Goal: Task Accomplishment & Management: Manage account settings

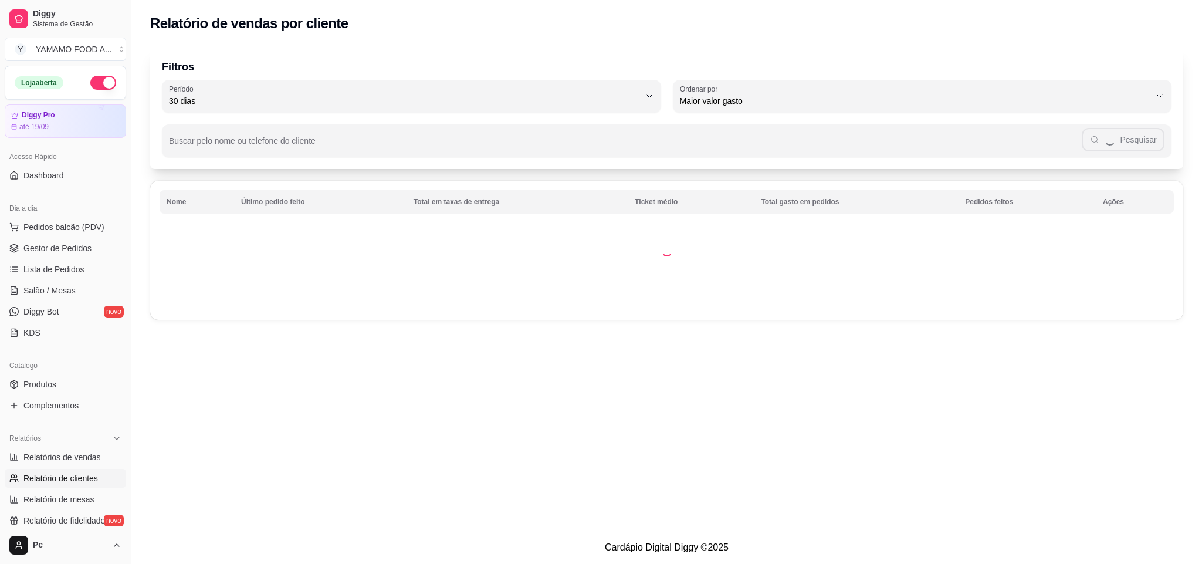
select select "30"
select select "HIGHEST_TOTAL_SPENT_WITH_ORDERS"
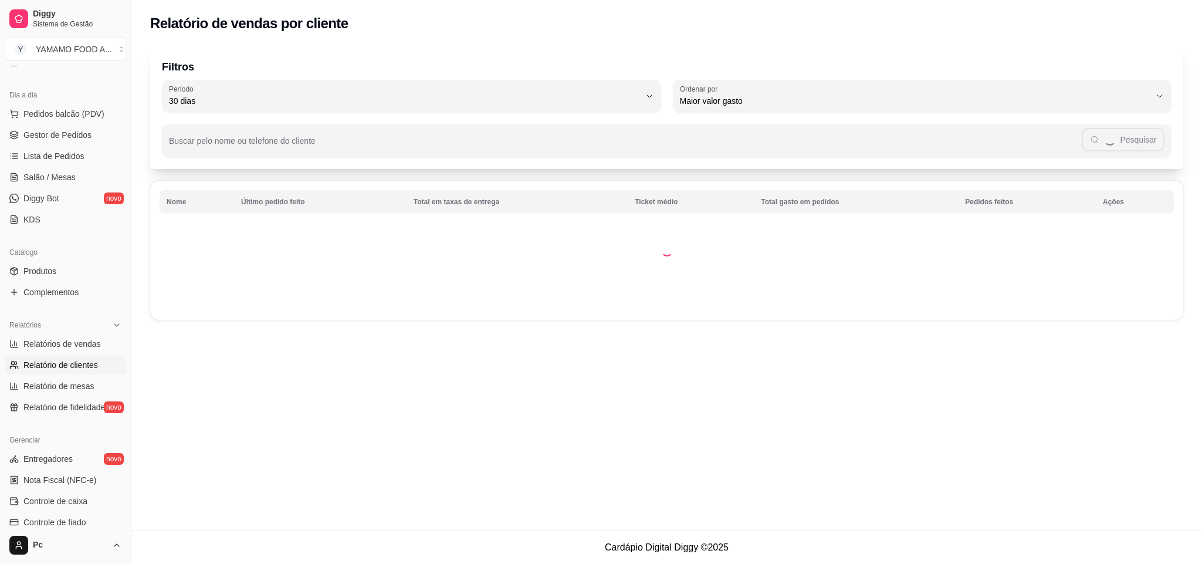
scroll to position [104, 0]
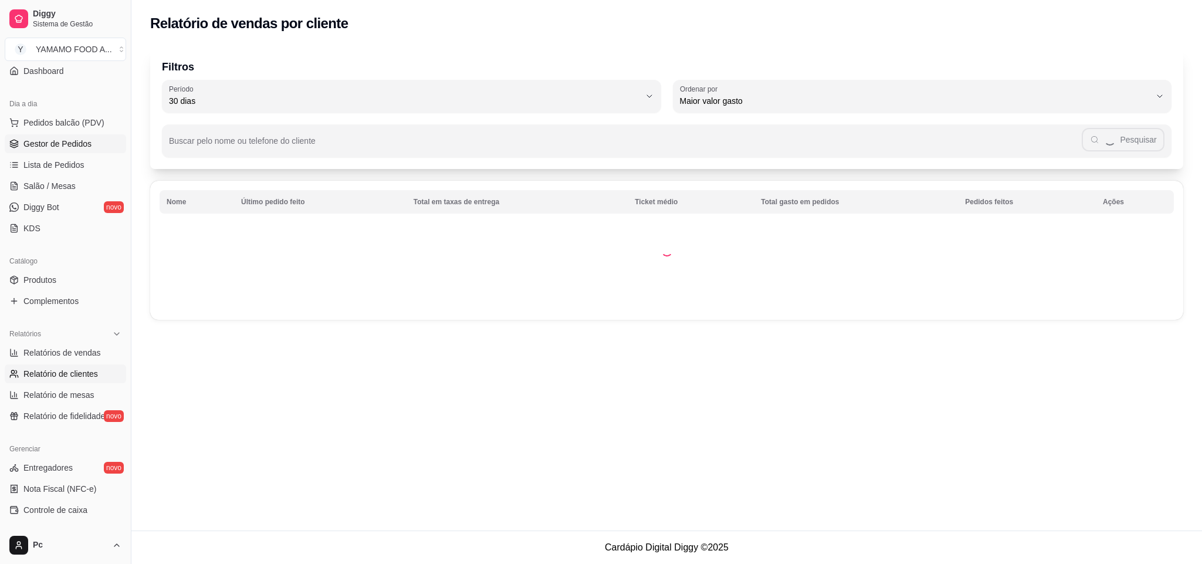
click at [82, 141] on span "Gestor de Pedidos" at bounding box center [57, 144] width 68 height 12
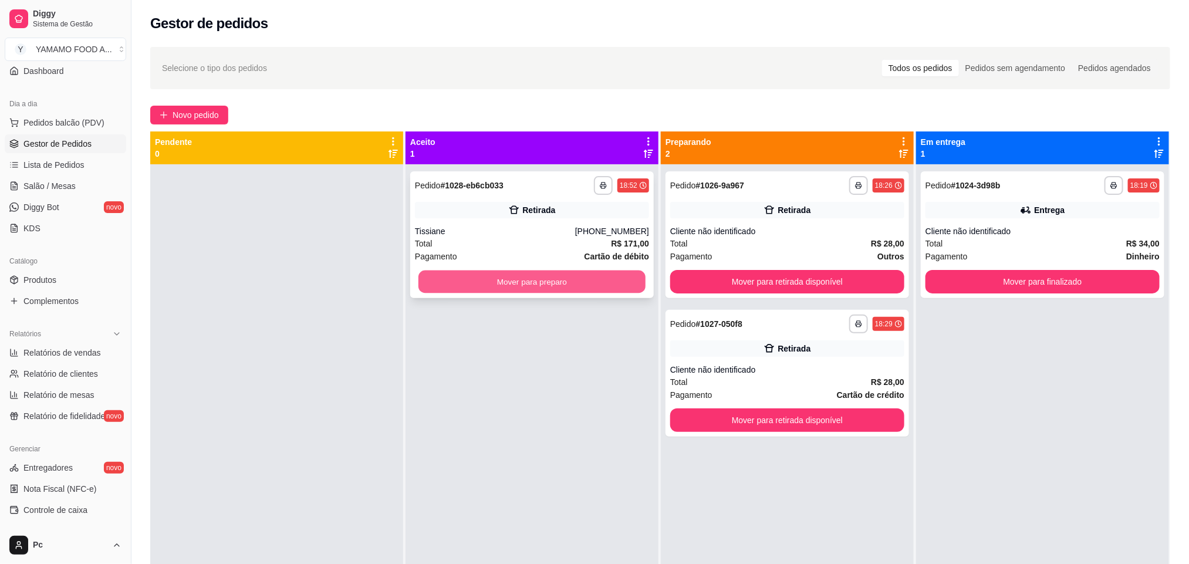
click at [580, 278] on button "Mover para preparo" at bounding box center [531, 281] width 227 height 23
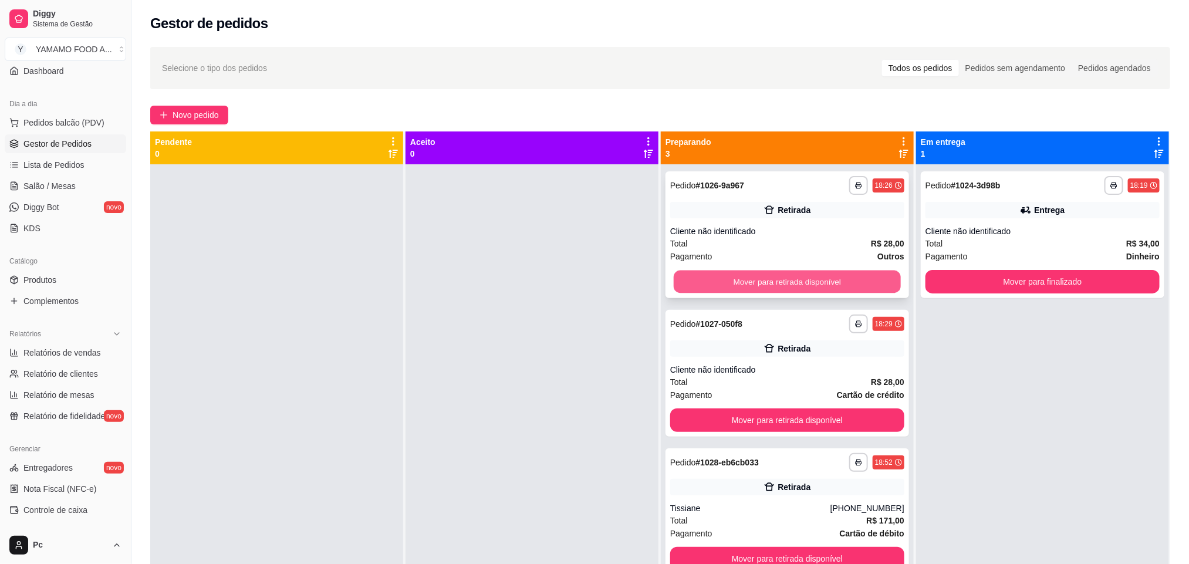
click at [742, 273] on button "Mover para retirada disponível" at bounding box center [787, 281] width 227 height 23
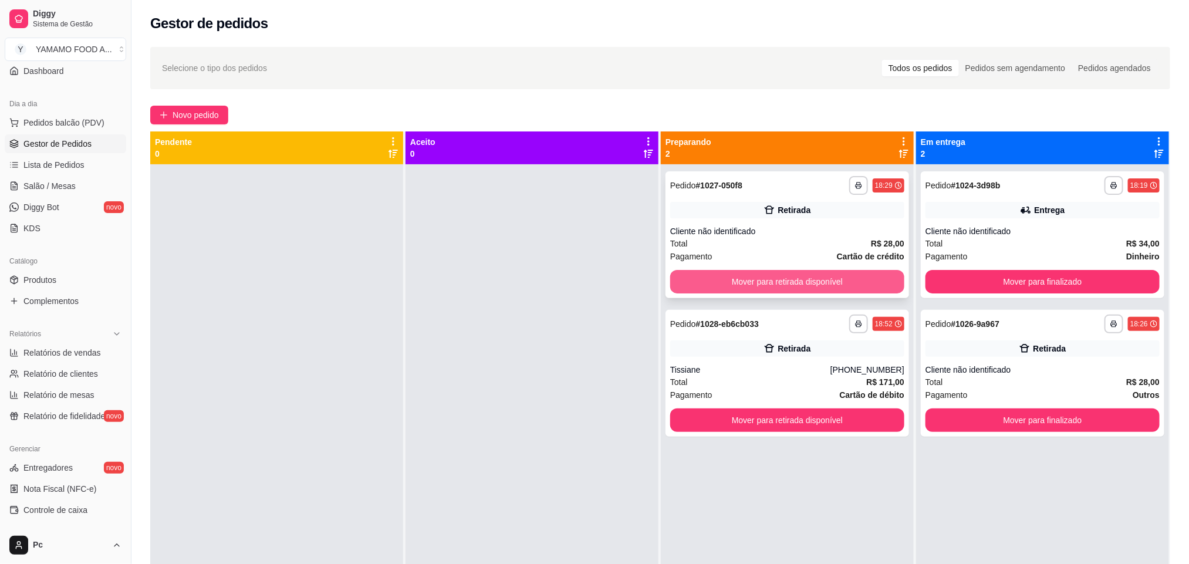
click at [746, 275] on button "Mover para retirada disponível" at bounding box center [787, 281] width 234 height 23
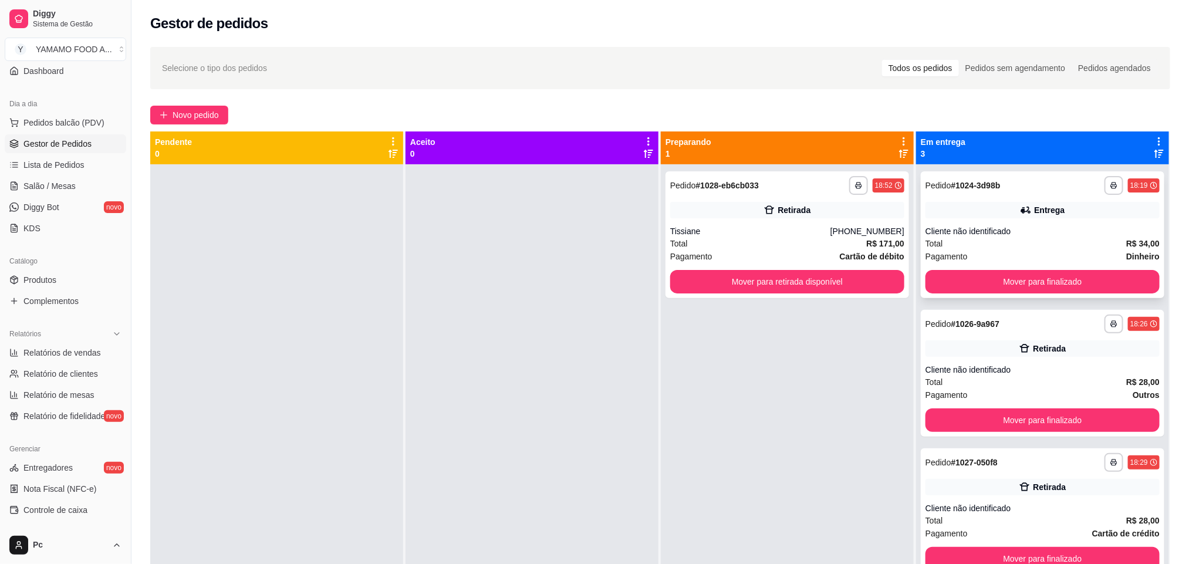
click at [933, 265] on div "**********" at bounding box center [1042, 234] width 243 height 127
click at [949, 285] on button "Mover para finalizado" at bounding box center [1042, 281] width 227 height 23
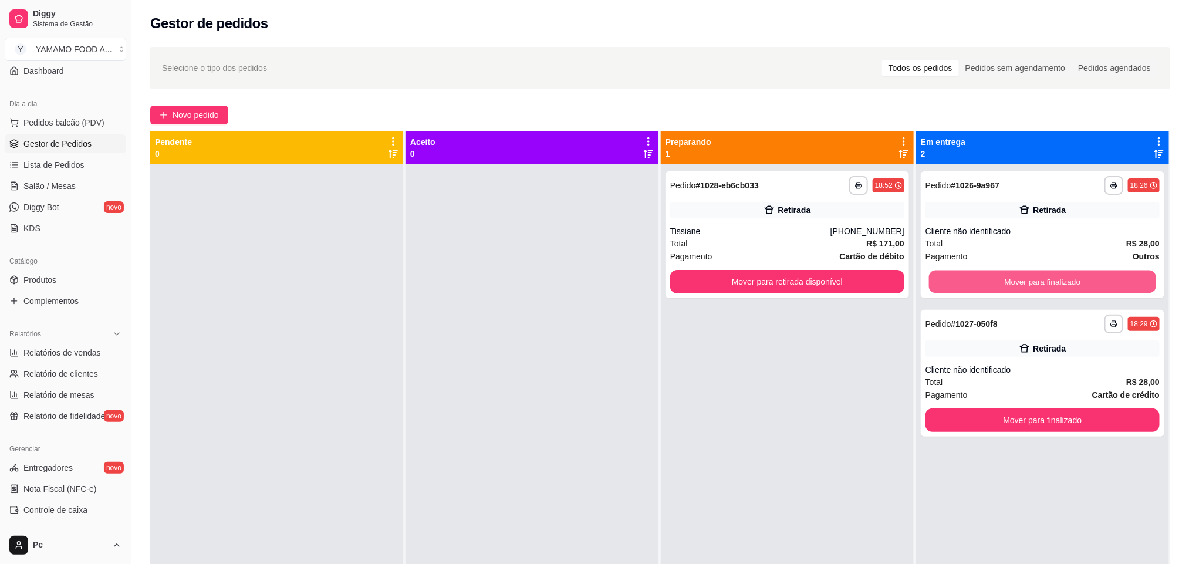
click at [949, 285] on button "Mover para finalizado" at bounding box center [1042, 281] width 227 height 23
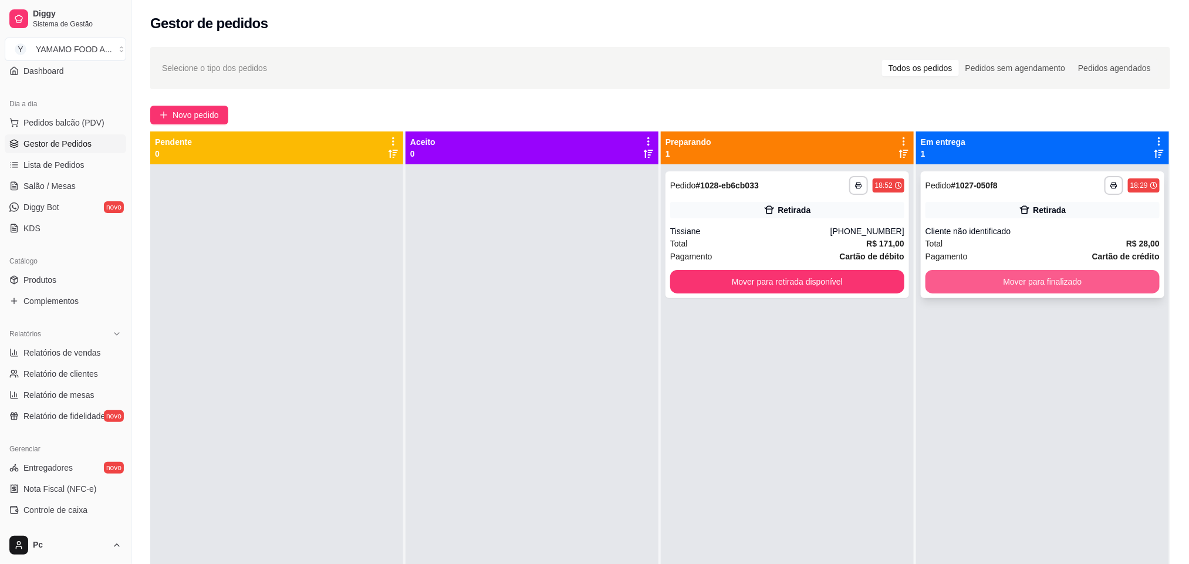
click at [942, 282] on button "Mover para finalizado" at bounding box center [1042, 281] width 234 height 23
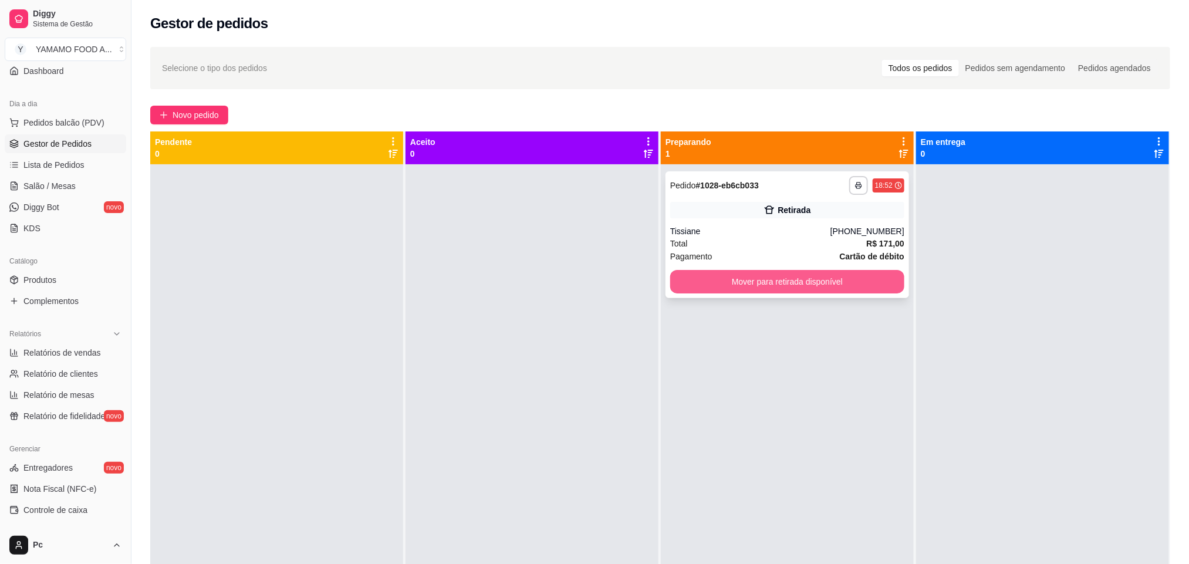
click at [848, 276] on button "Mover para retirada disponível" at bounding box center [787, 281] width 234 height 23
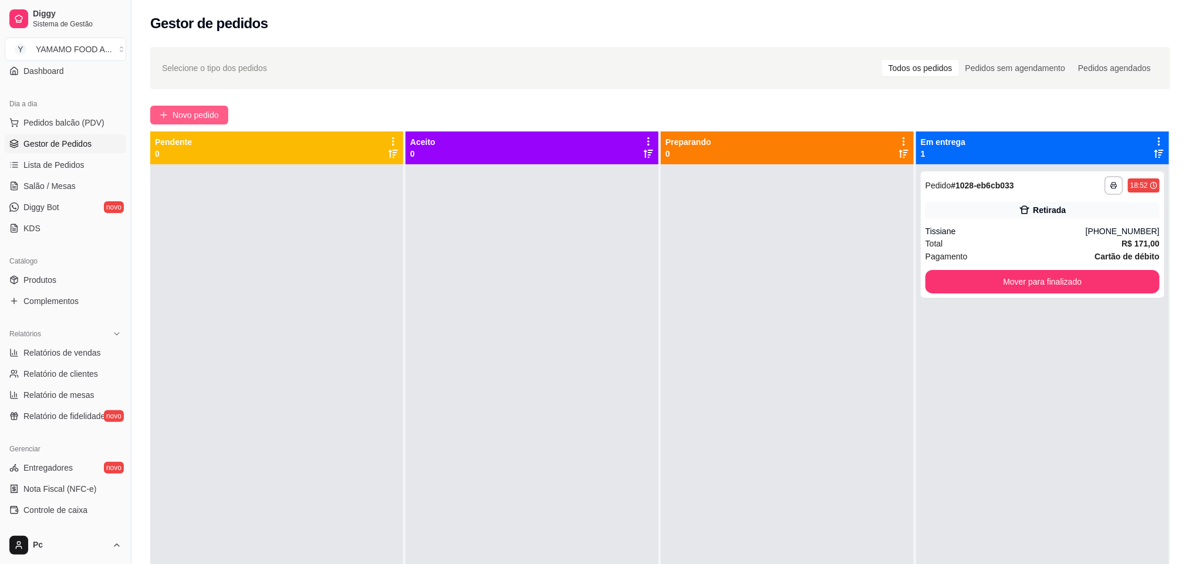
click at [210, 115] on span "Novo pedido" at bounding box center [196, 115] width 46 height 13
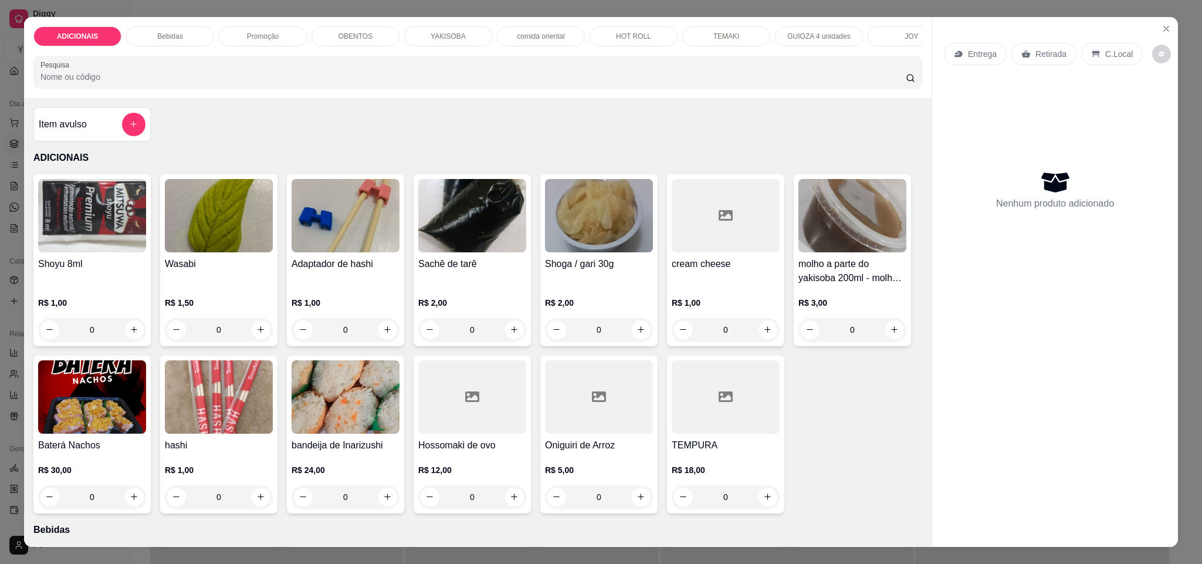
click at [422, 37] on div "YAKISOBA" at bounding box center [448, 36] width 88 height 20
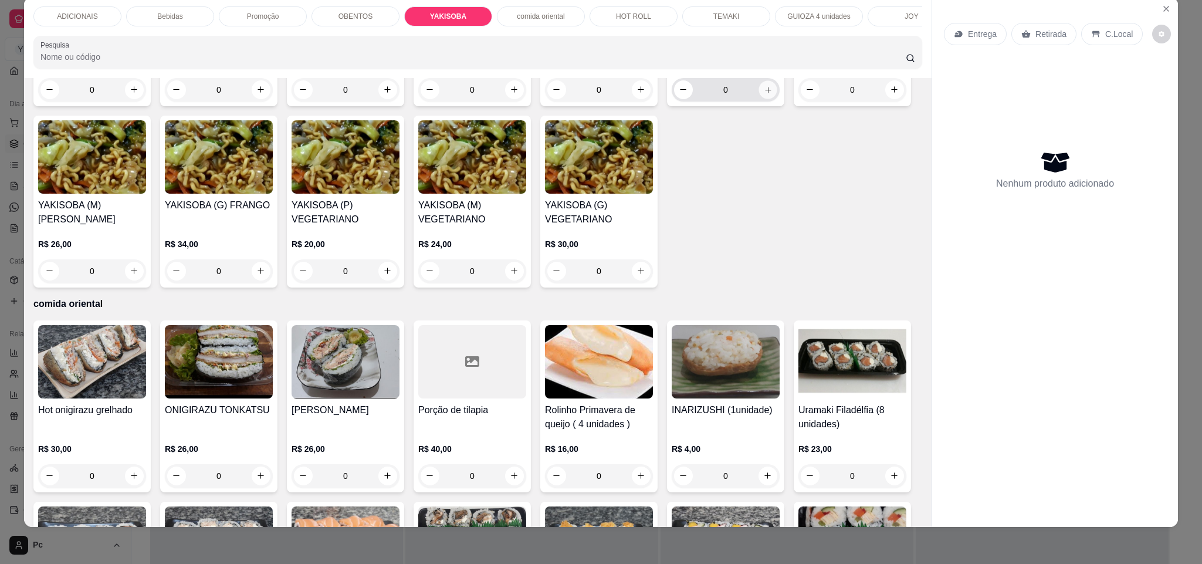
click at [764, 94] on icon "increase-product-quantity" at bounding box center [768, 90] width 9 height 9
type input "1"
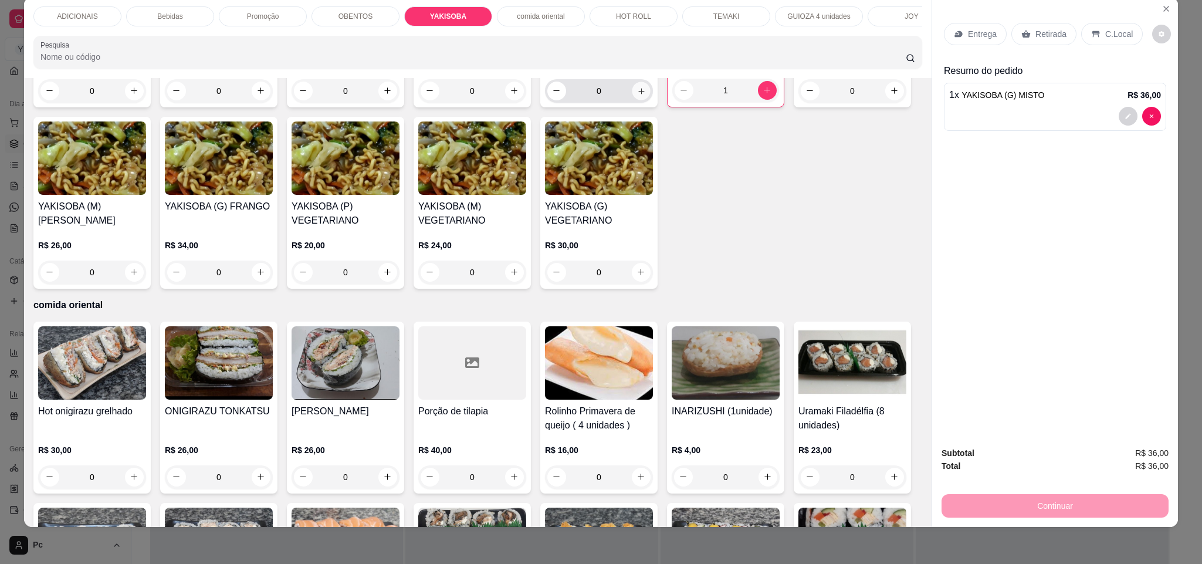
click at [637, 96] on icon "increase-product-quantity" at bounding box center [641, 91] width 9 height 9
type input "2"
click at [510, 96] on icon "increase-product-quantity" at bounding box center [514, 91] width 9 height 9
type input "1"
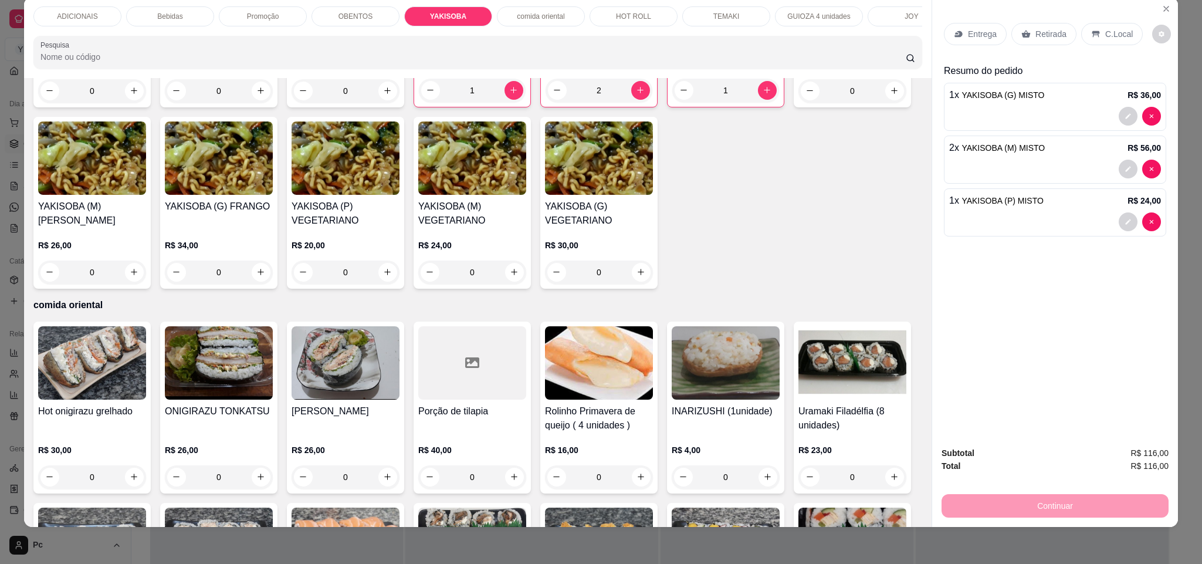
click at [1036, 33] on p "Retirada" at bounding box center [1051, 34] width 31 height 12
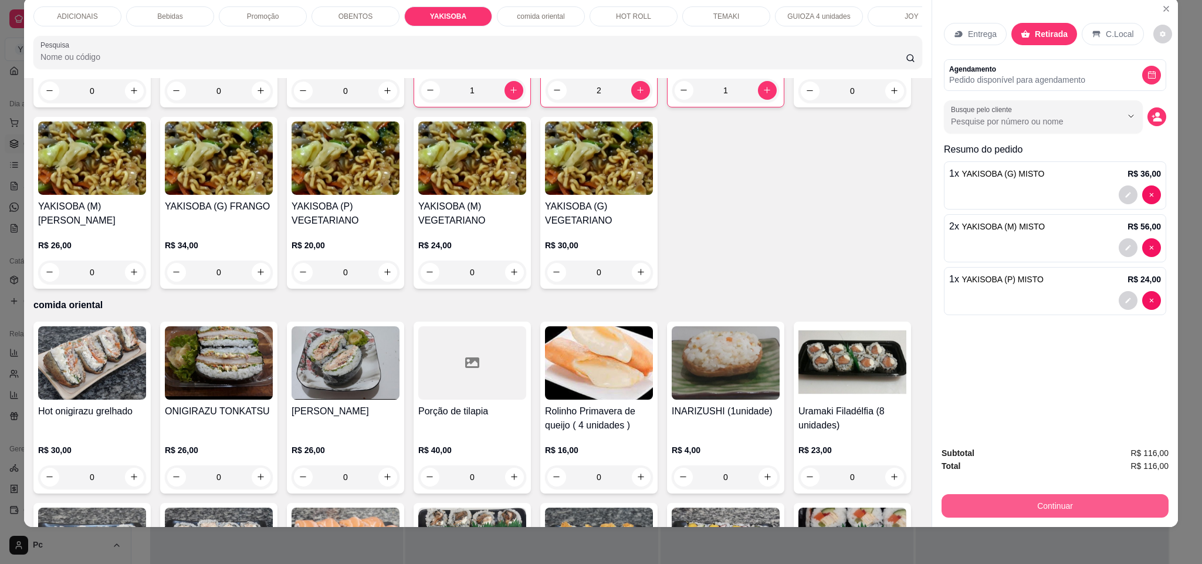
click at [972, 512] on button "Continuar" at bounding box center [1055, 505] width 227 height 23
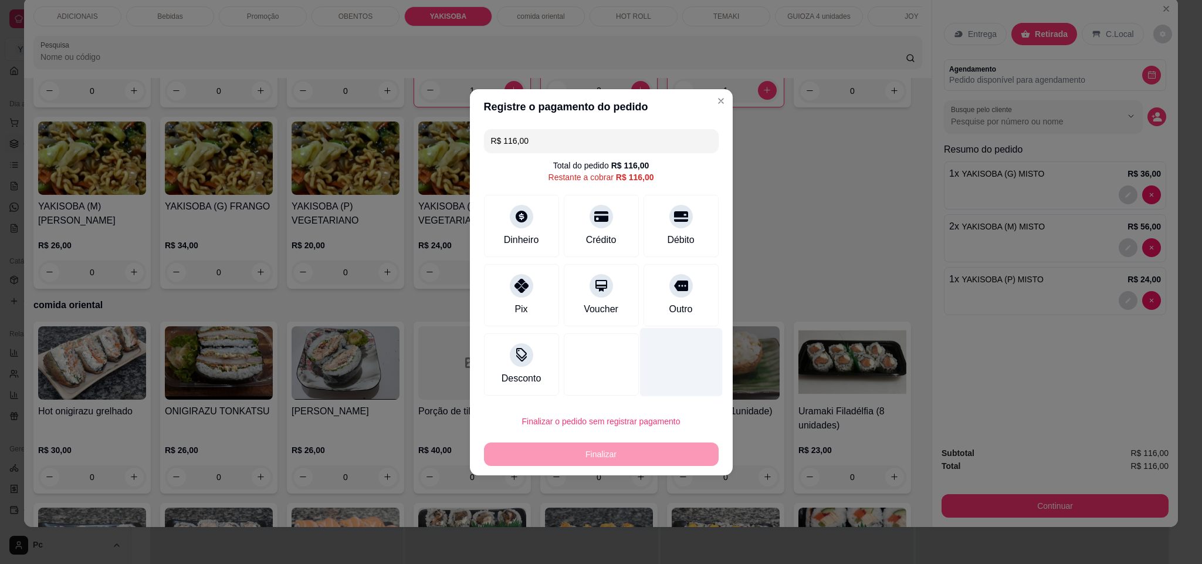
drag, startPoint x: 669, startPoint y: 296, endPoint x: 678, endPoint y: 351, distance: 55.9
click at [671, 297] on div "Outro" at bounding box center [681, 295] width 75 height 62
type input "R$ 0,00"
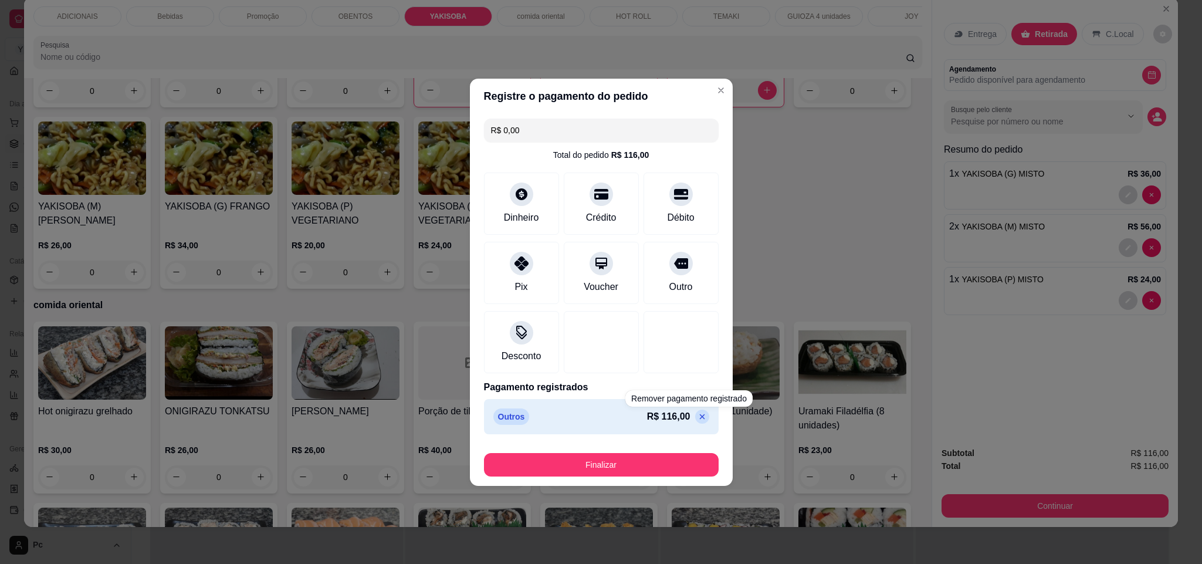
click at [680, 452] on div "Finalizar" at bounding box center [601, 462] width 235 height 28
click at [671, 459] on button "Finalizar" at bounding box center [601, 464] width 235 height 23
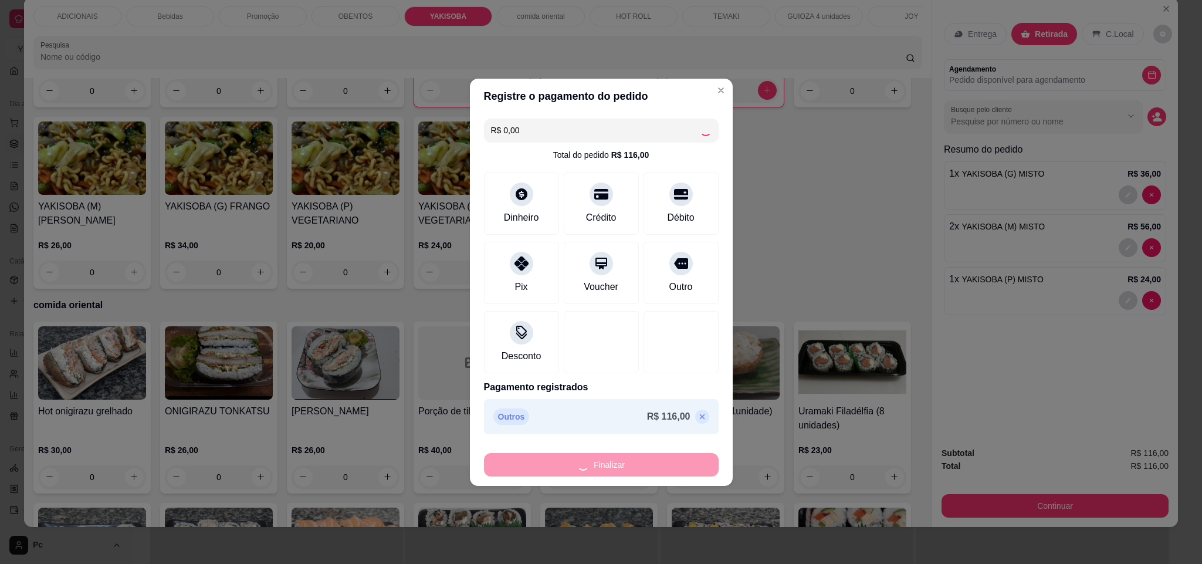
type input "0"
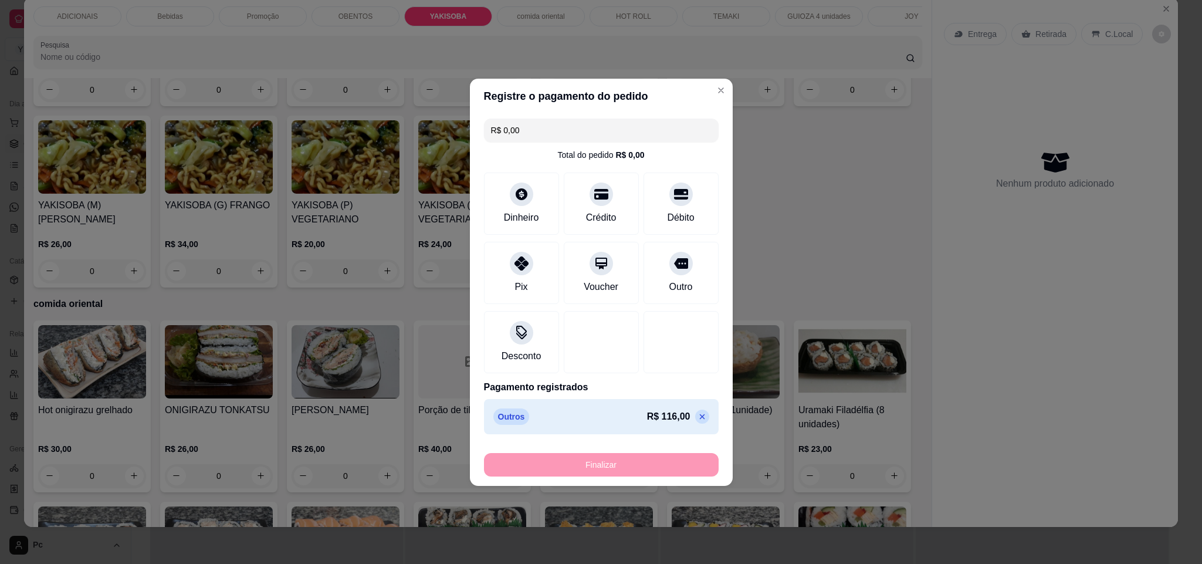
type input "-R$ 116,00"
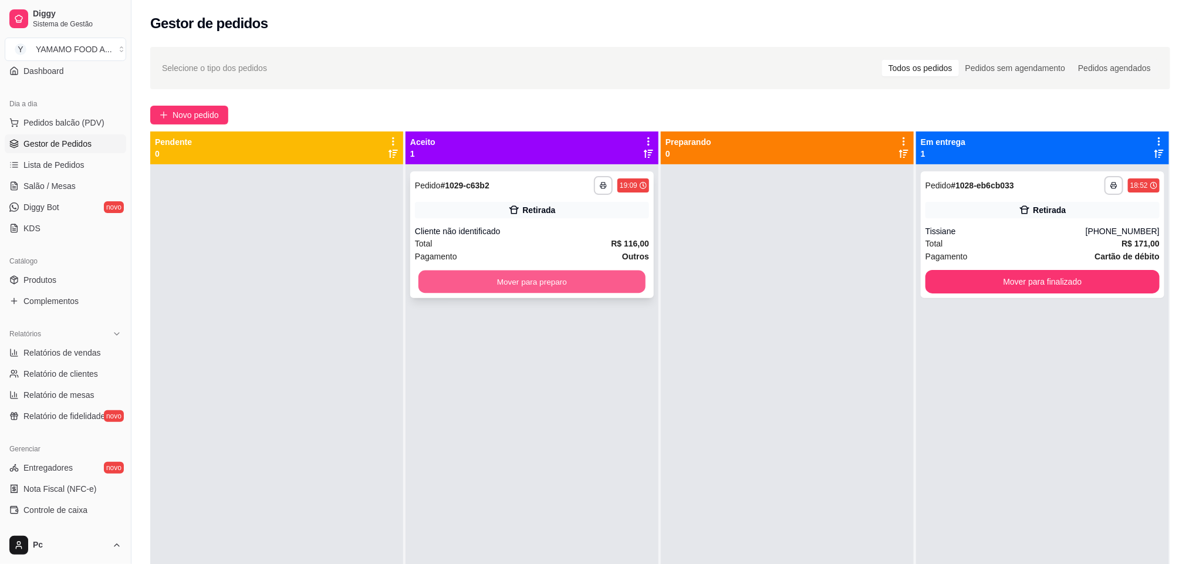
click at [554, 284] on button "Mover para preparo" at bounding box center [531, 281] width 227 height 23
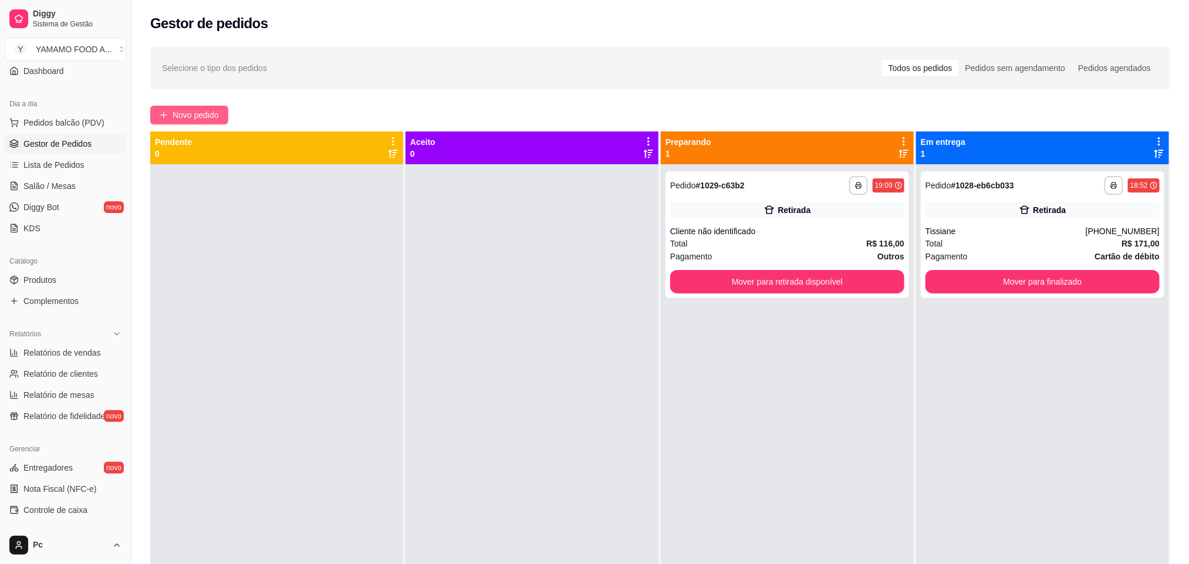
click at [176, 118] on span "Novo pedido" at bounding box center [196, 115] width 46 height 13
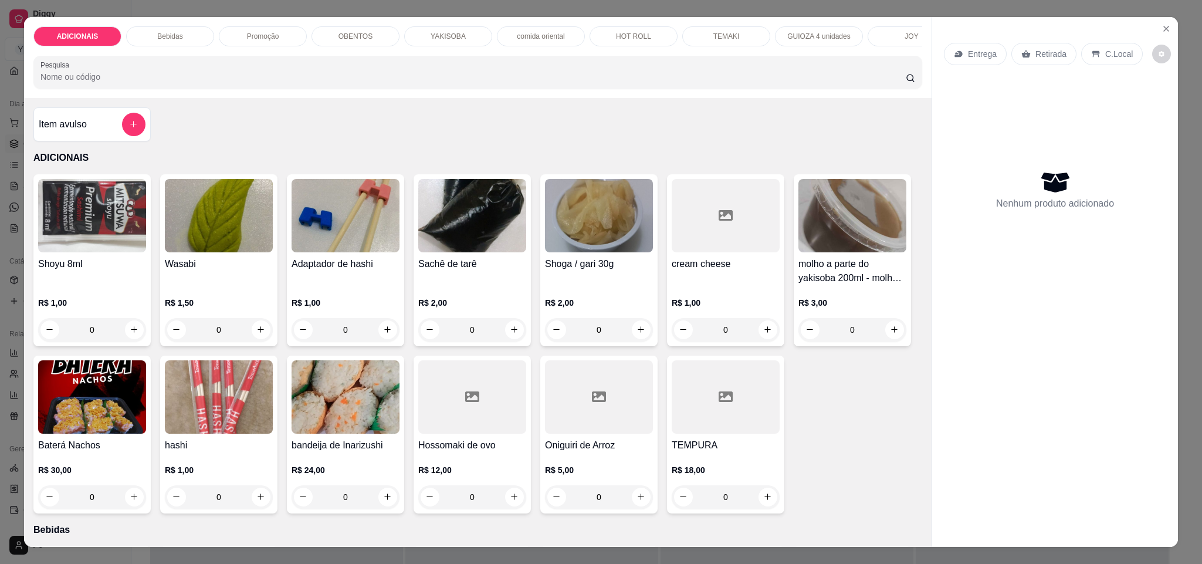
click at [266, 33] on p "Promoção" at bounding box center [263, 36] width 32 height 9
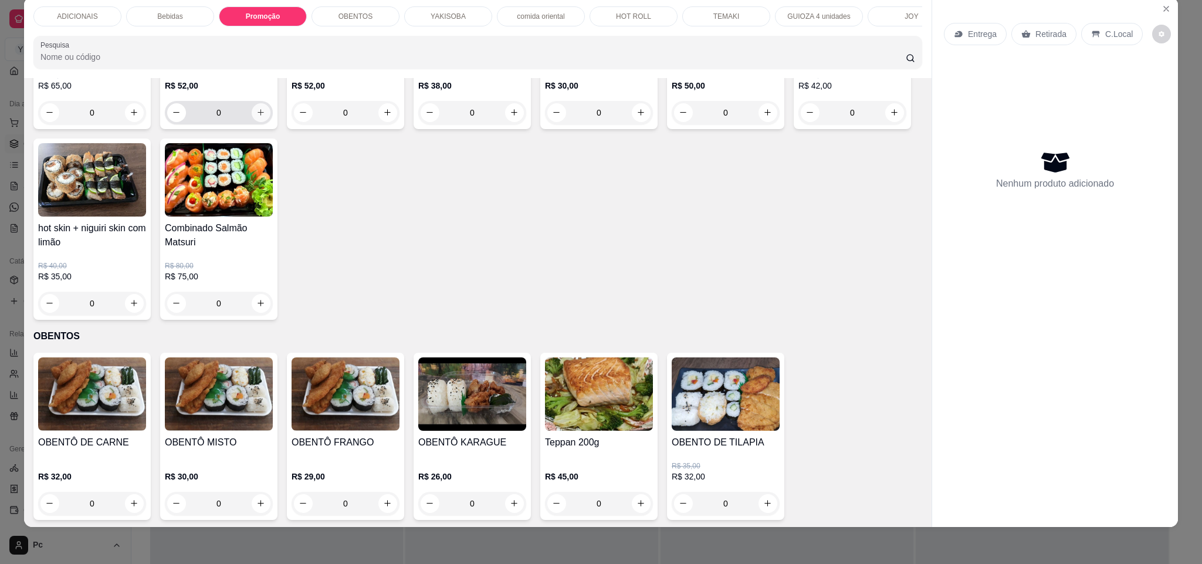
click at [256, 117] on icon "increase-product-quantity" at bounding box center [260, 112] width 9 height 9
type input "1"
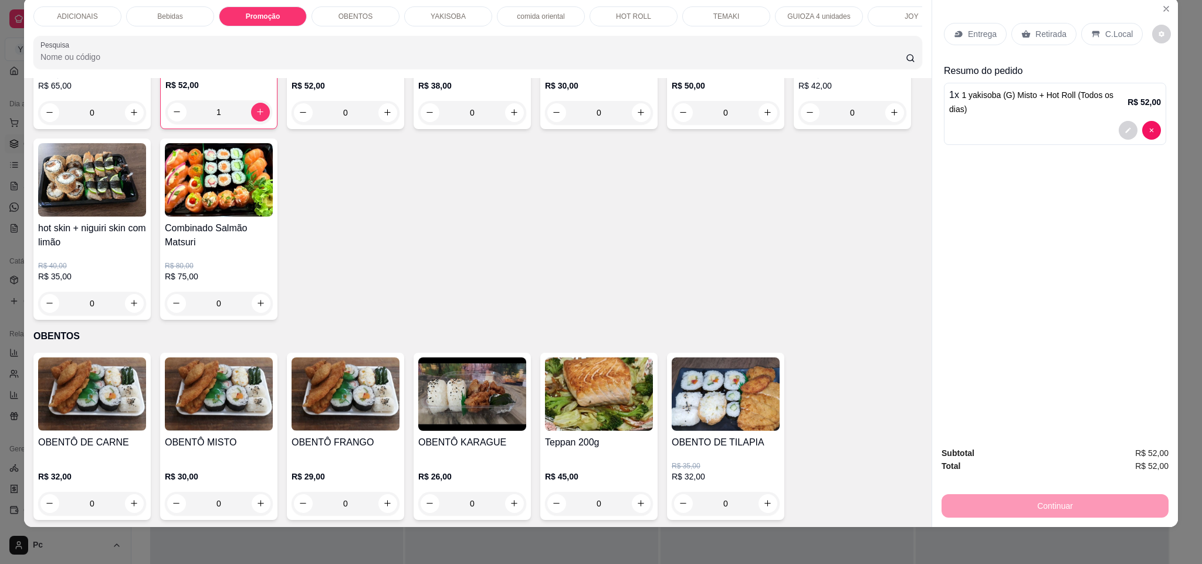
click at [699, 7] on div "TEMAKI" at bounding box center [726, 16] width 88 height 20
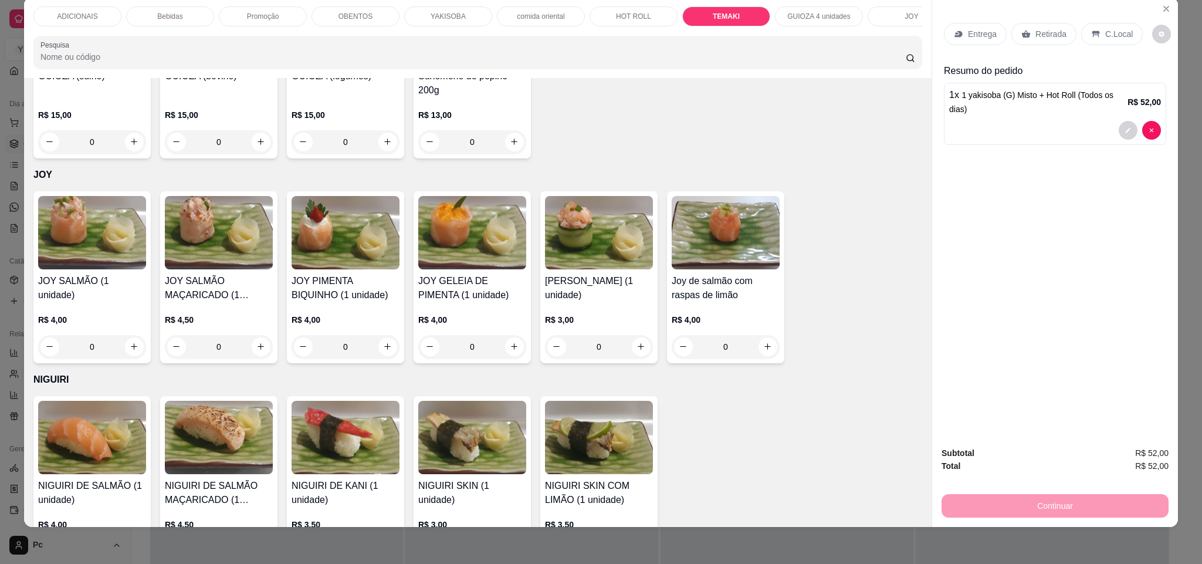
type input "1"
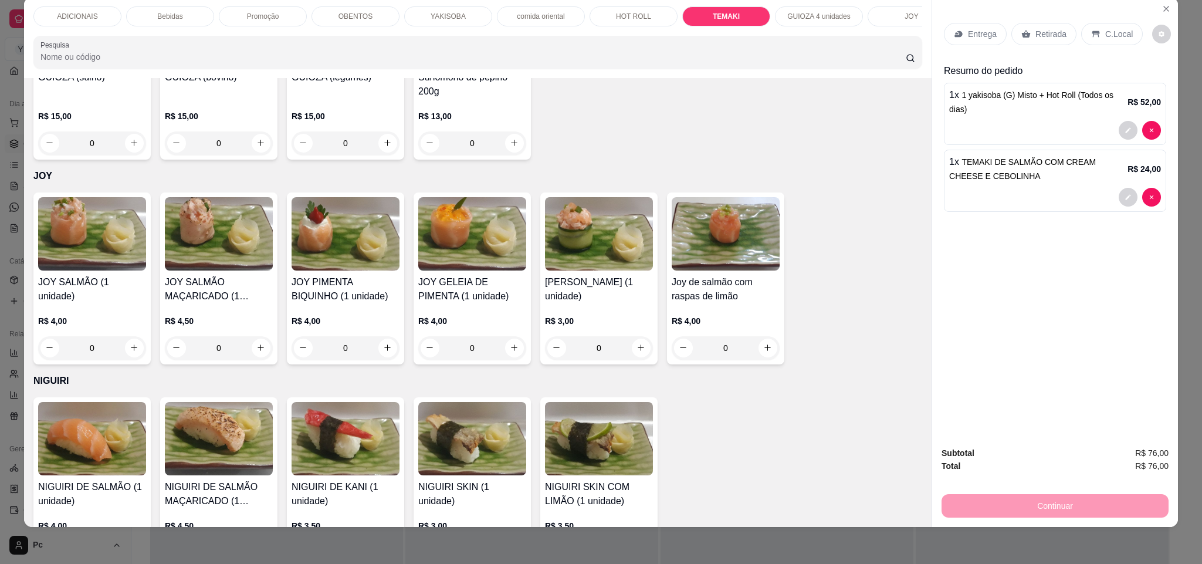
click at [1036, 31] on p "Retirada" at bounding box center [1051, 34] width 31 height 12
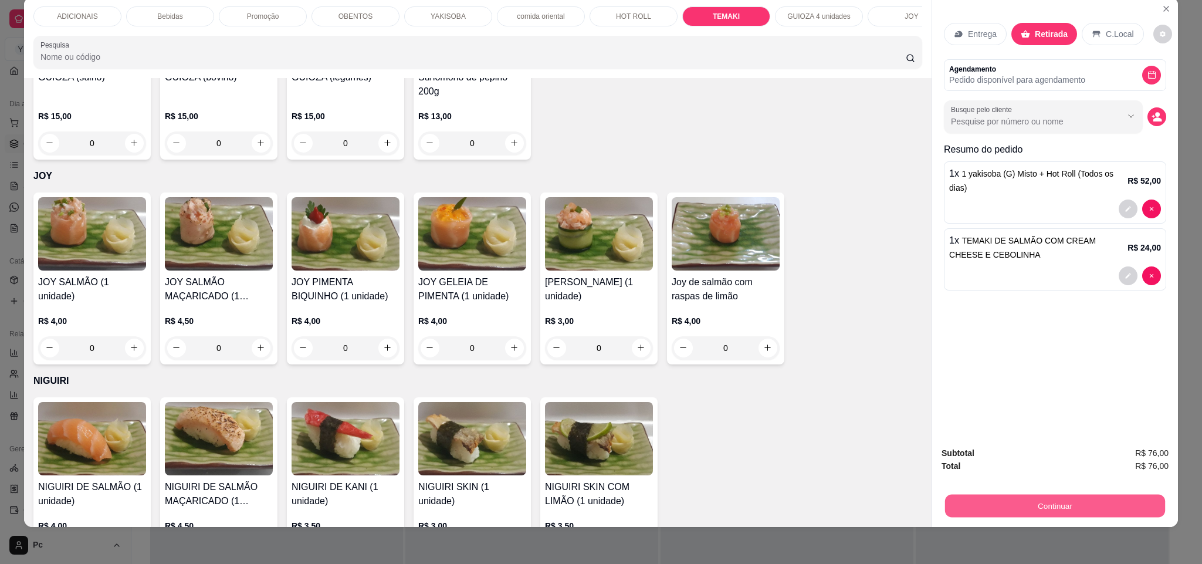
click at [1102, 503] on button "Continuar" at bounding box center [1055, 506] width 220 height 23
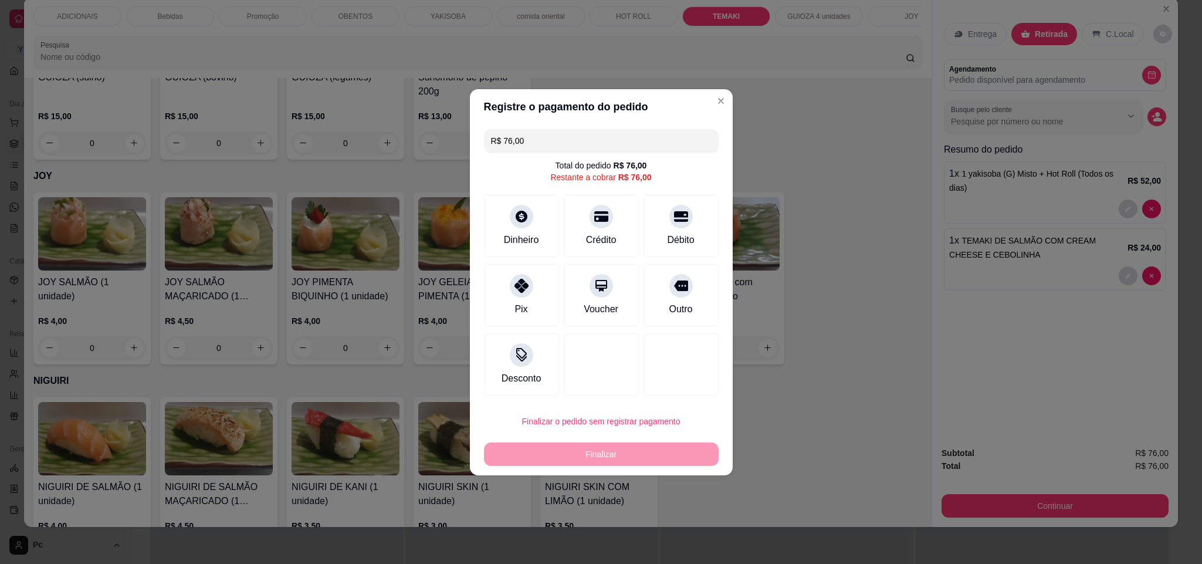
drag, startPoint x: 691, startPoint y: 315, endPoint x: 689, endPoint y: 309, distance: 6.7
click at [689, 310] on div "Outro" at bounding box center [681, 295] width 75 height 62
type input "R$ 0,00"
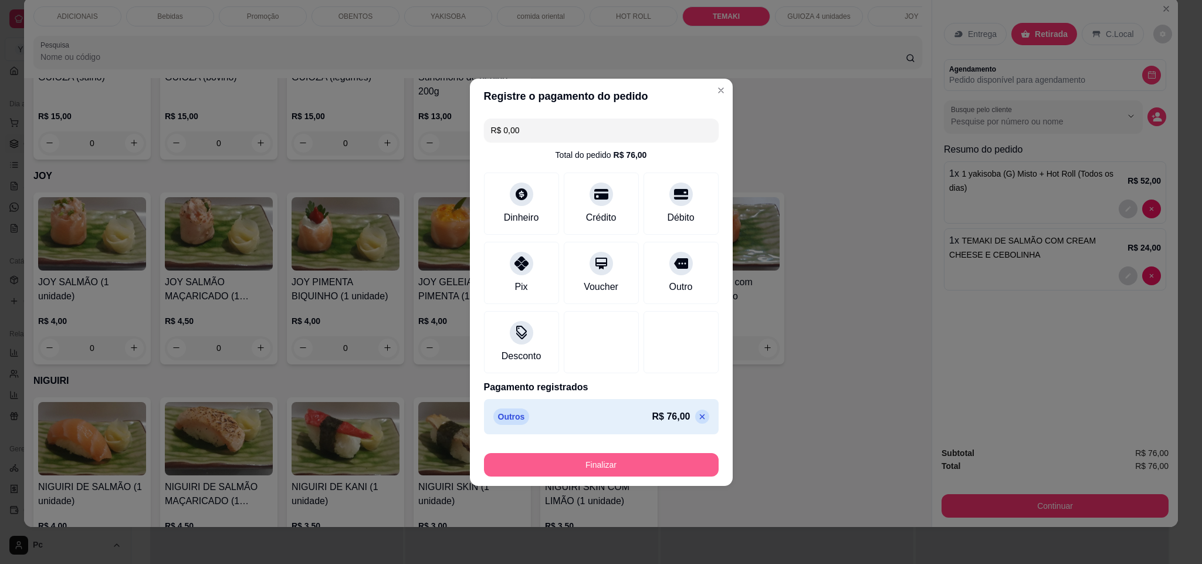
click at [630, 467] on button "Finalizar" at bounding box center [601, 464] width 235 height 23
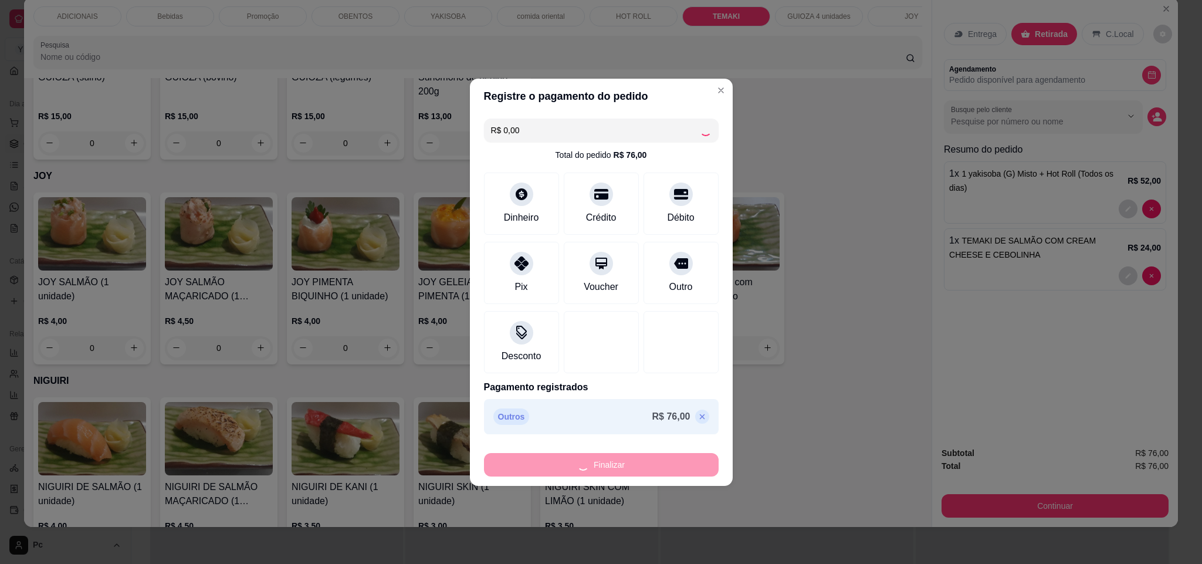
type input "0"
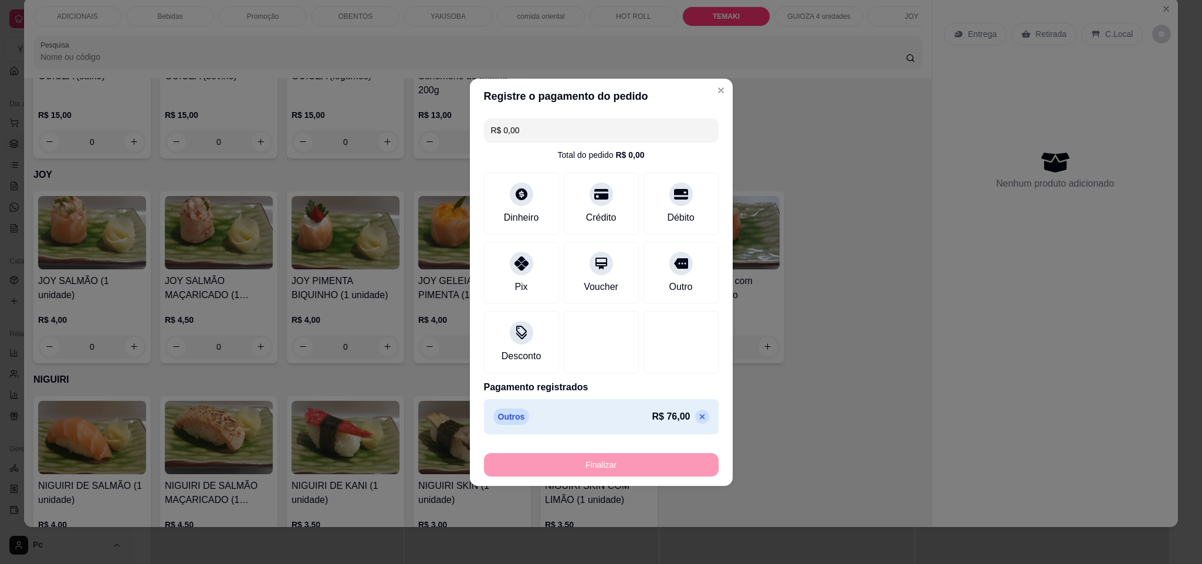
type input "-R$ 76,00"
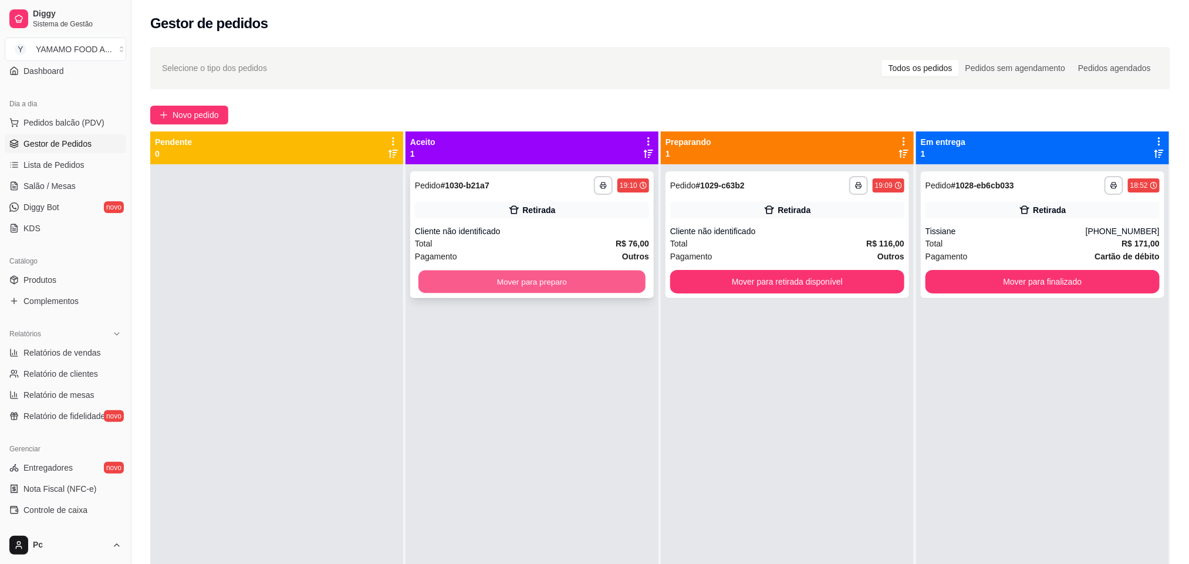
click at [451, 272] on button "Mover para preparo" at bounding box center [531, 281] width 227 height 23
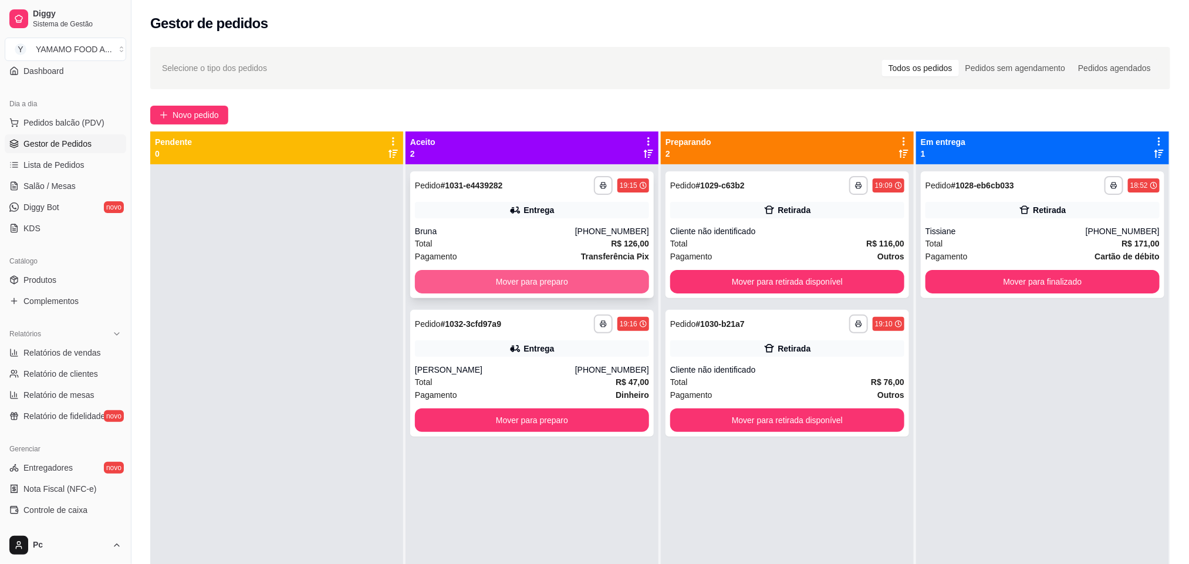
click at [433, 282] on button "Mover para preparo" at bounding box center [532, 281] width 234 height 23
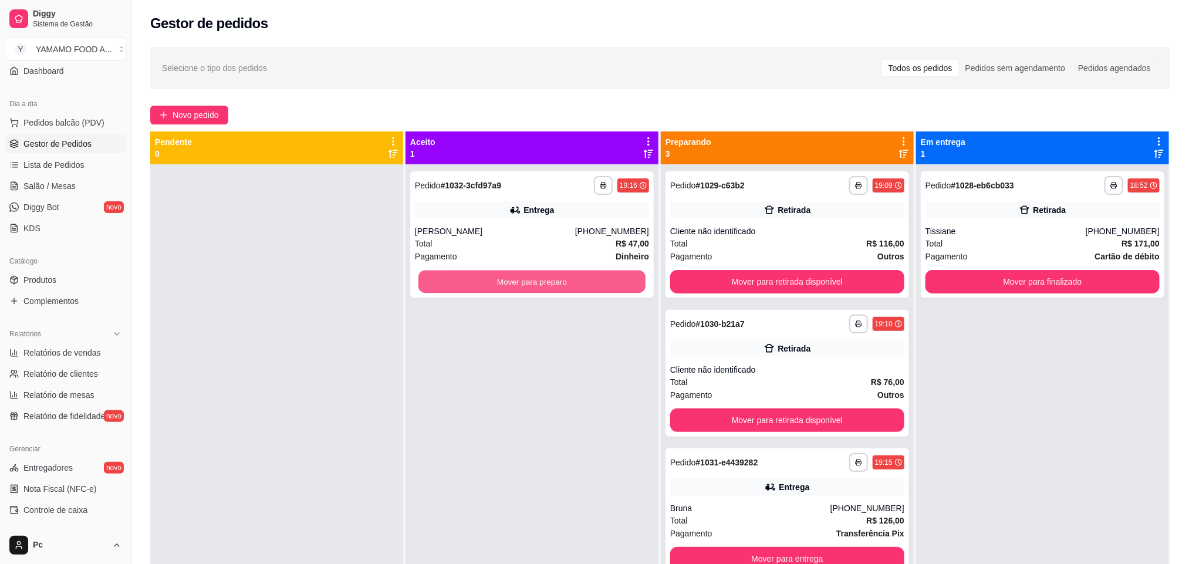
click at [433, 282] on button "Mover para preparo" at bounding box center [531, 281] width 227 height 23
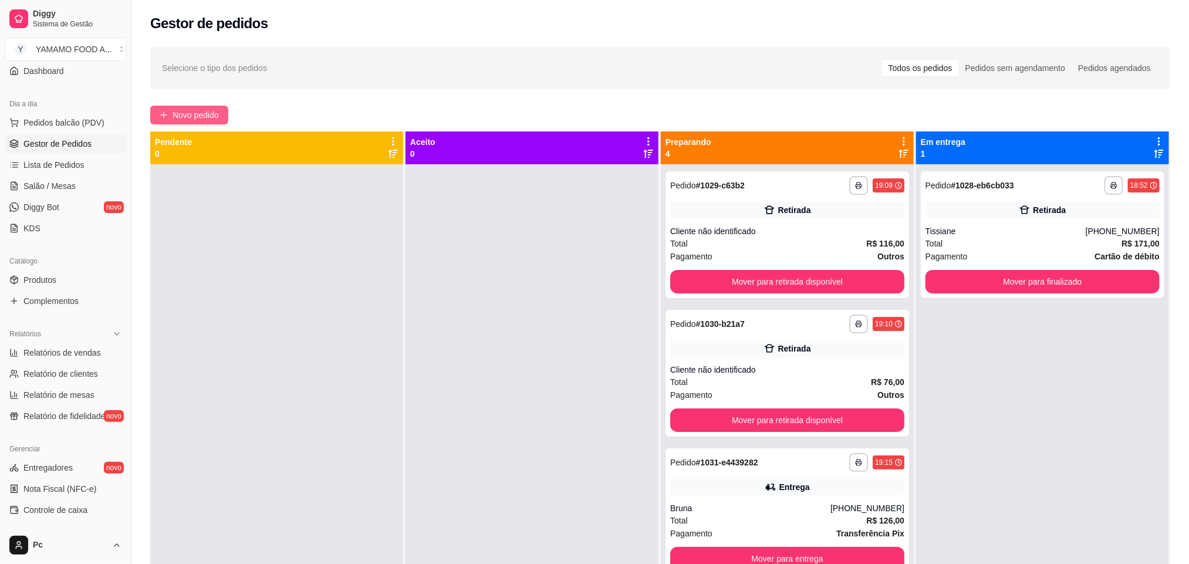
click at [188, 118] on span "Novo pedido" at bounding box center [196, 115] width 46 height 13
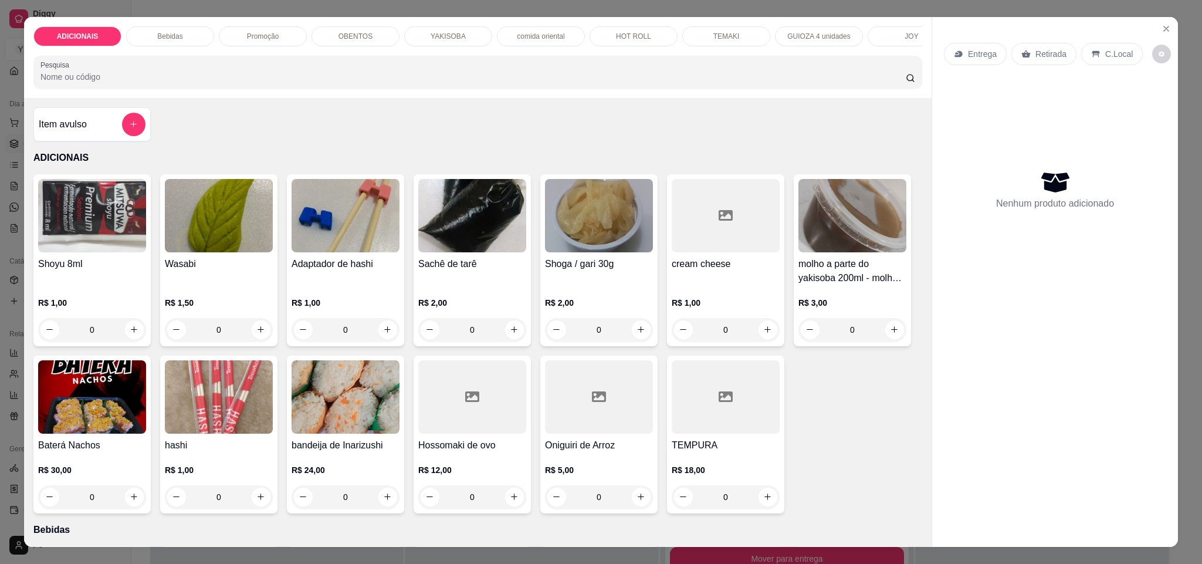
click at [603, 34] on div "HOT ROLL" at bounding box center [634, 36] width 88 height 20
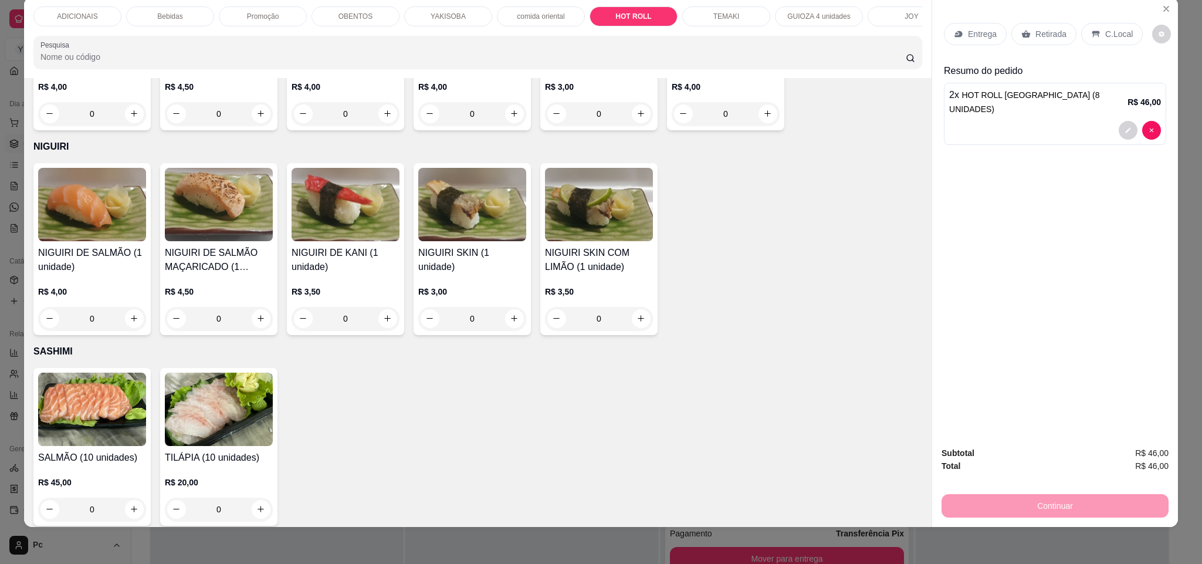
scroll to position [3631, 0]
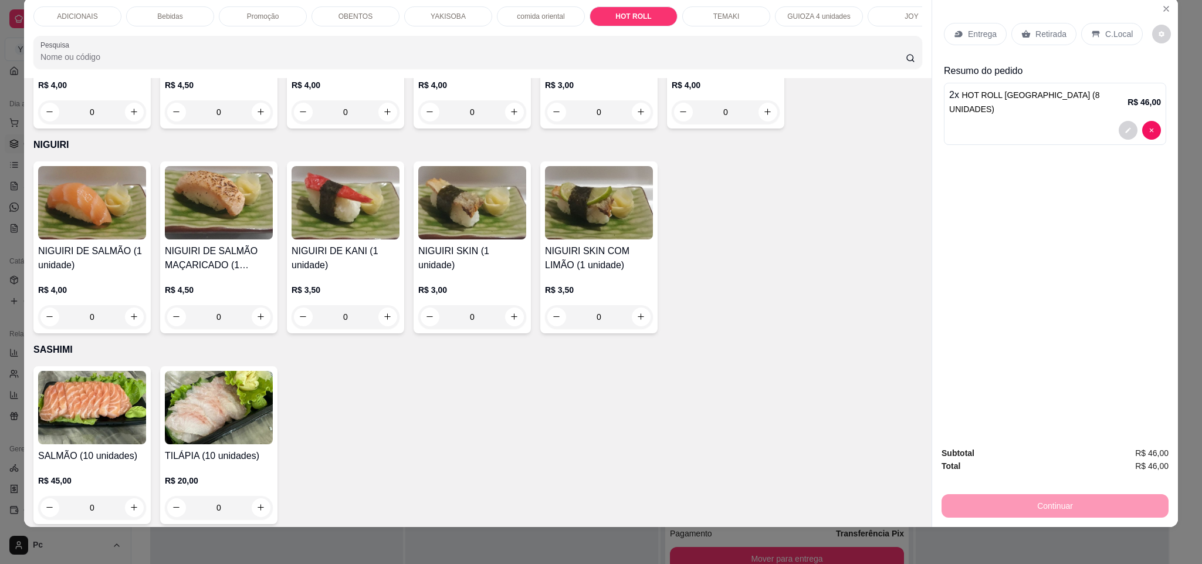
type input "2"
type input "1"
click at [465, 14] on div "YAKISOBA" at bounding box center [448, 16] width 88 height 20
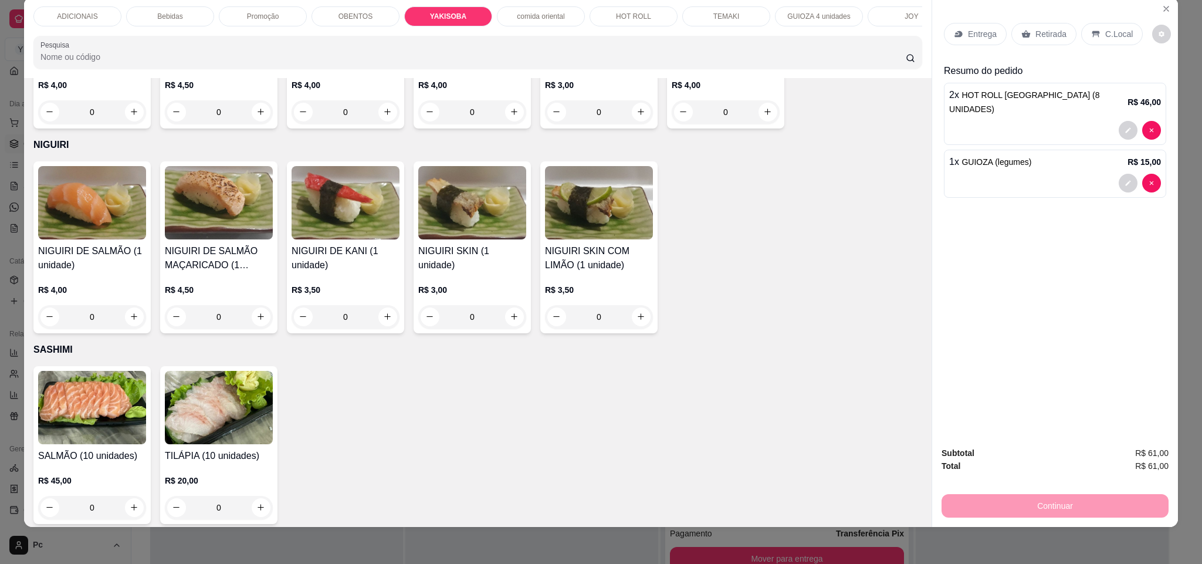
scroll to position [1903, 0]
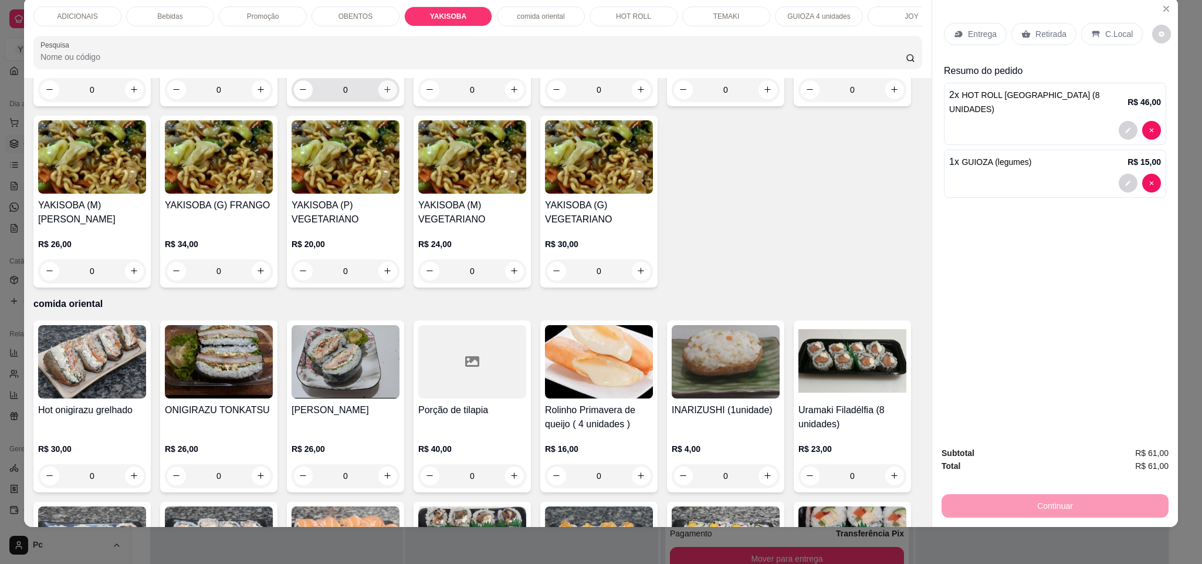
click at [383, 94] on icon "increase-product-quantity" at bounding box center [387, 89] width 9 height 9
type input "1"
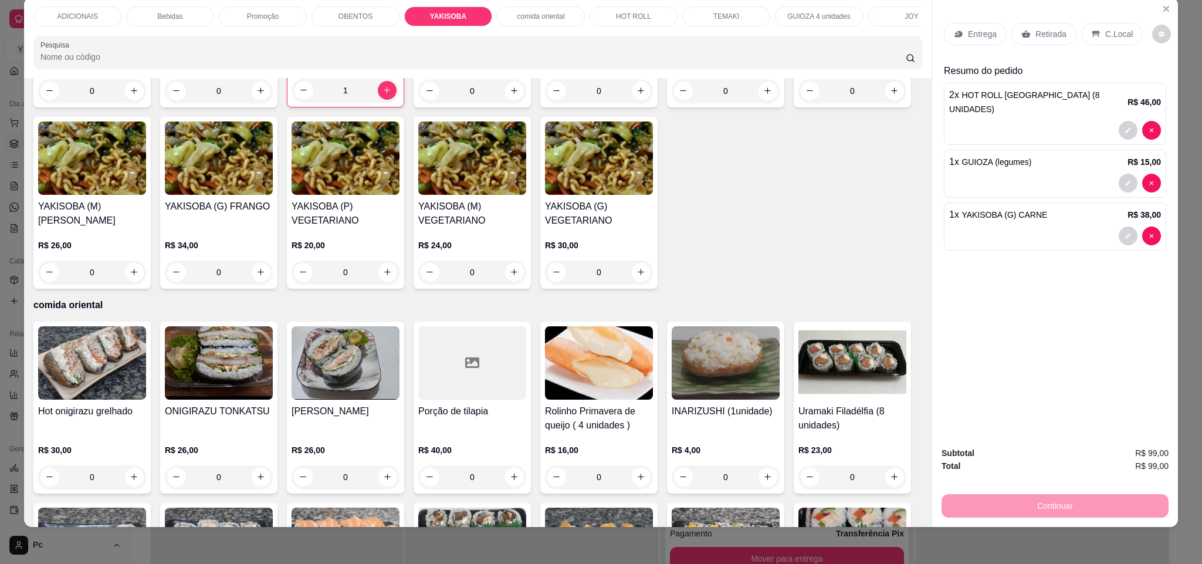
click at [1022, 35] on icon at bounding box center [1026, 34] width 9 height 8
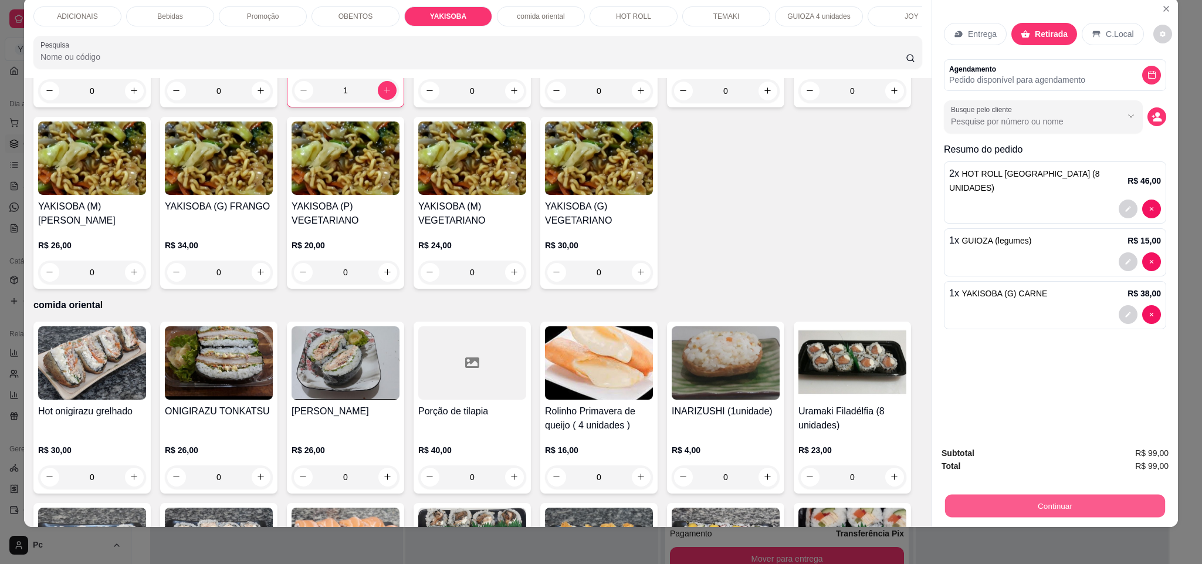
click at [1102, 509] on button "Continuar" at bounding box center [1055, 506] width 220 height 23
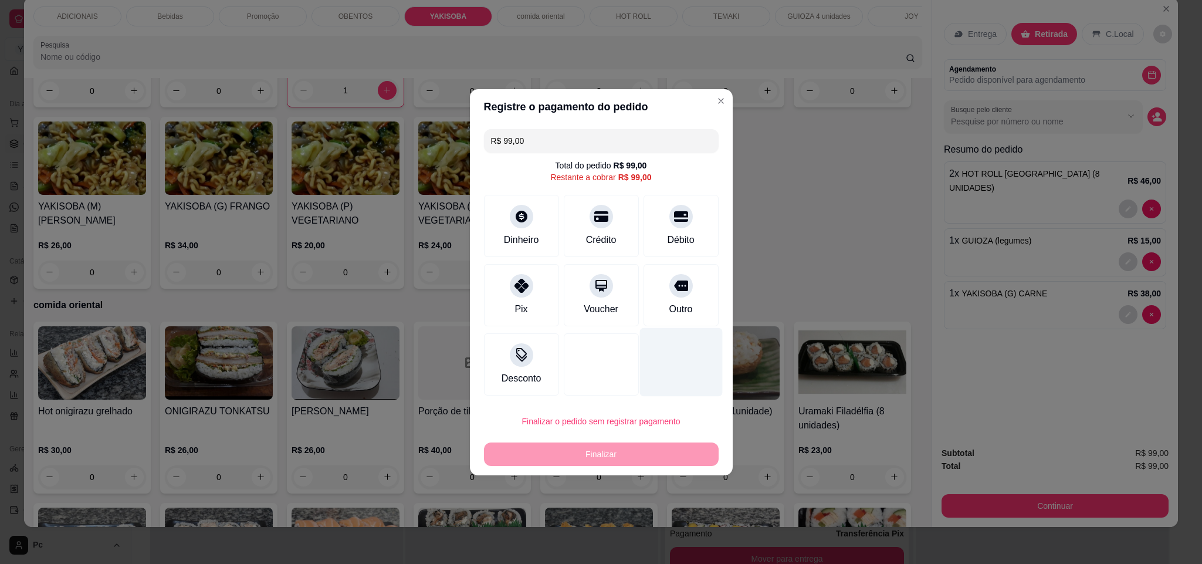
drag, startPoint x: 677, startPoint y: 313, endPoint x: 685, endPoint y: 319, distance: 10.3
click at [680, 313] on div "Outro" at bounding box center [680, 309] width 23 height 14
type input "R$ 0,00"
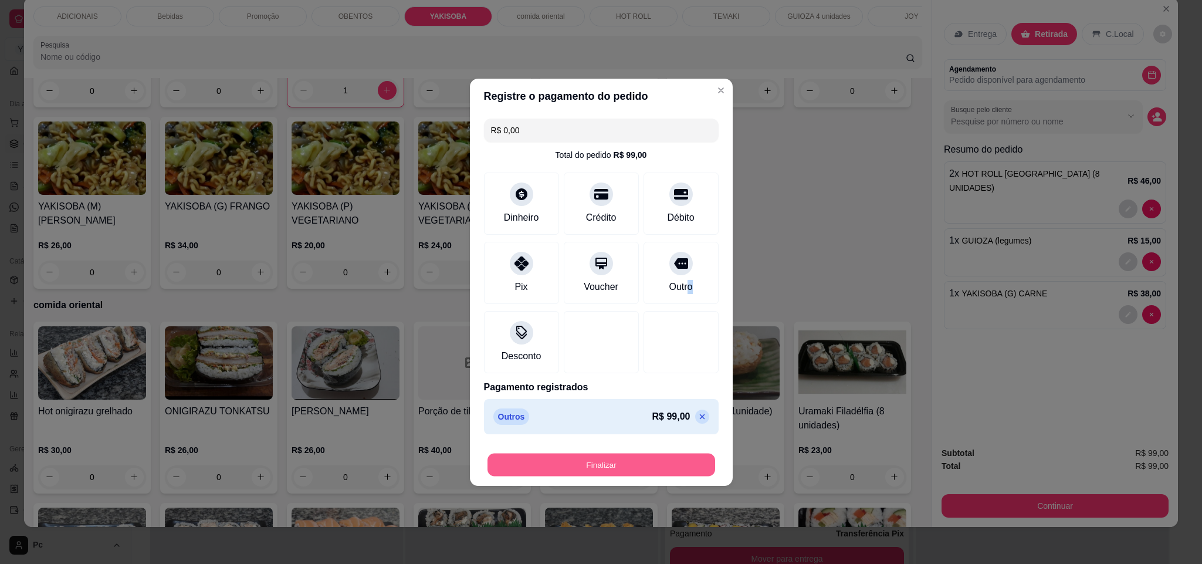
click at [671, 471] on button "Finalizar" at bounding box center [602, 464] width 228 height 23
type input "0"
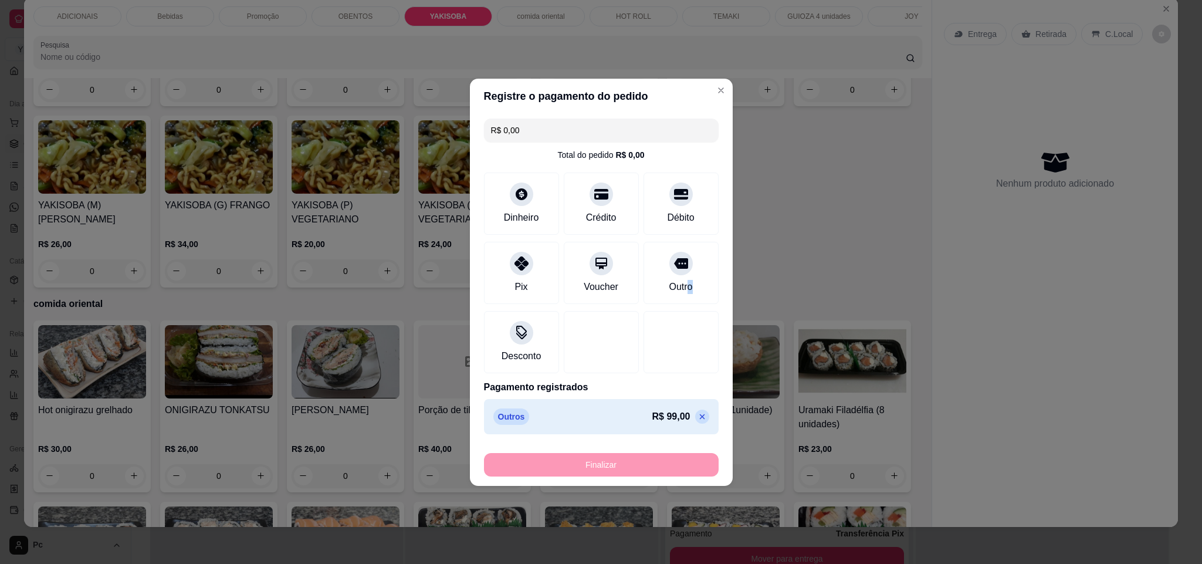
type input "-R$ 99,00"
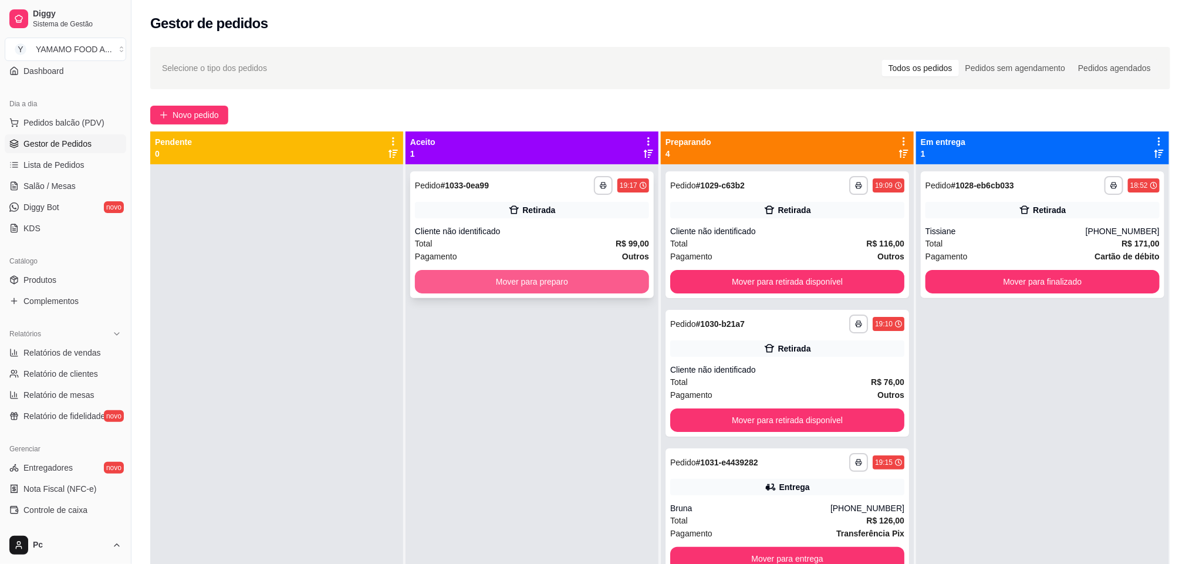
click at [544, 282] on button "Mover para preparo" at bounding box center [532, 281] width 234 height 23
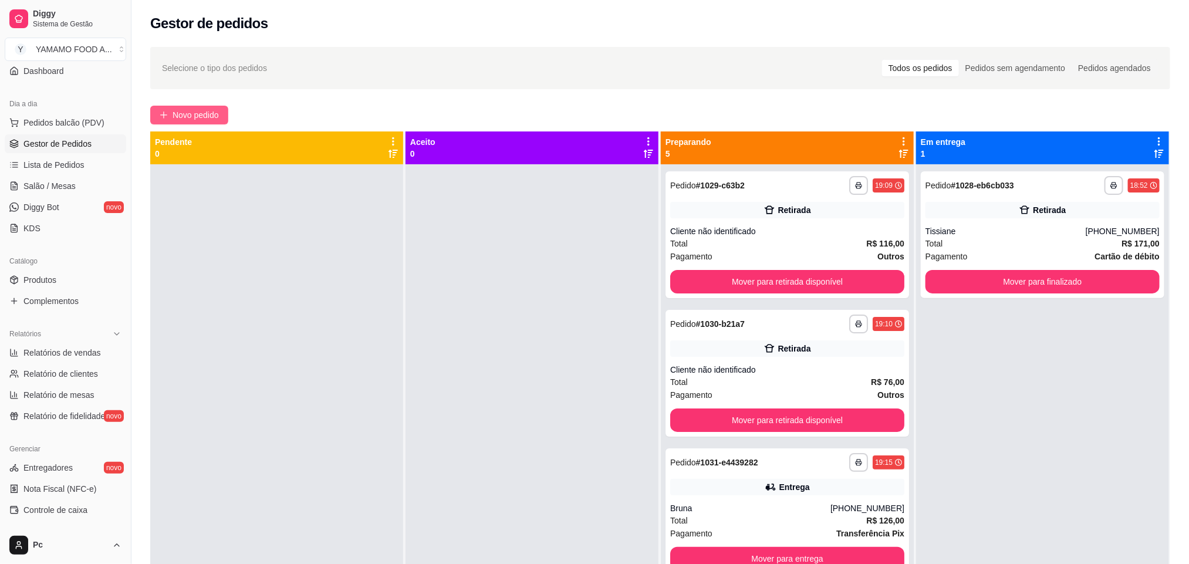
click at [195, 107] on button "Novo pedido" at bounding box center [189, 115] width 78 height 19
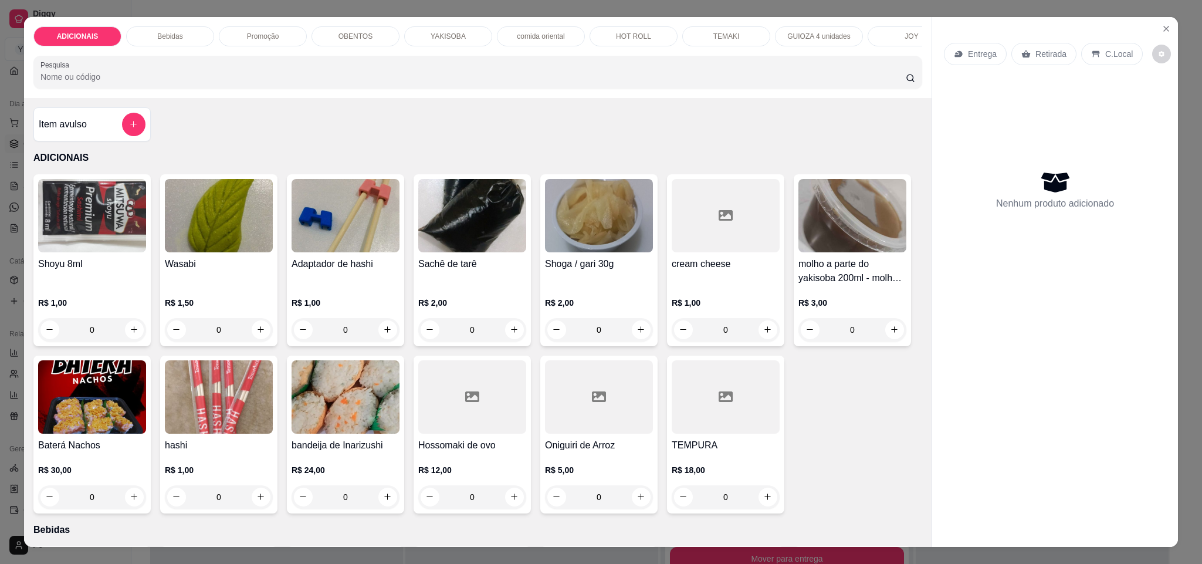
click at [291, 35] on div "Promoção" at bounding box center [263, 36] width 88 height 20
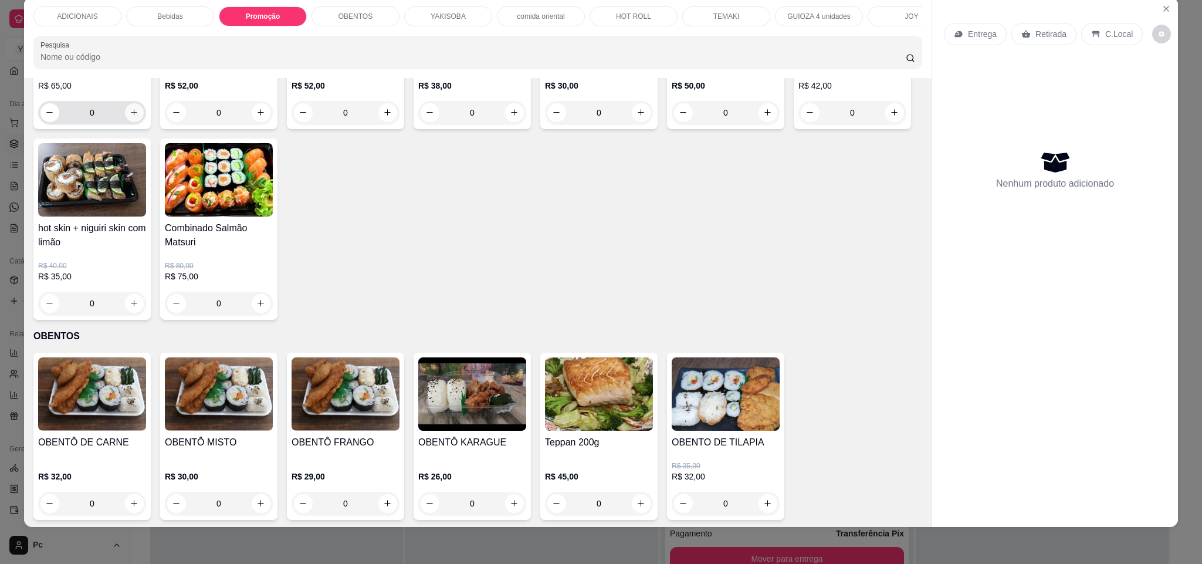
click at [130, 117] on icon "increase-product-quantity" at bounding box center [134, 112] width 9 height 9
type input "1"
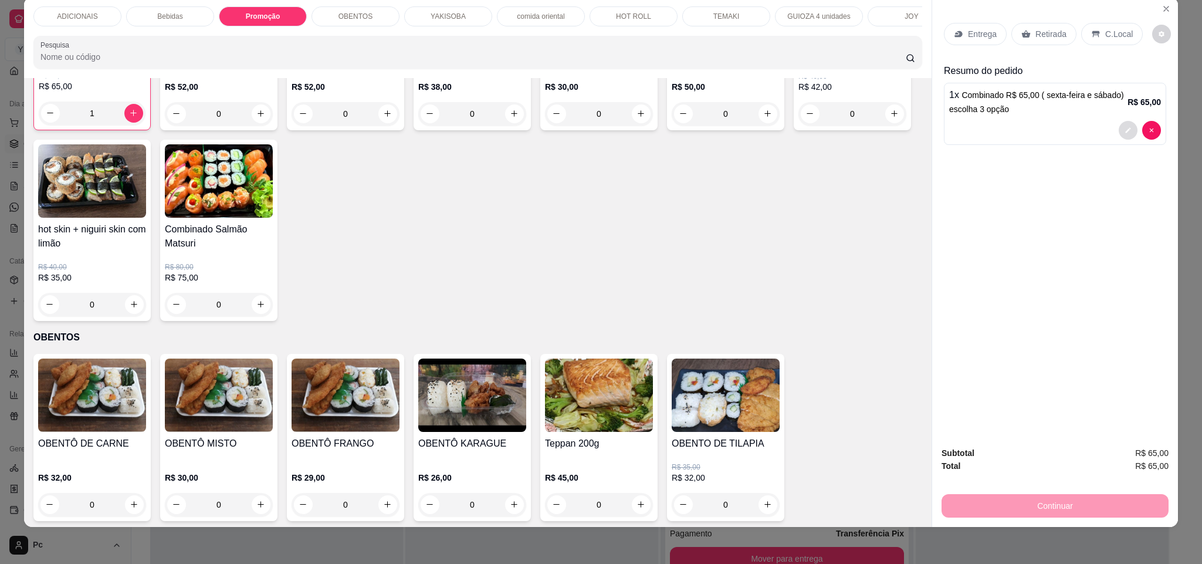
click at [1125, 134] on icon "decrease-product-quantity" at bounding box center [1128, 130] width 7 height 7
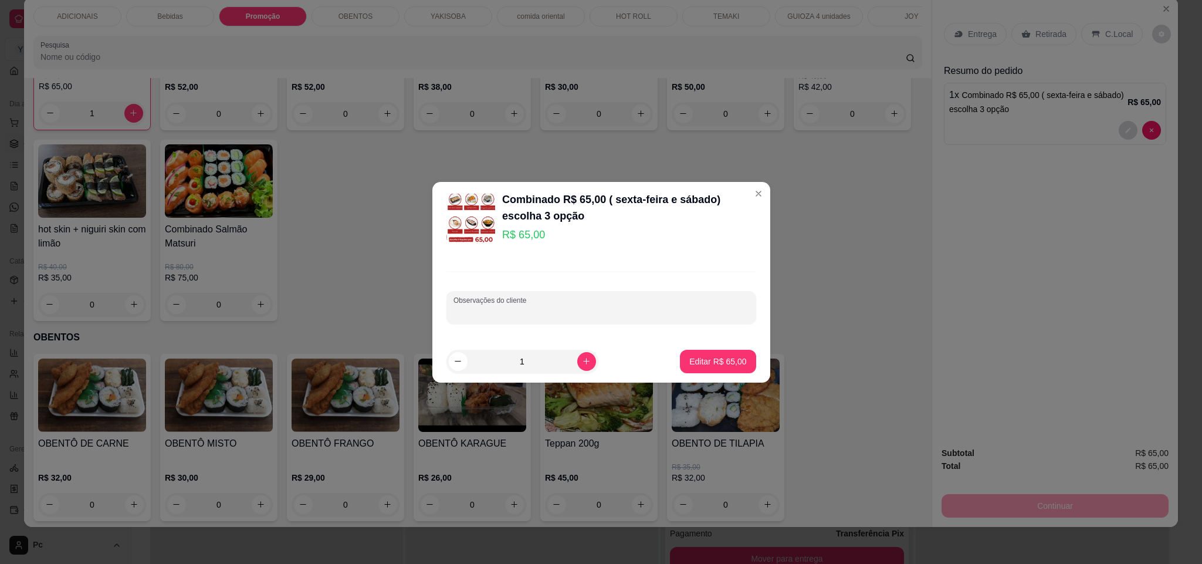
click at [672, 312] on input "Observações do cliente" at bounding box center [602, 312] width 296 height 12
type input "uramaki, temaki cru sem cream chesse, yakissoba"
click at [695, 364] on p "Editar R$ 65,00" at bounding box center [717, 362] width 57 height 12
type input "0"
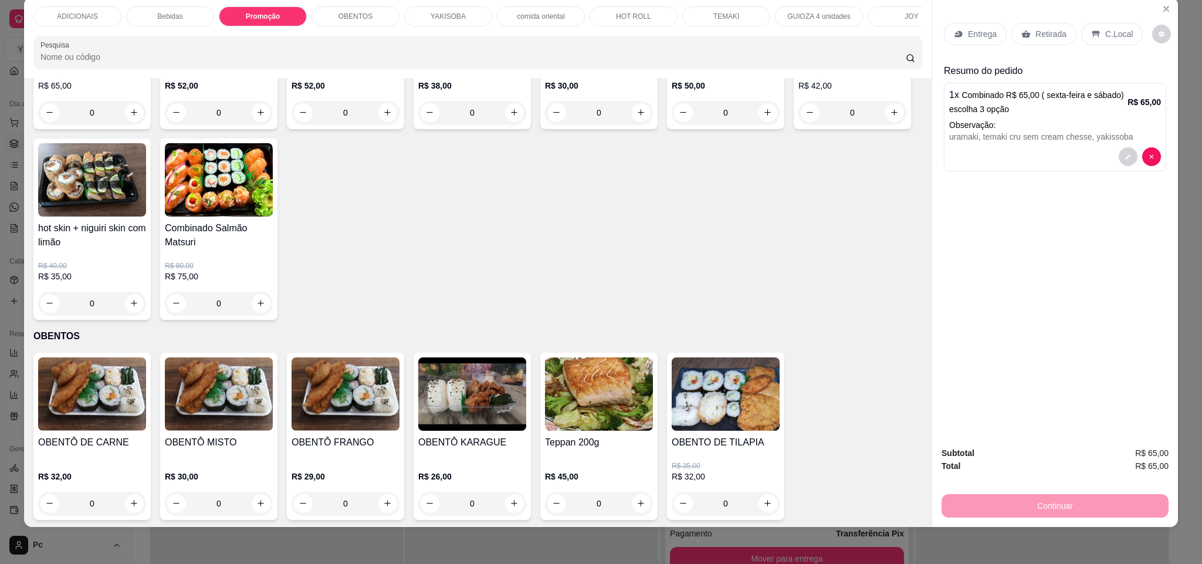
click at [979, 38] on p "Entrega" at bounding box center [982, 34] width 29 height 12
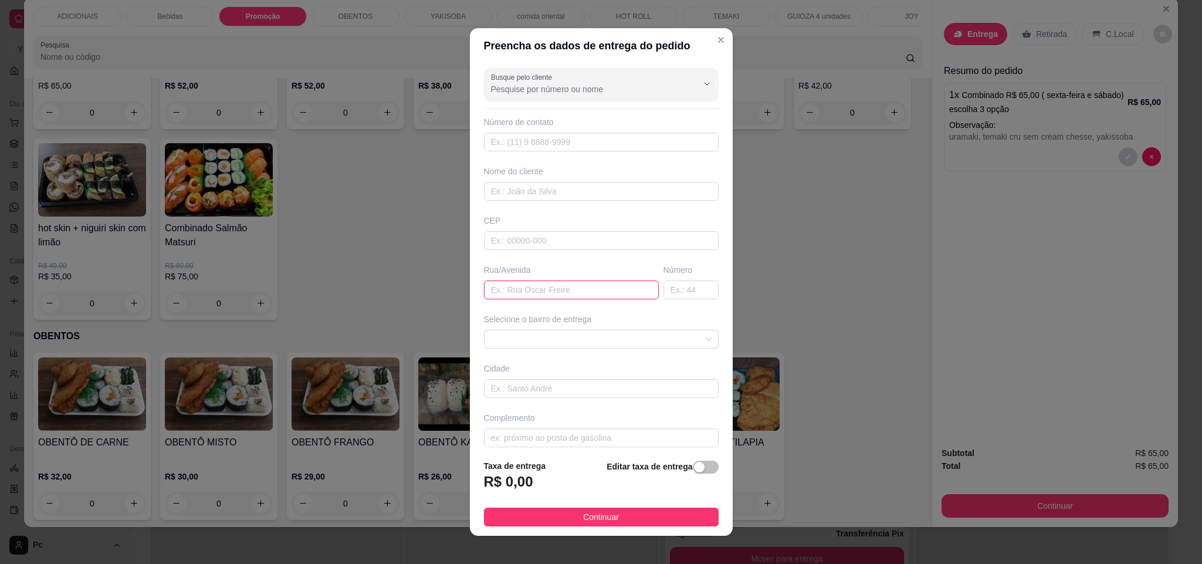
drag, startPoint x: 518, startPoint y: 283, endPoint x: 518, endPoint y: 294, distance: 10.6
click at [518, 294] on input "text" at bounding box center [571, 289] width 175 height 19
paste input "rua [GEOGRAPHIC_DATA]"
type input "rua [GEOGRAPHIC_DATA]"
click at [664, 294] on input "text" at bounding box center [691, 289] width 55 height 19
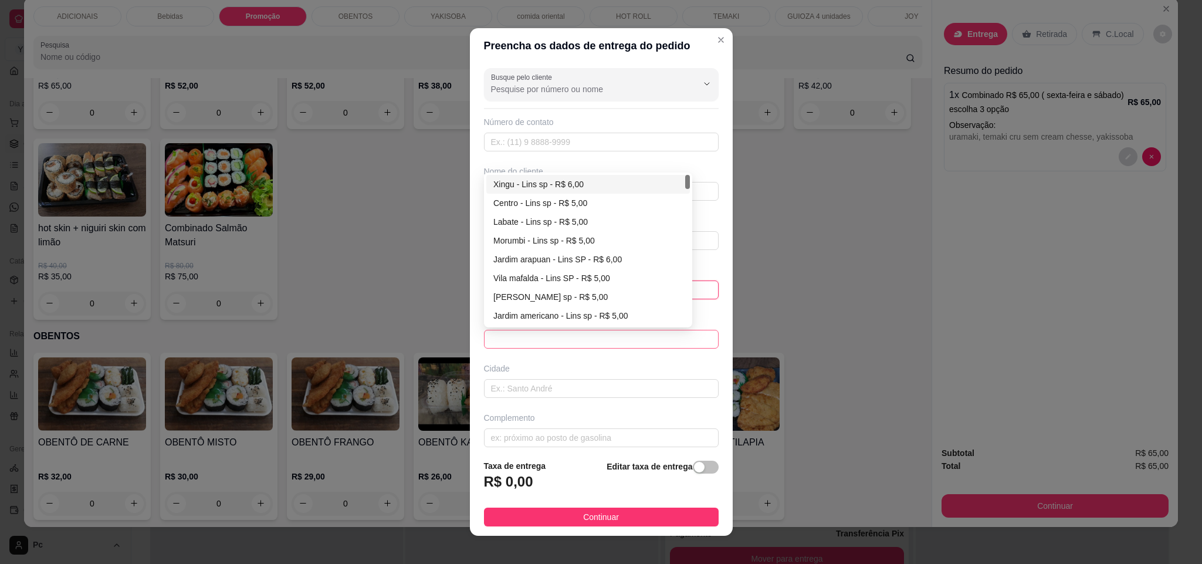
click at [631, 348] on span at bounding box center [601, 339] width 221 height 18
type input "606"
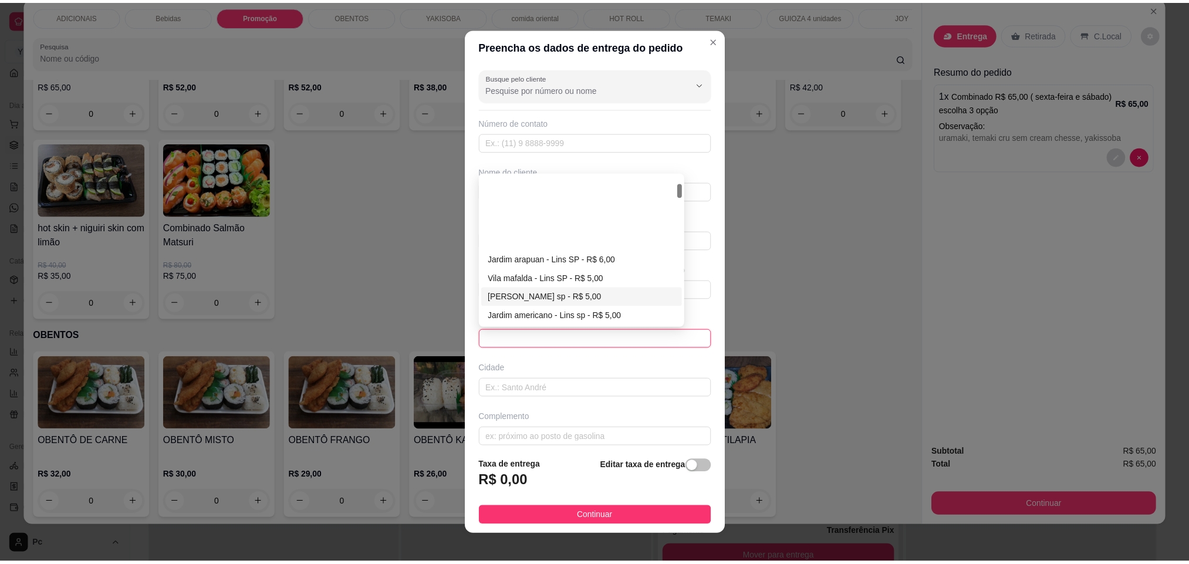
scroll to position [88, 0]
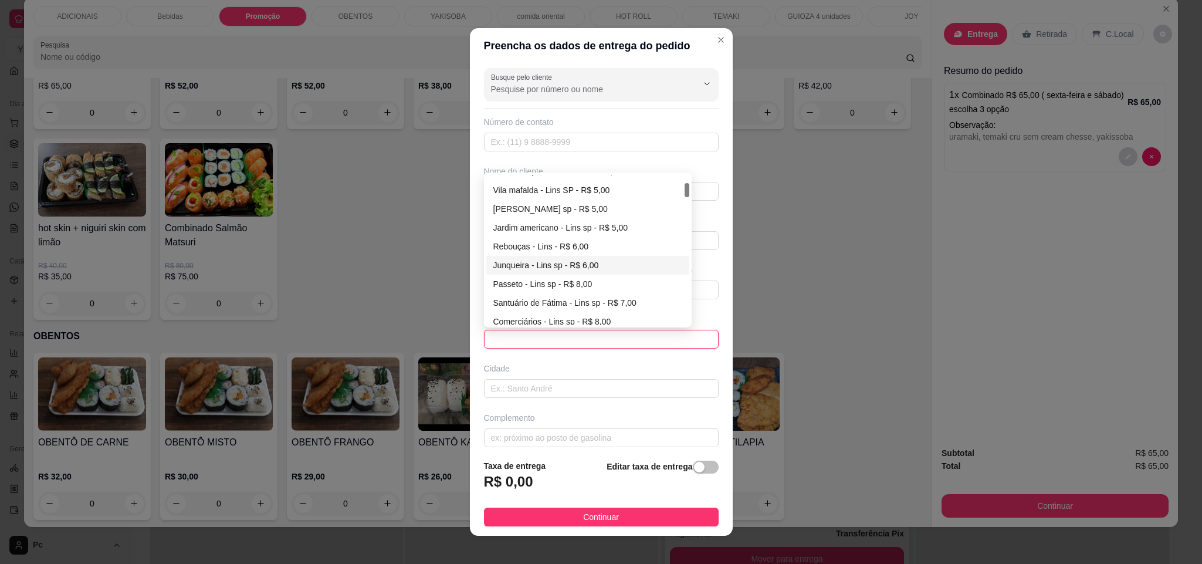
click at [543, 268] on div "Junqueira - Lins sp - R$ 6,00" at bounding box center [588, 265] width 190 height 13
type input "Lins sp"
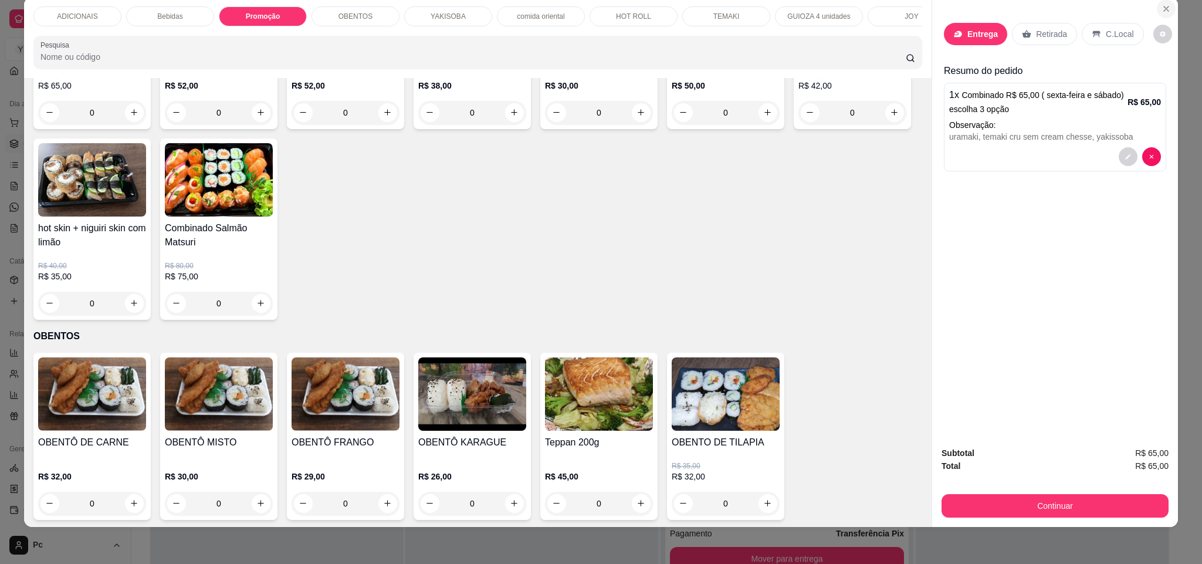
click at [1162, 2] on button "Close" at bounding box center [1166, 8] width 19 height 19
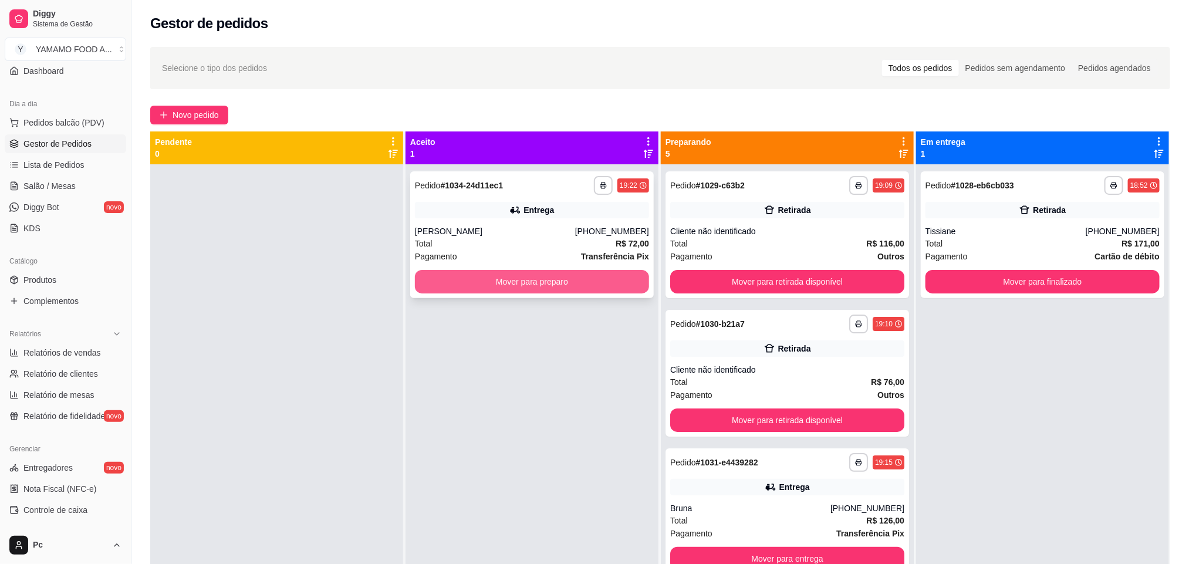
click at [490, 279] on button "Mover para preparo" at bounding box center [532, 281] width 234 height 23
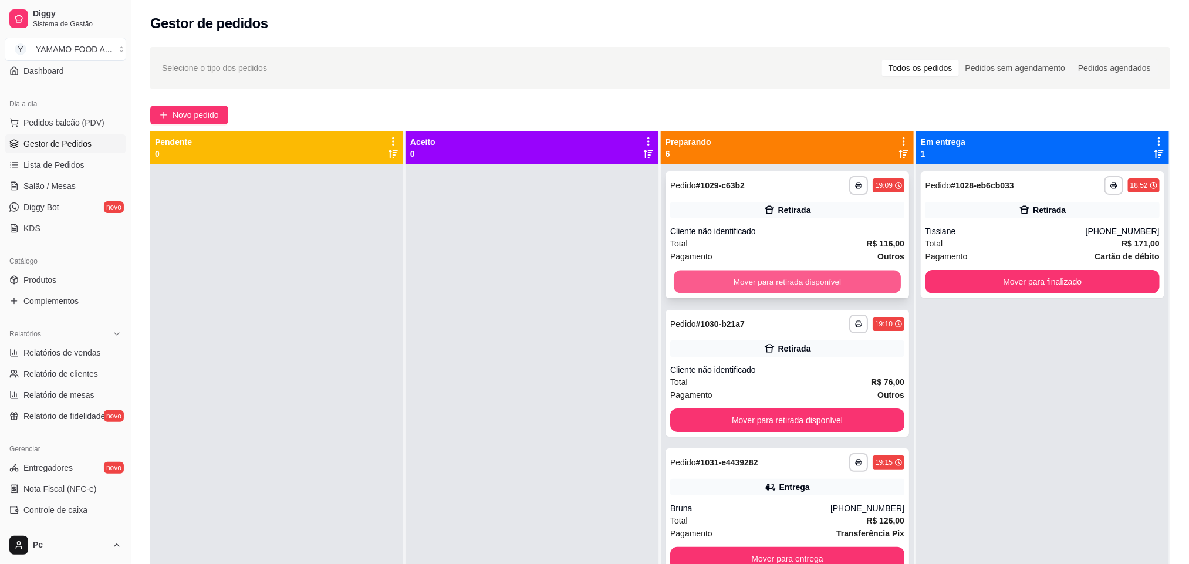
click at [701, 291] on button "Mover para retirada disponível" at bounding box center [787, 281] width 227 height 23
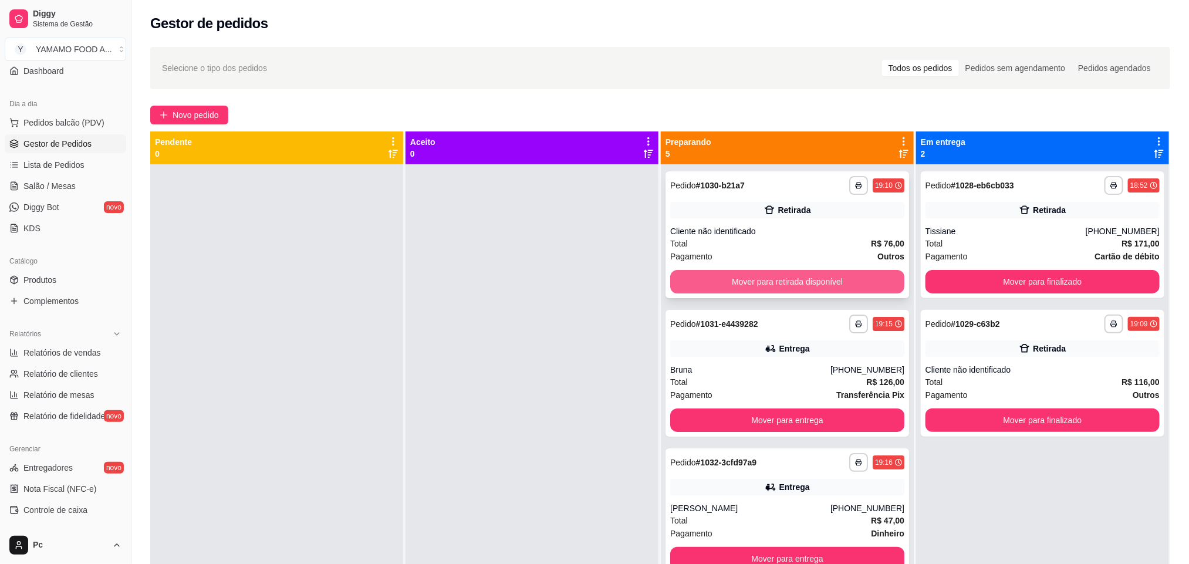
click at [706, 282] on button "Mover para retirada disponível" at bounding box center [787, 281] width 234 height 23
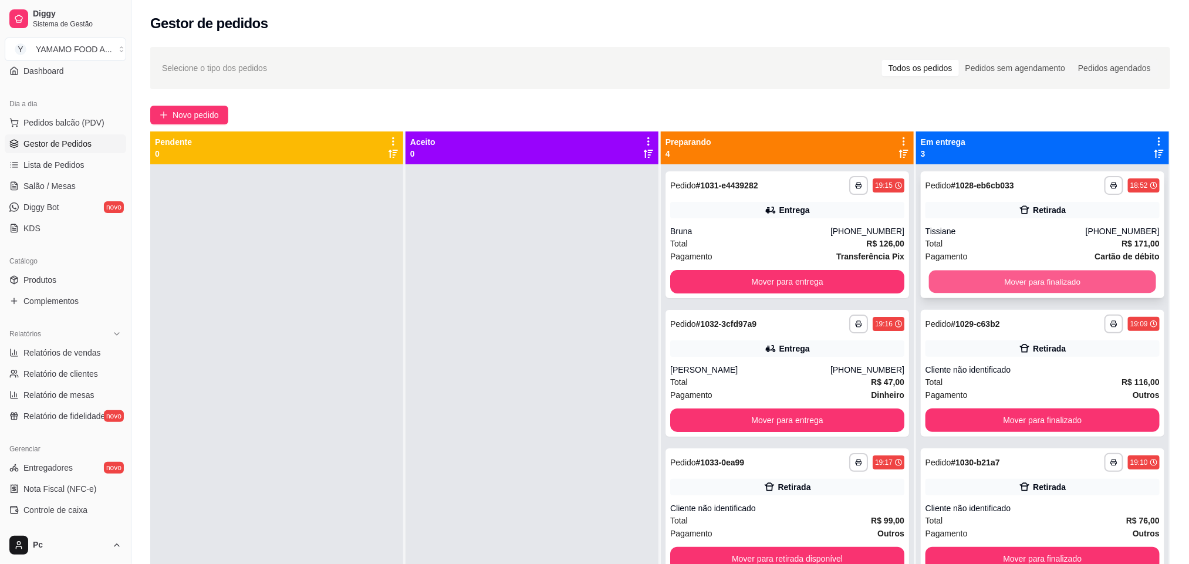
click at [936, 282] on button "Mover para finalizado" at bounding box center [1042, 281] width 227 height 23
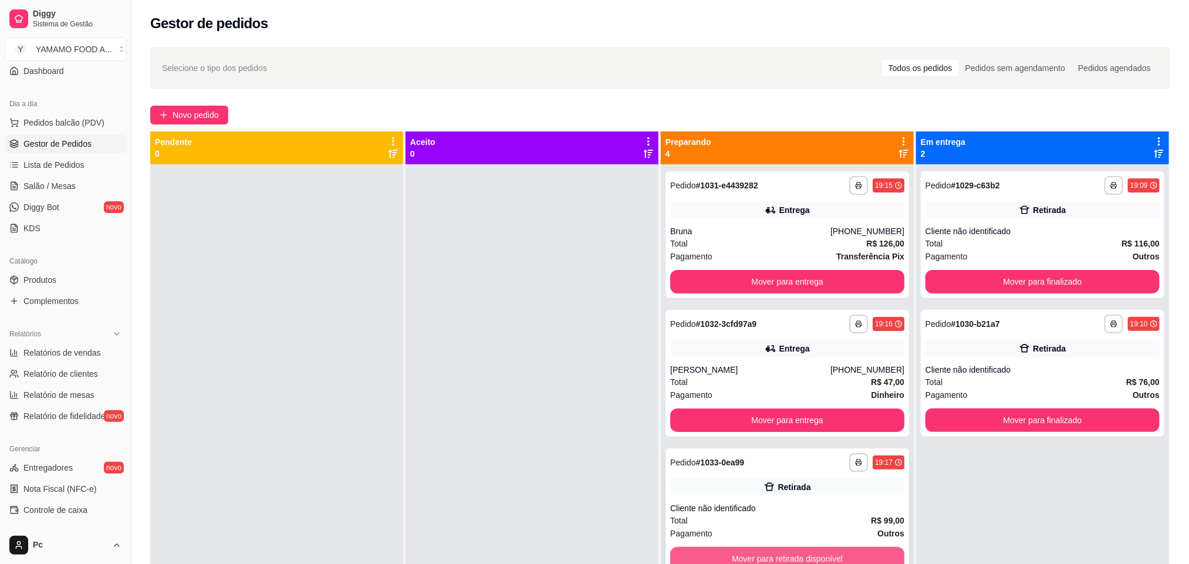
click at [782, 556] on button "Mover para retirada disponível" at bounding box center [787, 558] width 234 height 23
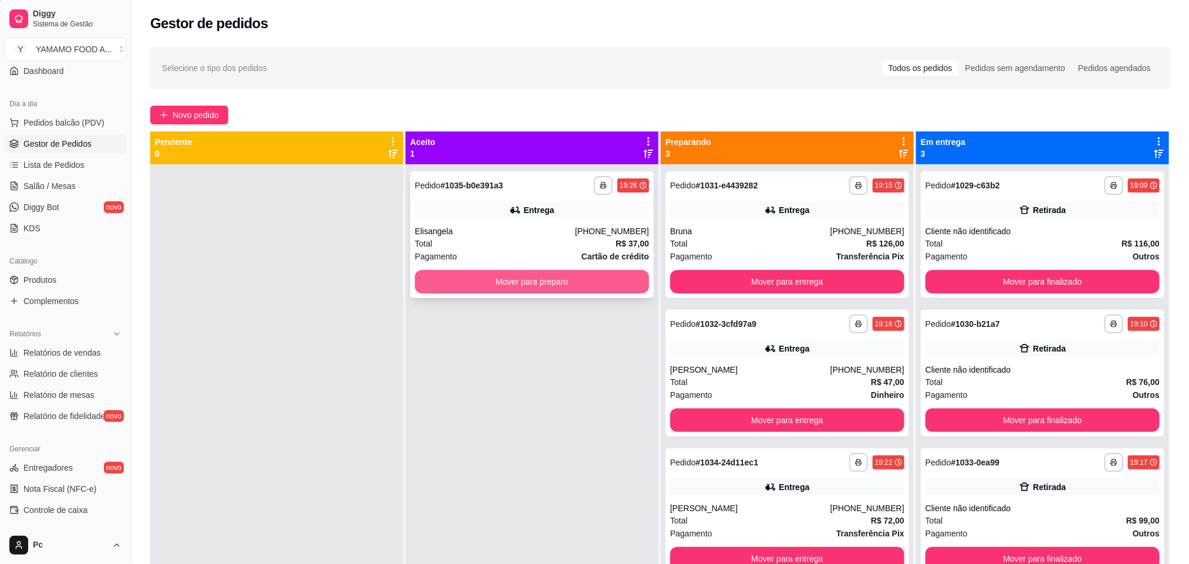
click at [446, 273] on button "Mover para preparo" at bounding box center [532, 281] width 234 height 23
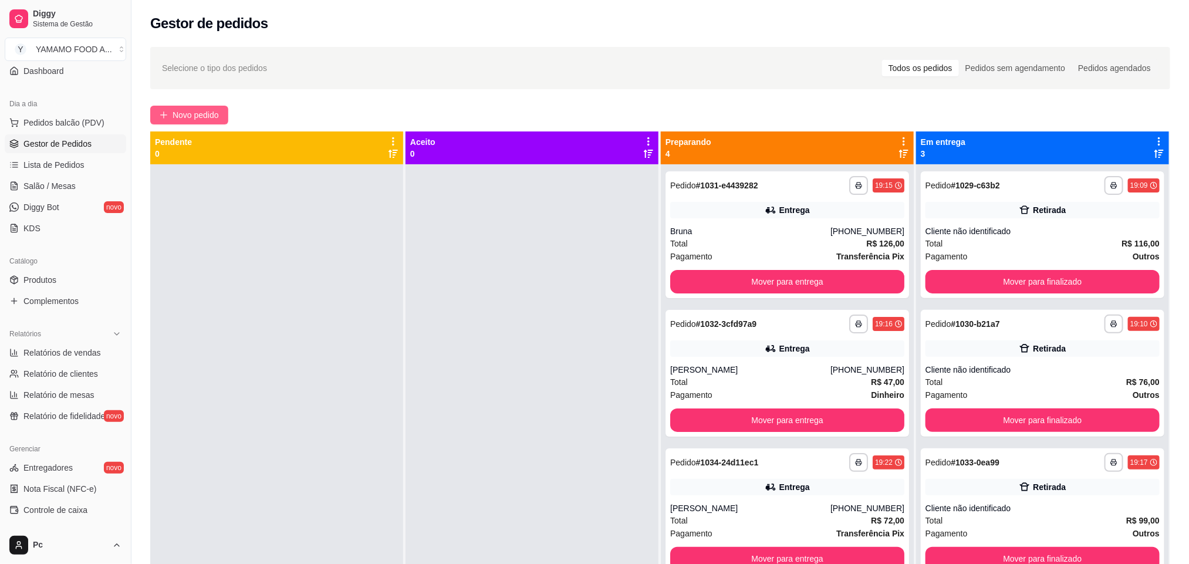
click at [195, 115] on span "Novo pedido" at bounding box center [196, 115] width 46 height 13
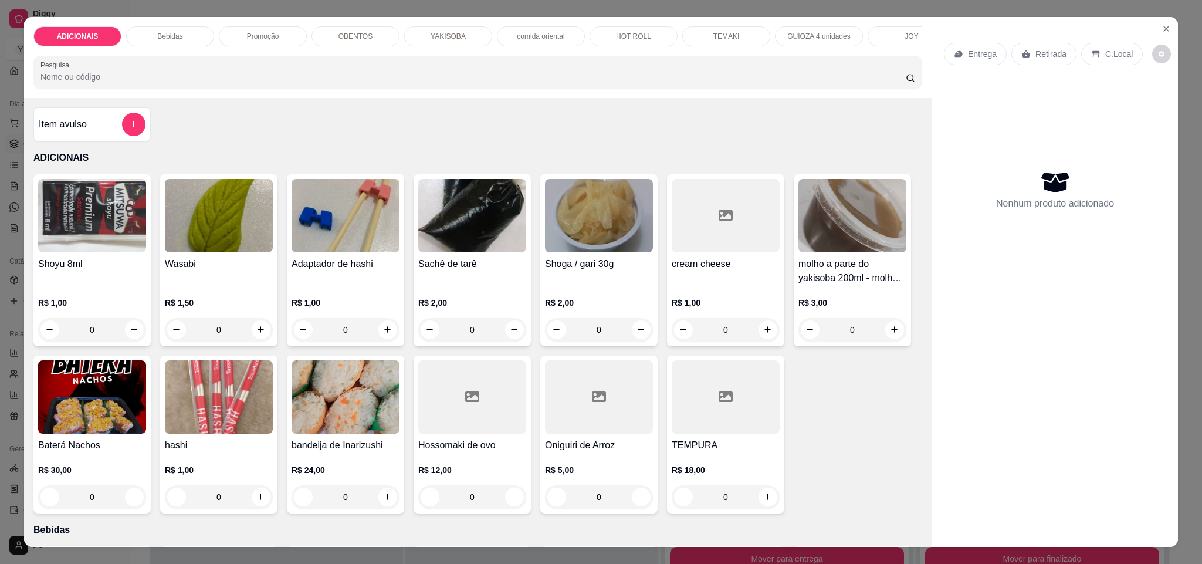
click at [265, 35] on p "Promoção" at bounding box center [263, 36] width 32 height 9
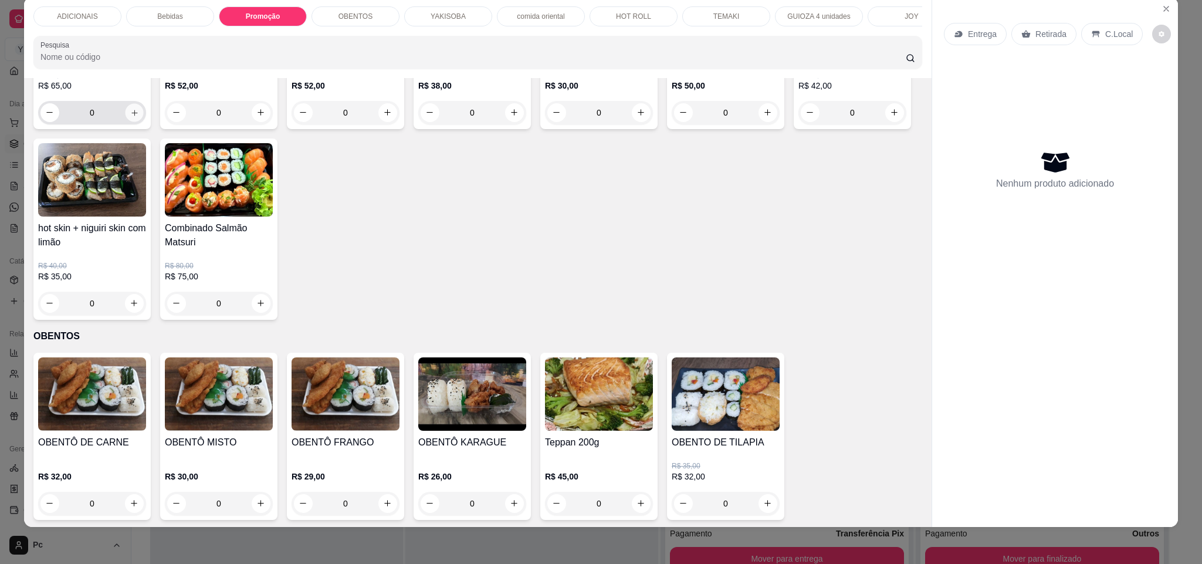
click at [133, 121] on button "increase-product-quantity" at bounding box center [134, 112] width 18 height 18
type input "1"
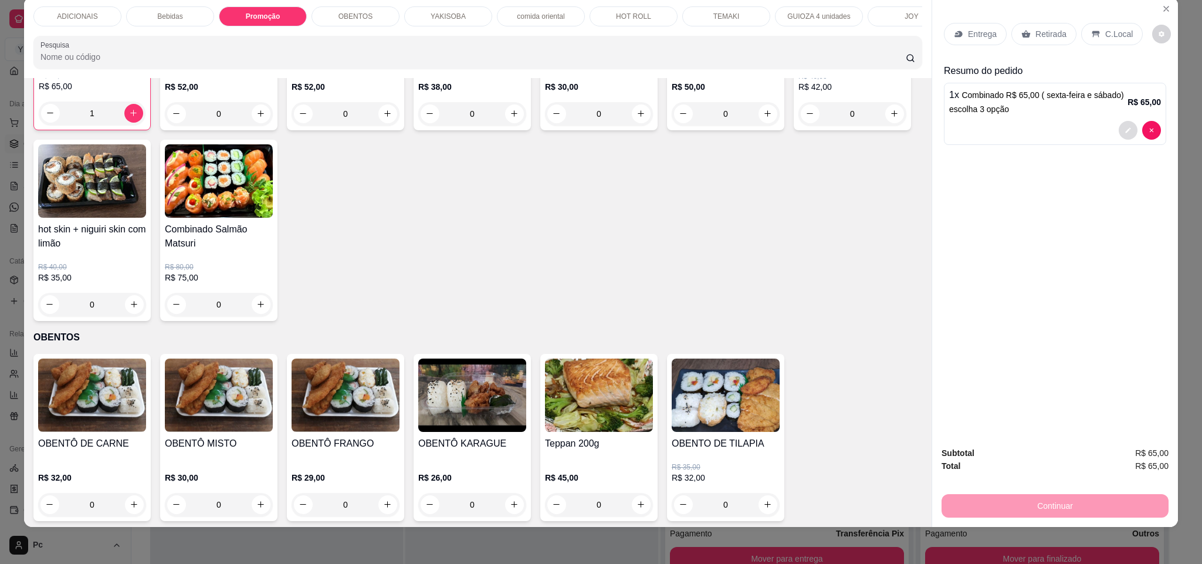
click at [1121, 126] on button "decrease-product-quantity" at bounding box center [1128, 130] width 19 height 19
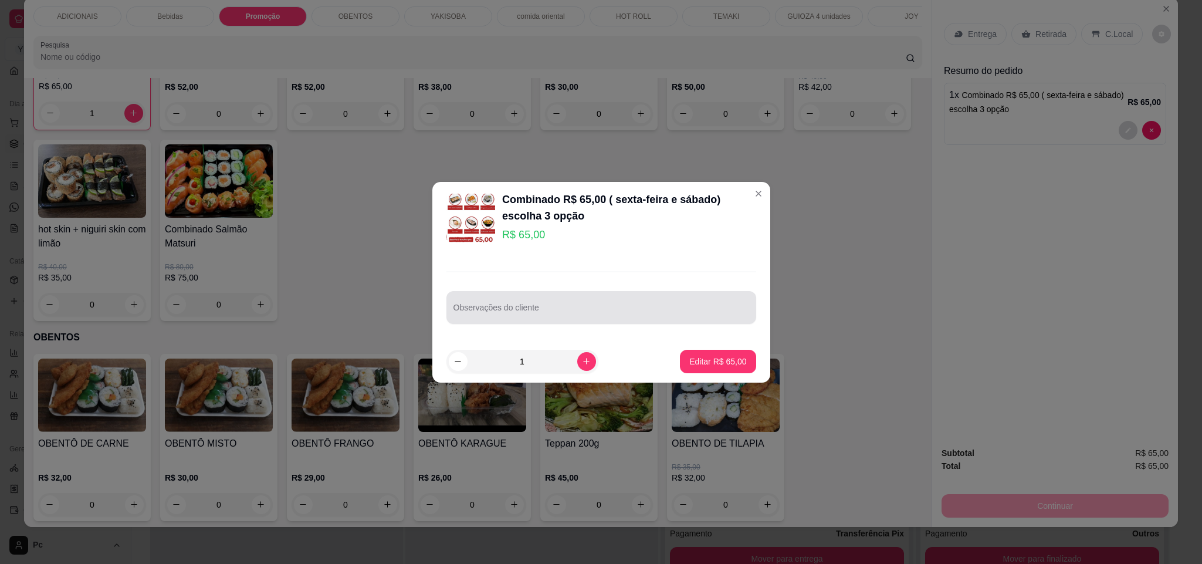
click at [613, 298] on div at bounding box center [602, 307] width 296 height 23
type input "uramiki, temaki sem cream chesse , yakissoba"
click at [729, 365] on p "Editar R$ 65,00" at bounding box center [717, 362] width 57 height 12
type input "0"
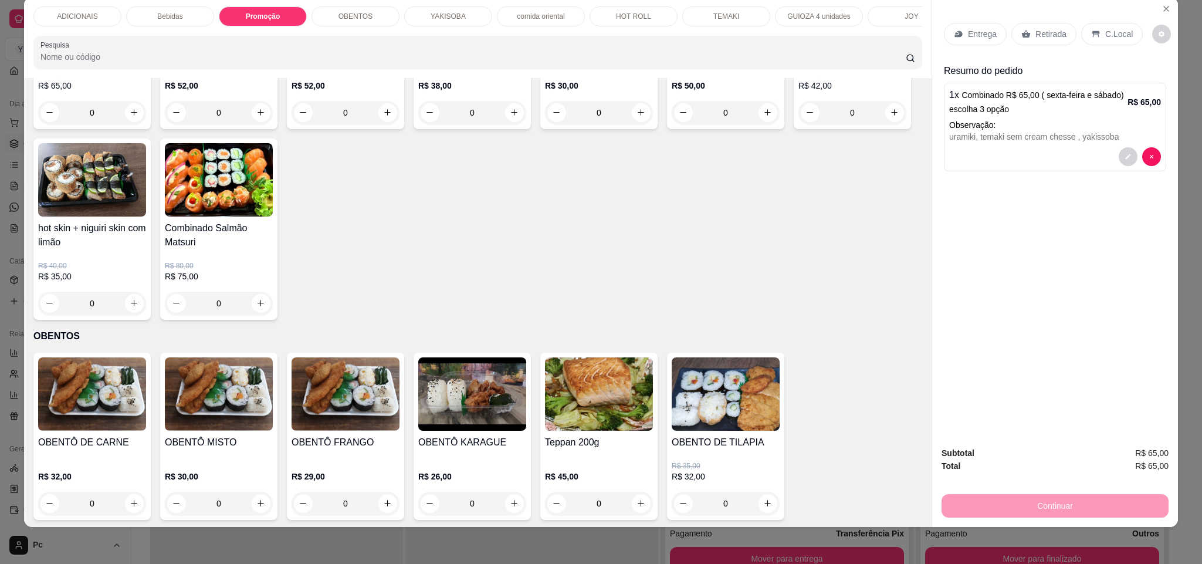
click at [980, 28] on p "Entrega" at bounding box center [982, 34] width 29 height 12
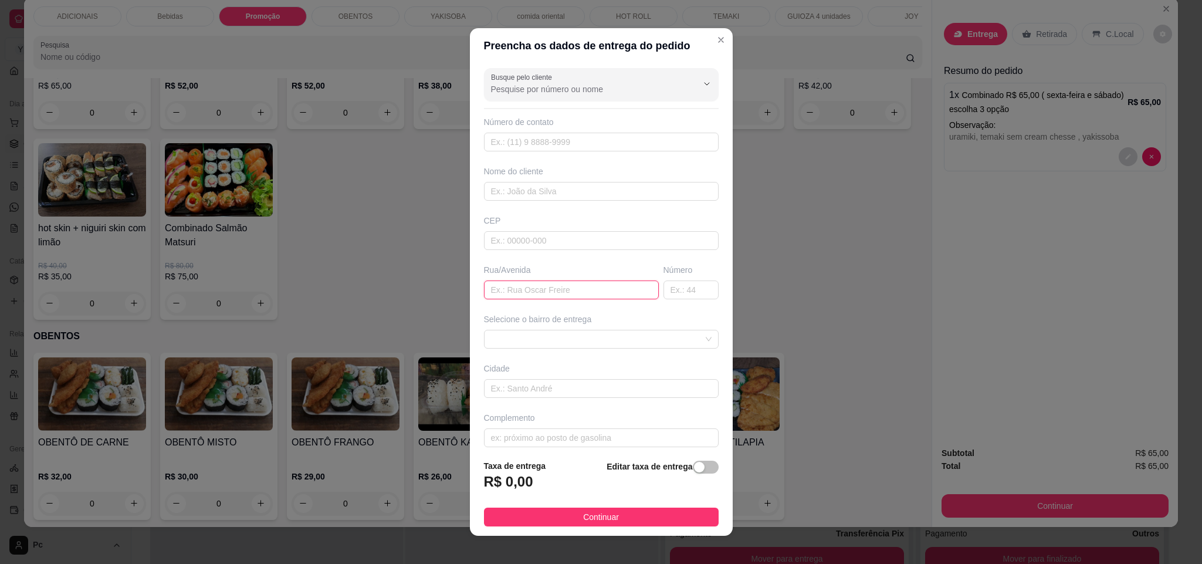
click at [497, 296] on input "text" at bounding box center [571, 289] width 175 height 19
paste input "rua [GEOGRAPHIC_DATA]"
type input "rua [GEOGRAPHIC_DATA]"
click at [664, 287] on input "text" at bounding box center [691, 289] width 55 height 19
type input "606"
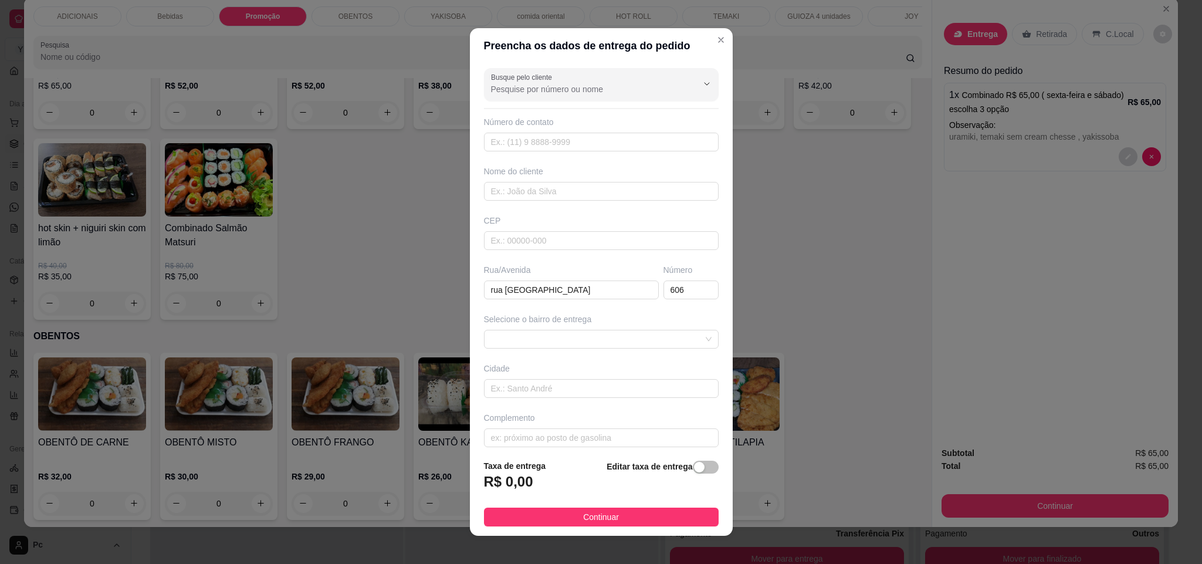
click at [659, 325] on div "Selecione o bairro de entrega" at bounding box center [601, 319] width 235 height 12
click at [662, 343] on span at bounding box center [601, 339] width 221 height 18
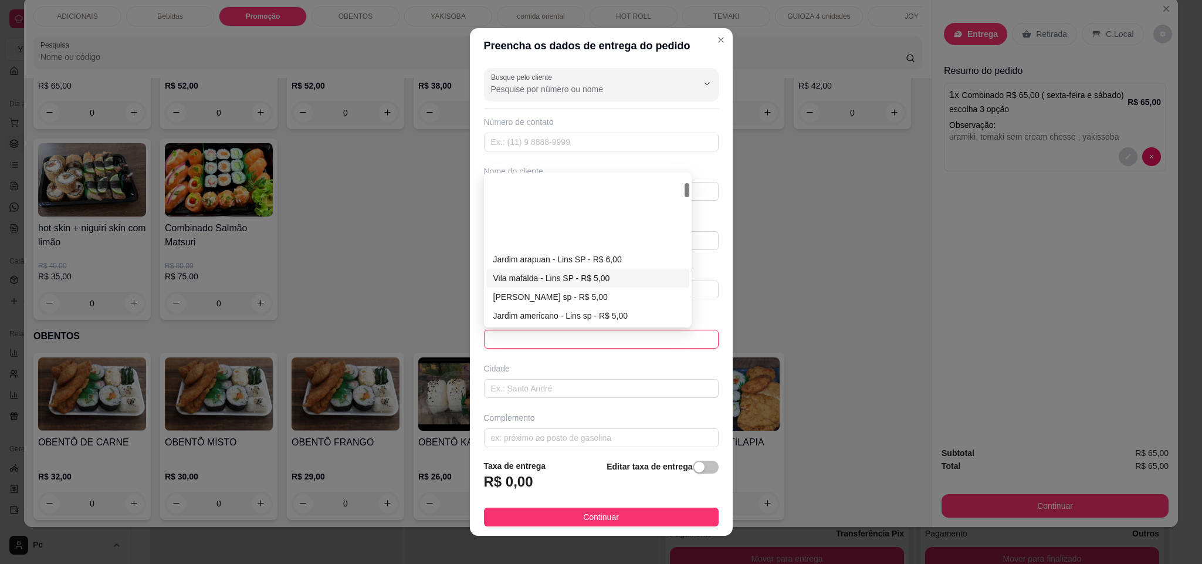
scroll to position [88, 0]
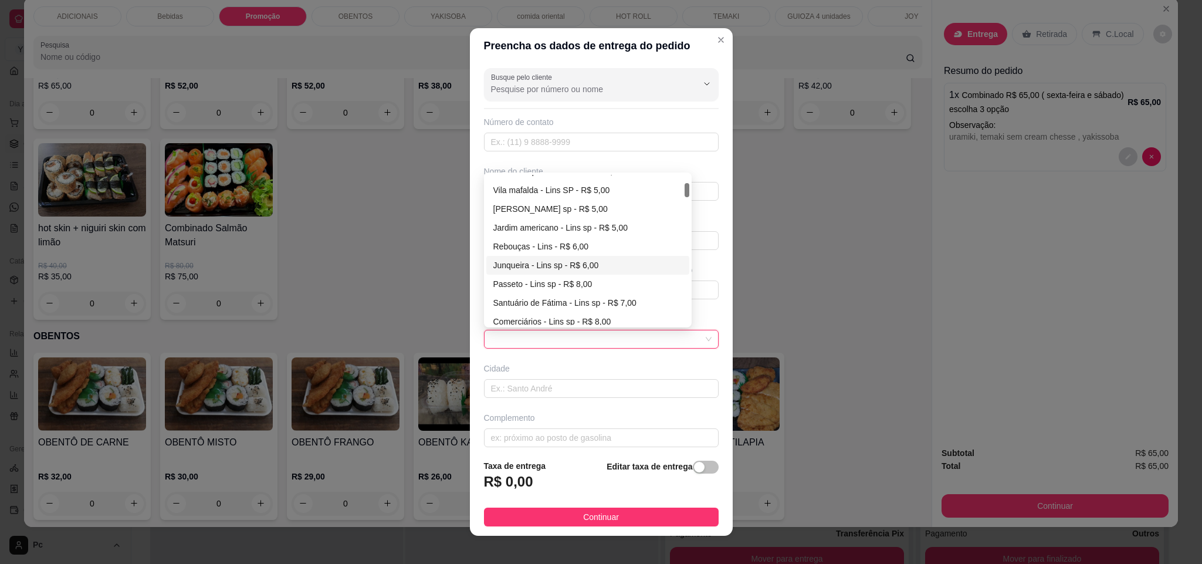
drag, startPoint x: 553, startPoint y: 272, endPoint x: 594, endPoint y: 307, distance: 53.7
click at [555, 272] on div "Junqueira - Lins sp - R$ 6,00" at bounding box center [588, 265] width 190 height 13
type input "Lins sp"
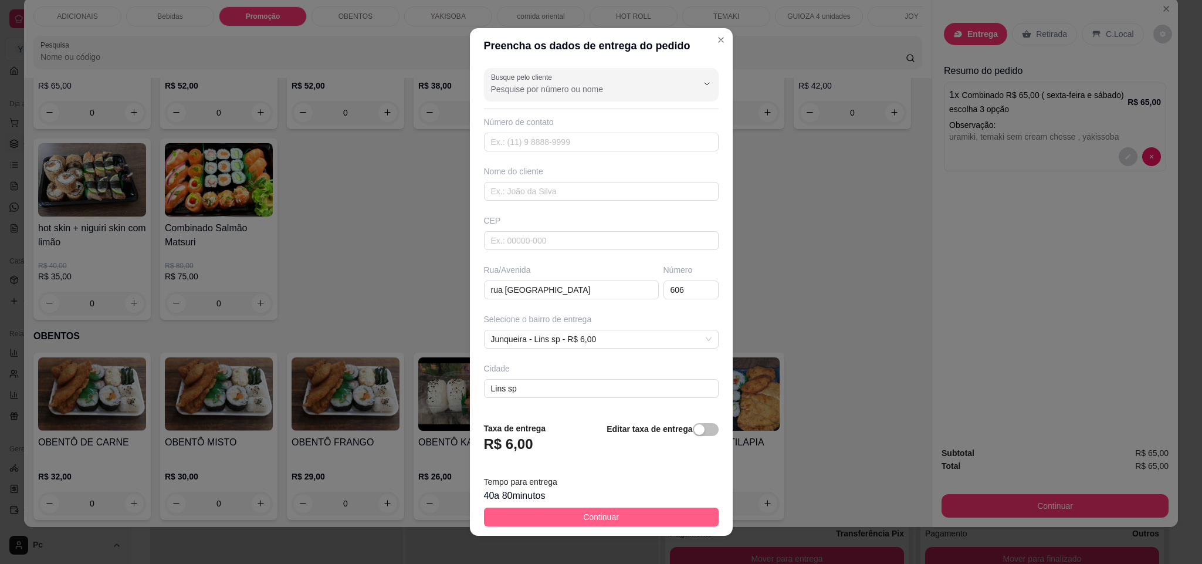
click at [614, 521] on button "Continuar" at bounding box center [601, 517] width 235 height 19
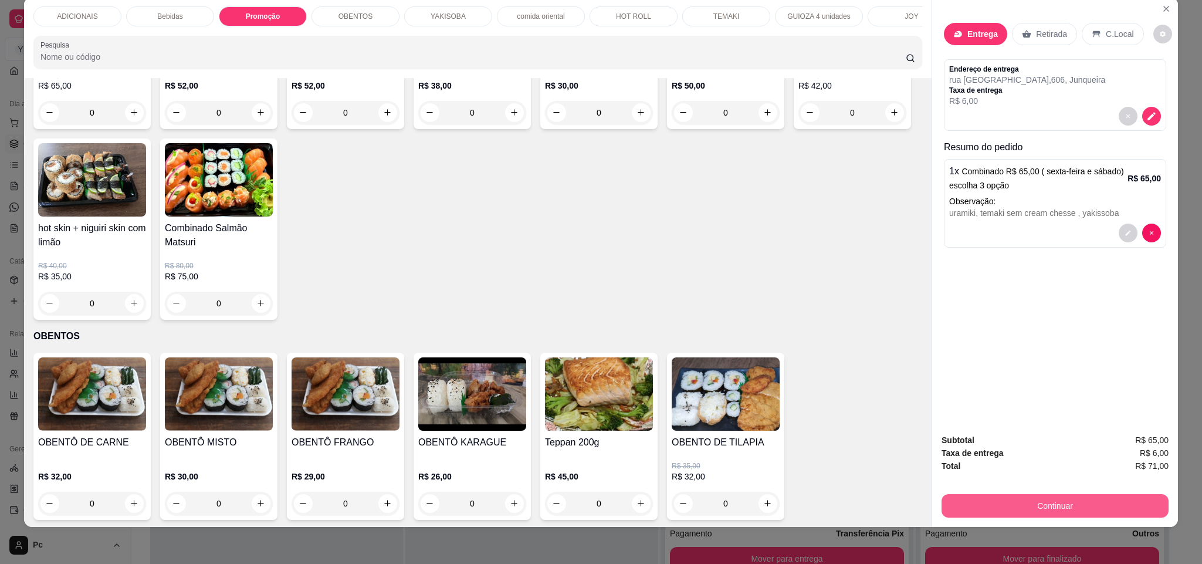
click at [970, 509] on button "Continuar" at bounding box center [1055, 505] width 227 height 23
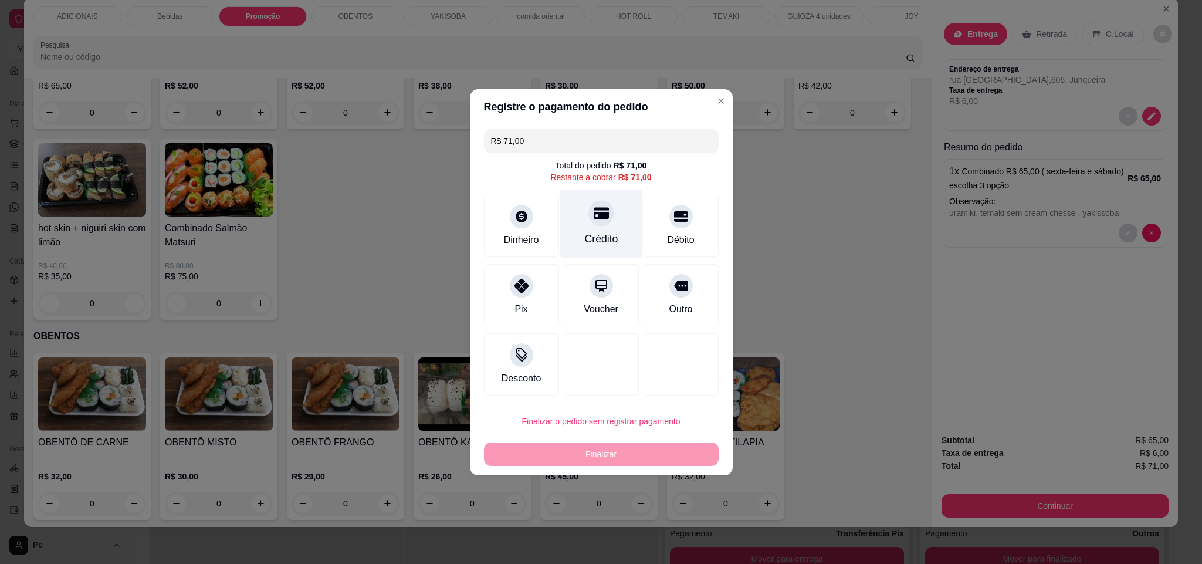
click at [584, 238] on div "Crédito" at bounding box center [600, 238] width 33 height 15
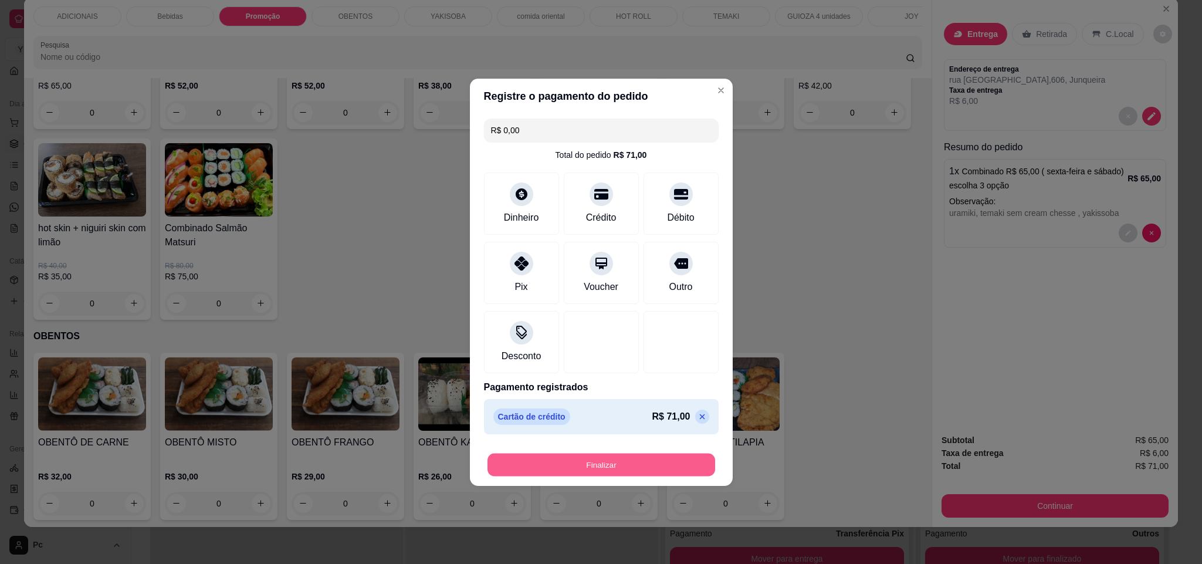
click at [588, 467] on button "Finalizar" at bounding box center [602, 464] width 228 height 23
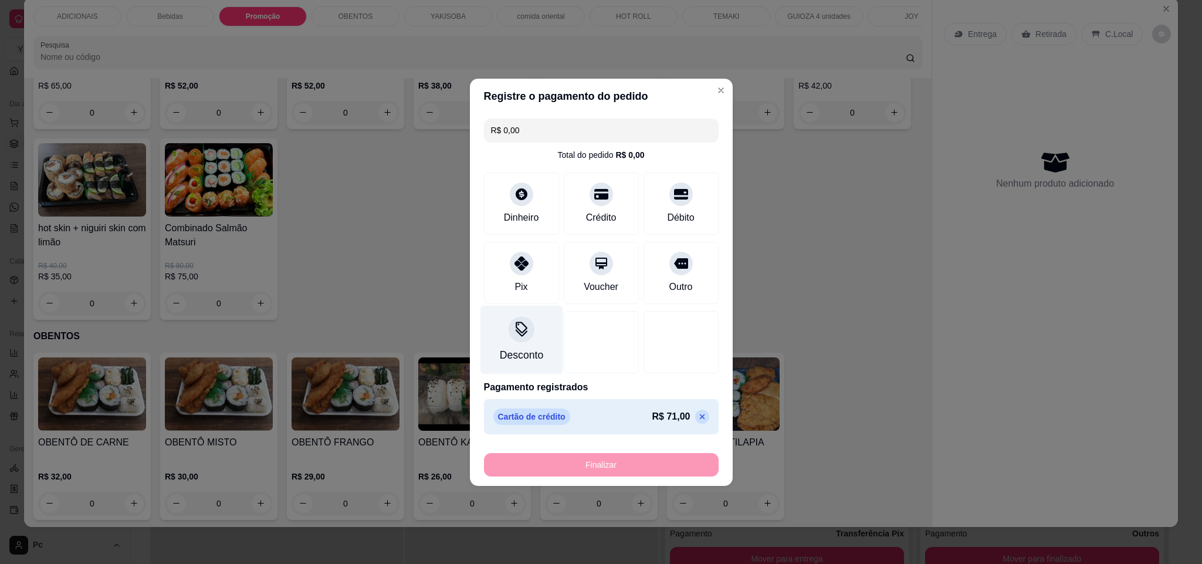
type input "-R$ 71,00"
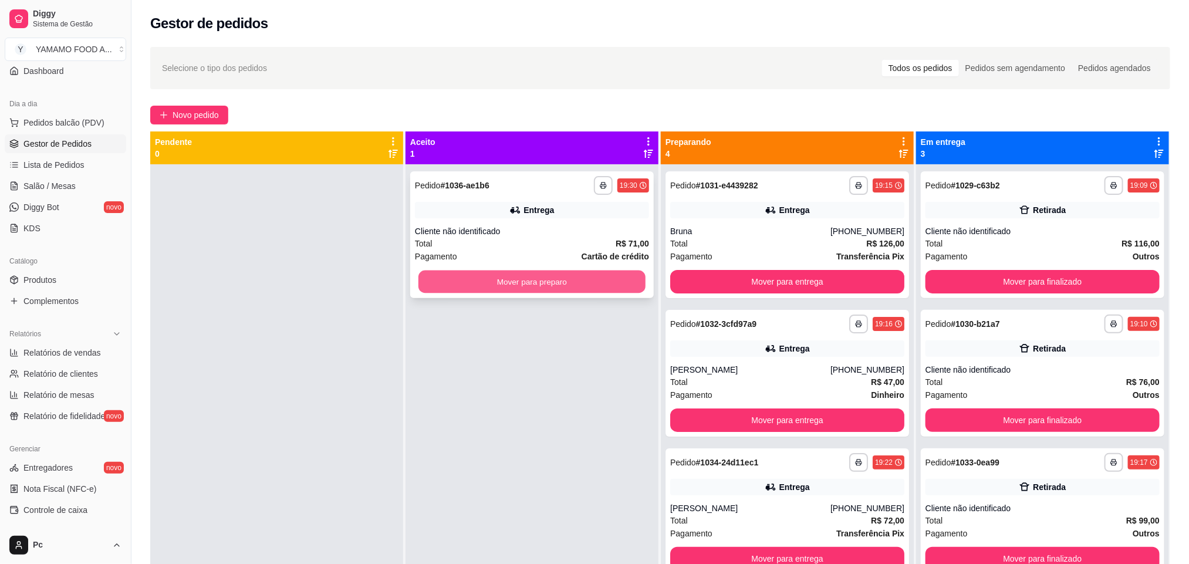
click at [504, 279] on button "Mover para preparo" at bounding box center [531, 281] width 227 height 23
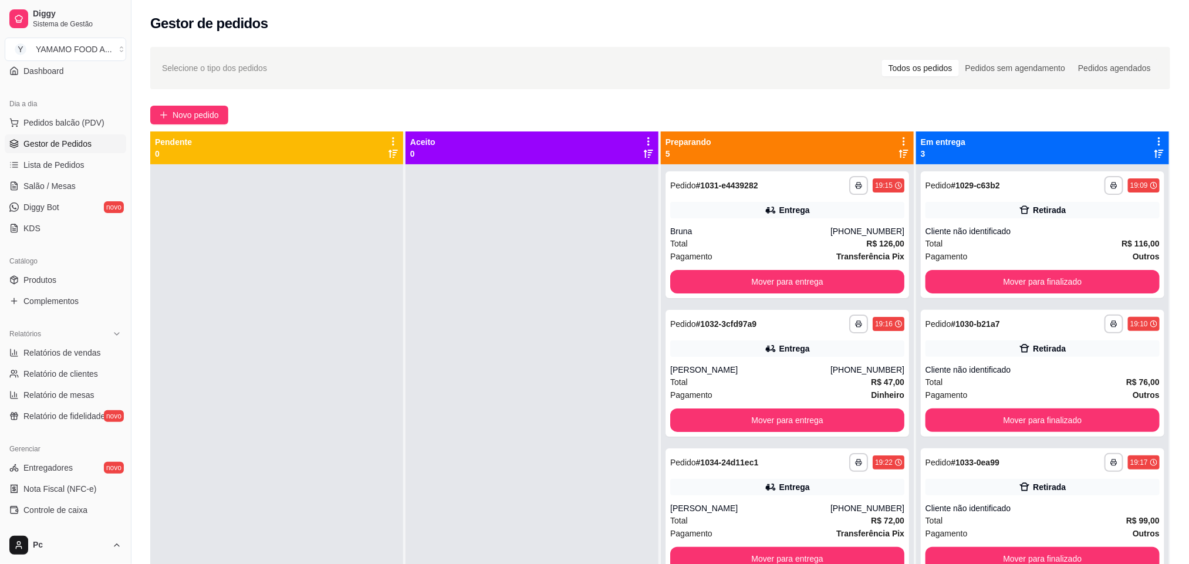
click at [162, 102] on div "**********" at bounding box center [659, 374] width 1057 height 669
click at [171, 120] on button "Novo pedido" at bounding box center [189, 115] width 78 height 19
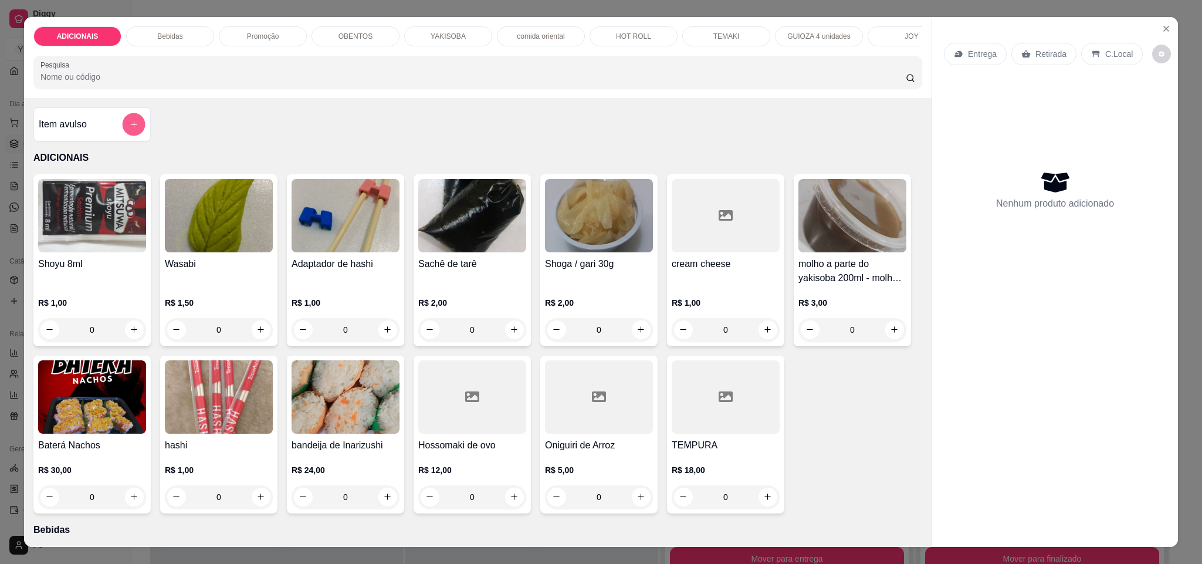
click at [123, 136] on button "add-separate-item" at bounding box center [134, 124] width 23 height 23
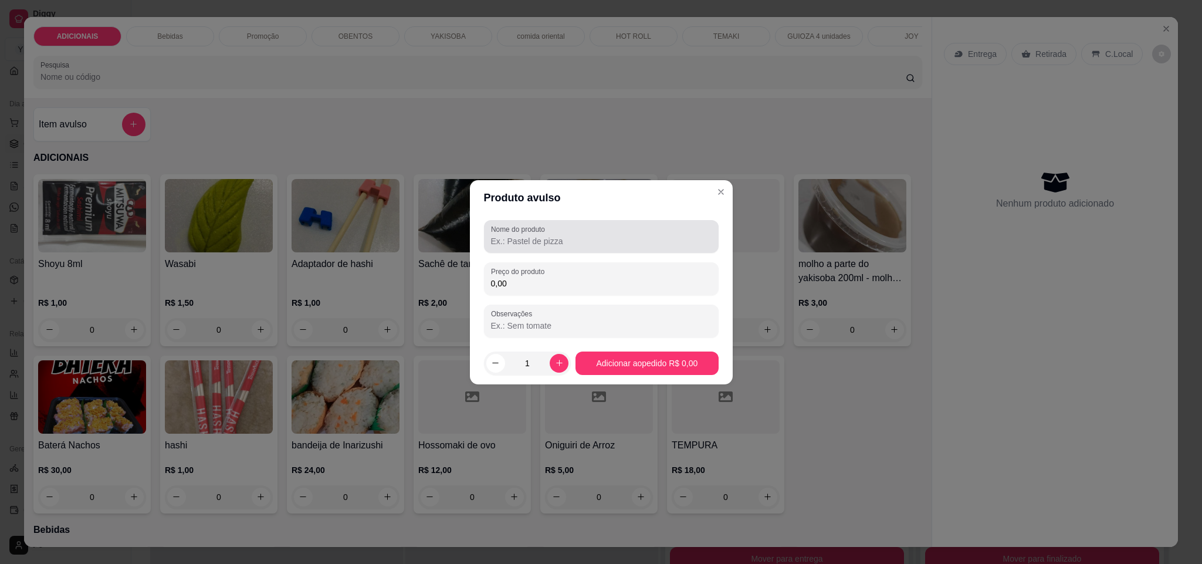
click at [521, 243] on input "Nome do produto" at bounding box center [601, 241] width 221 height 12
type input "combinado 25,00"
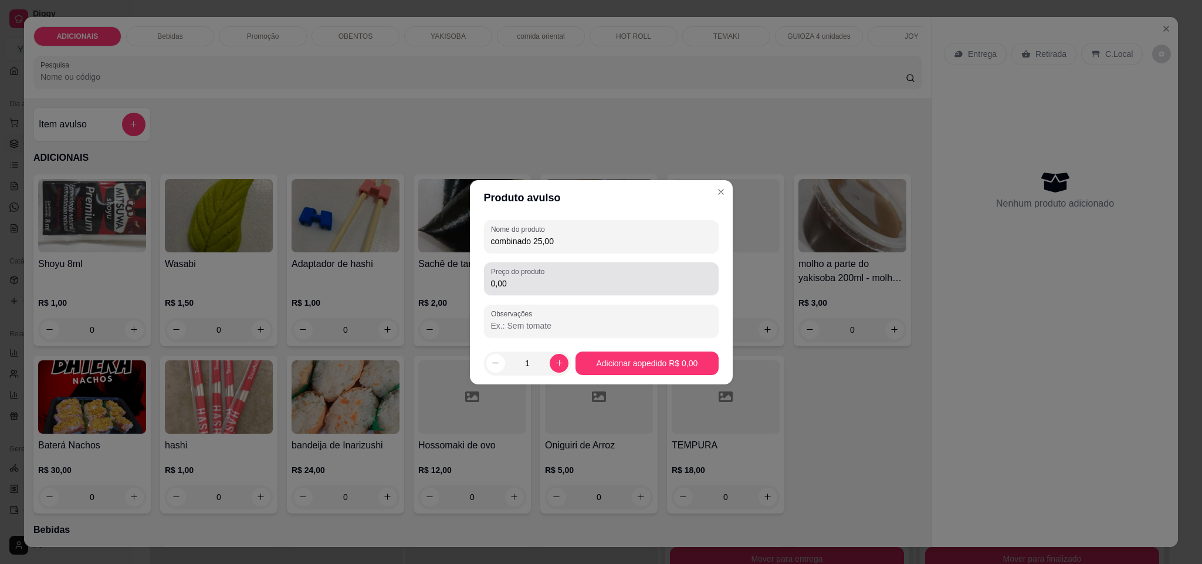
click at [537, 276] on div "0,00" at bounding box center [601, 278] width 221 height 23
type input "25,00"
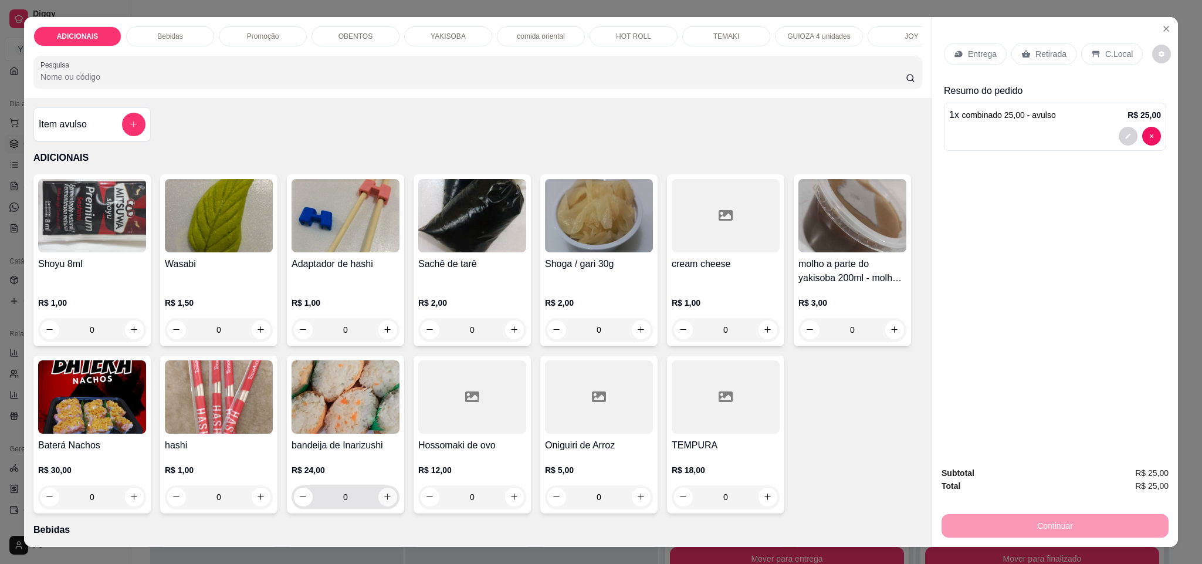
click at [392, 501] on icon "increase-product-quantity" at bounding box center [387, 496] width 9 height 9
type input "1"
click at [608, 29] on div "HOT ROLL" at bounding box center [634, 36] width 88 height 20
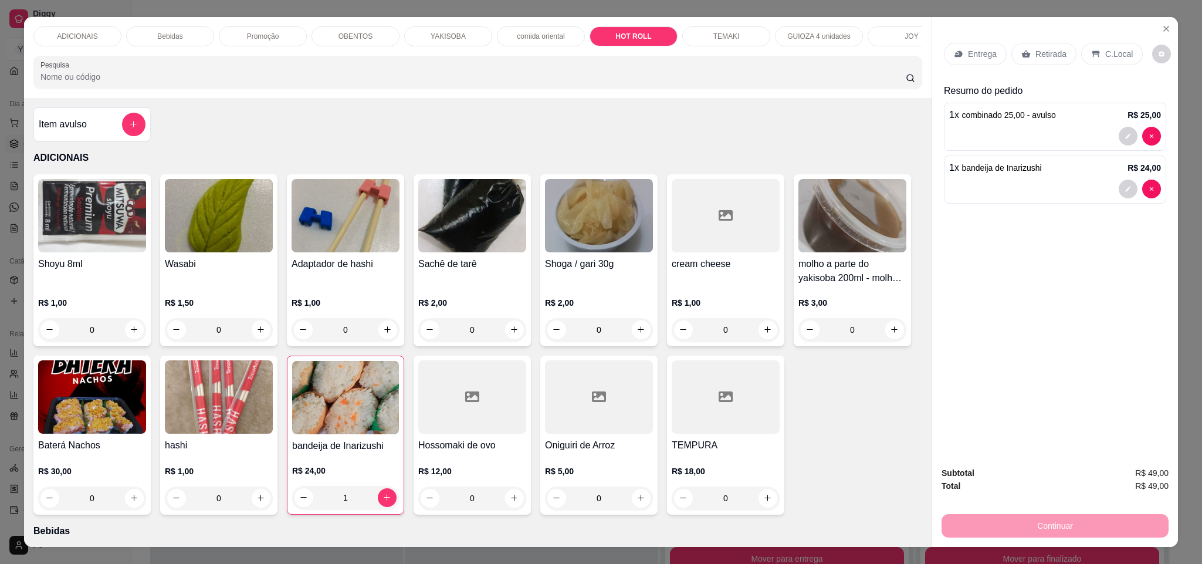
scroll to position [20, 0]
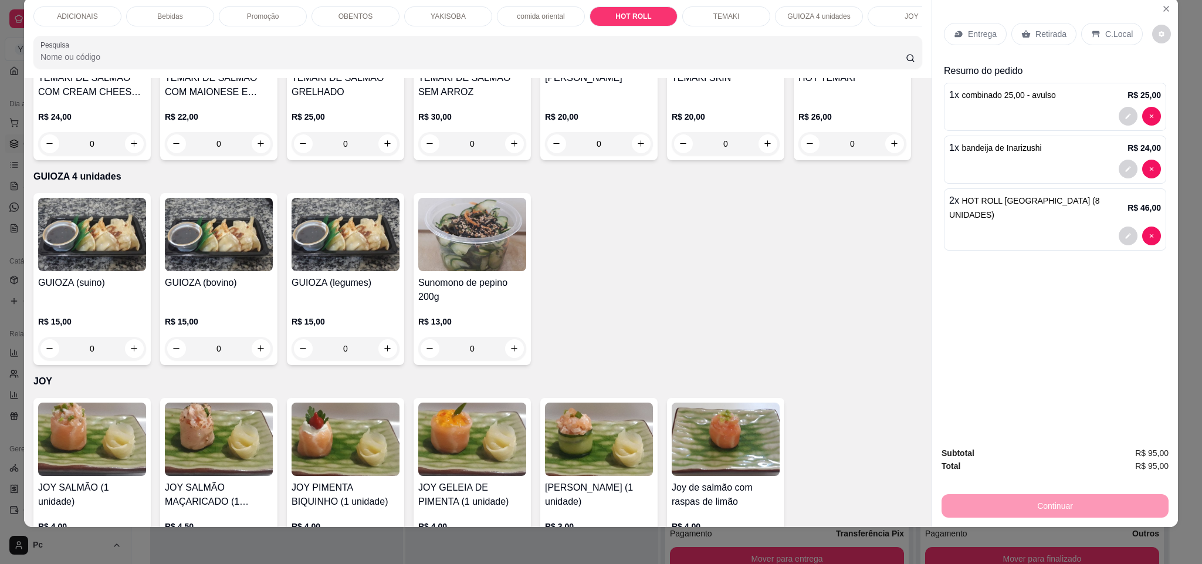
type input "2"
click at [1016, 25] on div "Retirada" at bounding box center [1044, 34] width 65 height 22
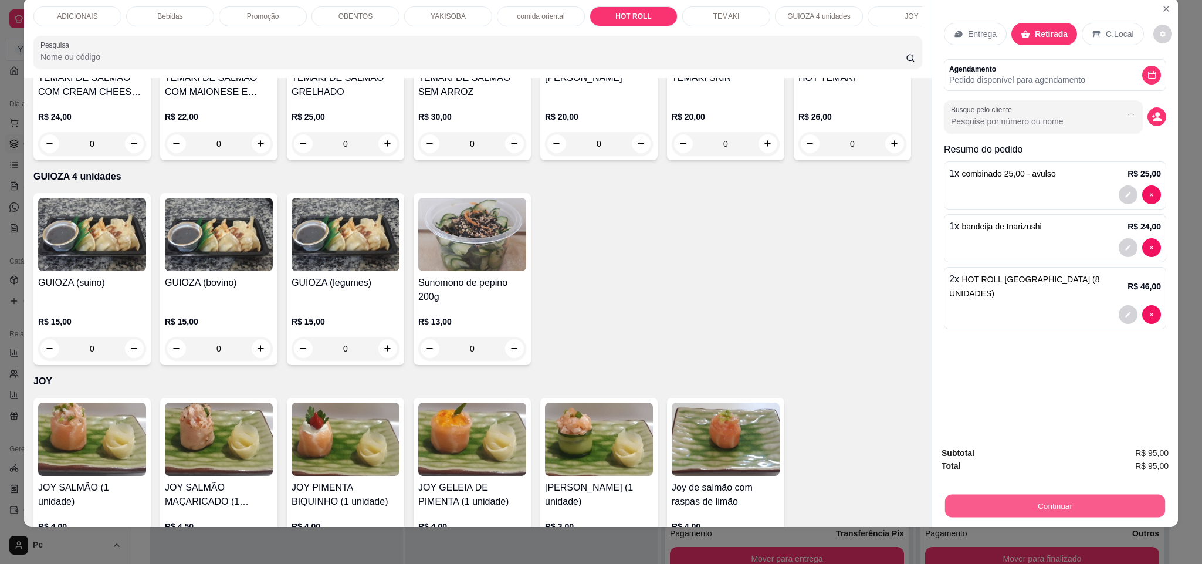
click at [1061, 511] on button "Continuar" at bounding box center [1055, 506] width 220 height 23
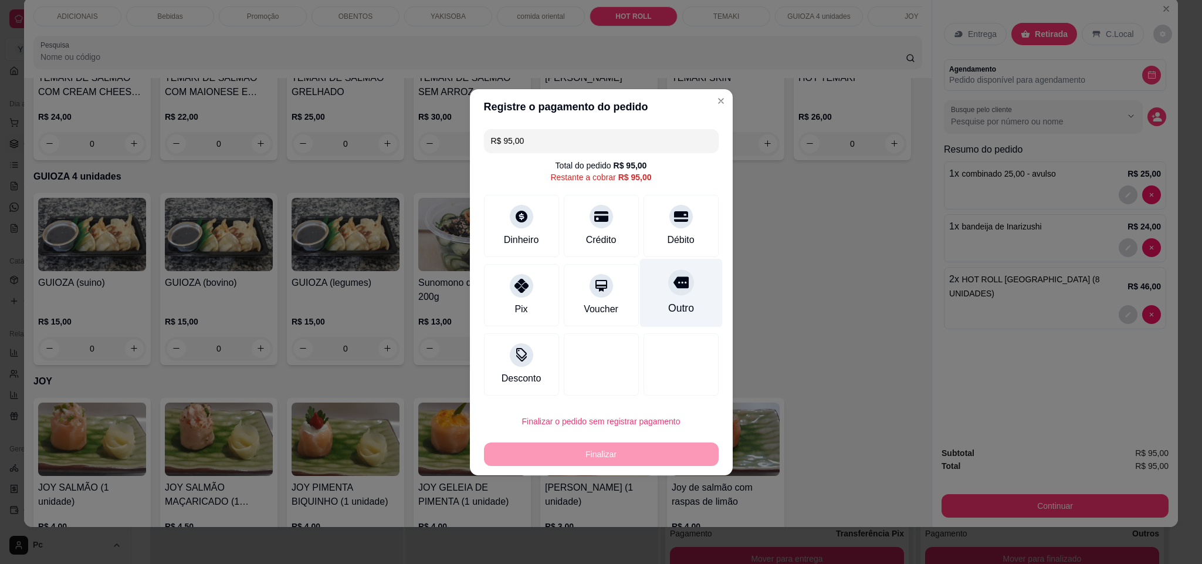
click at [672, 310] on div "Outro" at bounding box center [681, 307] width 26 height 15
type input "R$ 0,00"
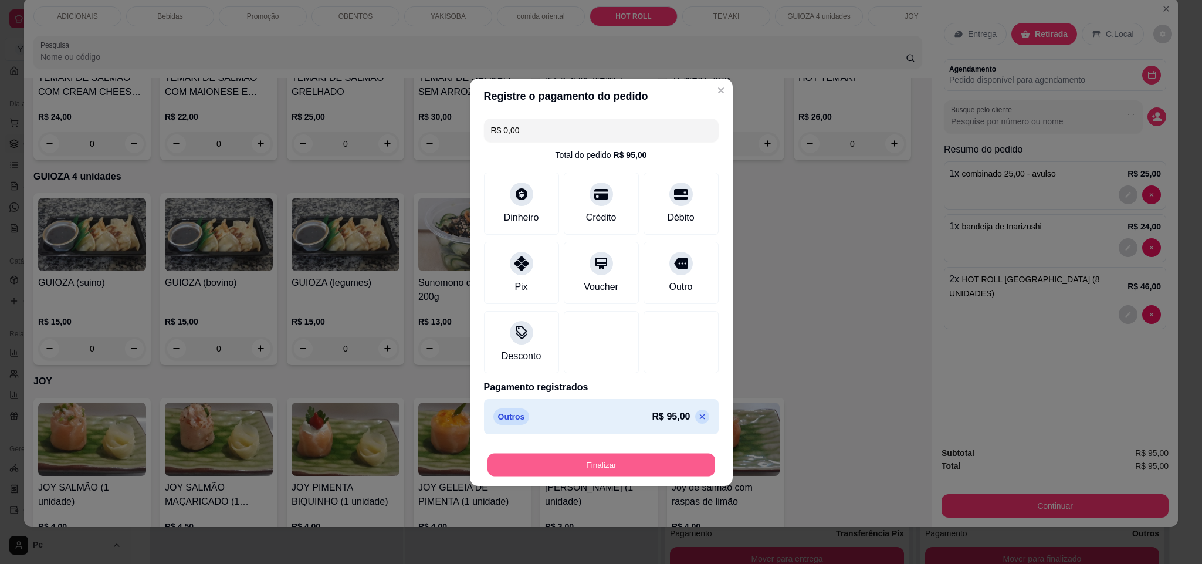
click at [664, 463] on button "Finalizar" at bounding box center [602, 464] width 228 height 23
type input "0"
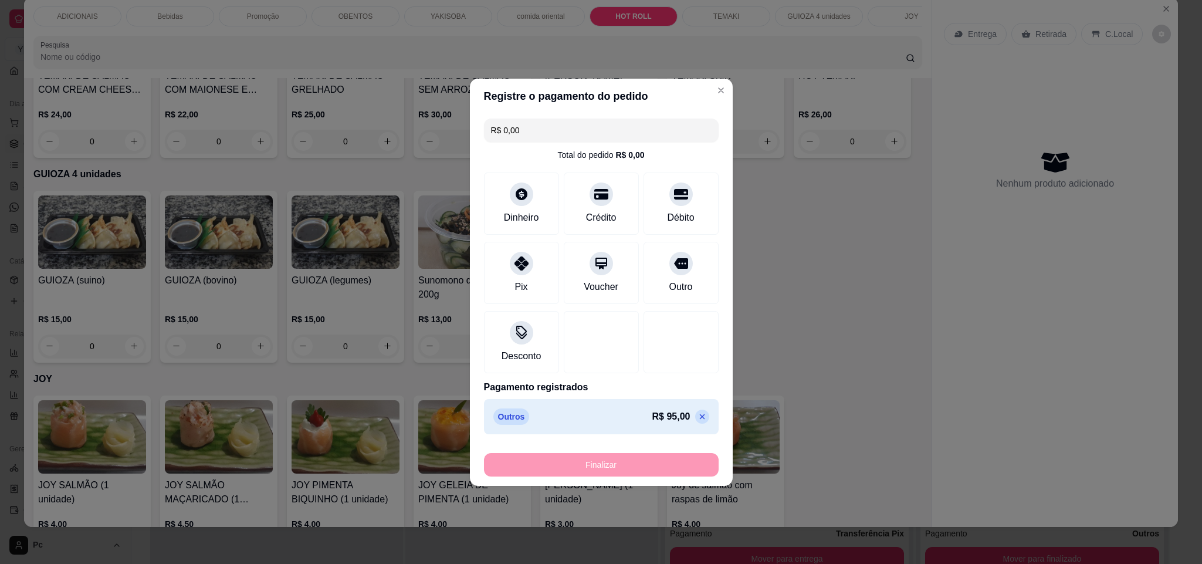
type input "-R$ 95,00"
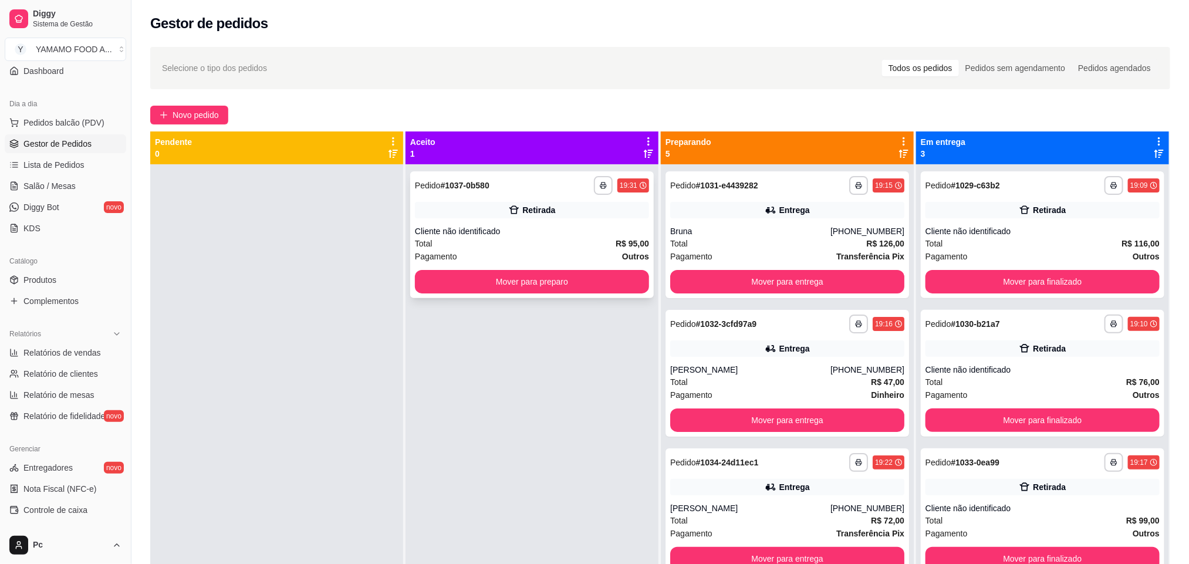
click at [578, 245] on div "Total R$ 95,00" at bounding box center [532, 243] width 234 height 13
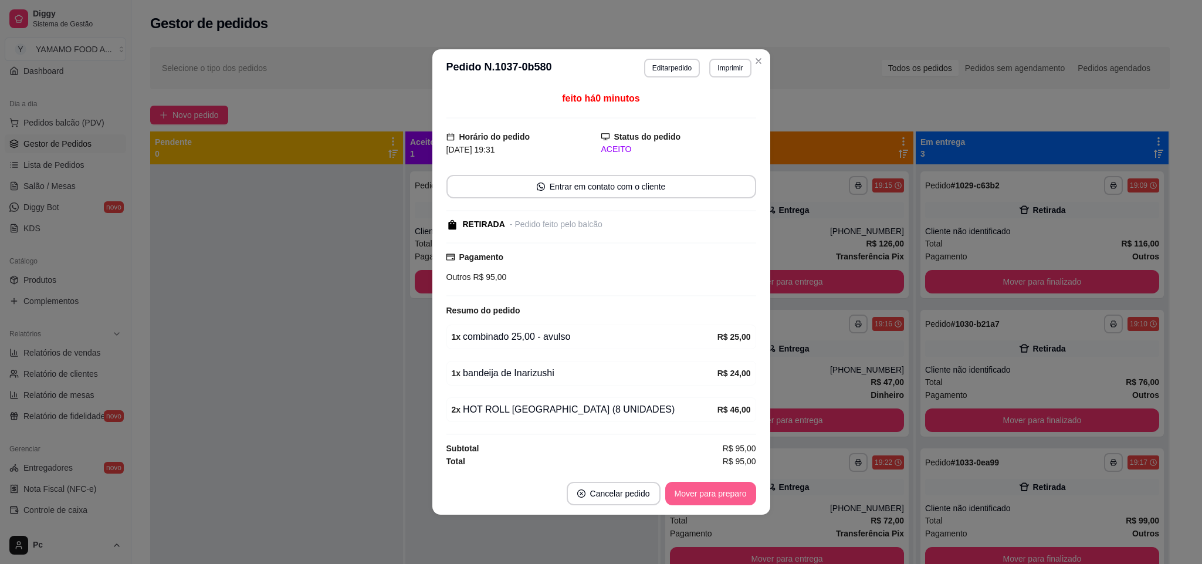
click at [688, 491] on button "Mover para preparo" at bounding box center [710, 493] width 91 height 23
click at [688, 491] on button "Mover para retirada disponível" at bounding box center [691, 493] width 130 height 23
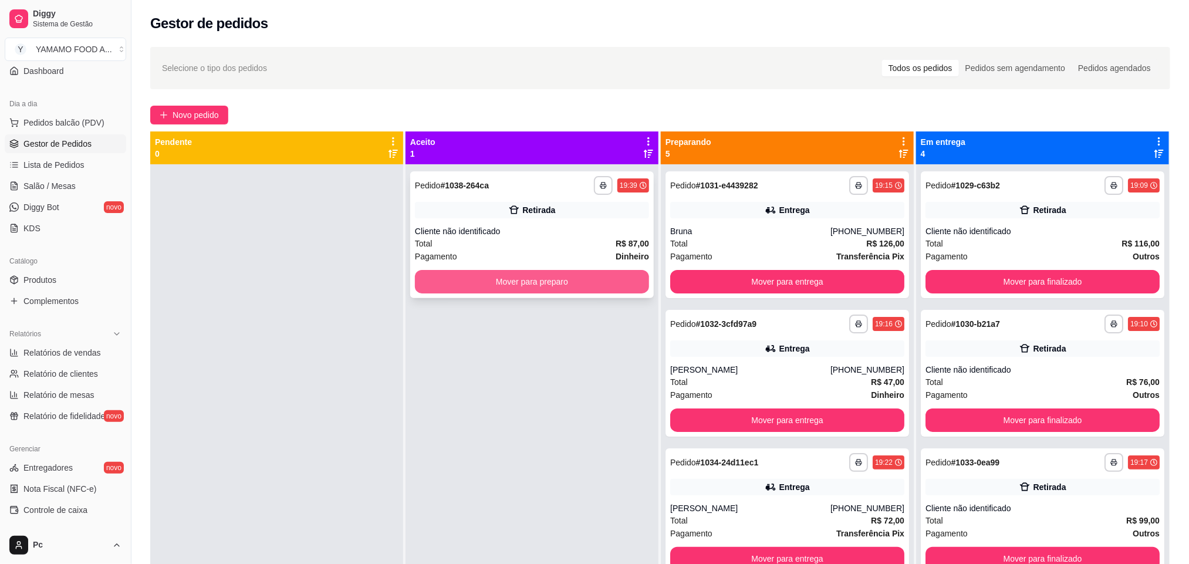
click at [472, 278] on button "Mover para preparo" at bounding box center [532, 281] width 234 height 23
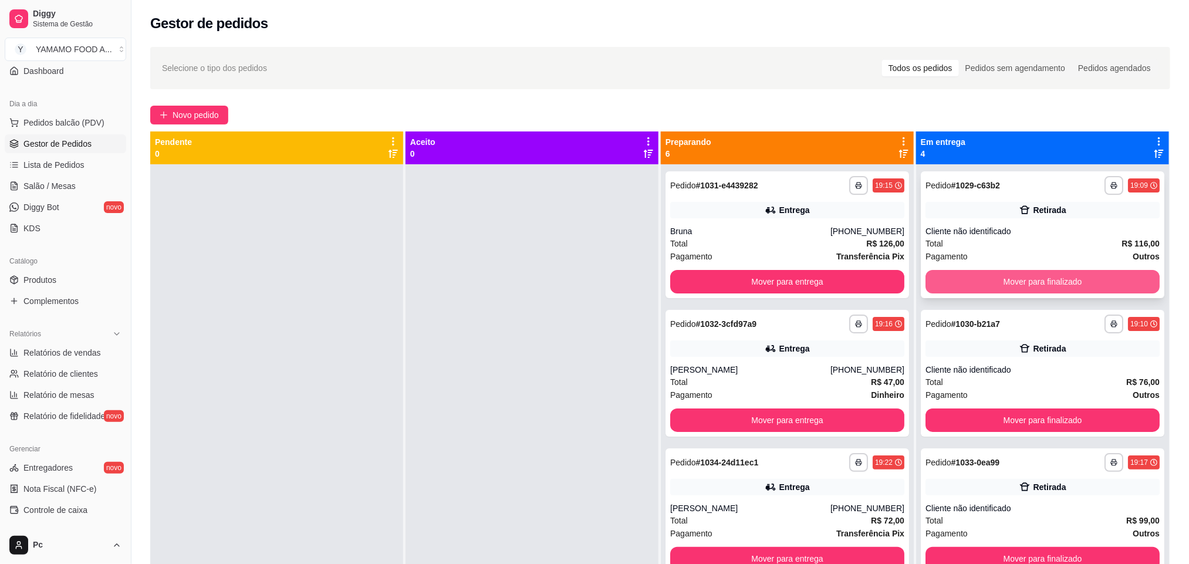
click at [1079, 282] on button "Mover para finalizado" at bounding box center [1042, 281] width 234 height 23
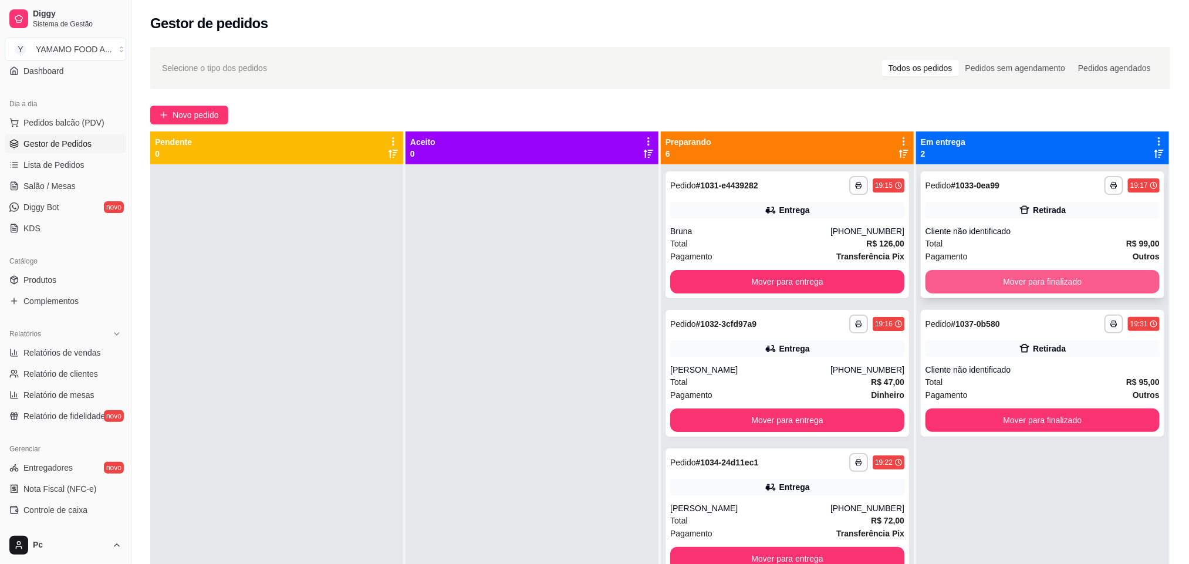
click at [1057, 277] on button "Mover para finalizado" at bounding box center [1042, 281] width 234 height 23
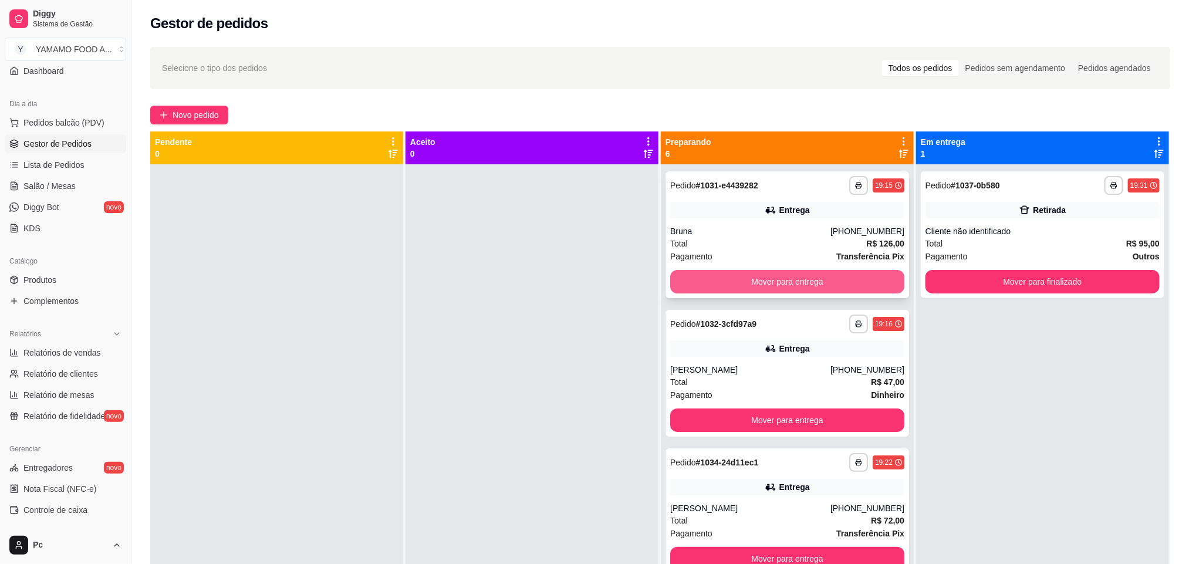
click at [817, 288] on button "Mover para entrega" at bounding box center [787, 281] width 234 height 23
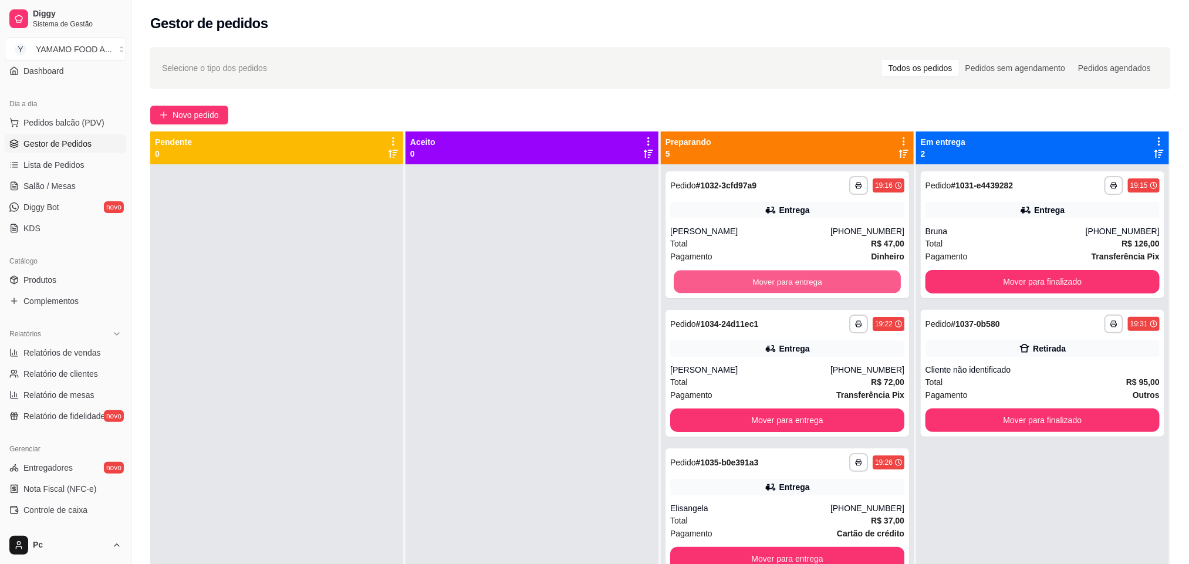
click at [817, 288] on button "Mover para entrega" at bounding box center [787, 281] width 227 height 23
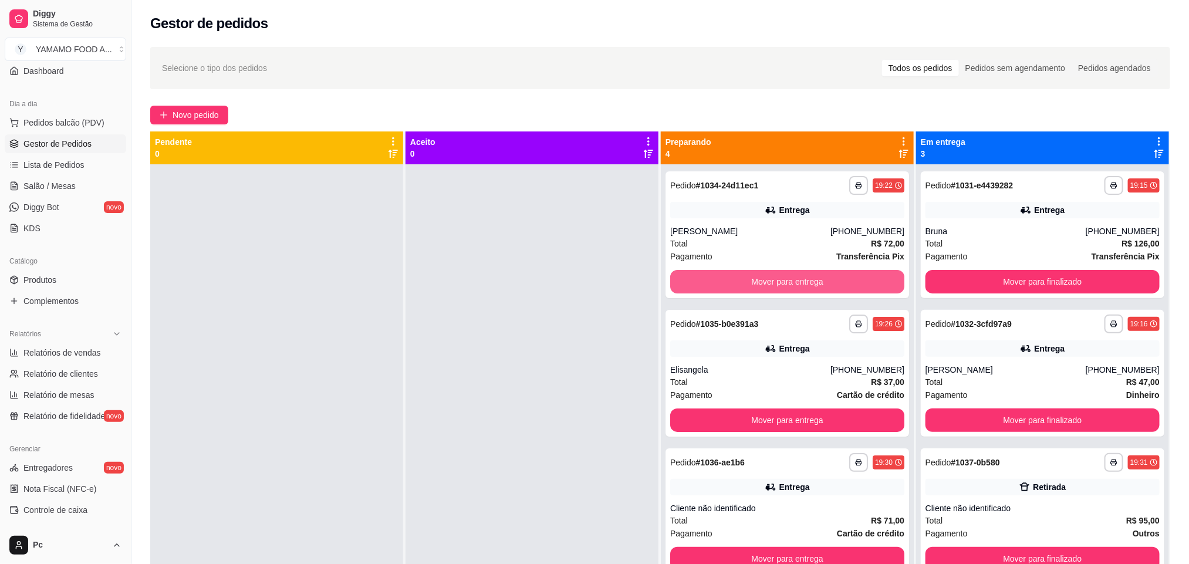
click at [819, 287] on button "Mover para entrega" at bounding box center [787, 281] width 234 height 23
click at [819, 287] on button "Mover para entrega" at bounding box center [787, 281] width 227 height 23
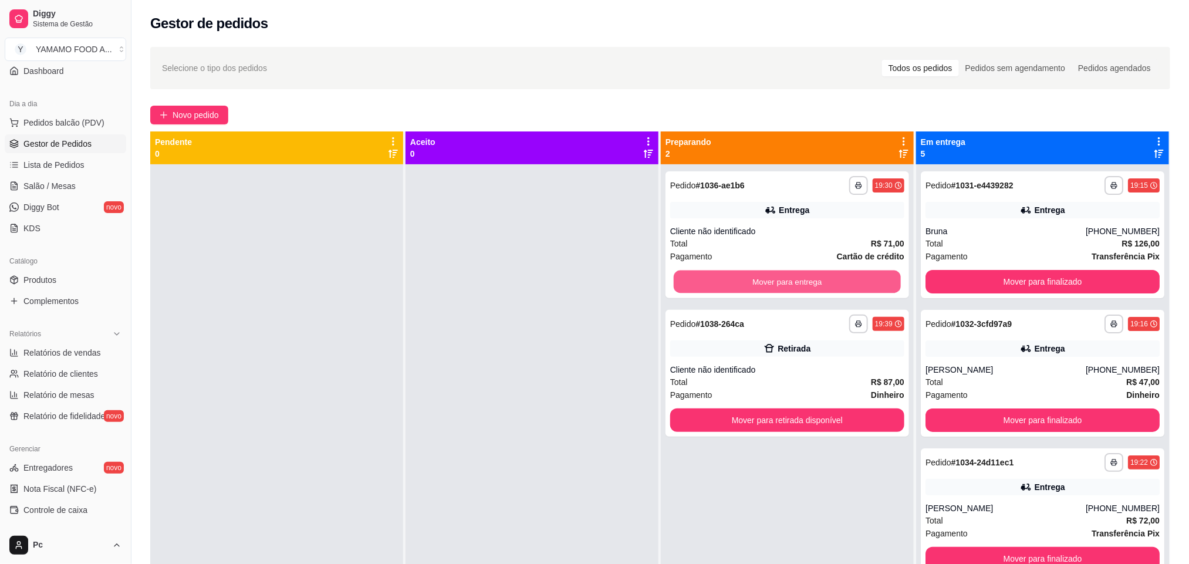
click at [819, 287] on button "Mover para entrega" at bounding box center [787, 281] width 227 height 23
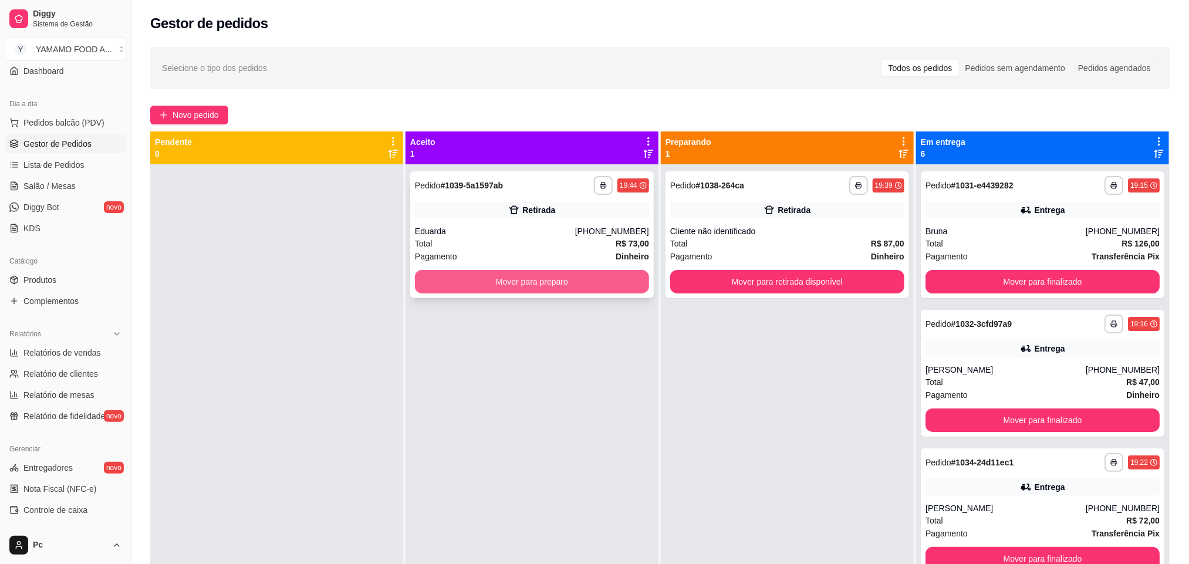
click at [417, 287] on button "Mover para preparo" at bounding box center [532, 281] width 234 height 23
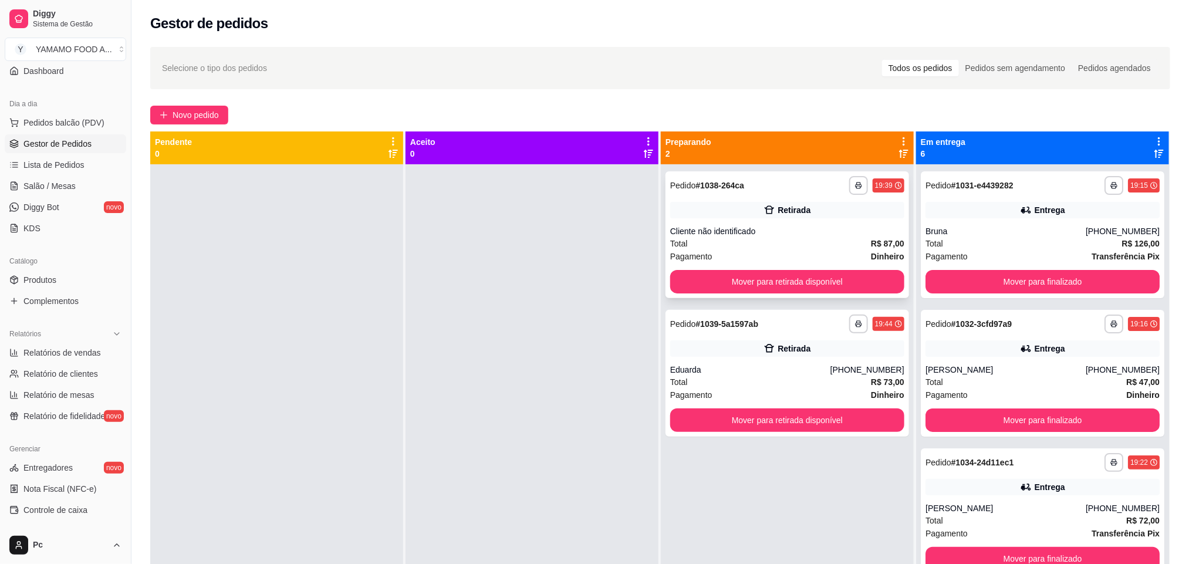
click at [796, 266] on div "**********" at bounding box center [786, 234] width 243 height 127
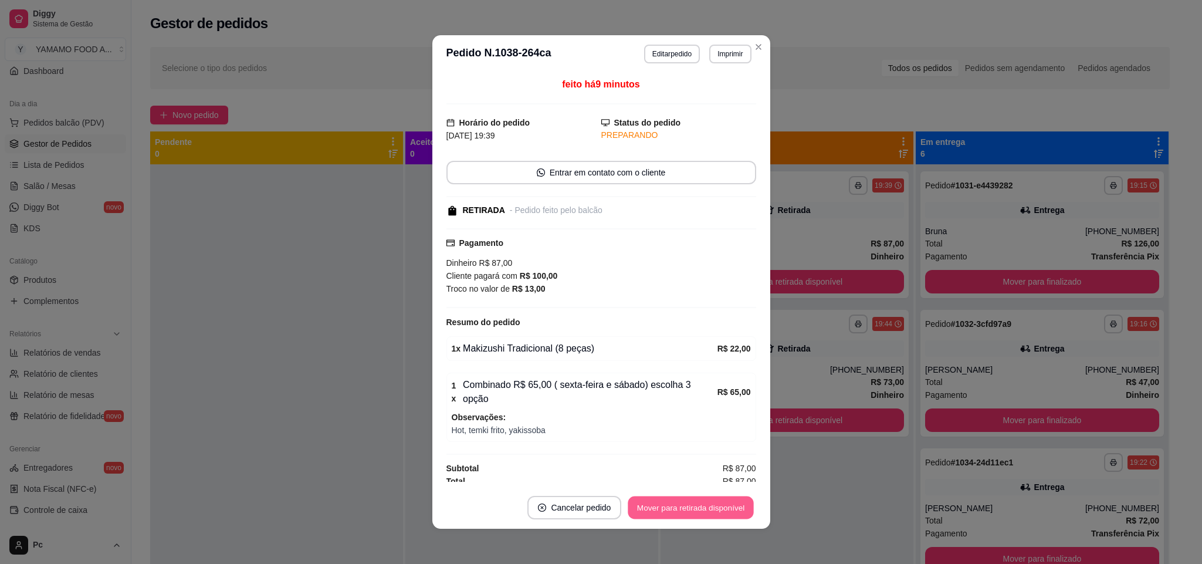
click at [691, 516] on button "Mover para retirada disponível" at bounding box center [691, 507] width 126 height 23
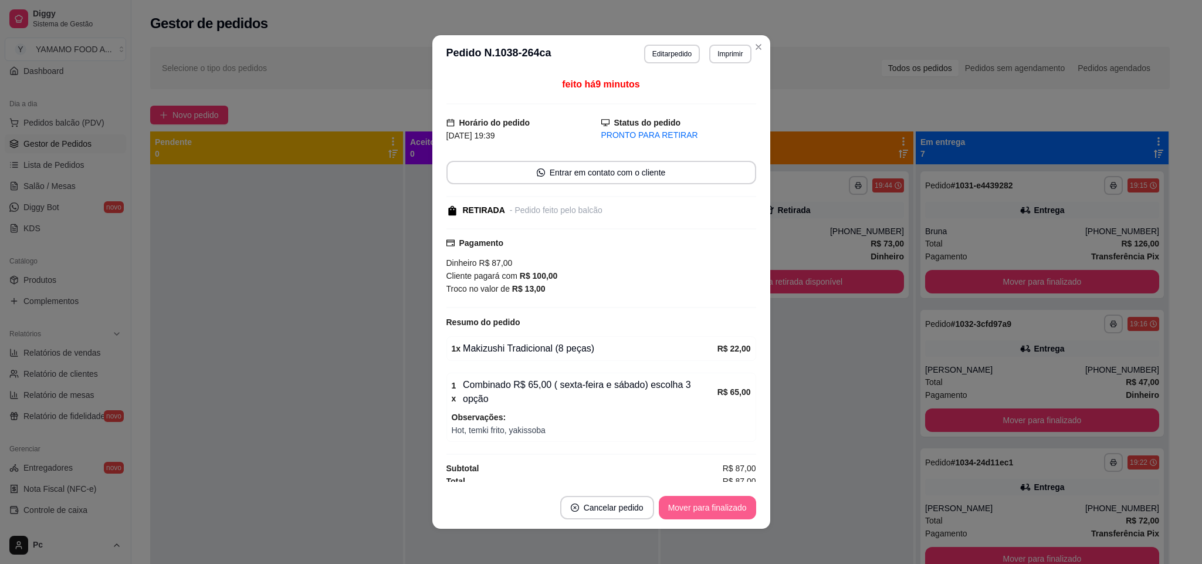
click at [692, 507] on button "Mover para finalizado" at bounding box center [707, 507] width 97 height 23
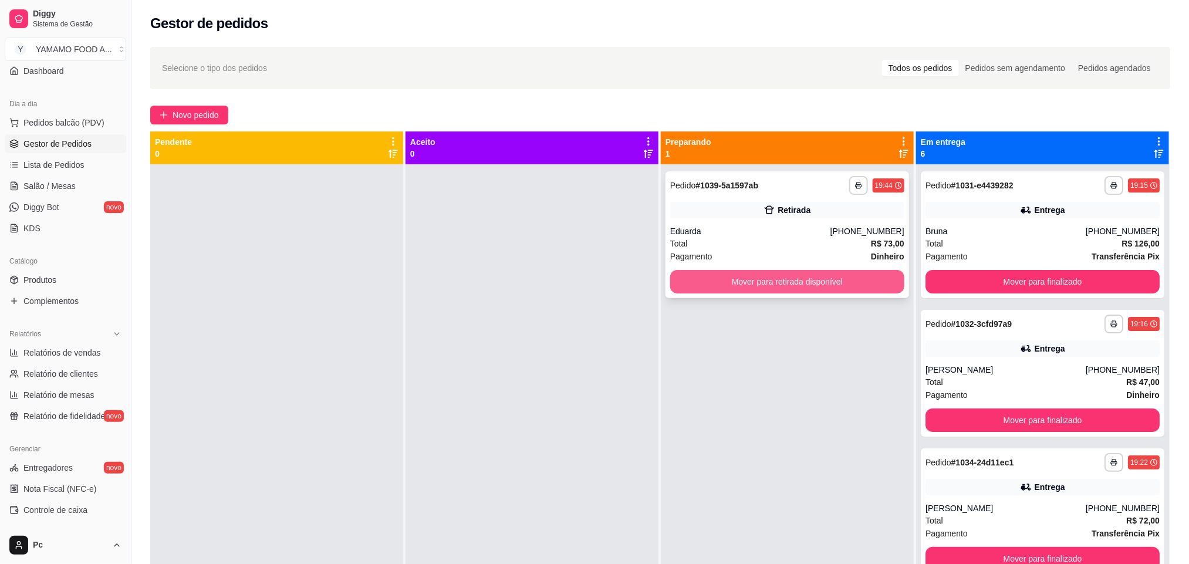
click at [738, 275] on button "Mover para retirada disponível" at bounding box center [787, 281] width 234 height 23
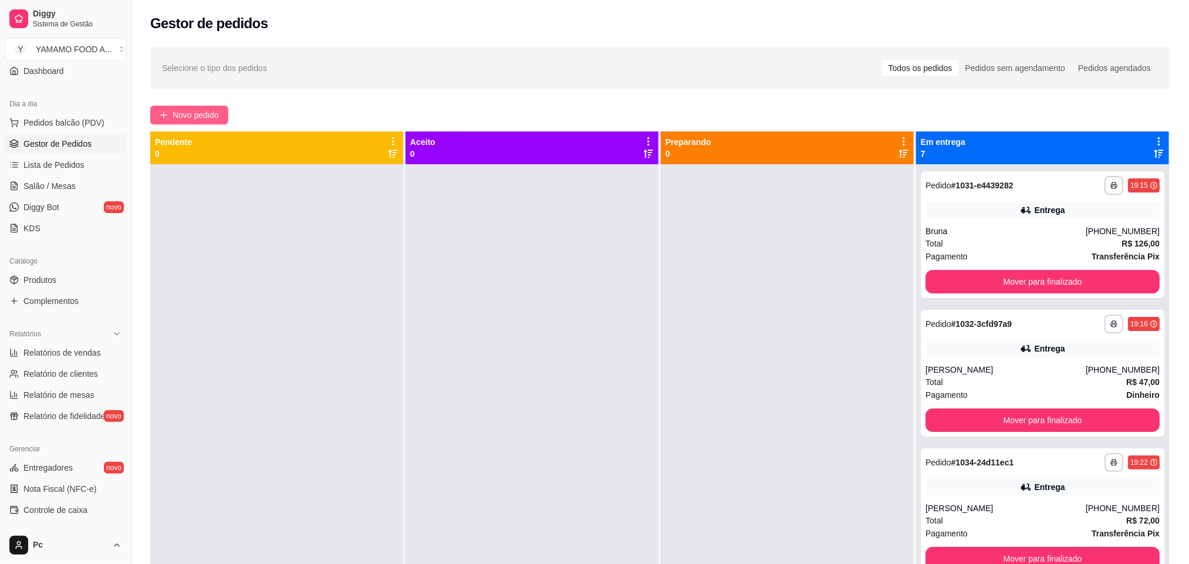
click at [225, 116] on button "Novo pedido" at bounding box center [189, 115] width 78 height 19
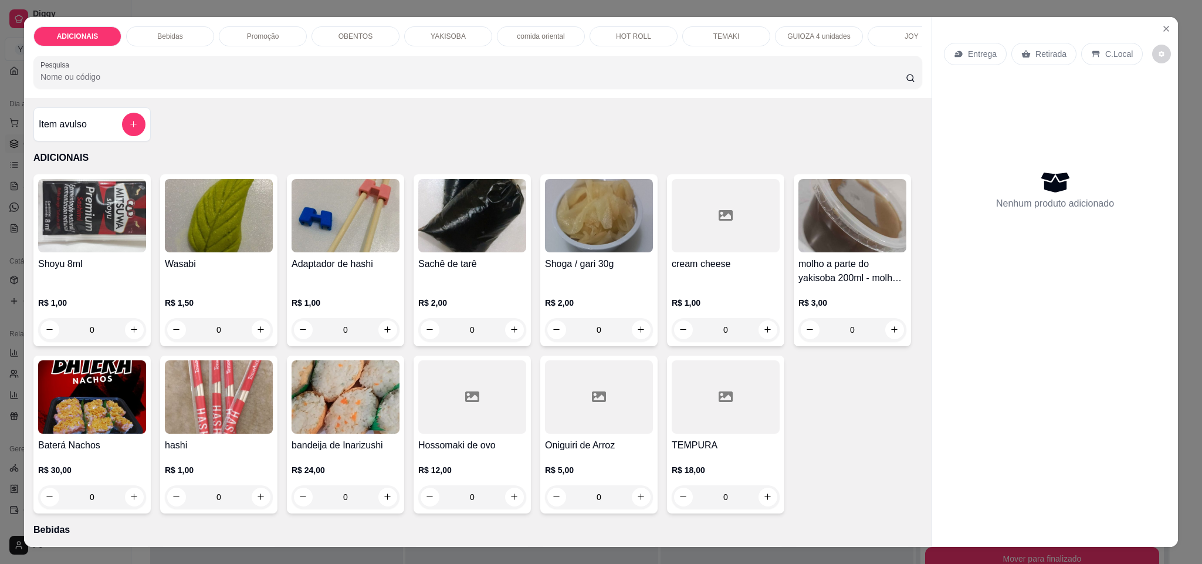
click at [448, 30] on div "YAKISOBA" at bounding box center [448, 36] width 88 height 20
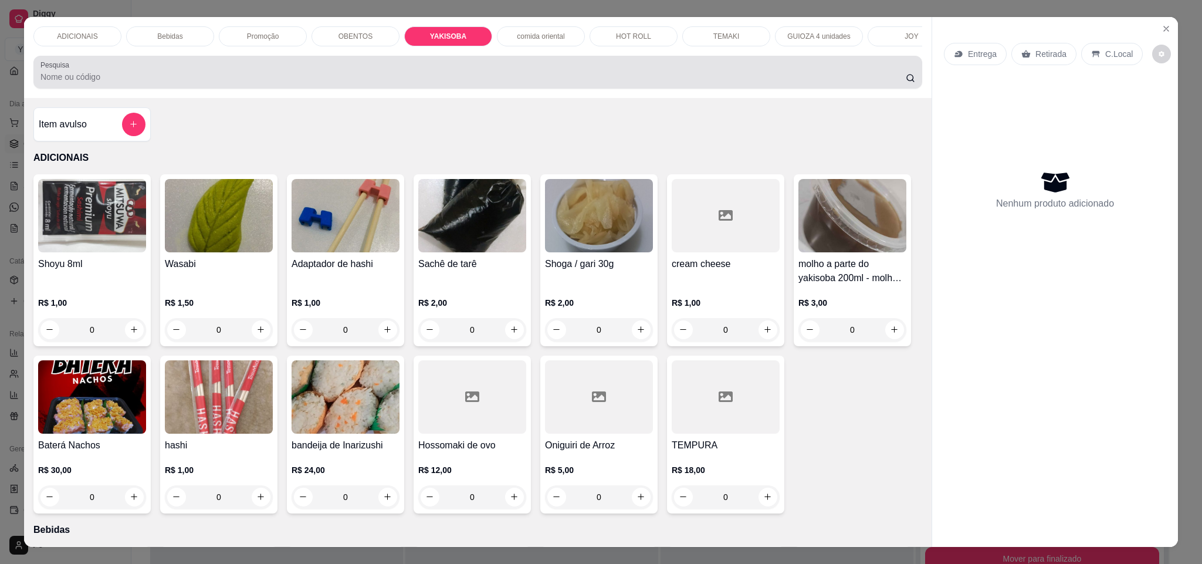
scroll to position [20, 0]
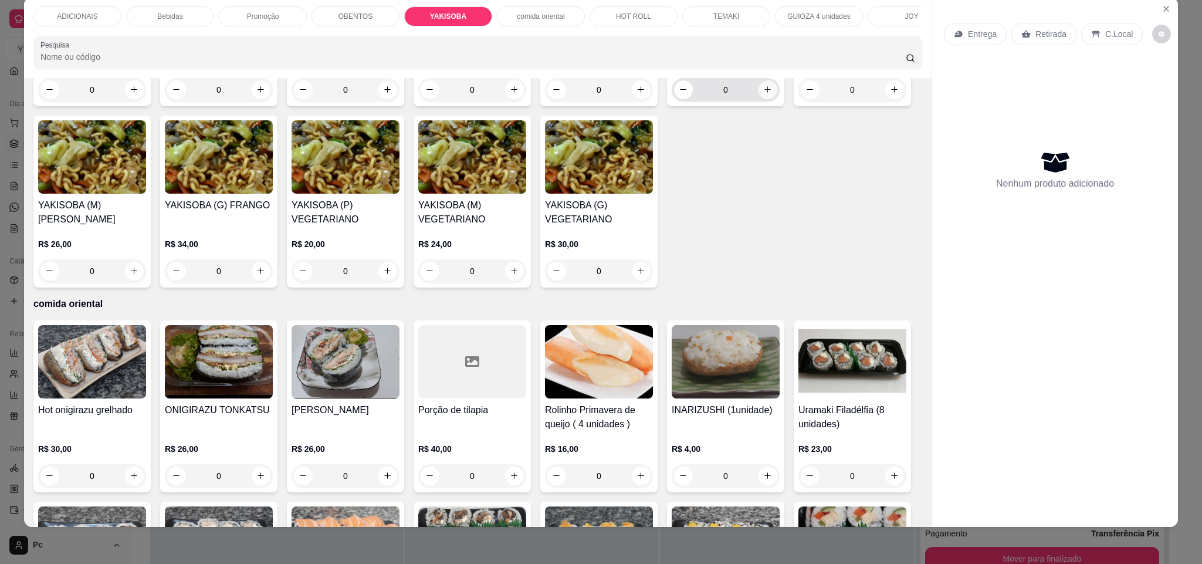
click at [763, 94] on icon "increase-product-quantity" at bounding box center [767, 89] width 9 height 9
type input "1"
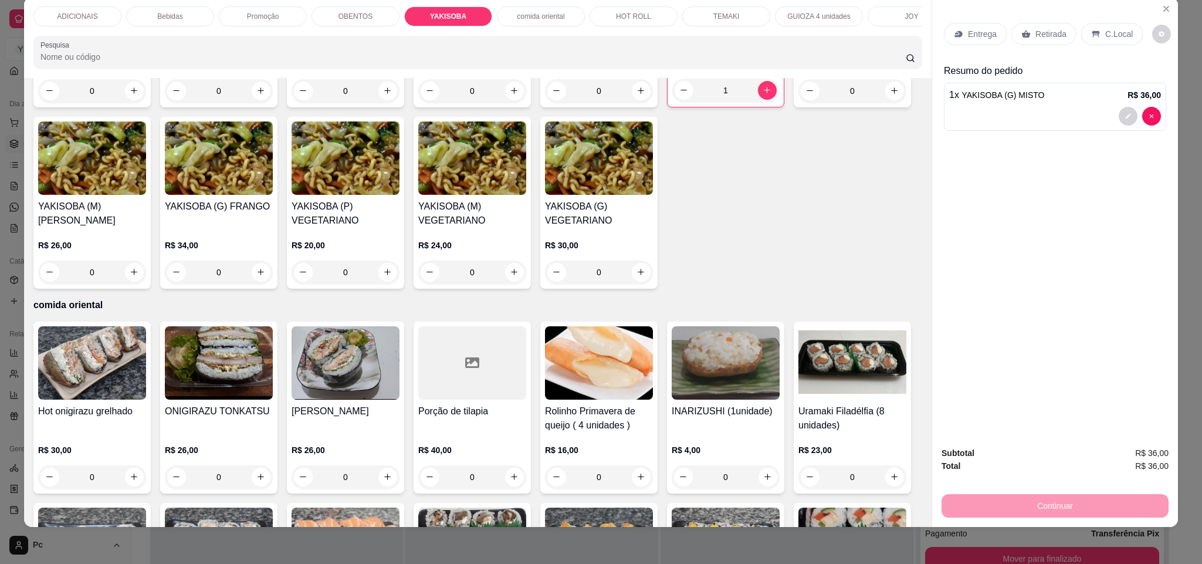
click at [973, 30] on p "Entrega" at bounding box center [982, 34] width 29 height 12
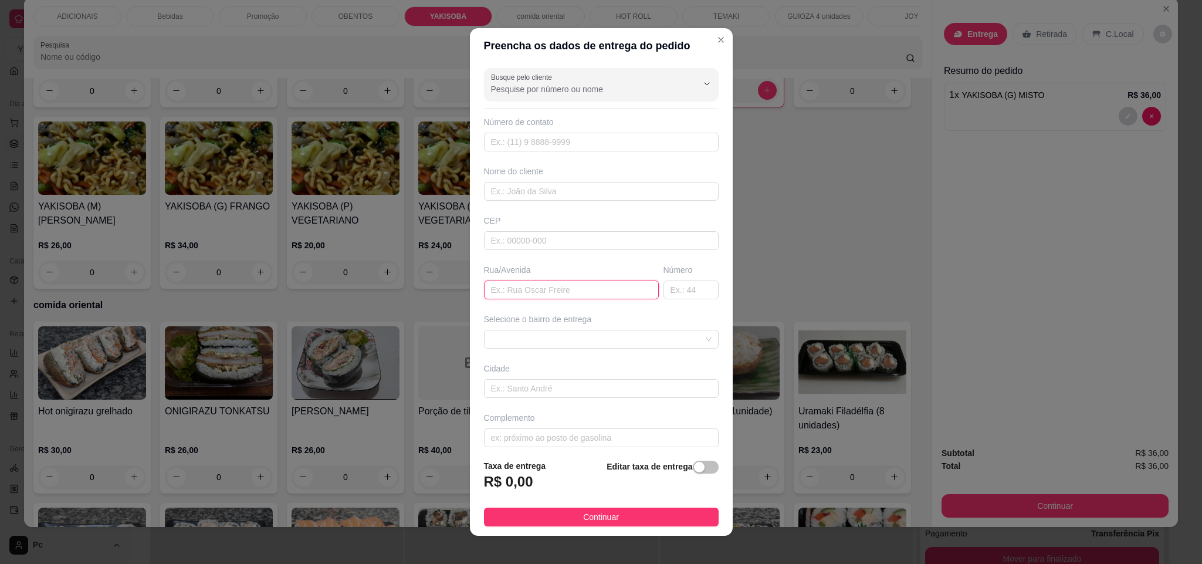
click at [581, 295] on input "text" at bounding box center [571, 289] width 175 height 19
paste input "[PERSON_NAME]"
type input "[PERSON_NAME]"
click at [665, 287] on input "text" at bounding box center [691, 289] width 55 height 19
type input "60"
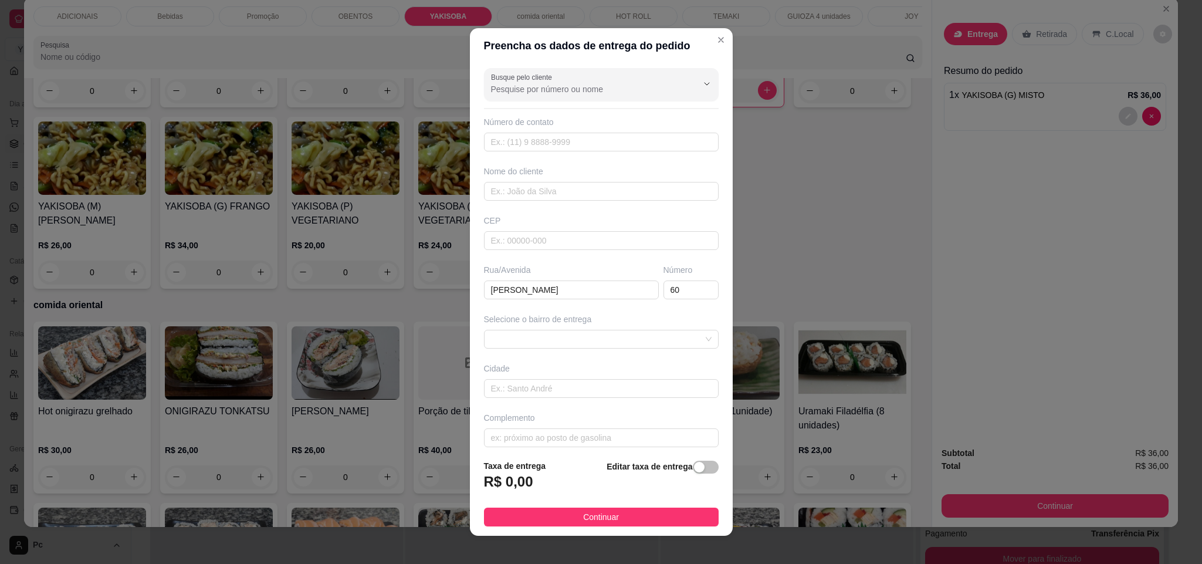
click at [693, 465] on span "button" at bounding box center [706, 467] width 26 height 13
click at [539, 478] on input "0,00" at bounding box center [548, 486] width 126 height 22
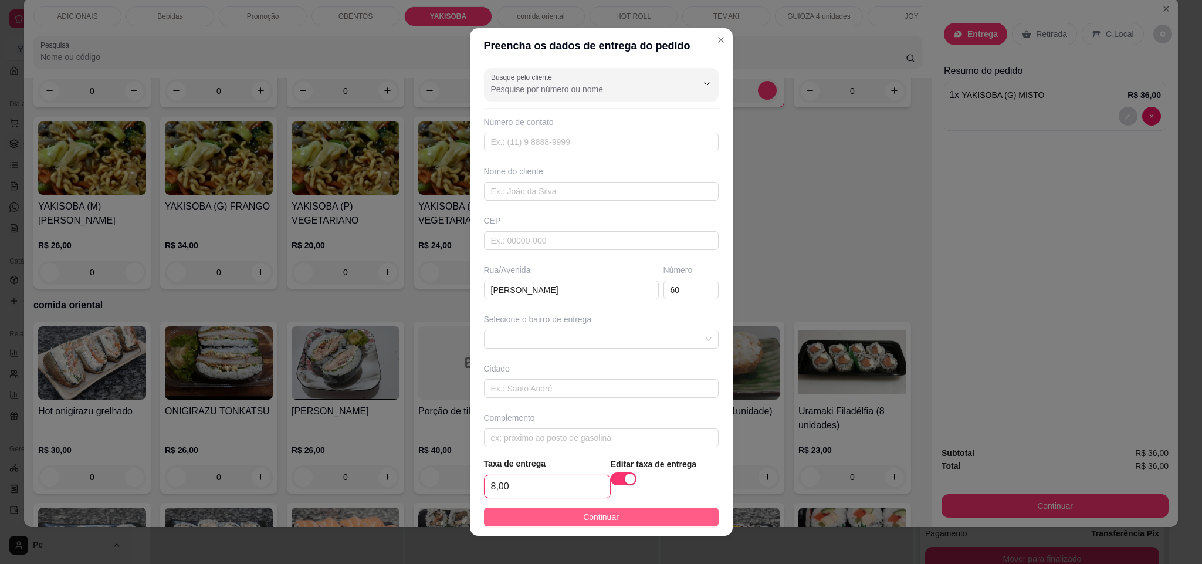
type input "8,00"
click at [559, 516] on button "Continuar" at bounding box center [601, 517] width 235 height 19
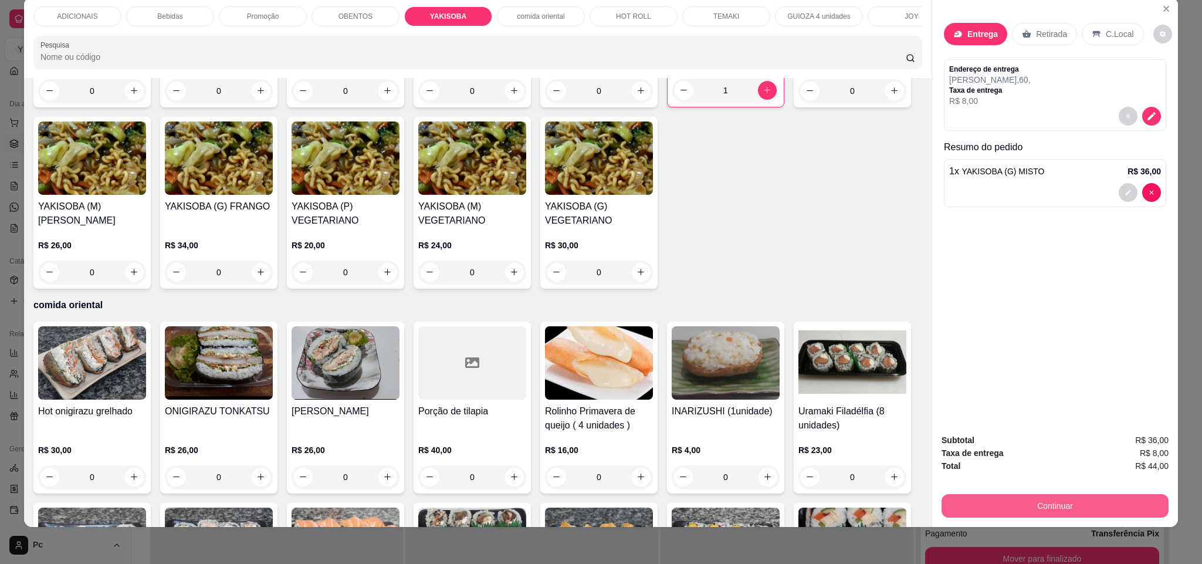
click at [990, 506] on button "Continuar" at bounding box center [1055, 505] width 227 height 23
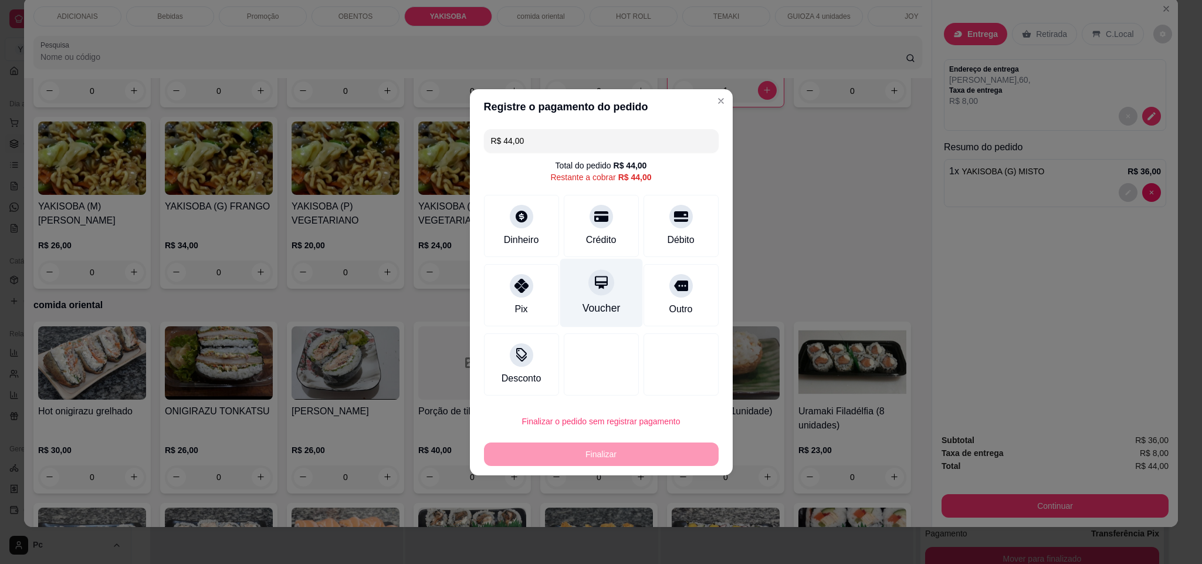
drag, startPoint x: 599, startPoint y: 238, endPoint x: 590, endPoint y: 282, distance: 44.3
click at [598, 239] on div "Crédito" at bounding box center [601, 240] width 31 height 14
type input "R$ 0,00"
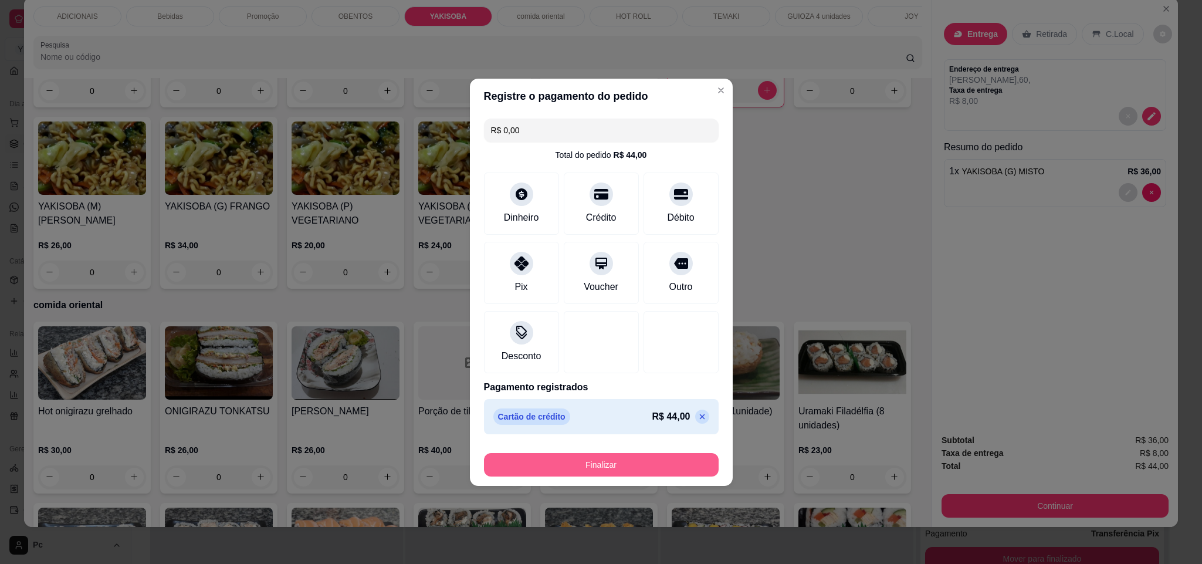
click at [597, 467] on button "Finalizar" at bounding box center [601, 464] width 235 height 23
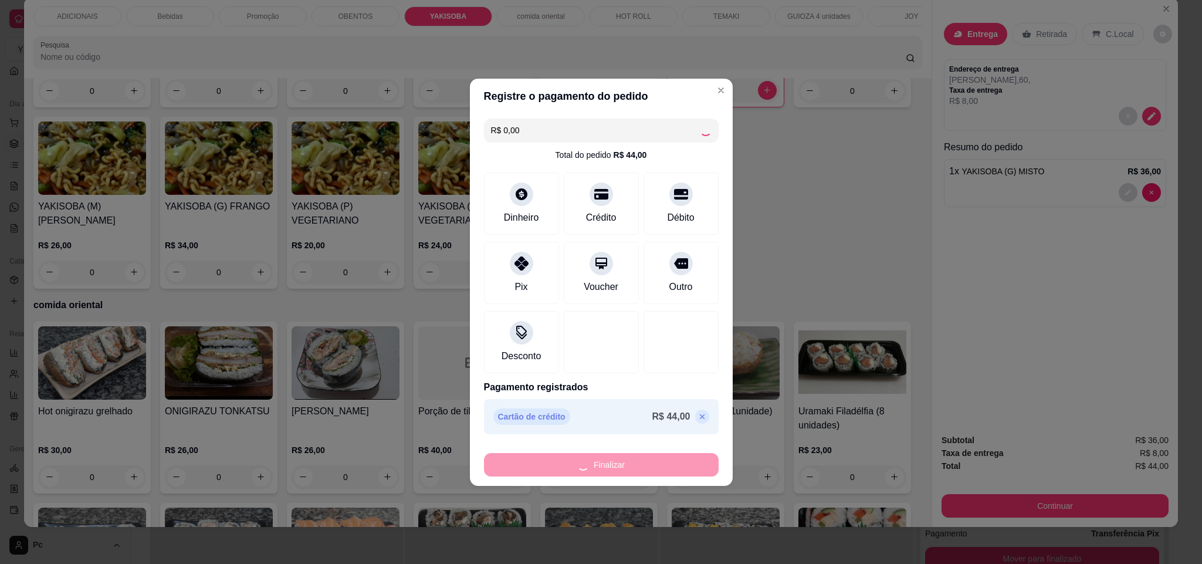
type input "0"
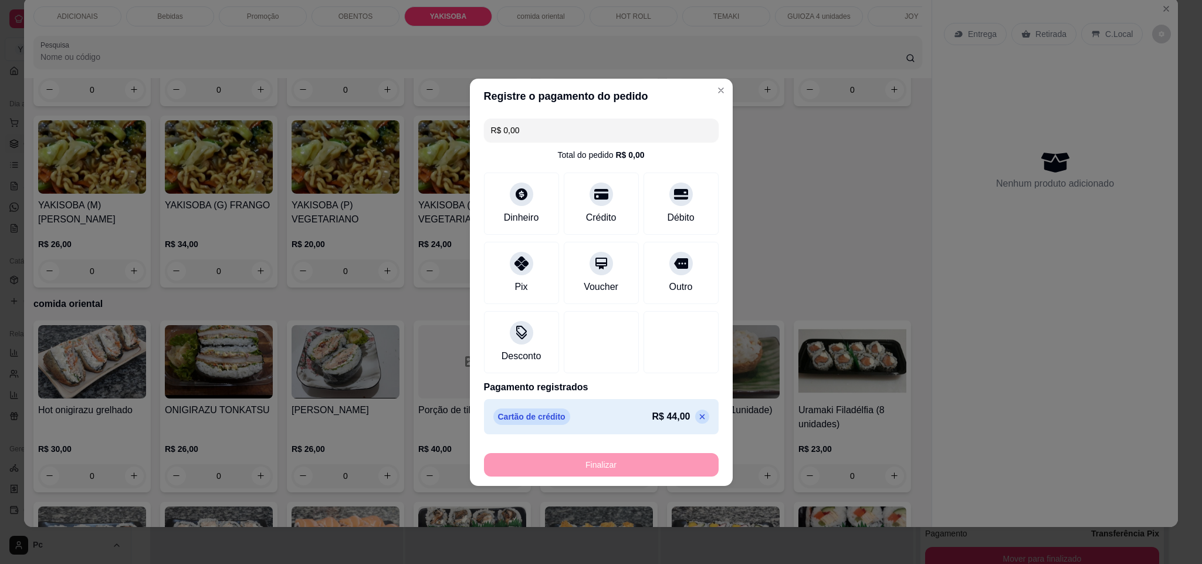
type input "-R$ 44,00"
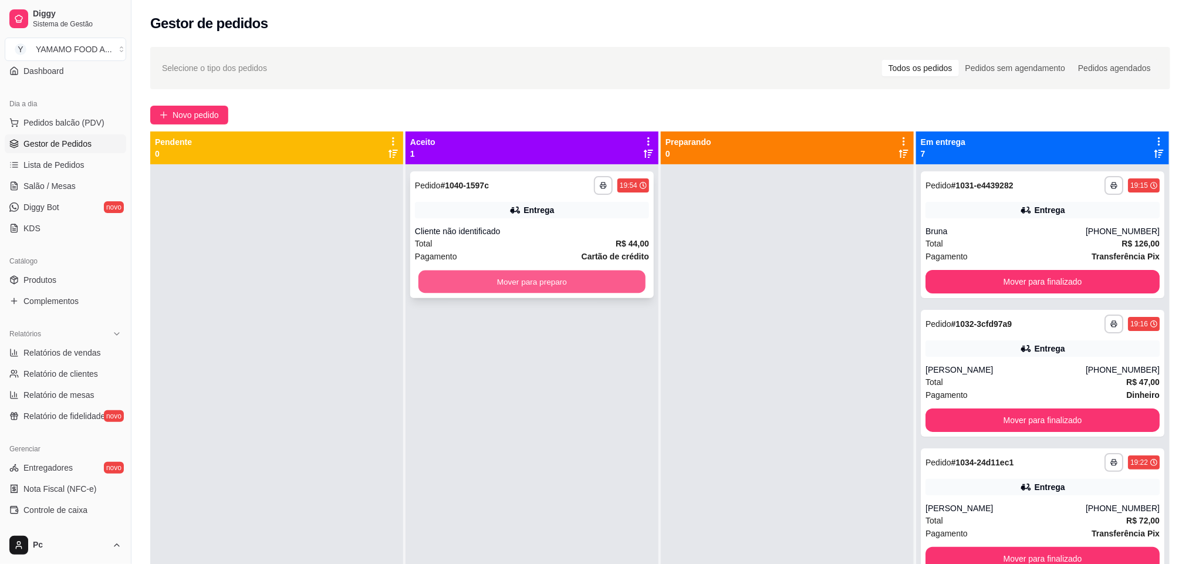
click at [563, 282] on button "Mover para preparo" at bounding box center [531, 281] width 227 height 23
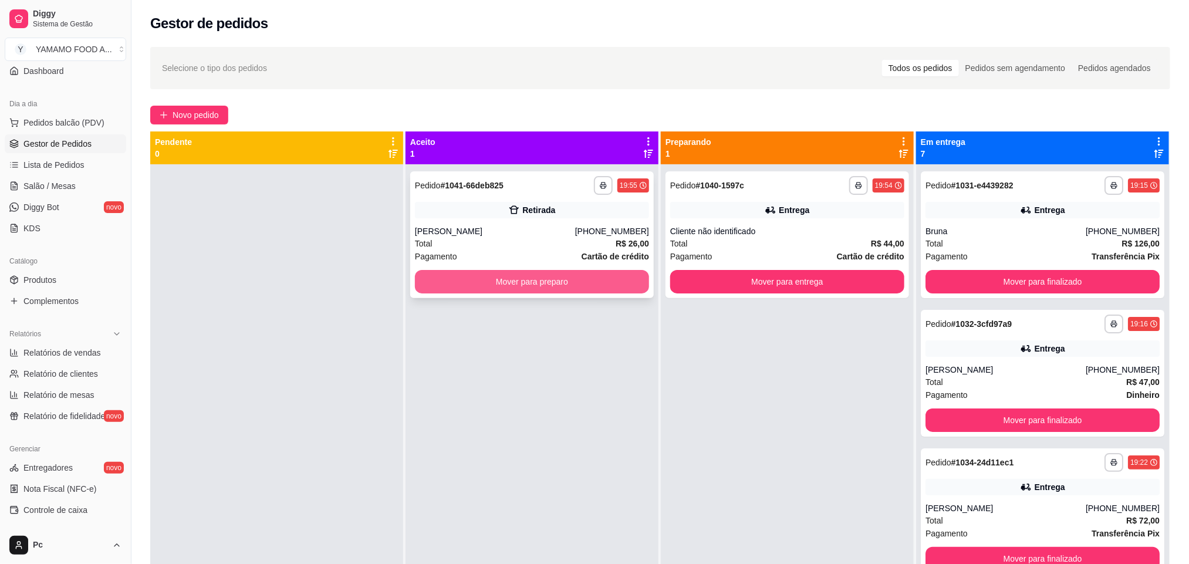
click at [433, 275] on button "Mover para preparo" at bounding box center [532, 281] width 234 height 23
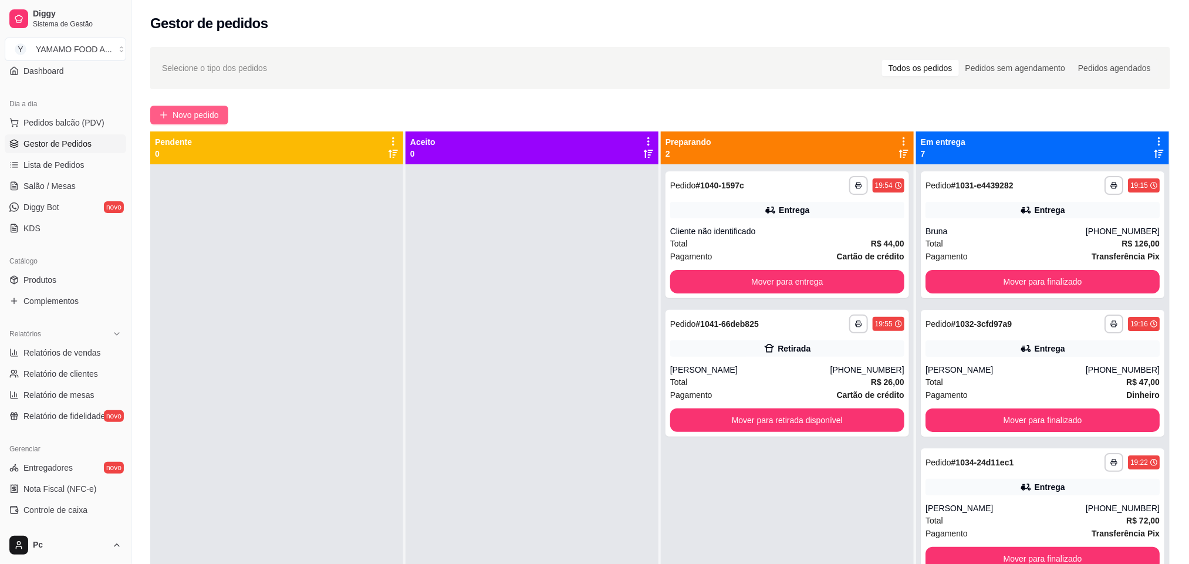
click at [210, 122] on button "Novo pedido" at bounding box center [189, 115] width 78 height 19
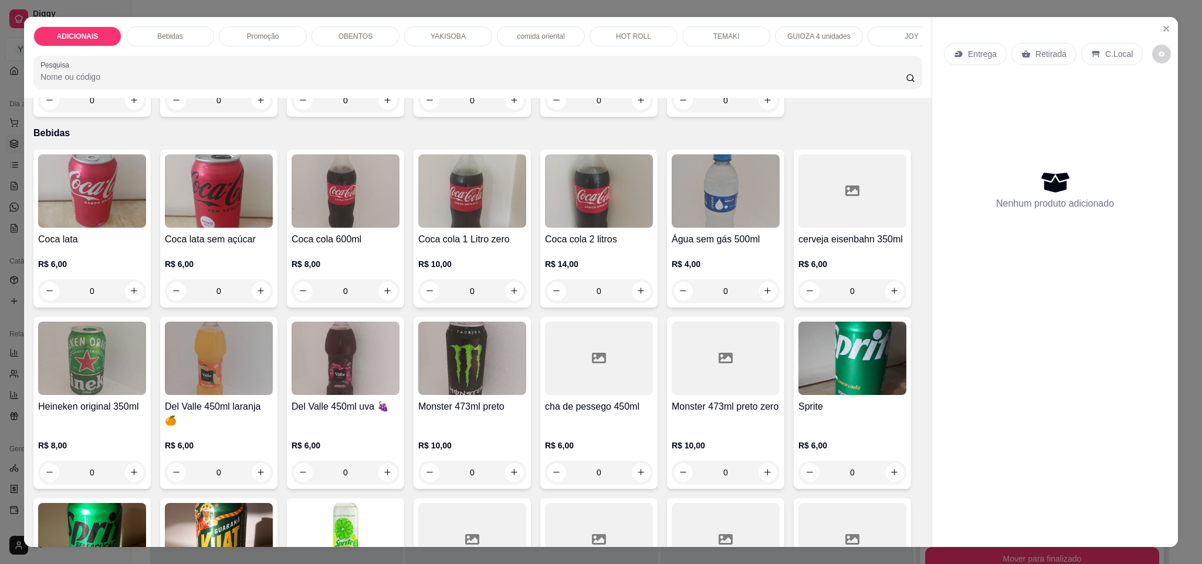
scroll to position [528, 0]
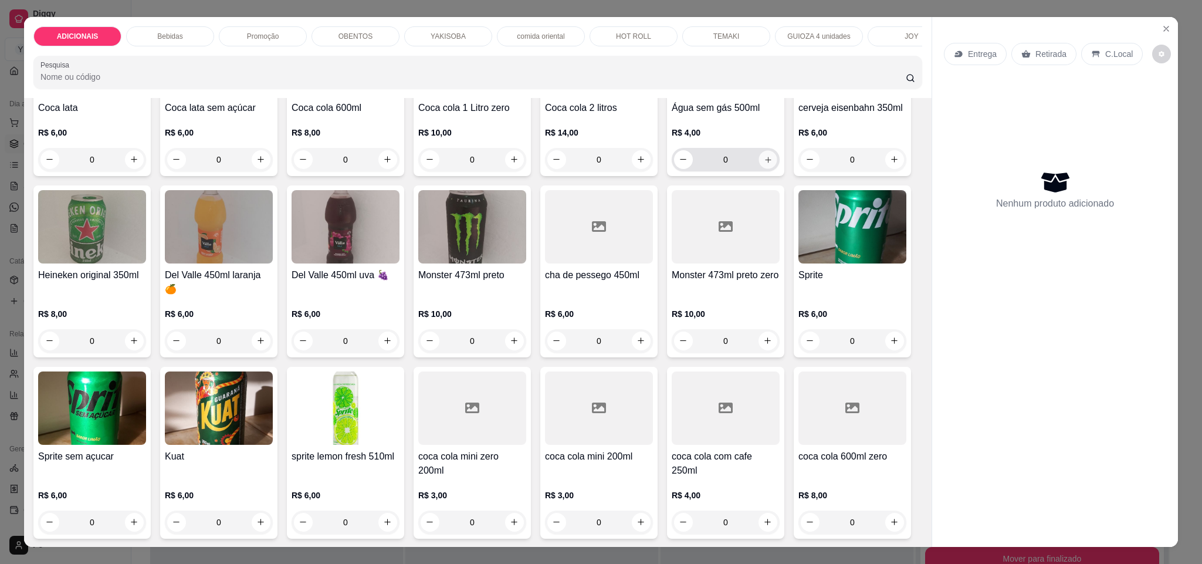
click at [766, 168] on button "increase-product-quantity" at bounding box center [768, 159] width 18 height 18
type input "1"
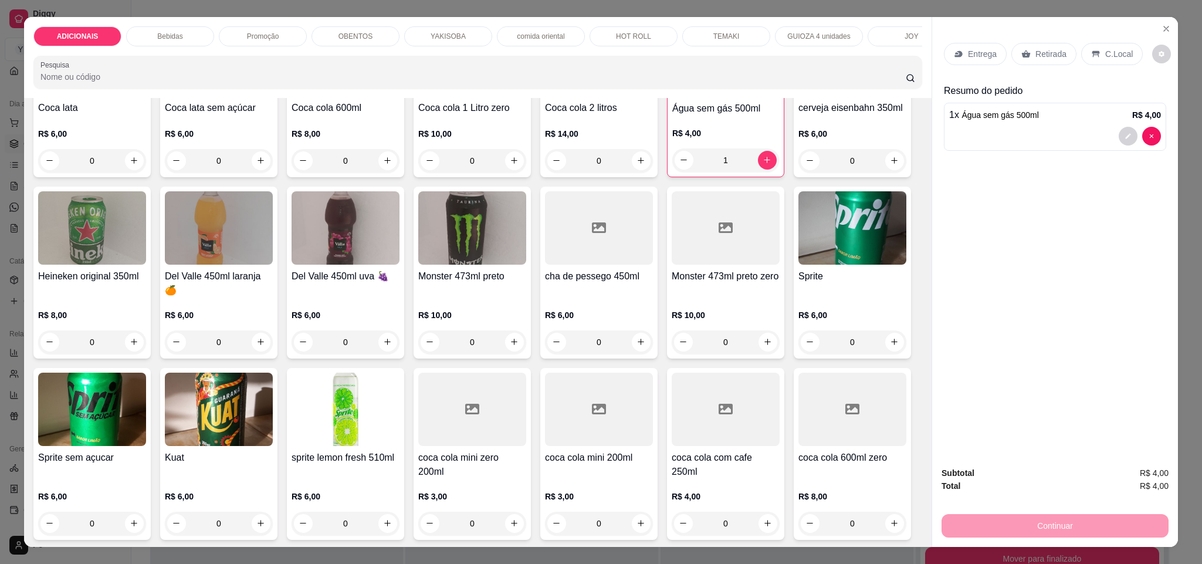
click at [1022, 57] on icon at bounding box center [1026, 54] width 9 height 8
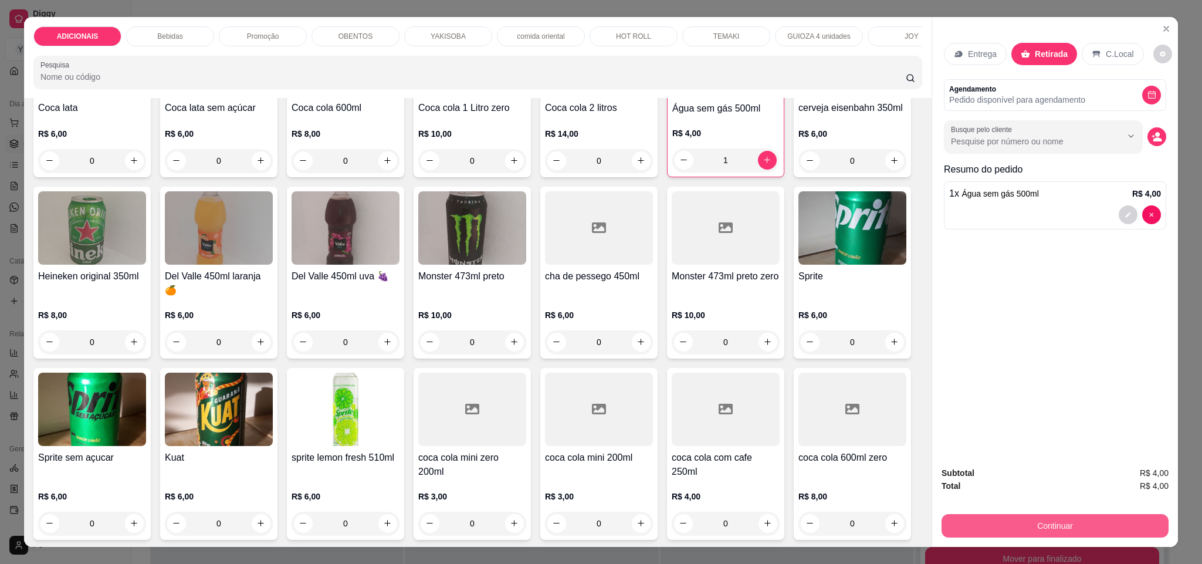
click at [996, 521] on button "Continuar" at bounding box center [1055, 525] width 227 height 23
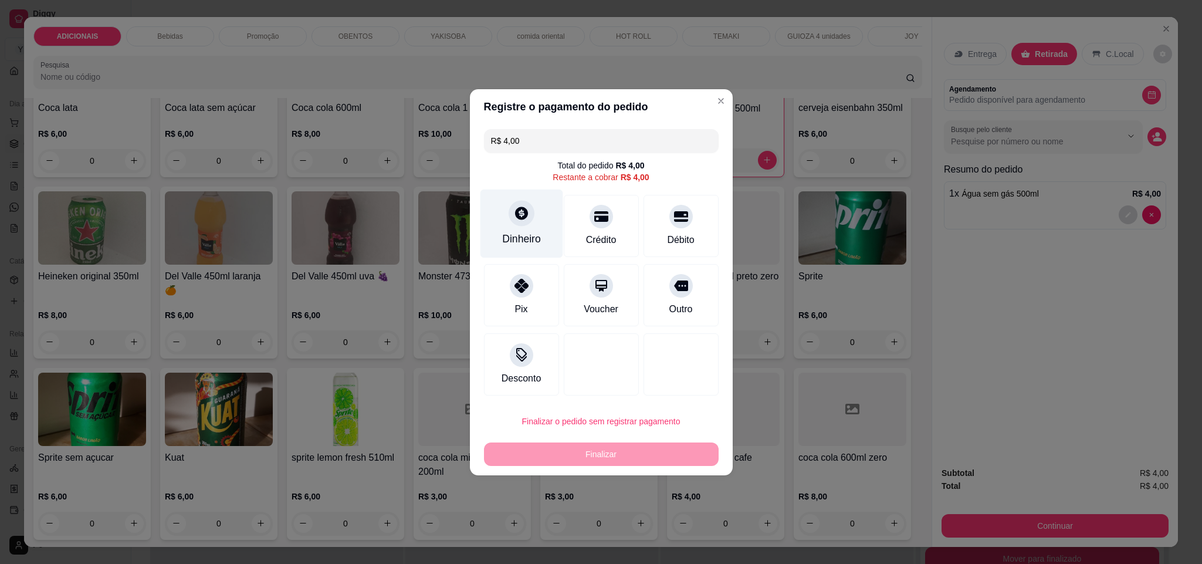
click at [525, 231] on div "Dinheiro" at bounding box center [521, 223] width 83 height 69
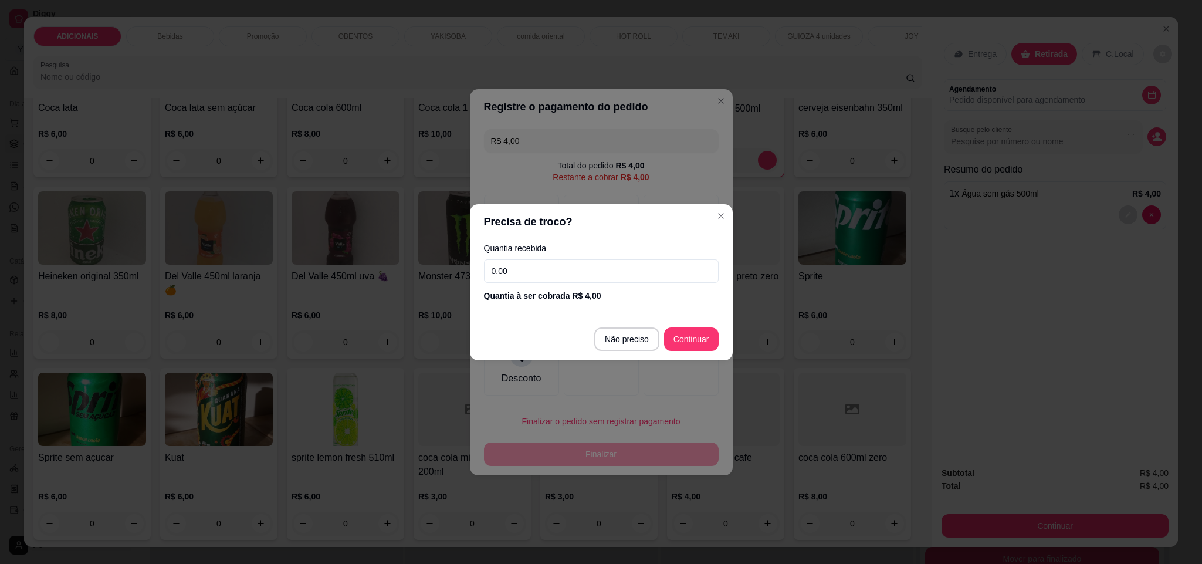
click at [537, 263] on input "0,00" at bounding box center [601, 270] width 235 height 23
type input "4,00"
type input "R$ 0,00"
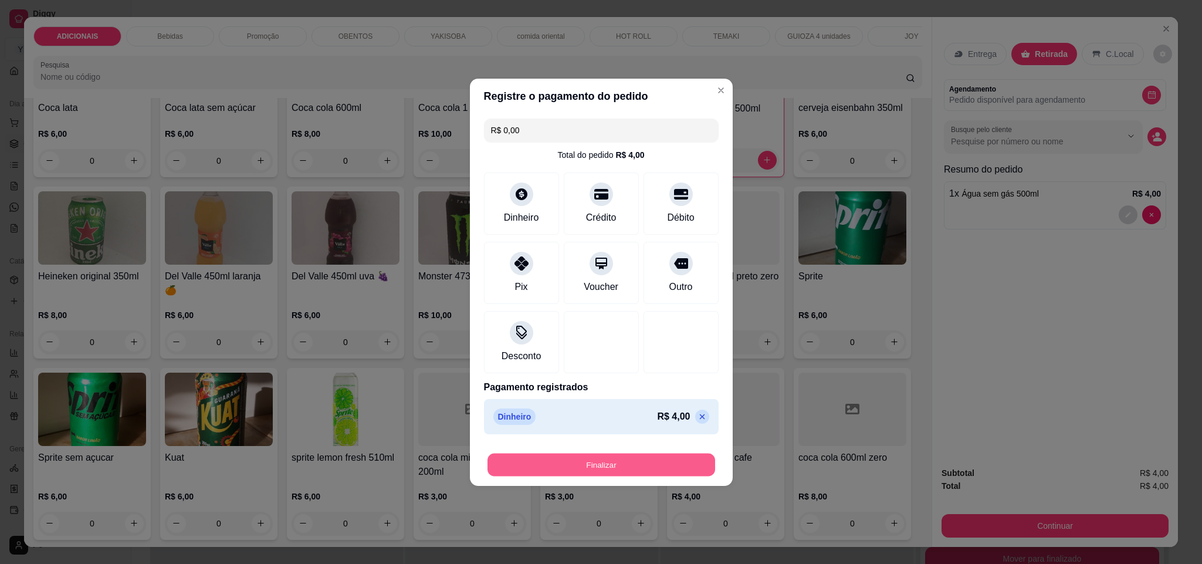
click at [636, 472] on button "Finalizar" at bounding box center [602, 464] width 228 height 23
type input "0"
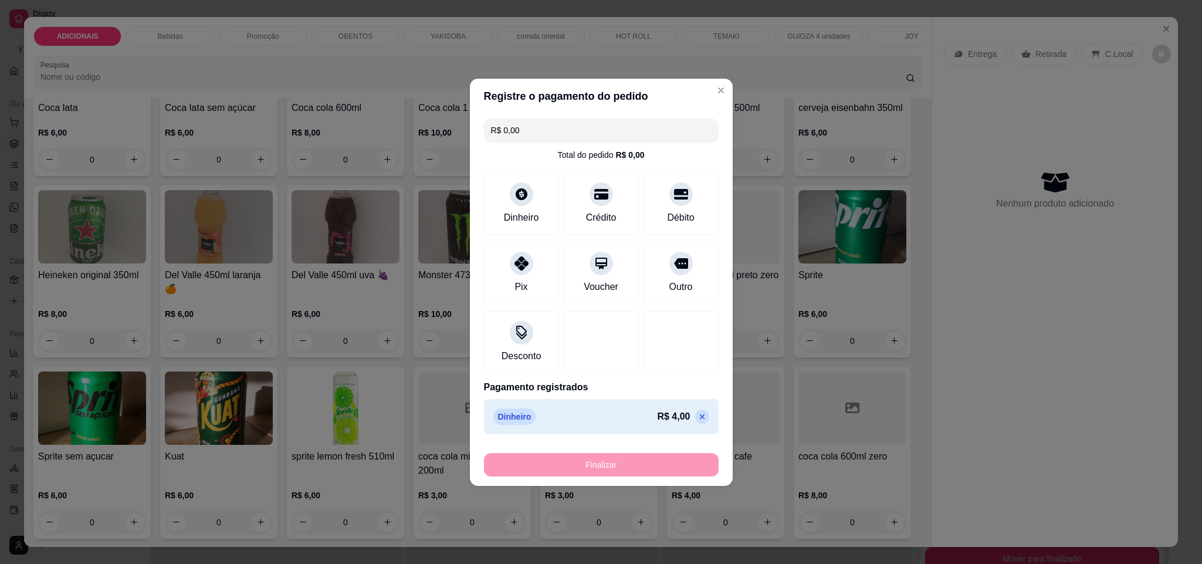
type input "-R$ 4,00"
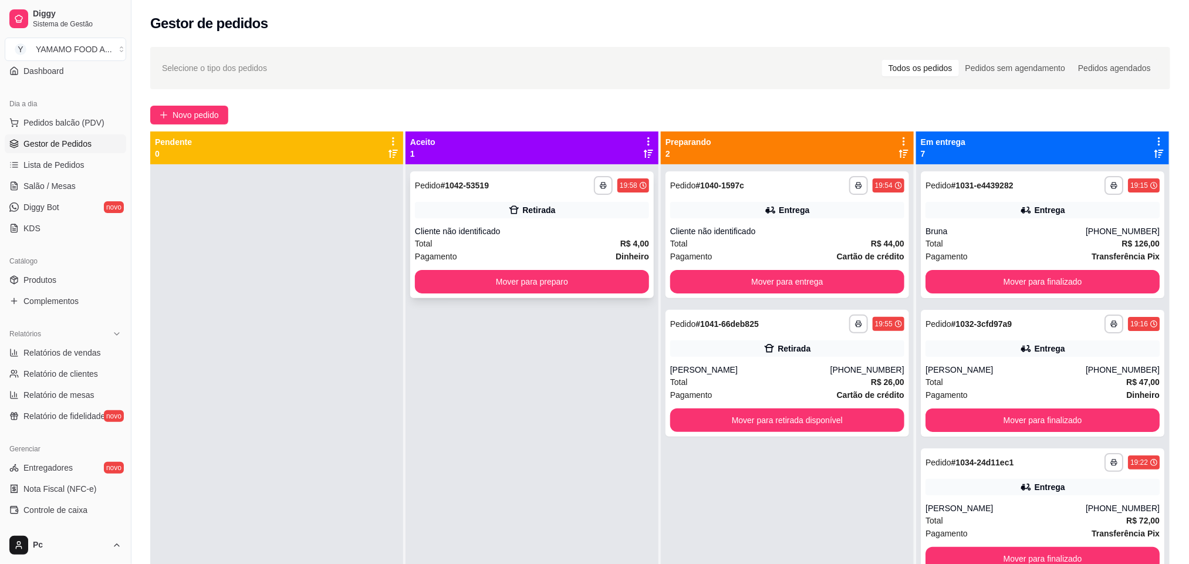
click at [559, 222] on div "**********" at bounding box center [531, 234] width 243 height 127
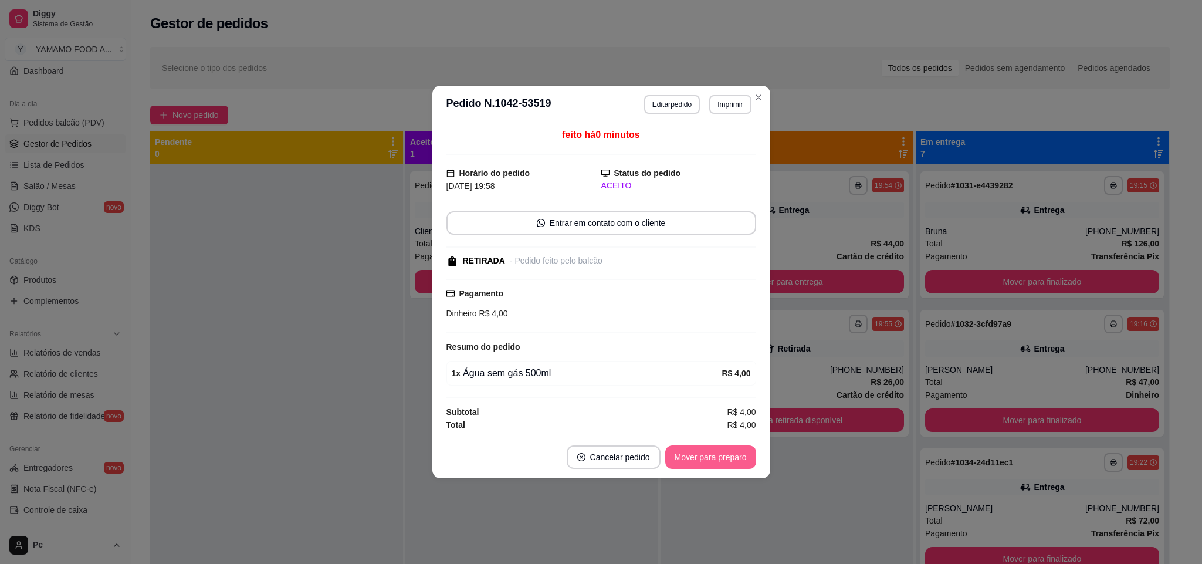
click at [686, 451] on button "Mover para preparo" at bounding box center [710, 456] width 91 height 23
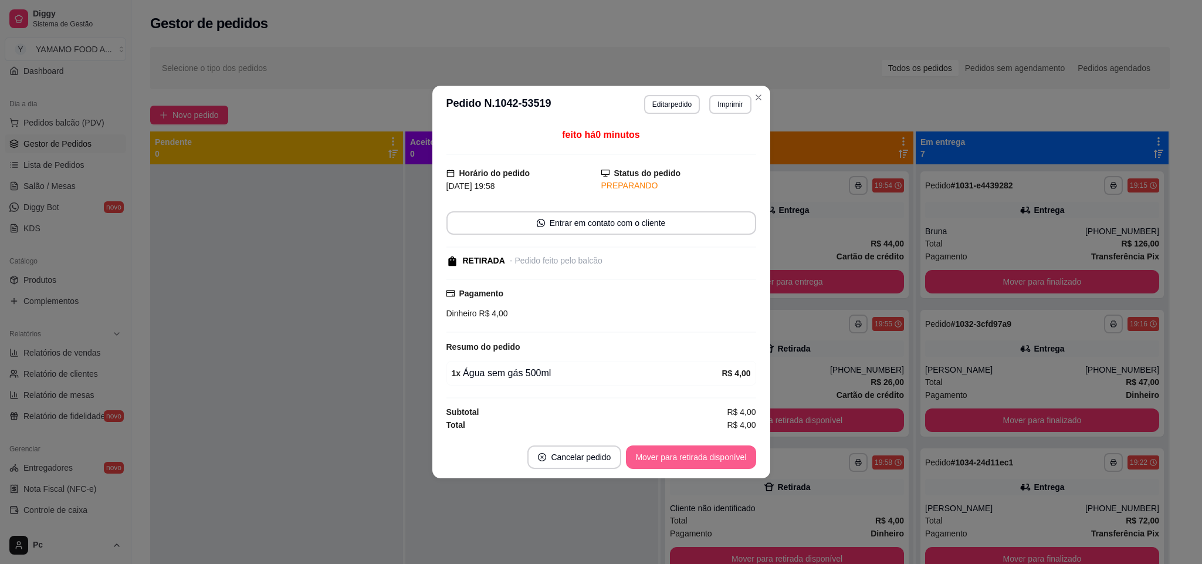
click at [695, 446] on footer "Cancelar pedido Mover para retirada disponível" at bounding box center [601, 457] width 338 height 42
click at [694, 455] on button "Mover para retirada disponível" at bounding box center [691, 457] width 126 height 23
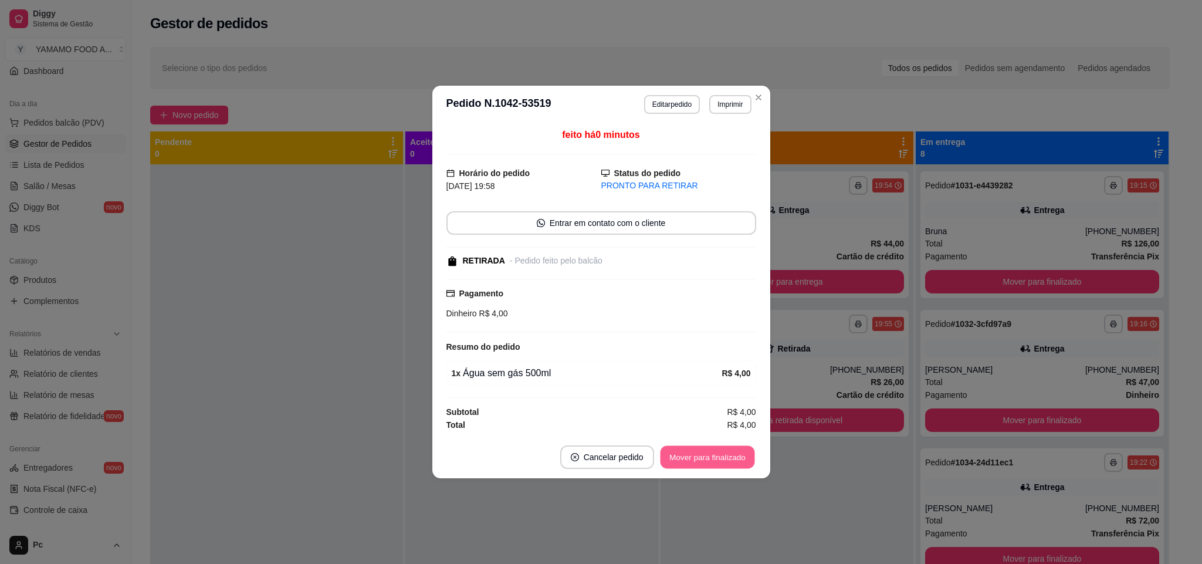
click at [694, 455] on button "Mover para finalizado" at bounding box center [707, 457] width 94 height 23
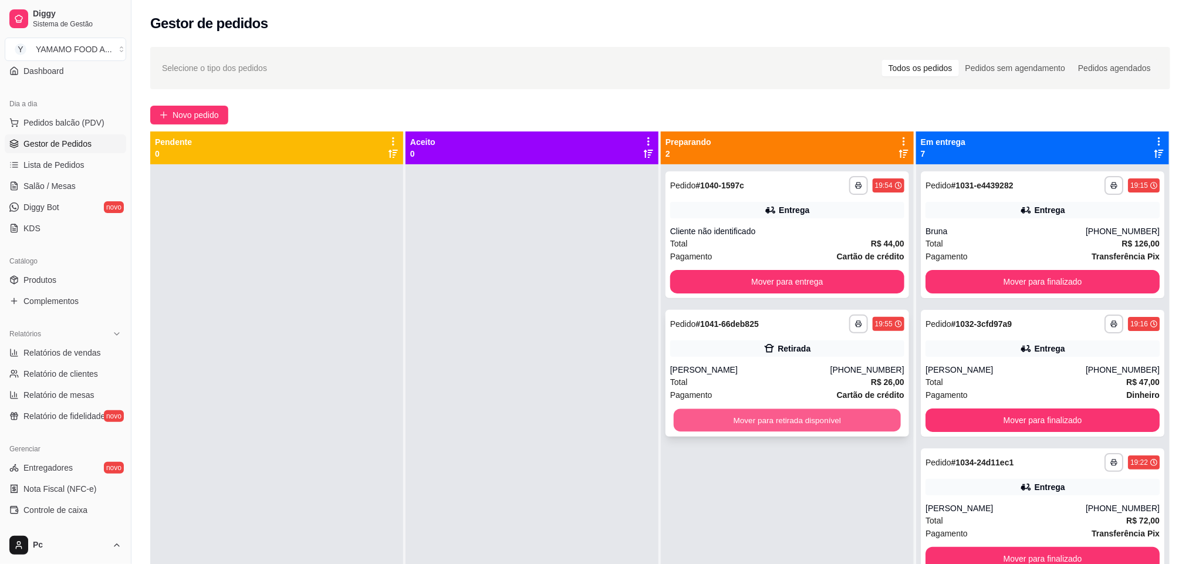
click at [786, 421] on button "Mover para retirada disponível" at bounding box center [787, 420] width 227 height 23
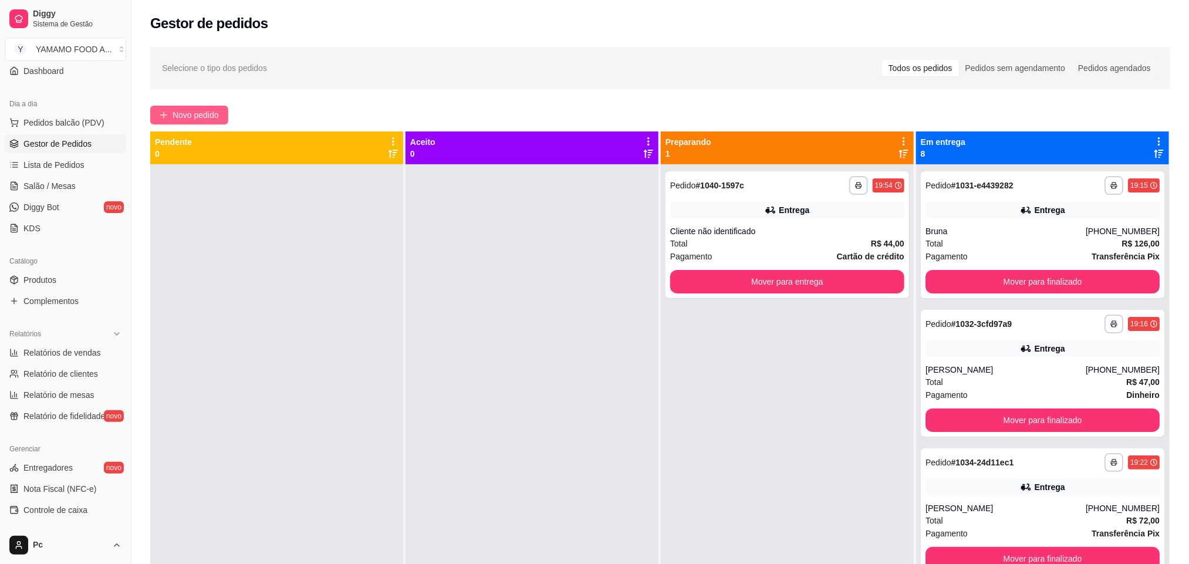
click at [180, 111] on span "Novo pedido" at bounding box center [196, 115] width 46 height 13
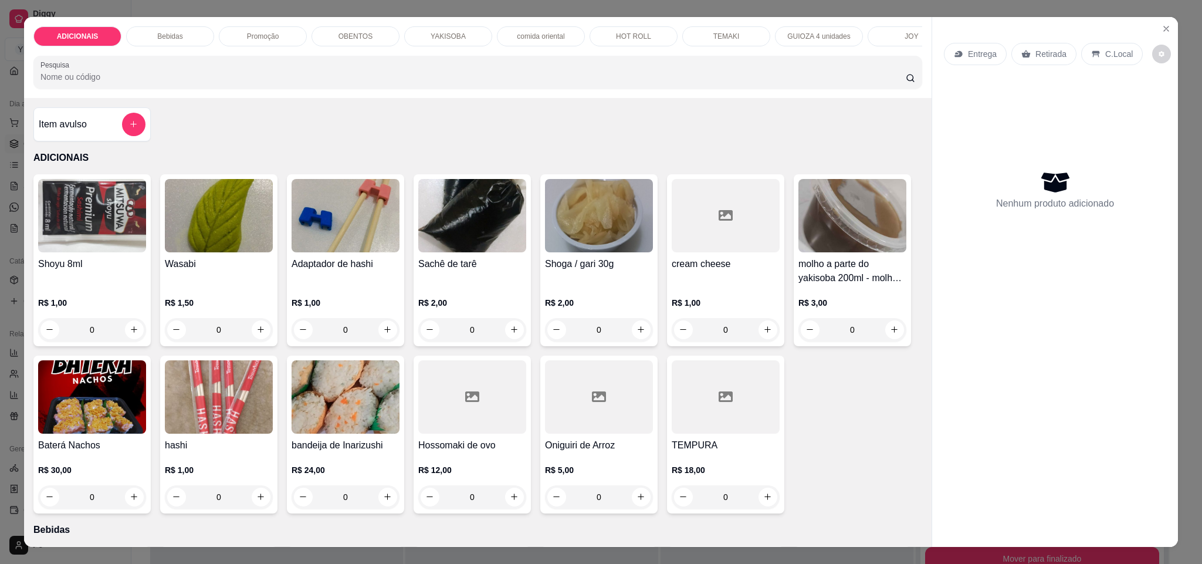
click at [278, 37] on div "Promoção" at bounding box center [263, 36] width 88 height 20
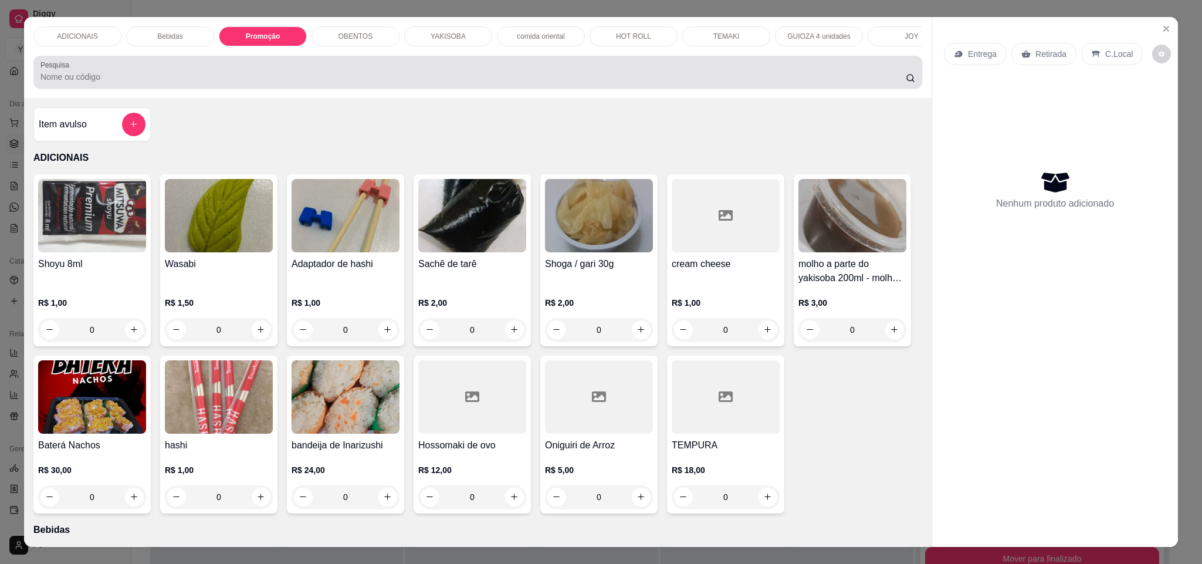
scroll to position [20, 0]
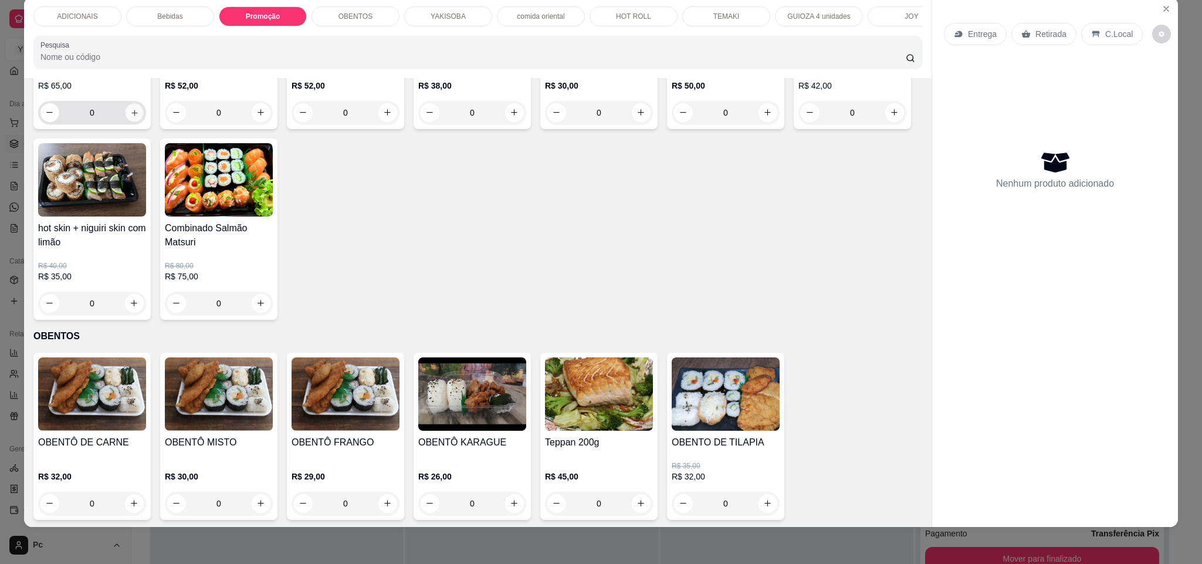
click at [130, 117] on icon "increase-product-quantity" at bounding box center [134, 113] width 9 height 9
type input "1"
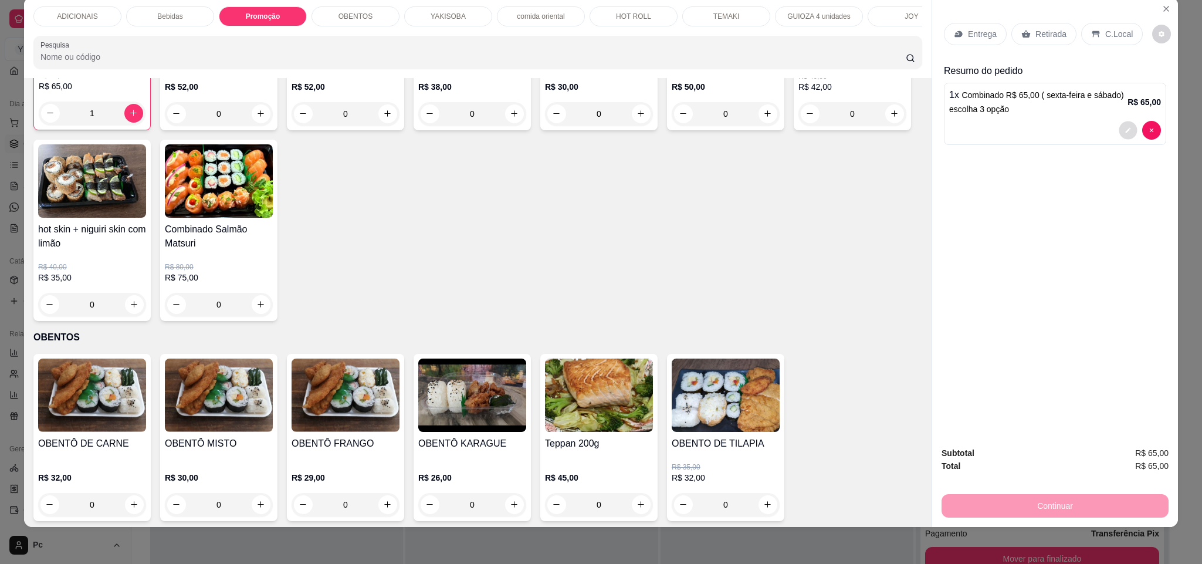
click at [1119, 127] on button "decrease-product-quantity" at bounding box center [1128, 130] width 18 height 18
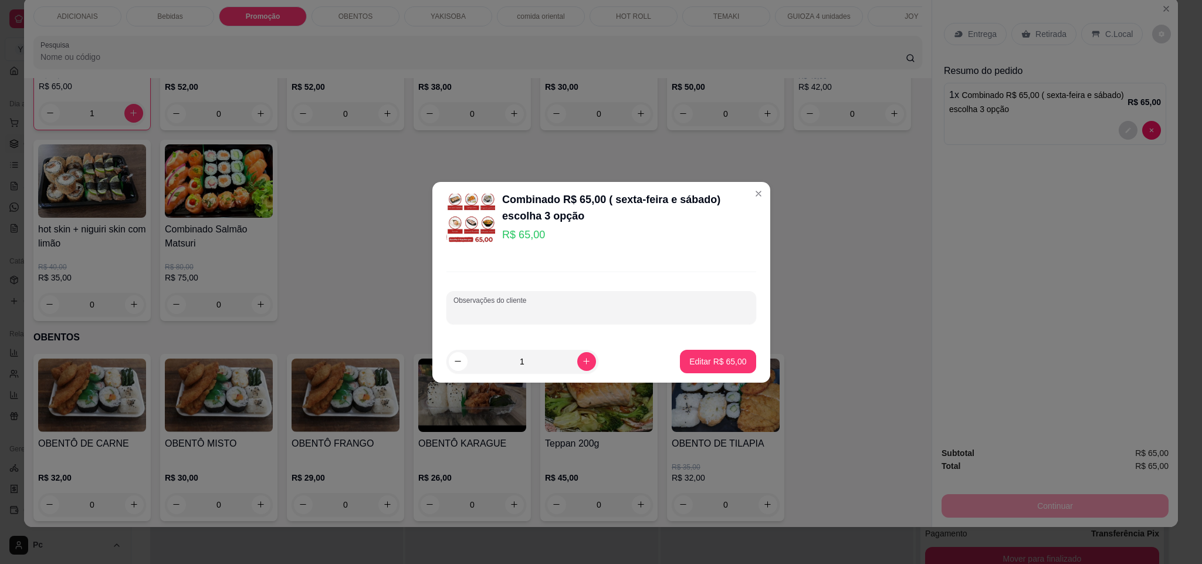
click at [702, 309] on input "Observações do cliente" at bounding box center [602, 312] width 296 height 12
type input "hot ,uramki, yakissoba grande"
click at [701, 361] on p "Editar R$ 65,00" at bounding box center [717, 362] width 57 height 12
type input "0"
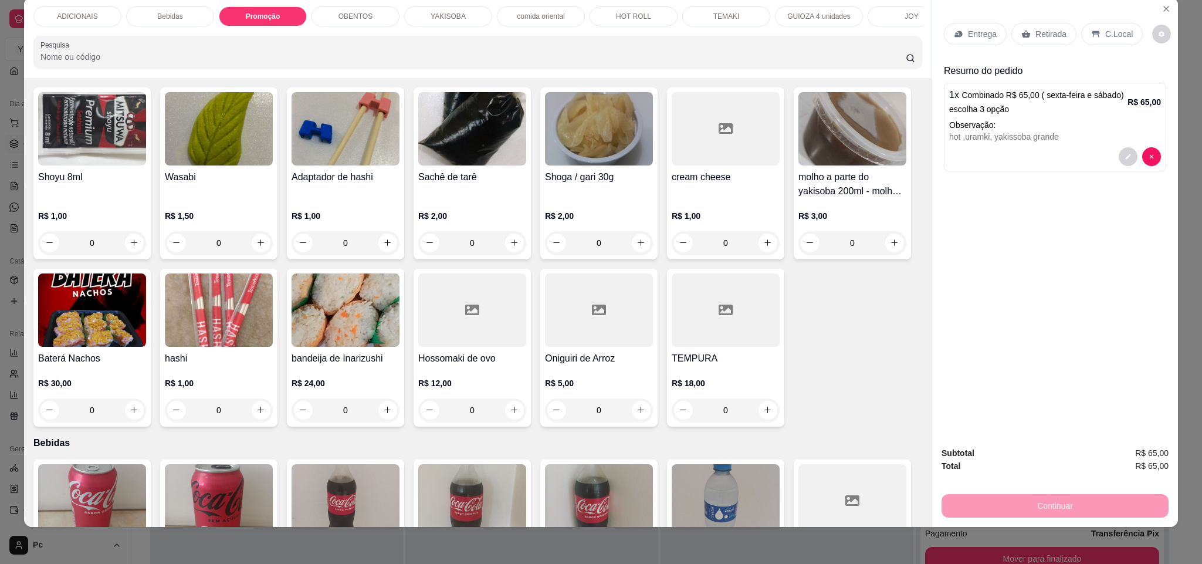
scroll to position [0, 0]
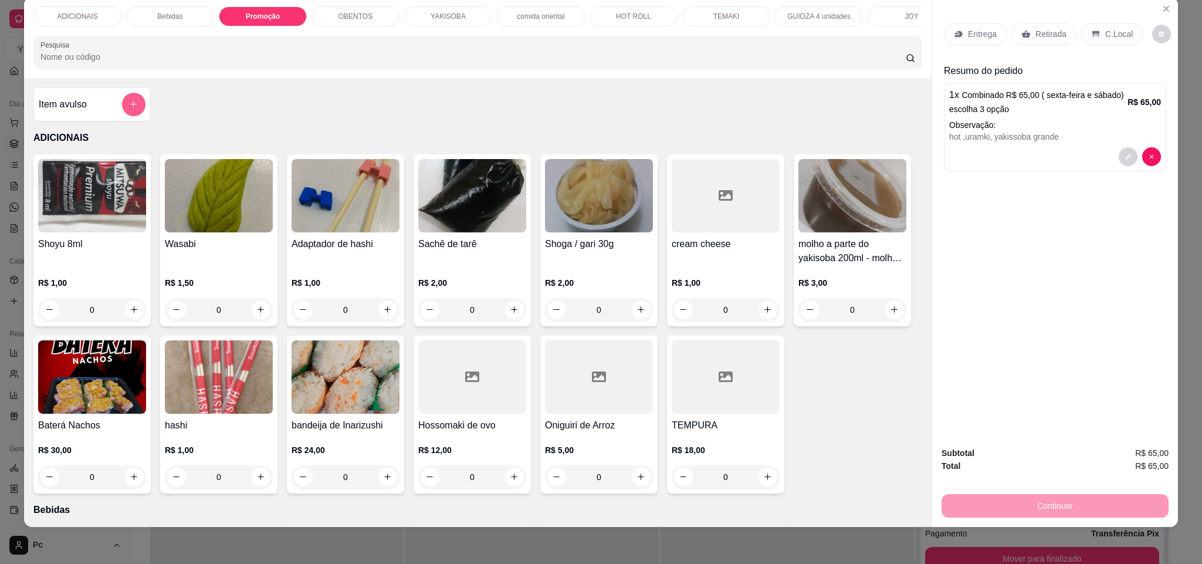
click at [128, 116] on button "add-separate-item" at bounding box center [133, 104] width 23 height 23
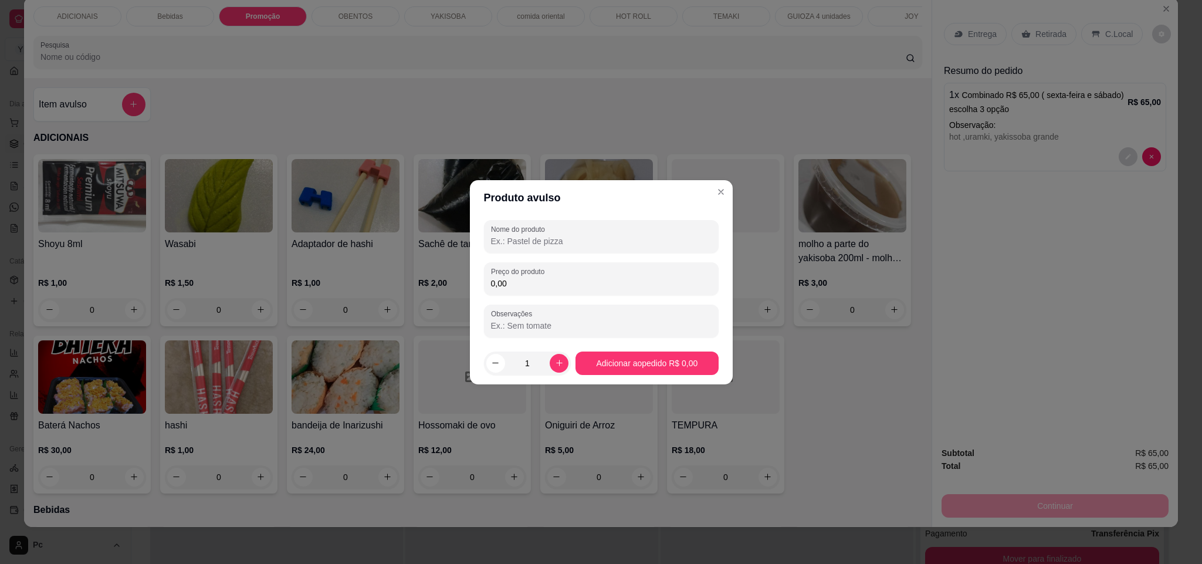
click at [515, 235] on input "Nome do produto" at bounding box center [601, 241] width 221 height 12
type input "acressimo"
click at [520, 289] on div "0,00" at bounding box center [601, 278] width 221 height 23
type input "12,00"
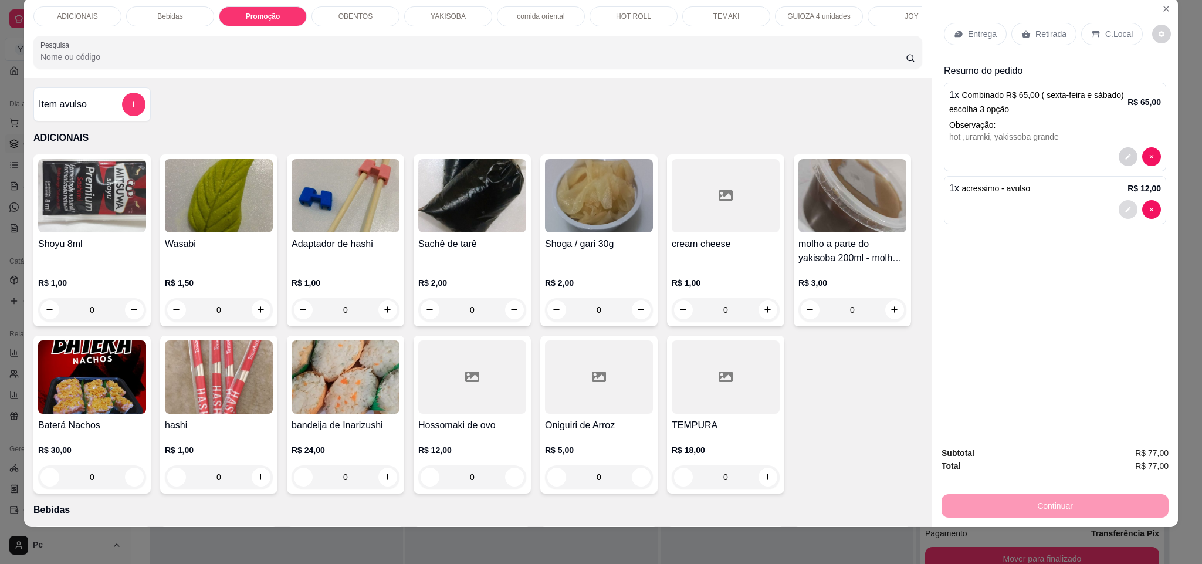
click at [1119, 214] on button "decrease-product-quantity" at bounding box center [1128, 209] width 19 height 19
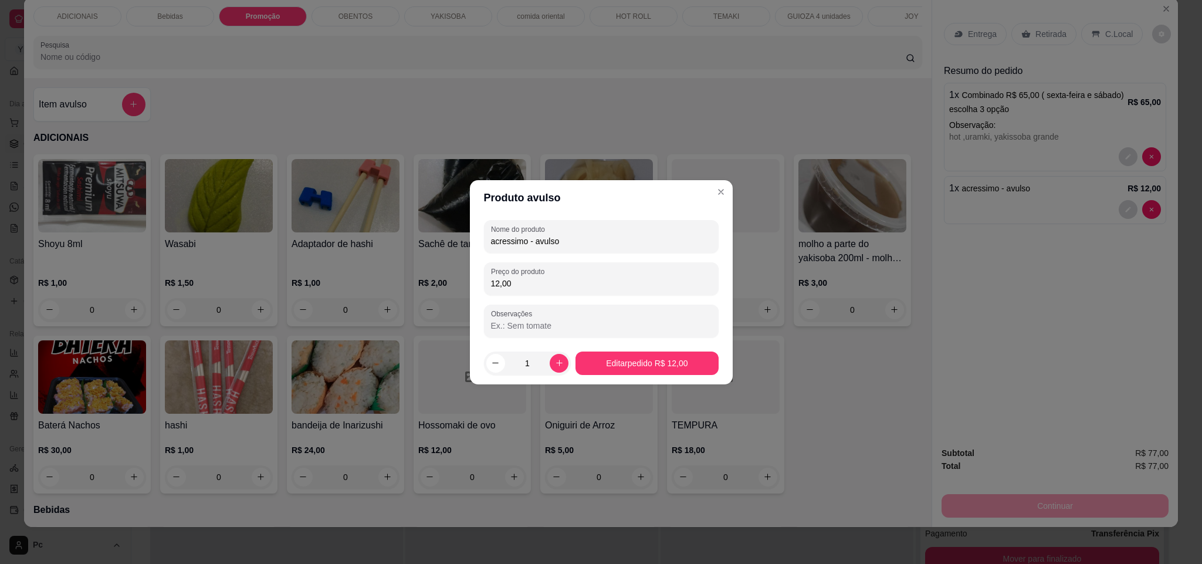
drag, startPoint x: 585, startPoint y: 238, endPoint x: 481, endPoint y: 243, distance: 104.0
click at [481, 243] on div "Nome do produto acressimo - avulso Preço do produto 12,00 Observações" at bounding box center [601, 278] width 263 height 127
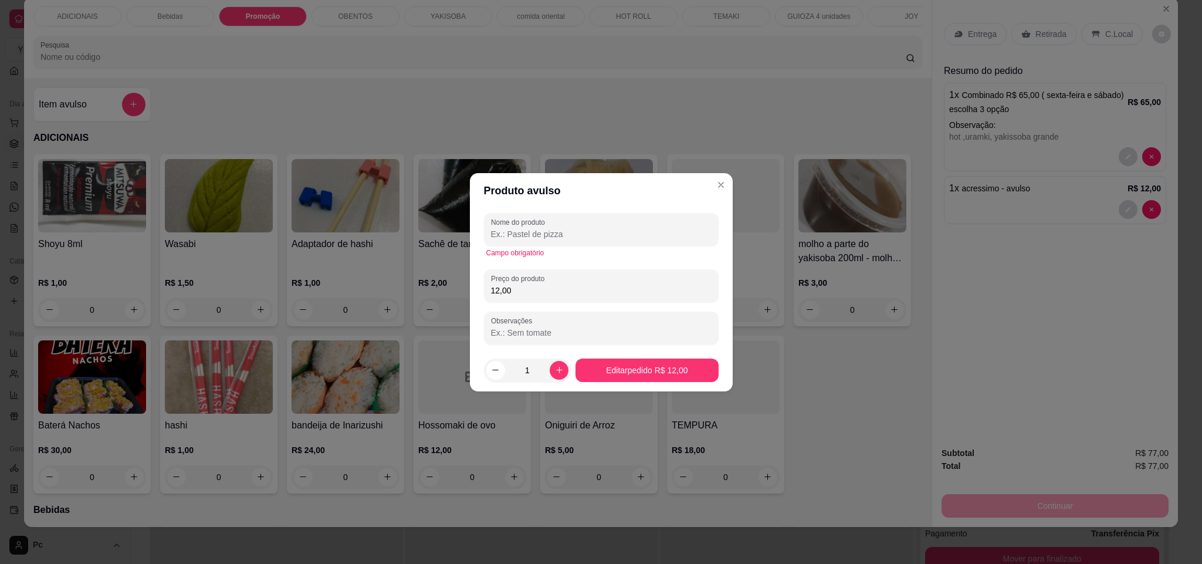
paste input "acréscimo"
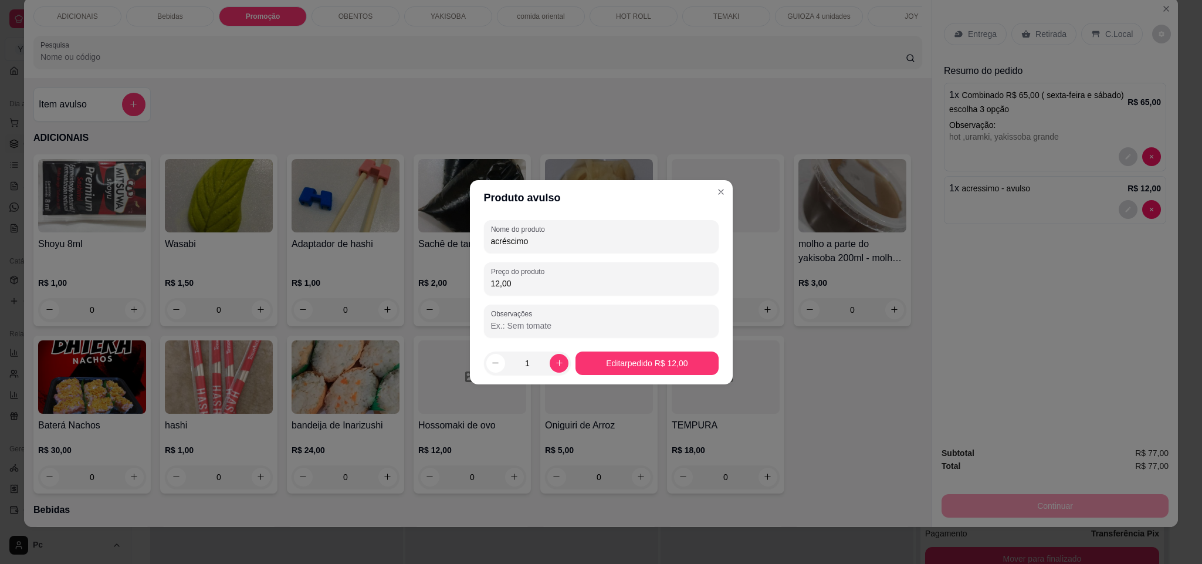
type input "acréscimo"
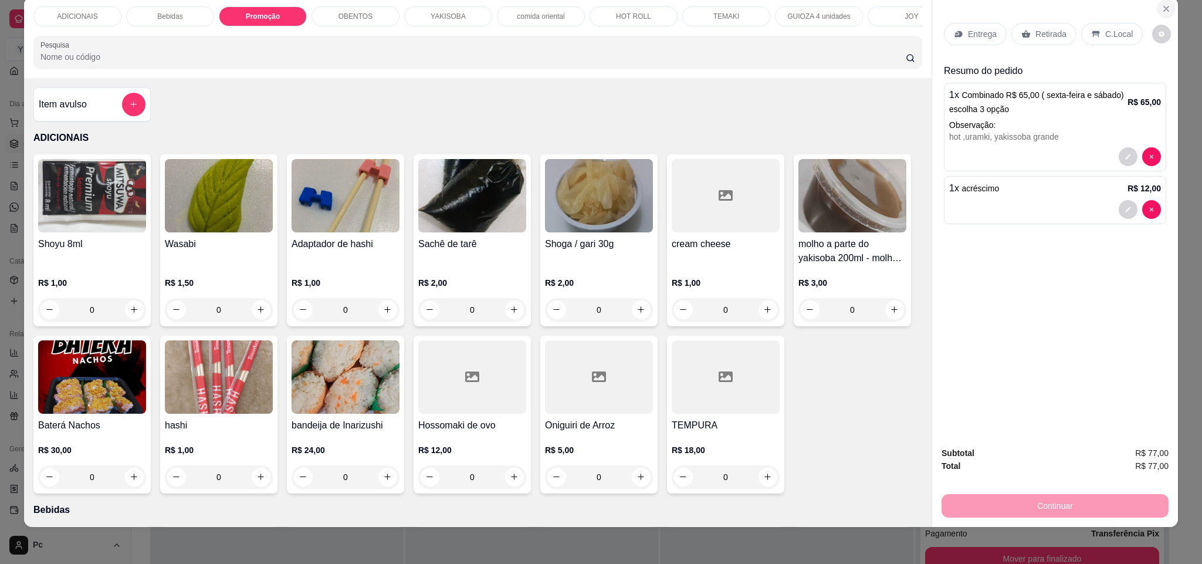
click at [1157, 2] on button "Close" at bounding box center [1166, 8] width 19 height 19
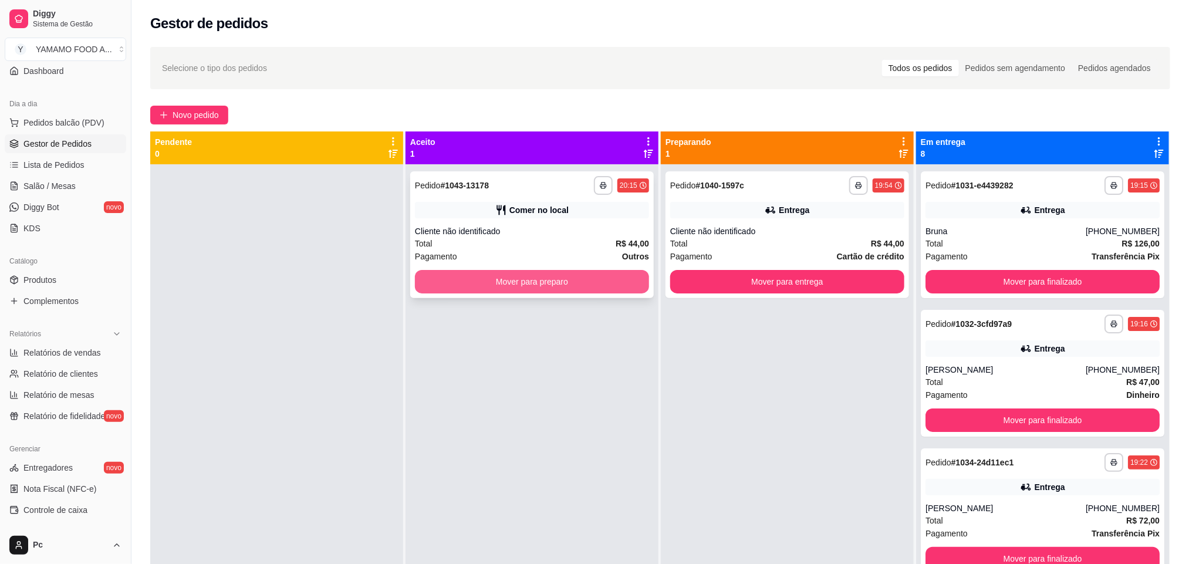
click at [588, 280] on button "Mover para preparo" at bounding box center [532, 281] width 234 height 23
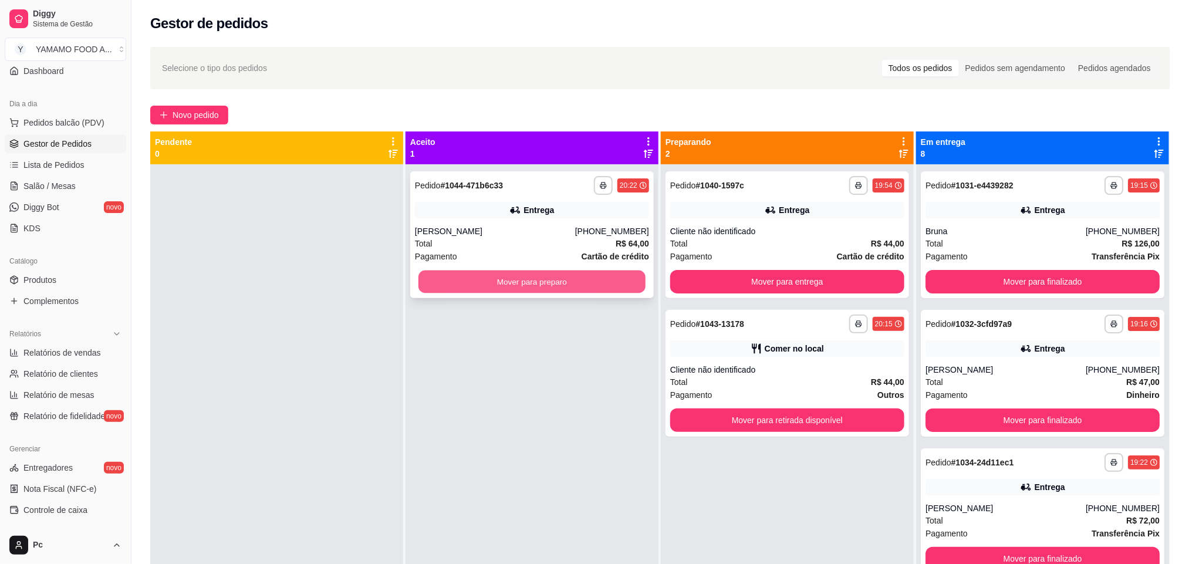
click at [444, 280] on button "Mover para preparo" at bounding box center [531, 281] width 227 height 23
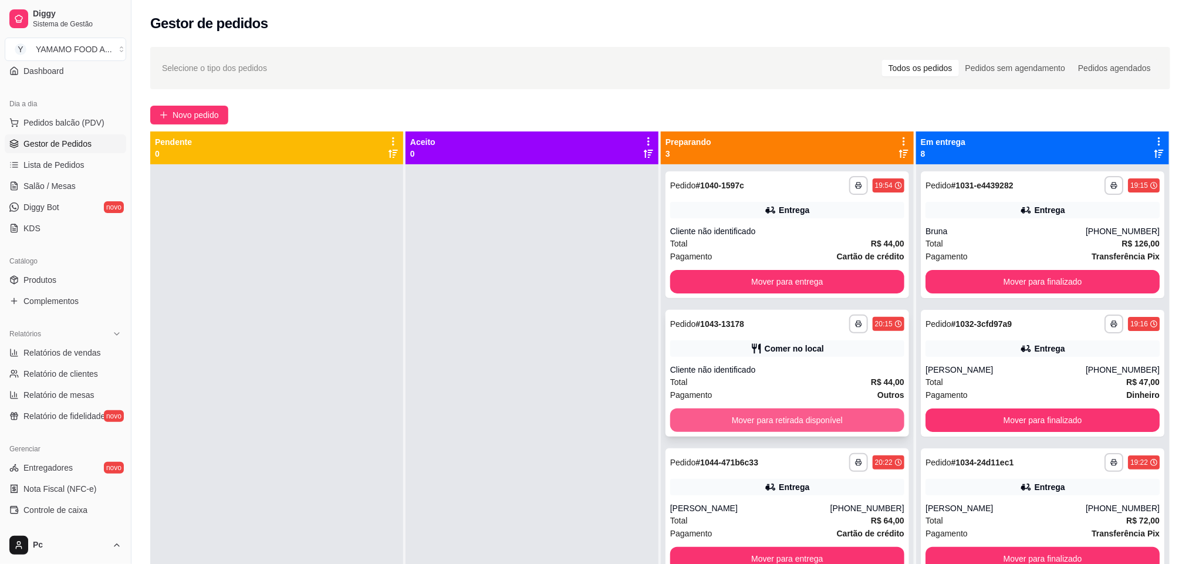
click at [726, 417] on button "Mover para retirada disponível" at bounding box center [787, 419] width 234 height 23
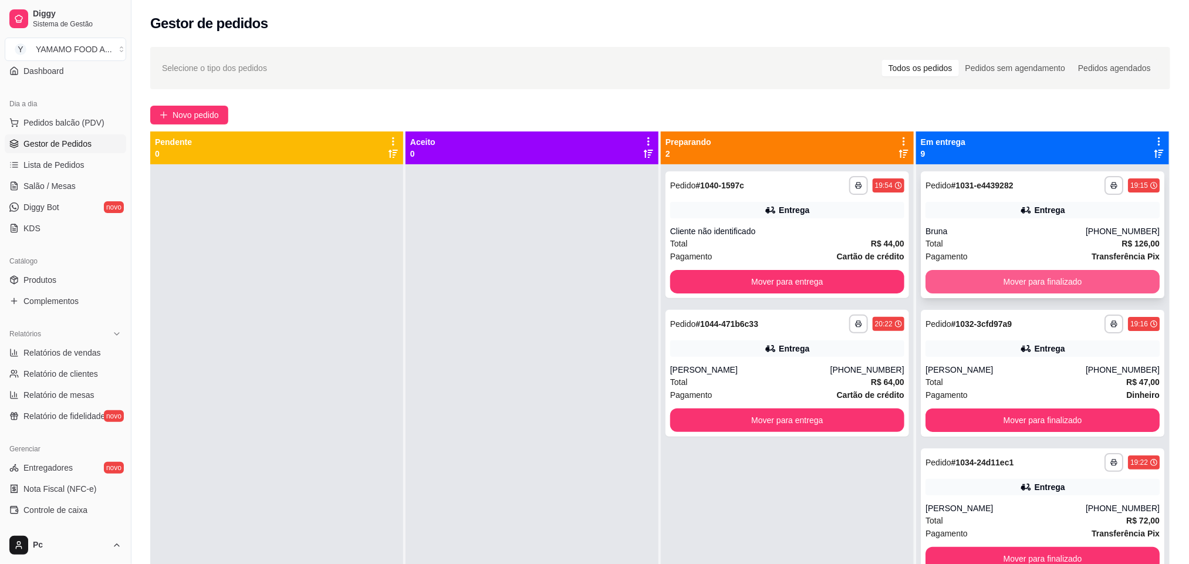
click at [951, 273] on button "Mover para finalizado" at bounding box center [1042, 281] width 234 height 23
click at [949, 278] on button "Mover para finalizado" at bounding box center [1042, 281] width 227 height 23
click at [949, 278] on button "Mover para finalizado" at bounding box center [1042, 281] width 234 height 23
click at [949, 278] on button "Mover para finalizado" at bounding box center [1042, 281] width 227 height 23
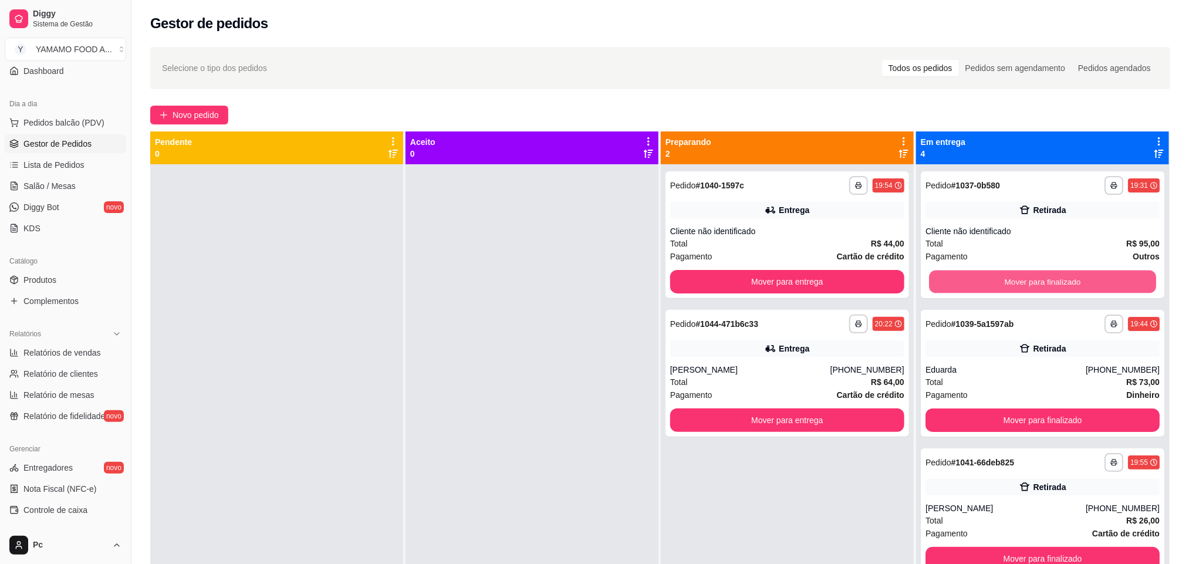
click at [949, 278] on button "Mover para finalizado" at bounding box center [1042, 281] width 227 height 23
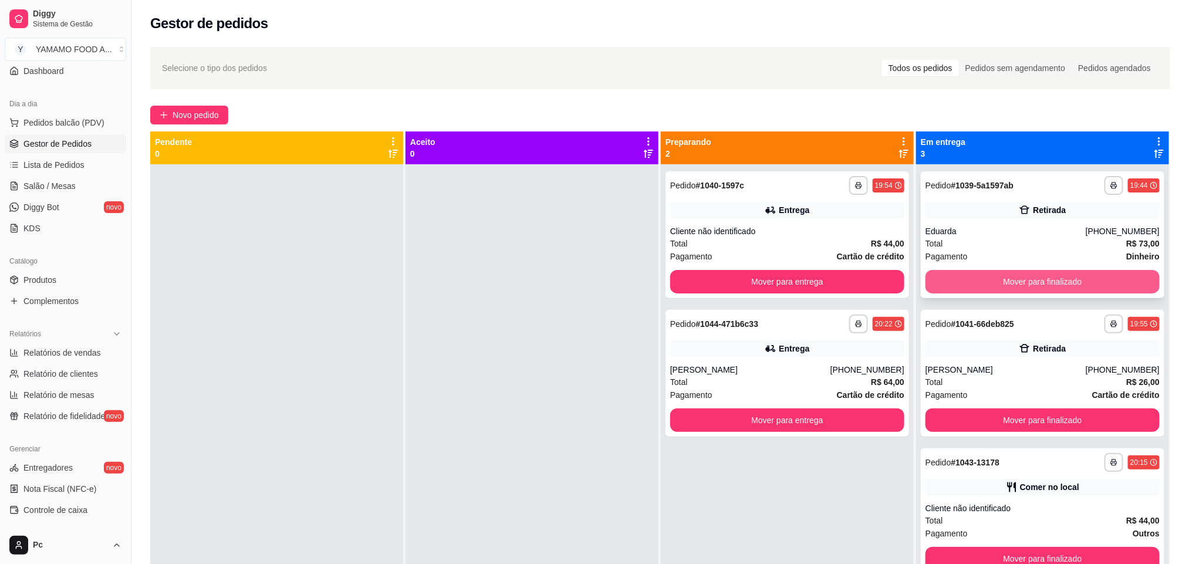
click at [949, 279] on button "Mover para finalizado" at bounding box center [1042, 281] width 234 height 23
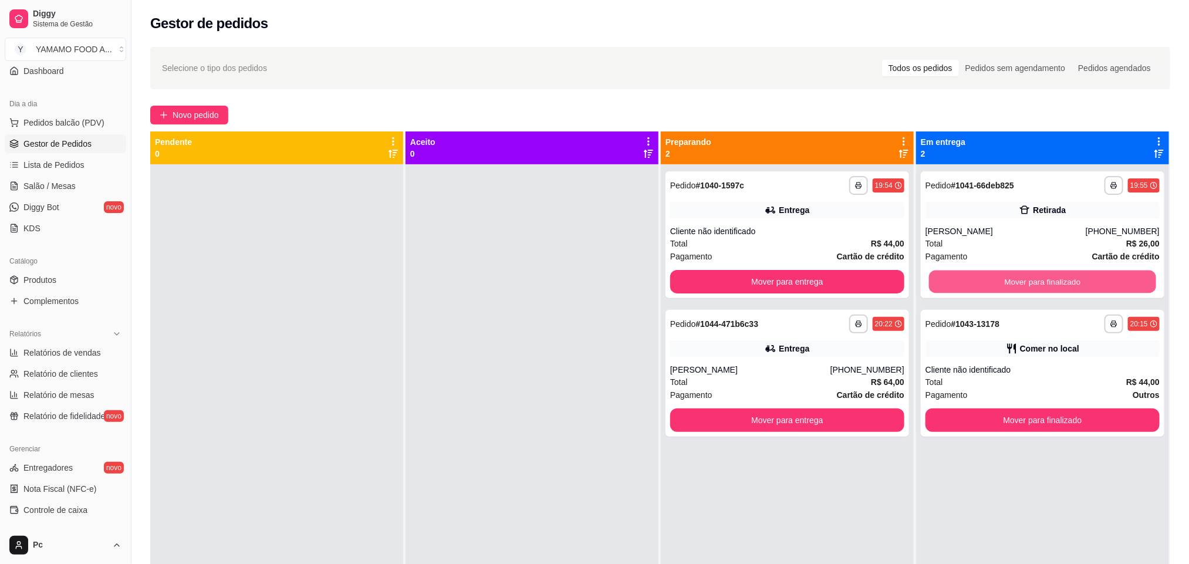
click at [949, 279] on button "Mover para finalizado" at bounding box center [1042, 281] width 227 height 23
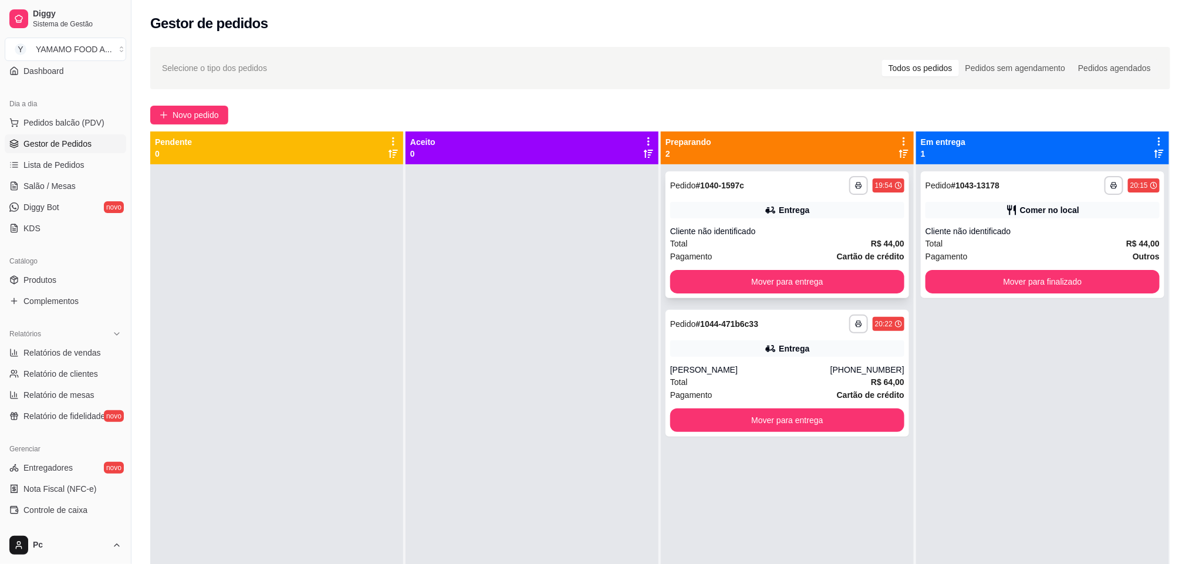
click at [749, 220] on div "**********" at bounding box center [786, 234] width 243 height 127
click at [173, 111] on span "Novo pedido" at bounding box center [196, 115] width 46 height 13
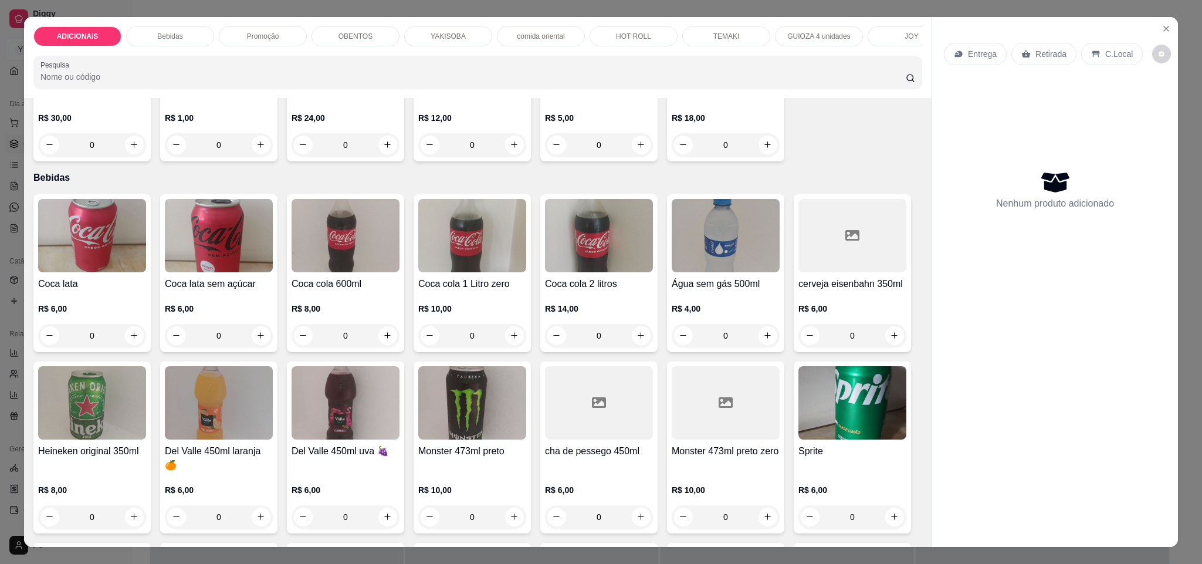
scroll to position [616, 0]
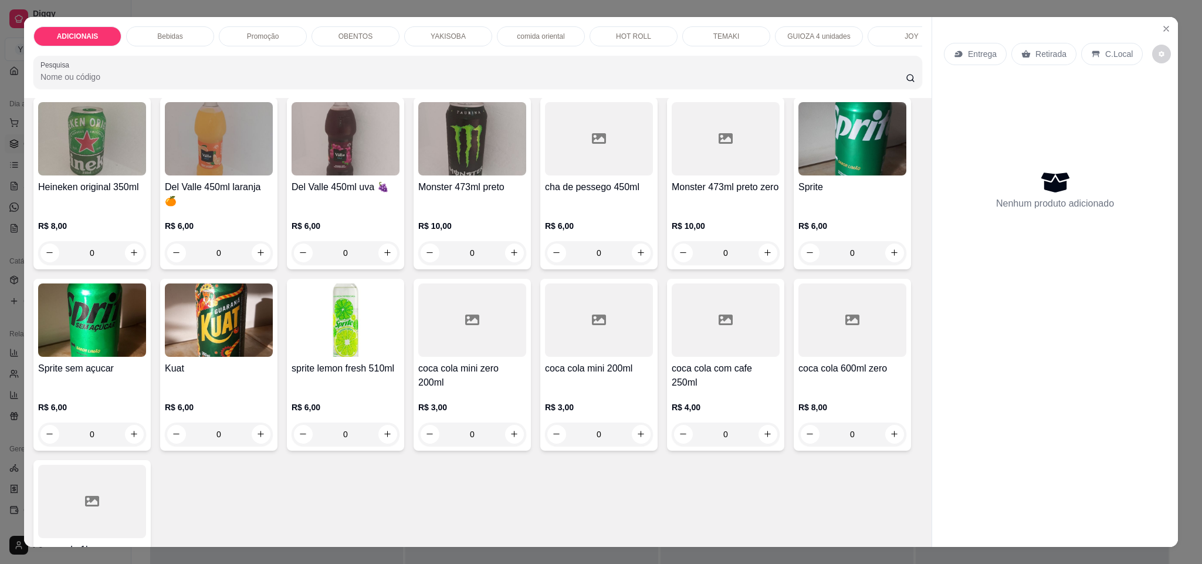
click at [637, 76] on icon "increase-product-quantity" at bounding box center [641, 71] width 9 height 9
type input "1"
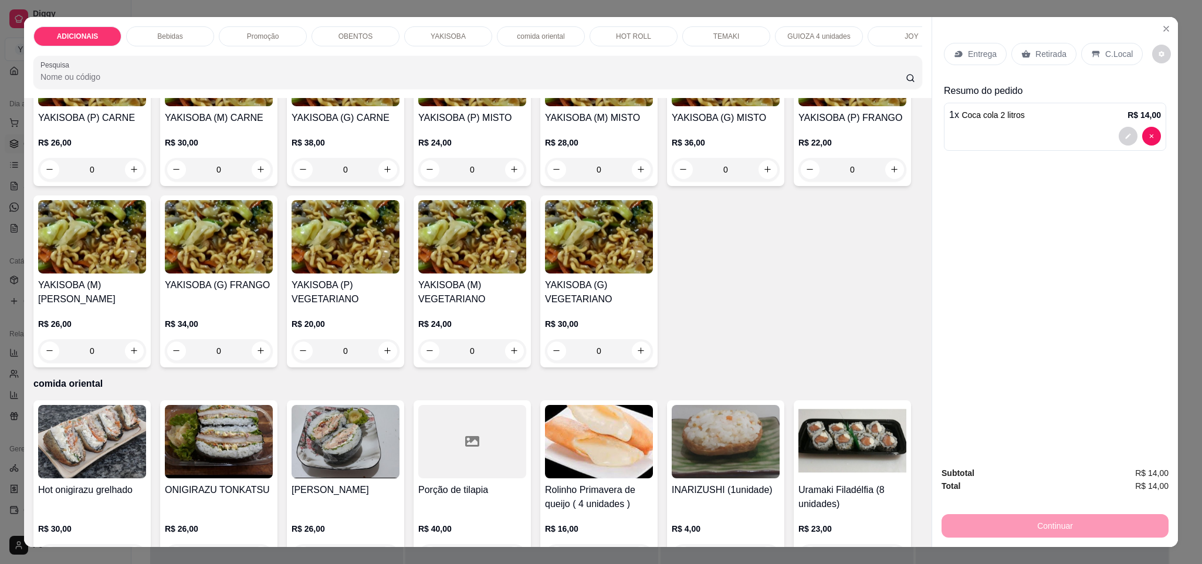
scroll to position [1848, 0]
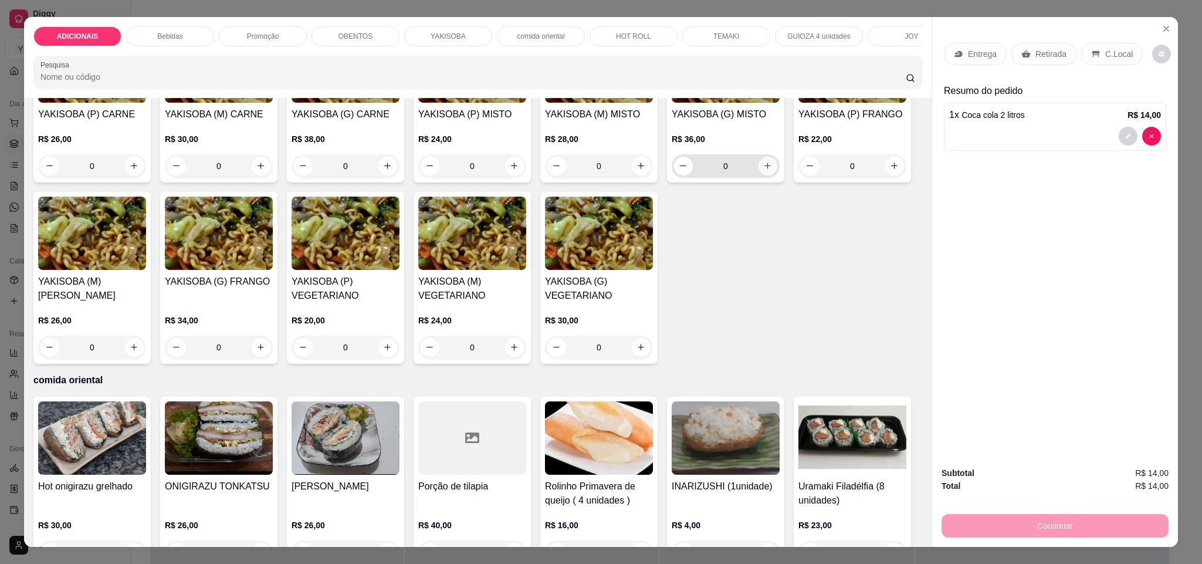
click at [763, 170] on icon "increase-product-quantity" at bounding box center [767, 165] width 9 height 9
type input "1"
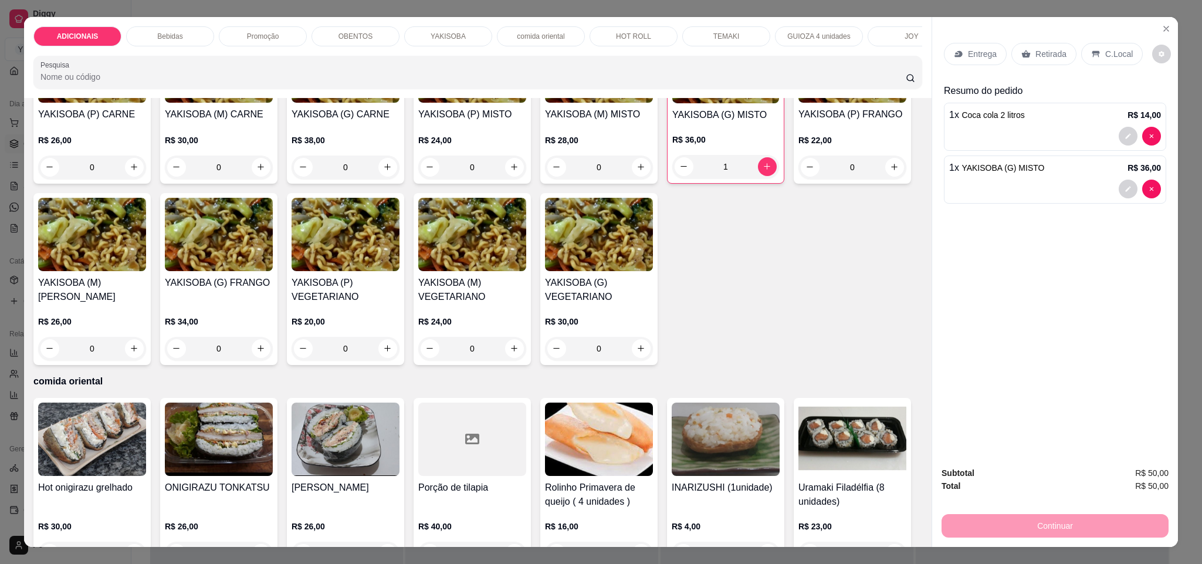
click at [972, 58] on p "Entrega" at bounding box center [982, 54] width 29 height 12
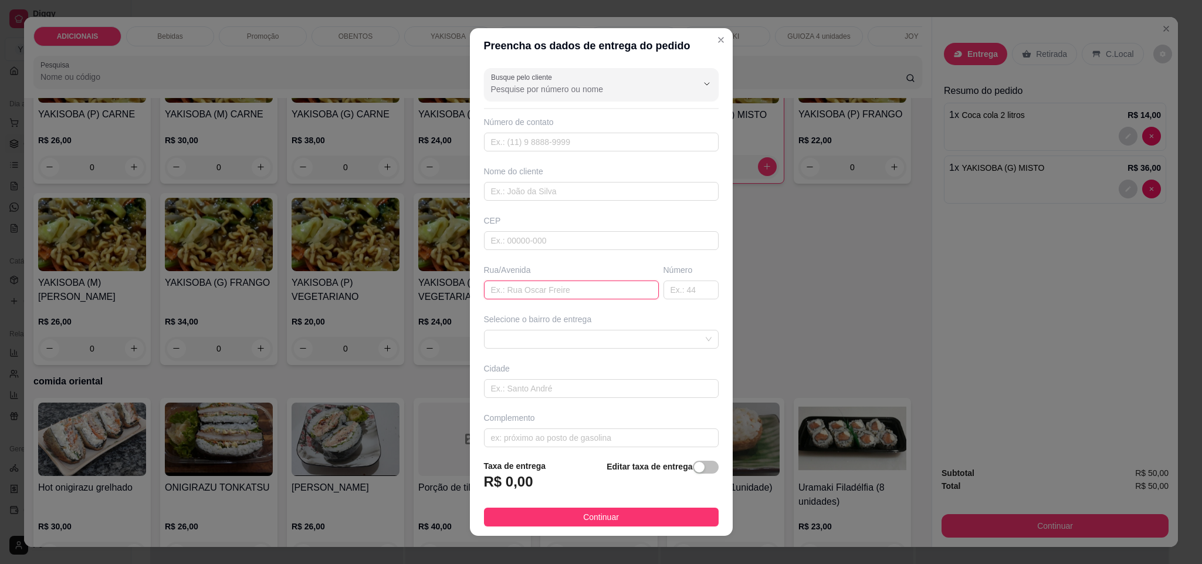
click at [532, 290] on input "text" at bounding box center [571, 289] width 175 height 19
paste input "[STREET_ADDRESS]"
type input "[STREET_ADDRESS]"
click at [664, 293] on input "text" at bounding box center [691, 289] width 55 height 19
type input "70"
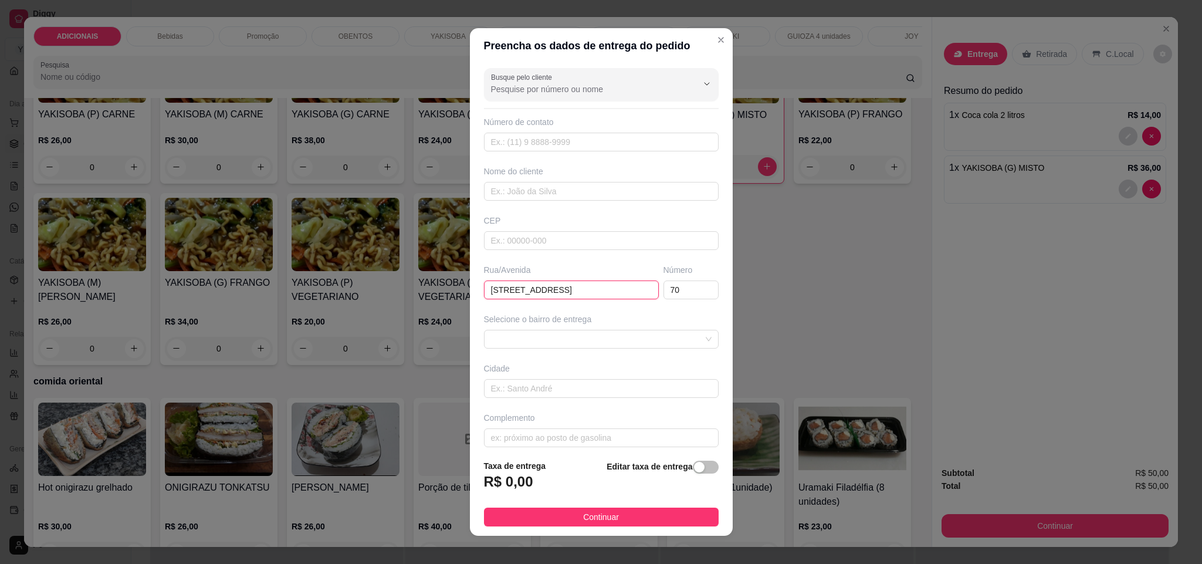
click at [616, 294] on input "[STREET_ADDRESS]" at bounding box center [571, 289] width 175 height 19
click at [648, 346] on span at bounding box center [601, 339] width 221 height 18
type input "Rua: [GEOGRAPHIC_DATA],"
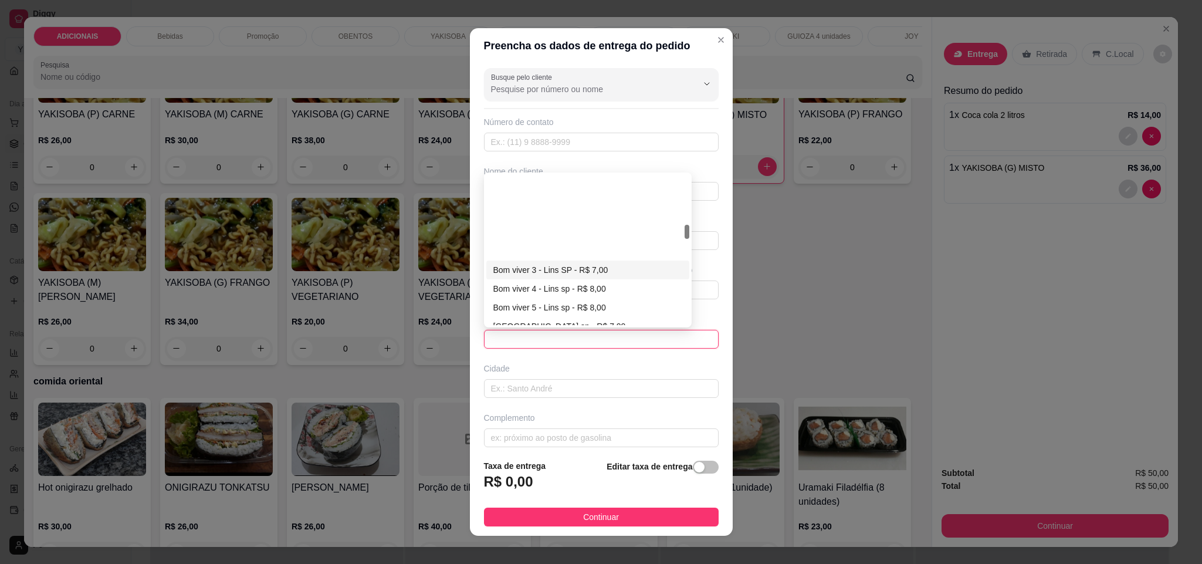
scroll to position [528, 0]
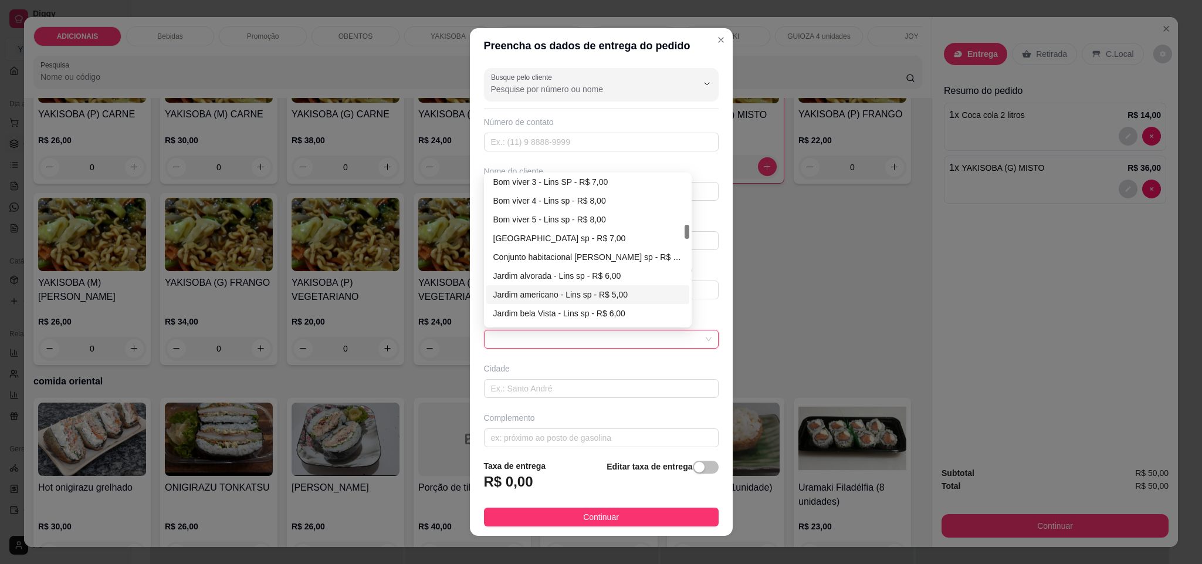
click at [551, 293] on div "Jardim americano - Lins sp - R$ 5,00" at bounding box center [588, 294] width 190 height 13
type input "Lins sp"
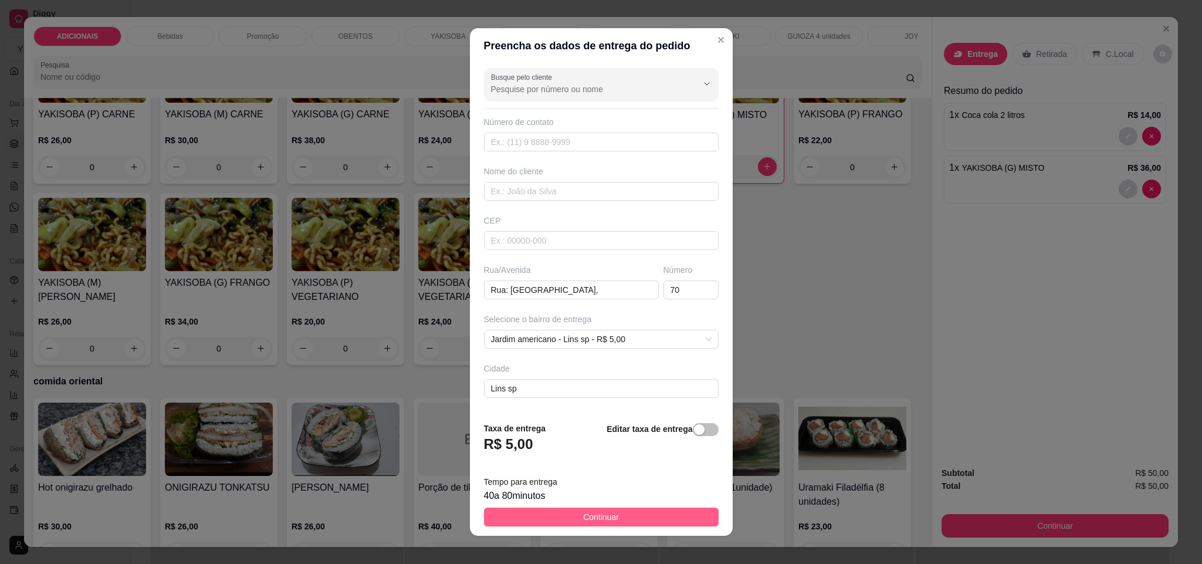
click at [556, 515] on button "Continuar" at bounding box center [601, 517] width 235 height 19
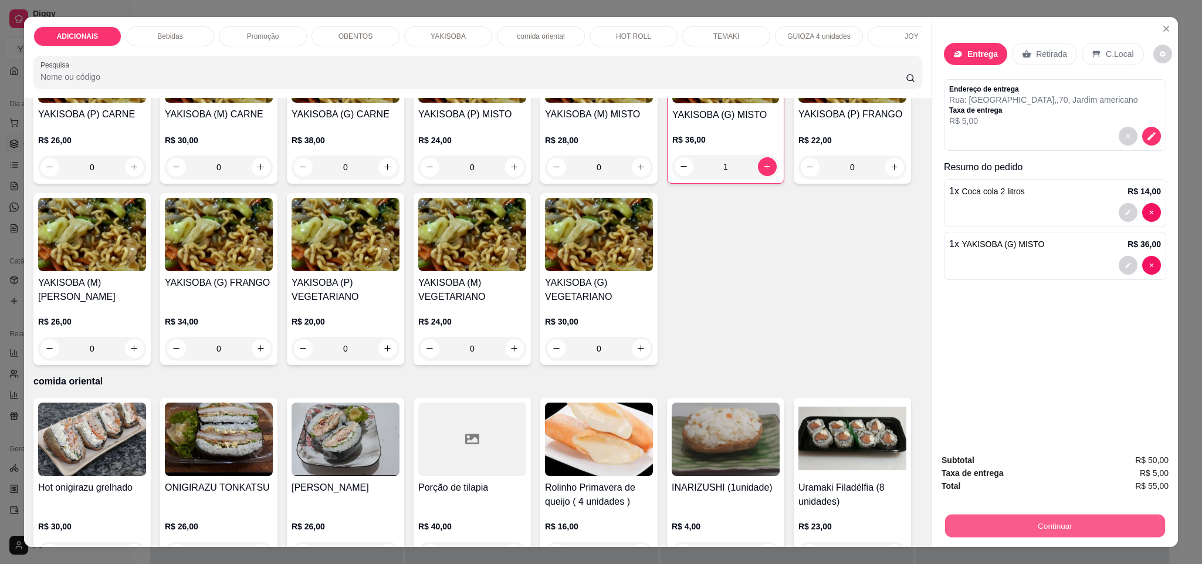
click at [972, 523] on button "Continuar" at bounding box center [1055, 526] width 220 height 23
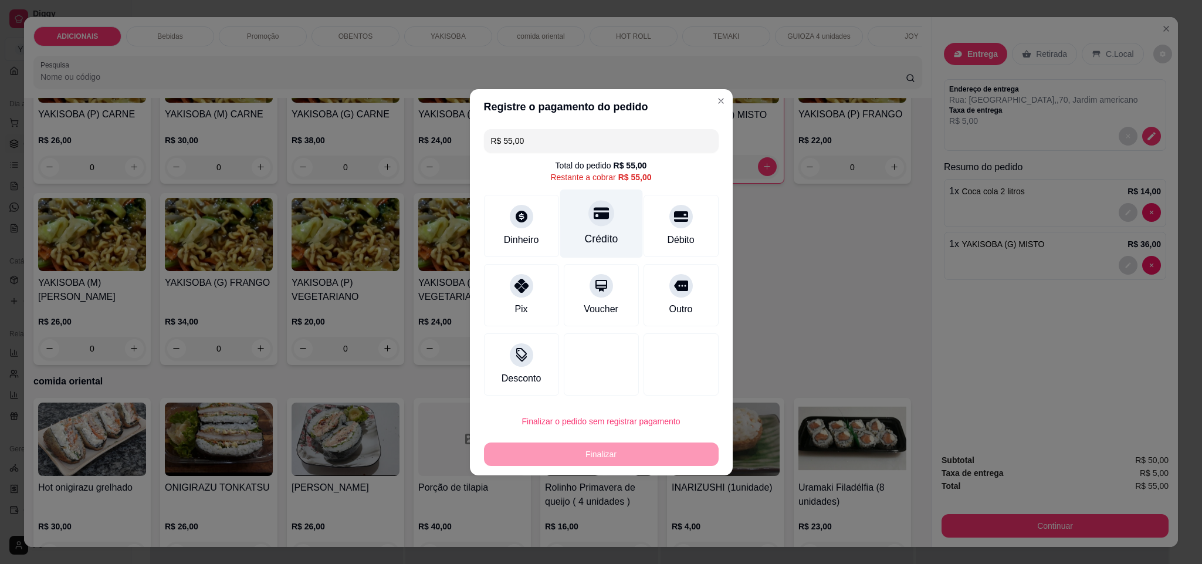
click at [576, 238] on div "Crédito" at bounding box center [601, 223] width 83 height 69
type input "R$ 0,00"
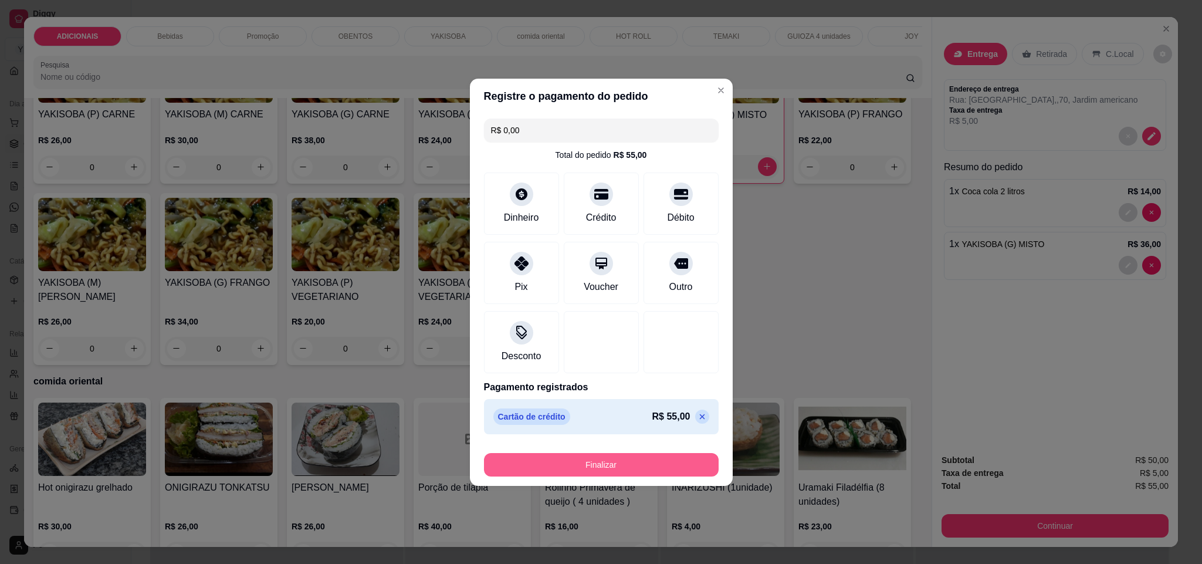
click at [610, 464] on button "Finalizar" at bounding box center [601, 464] width 235 height 23
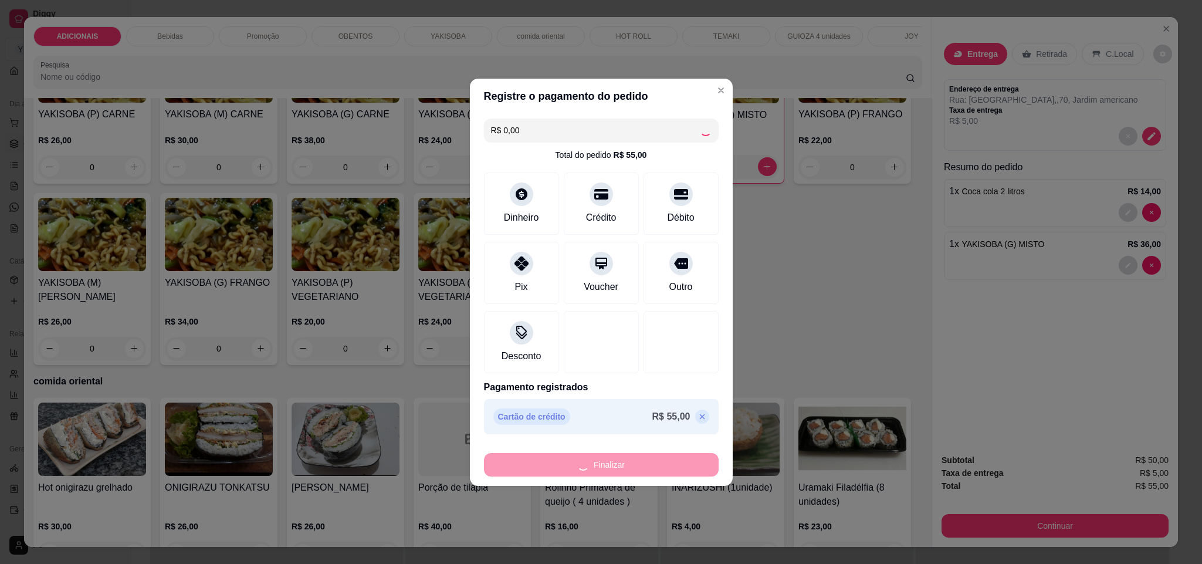
type input "0"
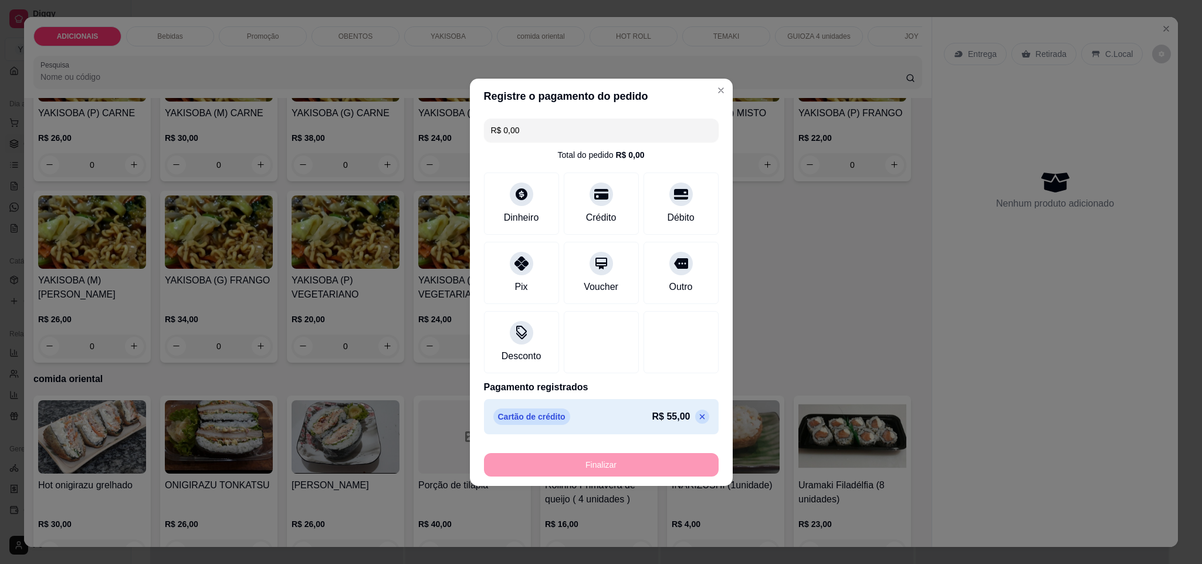
type input "-R$ 55,00"
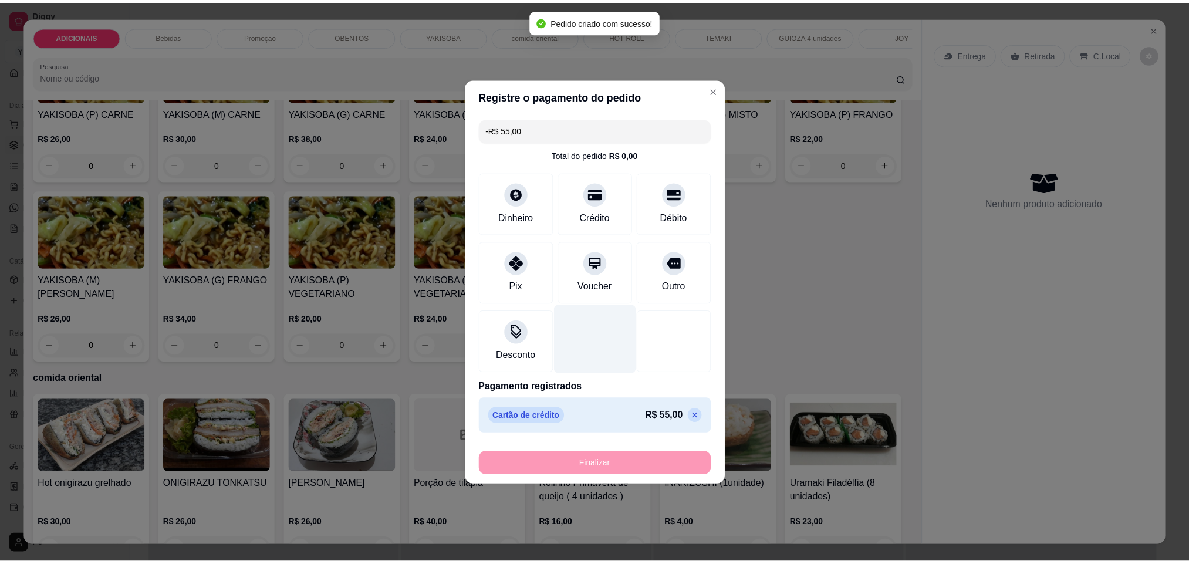
scroll to position [1846, 0]
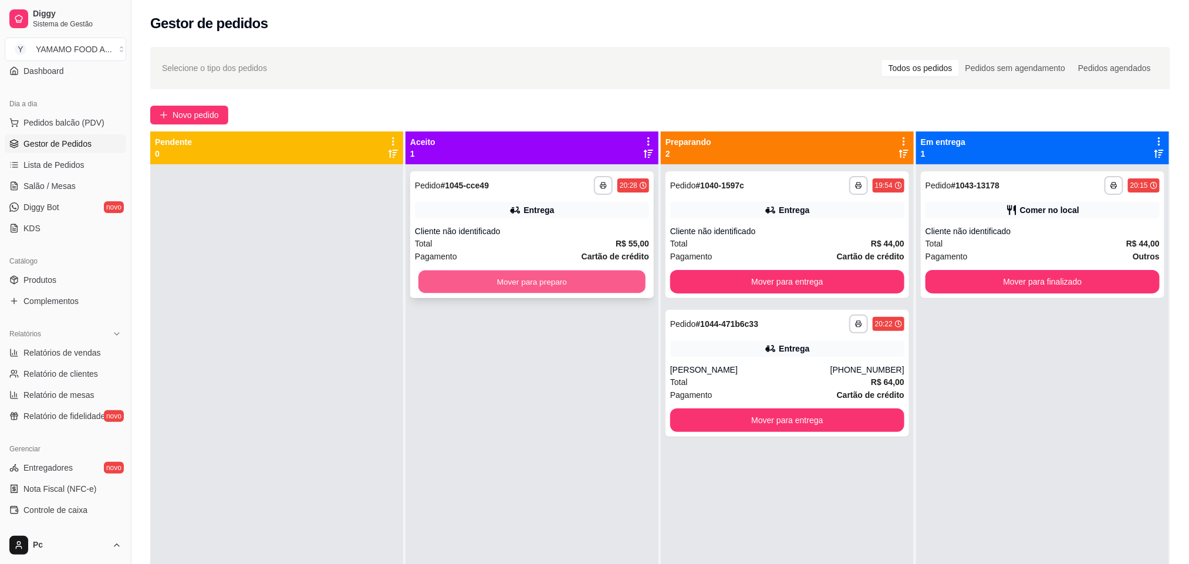
click at [547, 280] on button "Mover para preparo" at bounding box center [531, 281] width 227 height 23
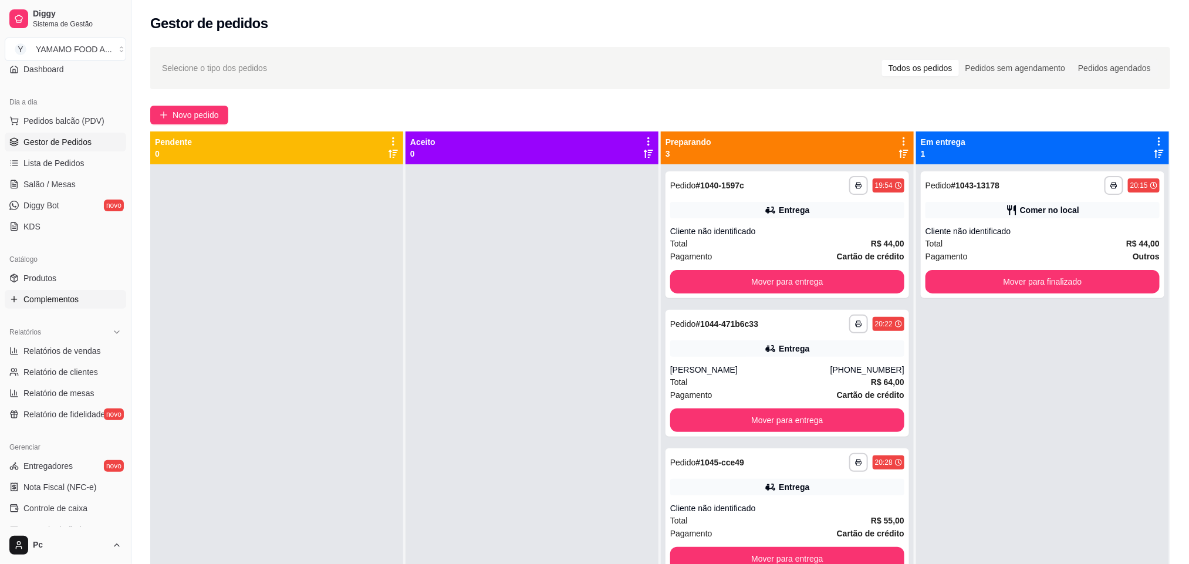
scroll to position [104, 0]
click at [58, 285] on link "Produtos" at bounding box center [65, 279] width 121 height 19
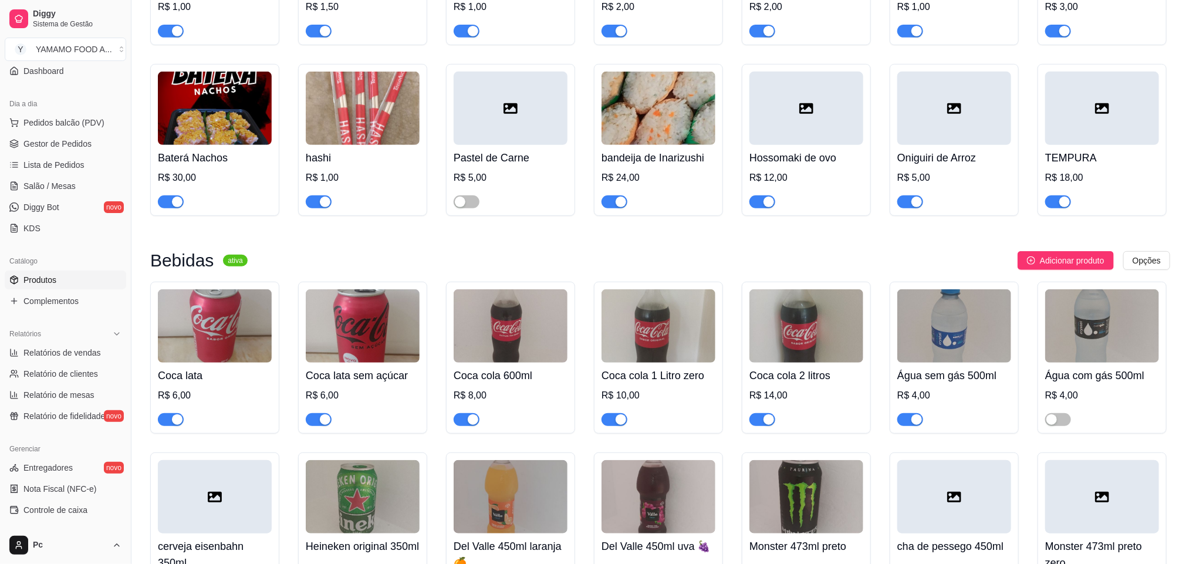
scroll to position [352, 0]
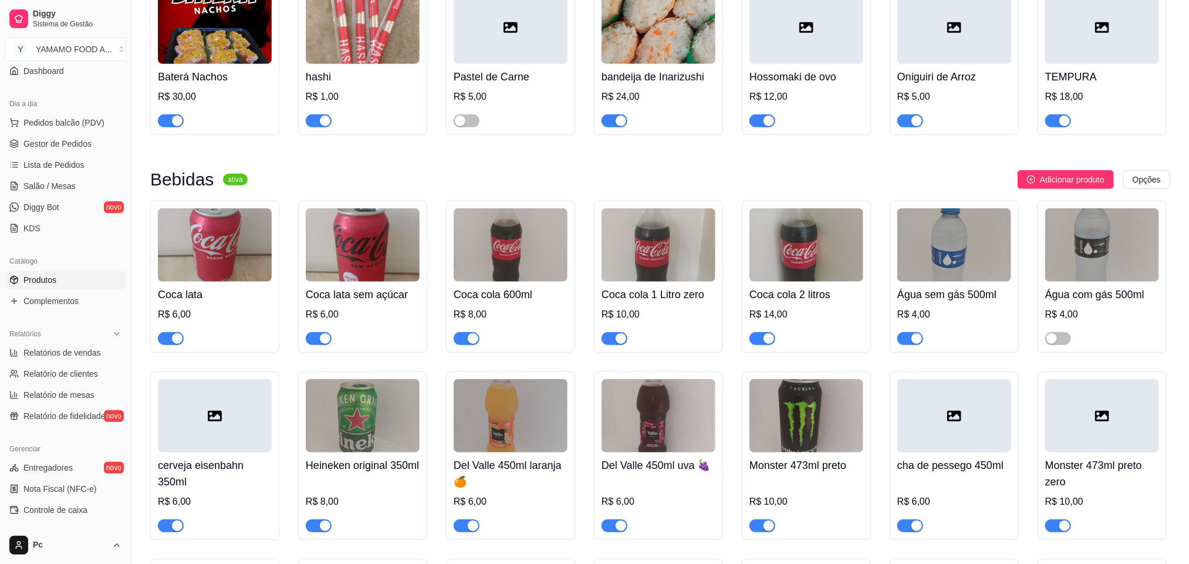
click at [756, 341] on span "button" at bounding box center [762, 338] width 26 height 13
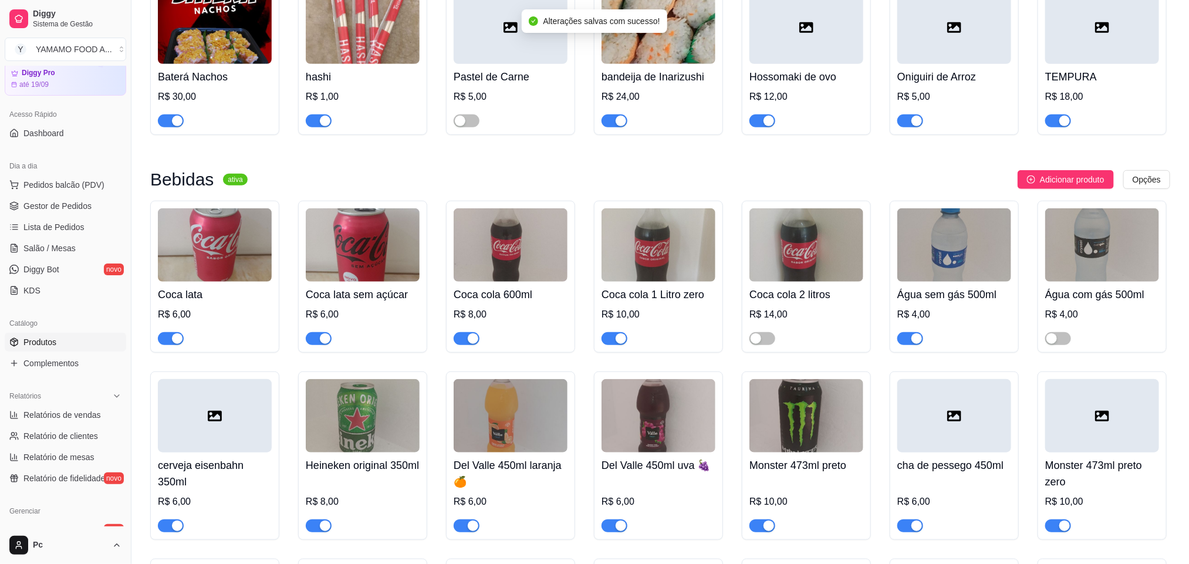
scroll to position [16, 0]
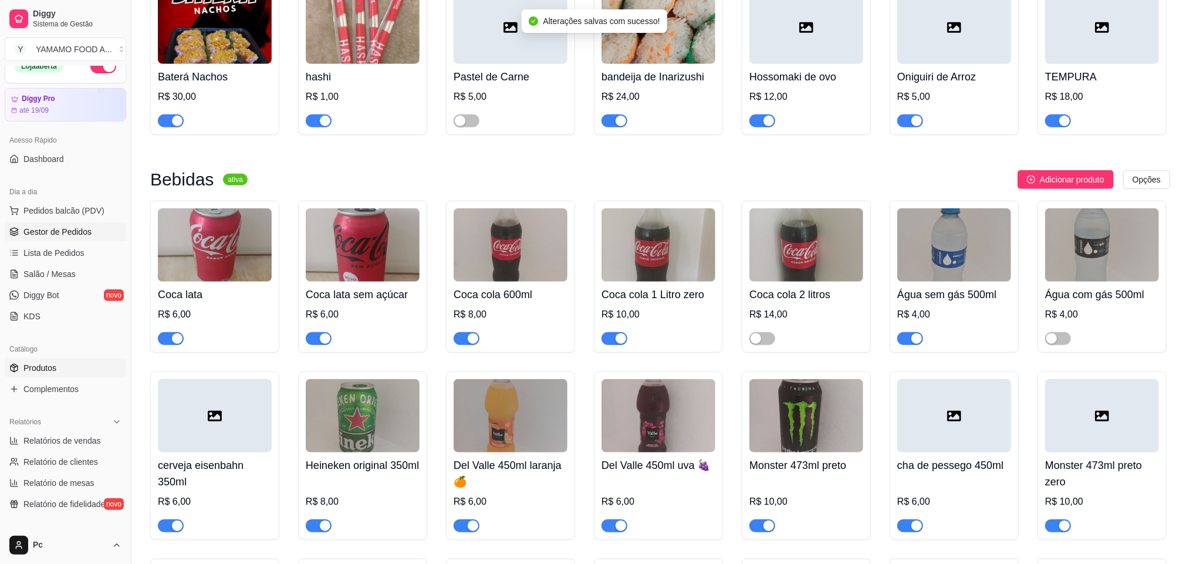
click at [65, 234] on span "Gestor de Pedidos" at bounding box center [57, 232] width 68 height 12
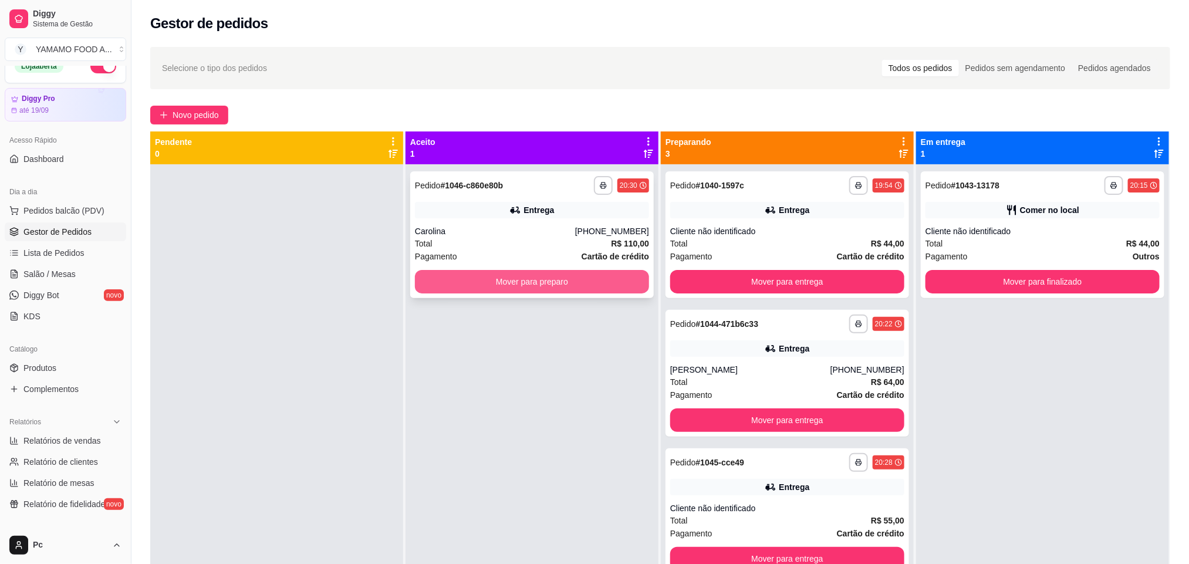
click at [456, 289] on button "Mover para preparo" at bounding box center [532, 281] width 234 height 23
click at [610, 284] on button "Mover para preparo" at bounding box center [532, 281] width 234 height 23
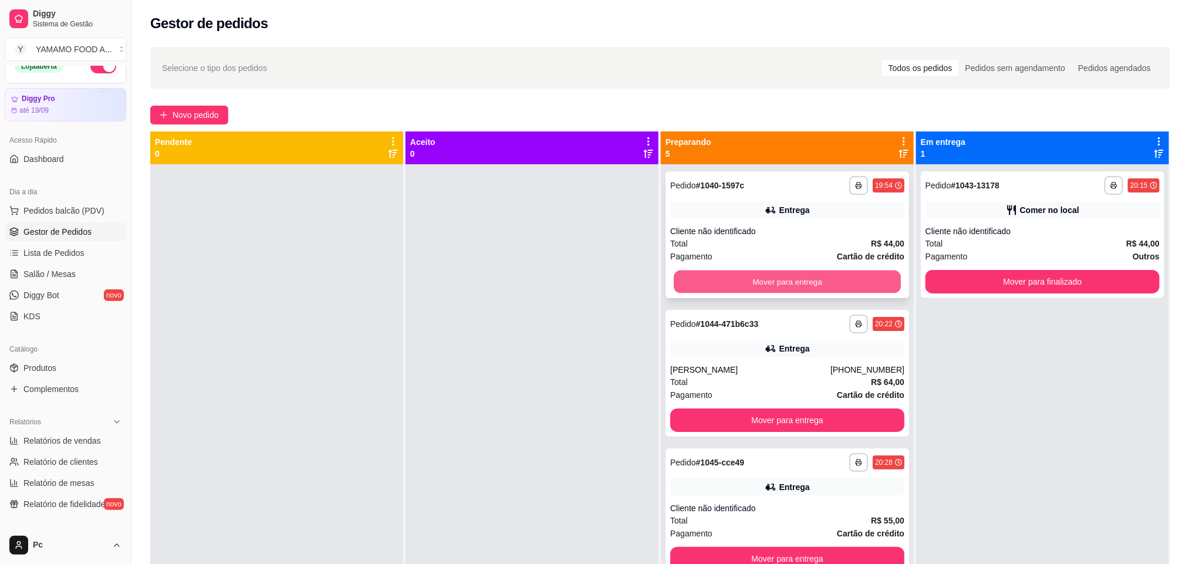
click at [708, 282] on button "Mover para entrega" at bounding box center [787, 281] width 227 height 23
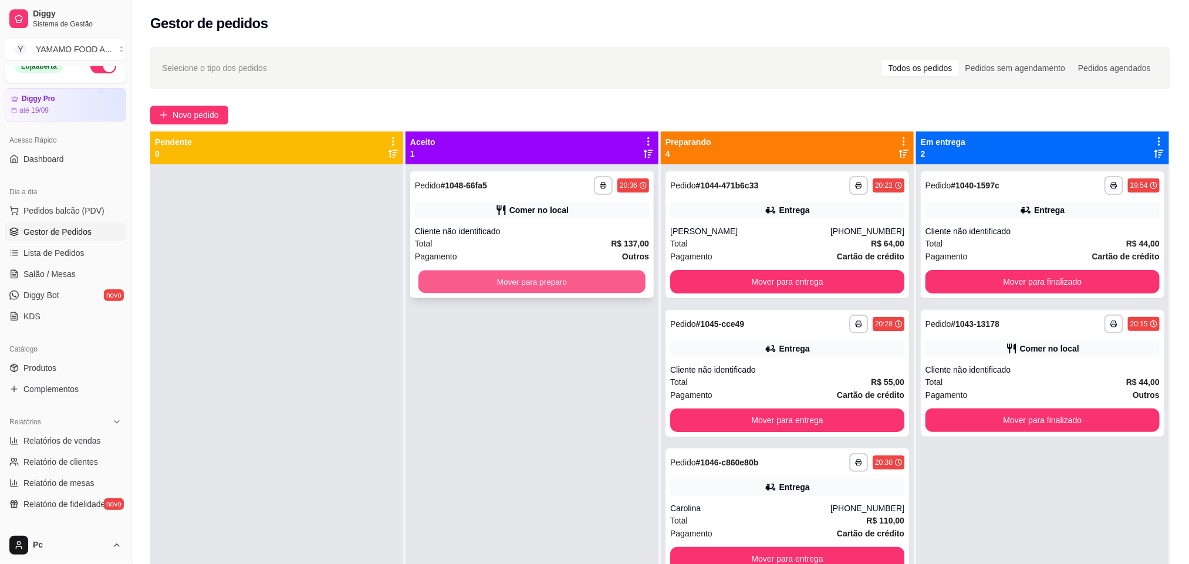
click at [421, 280] on button "Mover para preparo" at bounding box center [531, 281] width 227 height 23
click at [473, 273] on button "Mover para preparo" at bounding box center [532, 281] width 234 height 23
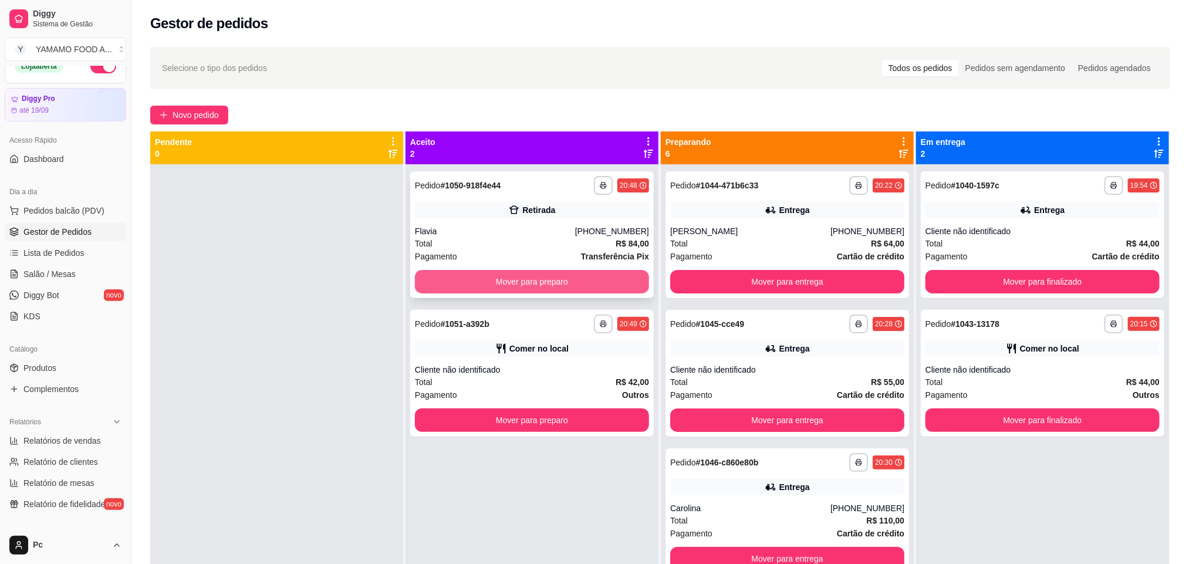
click at [609, 283] on button "Mover para preparo" at bounding box center [532, 281] width 234 height 23
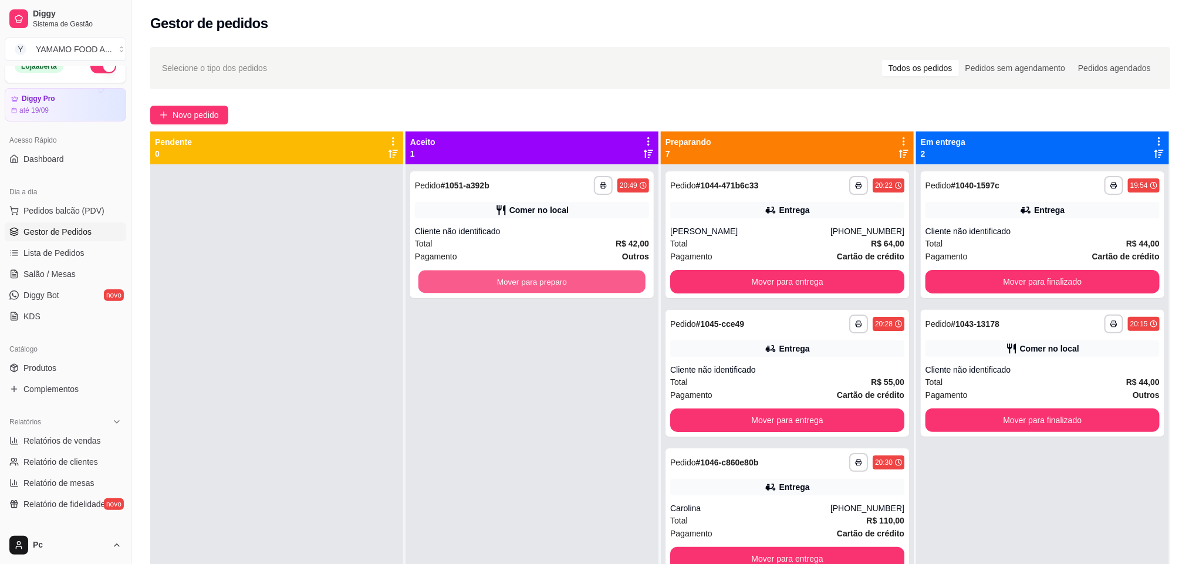
click at [609, 283] on button "Mover para preparo" at bounding box center [531, 281] width 227 height 23
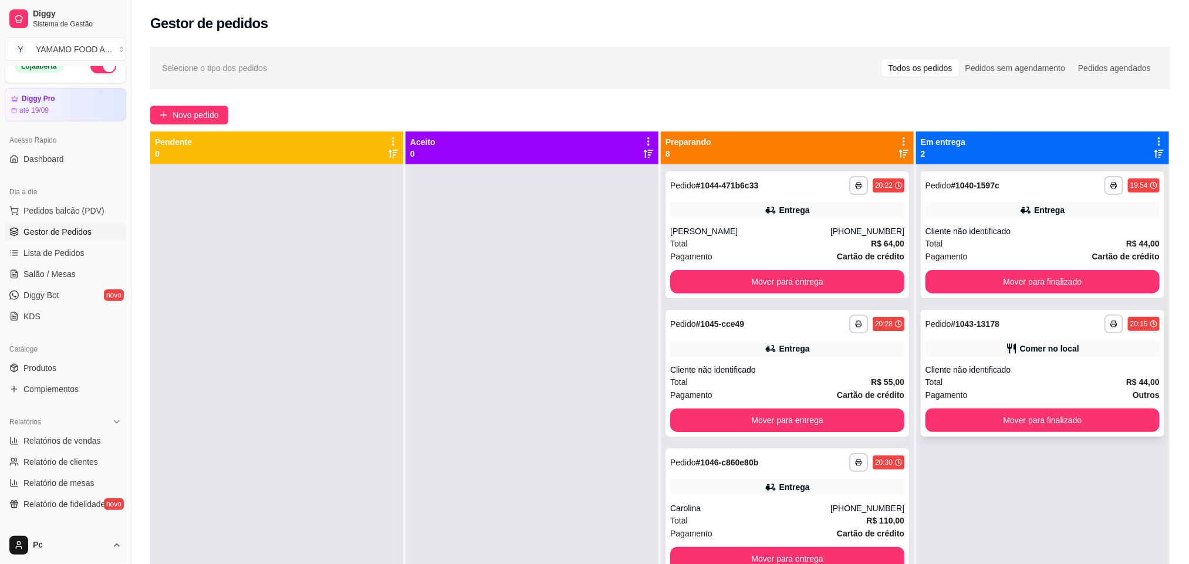
click at [1054, 375] on div "Cliente não identificado" at bounding box center [1042, 370] width 234 height 12
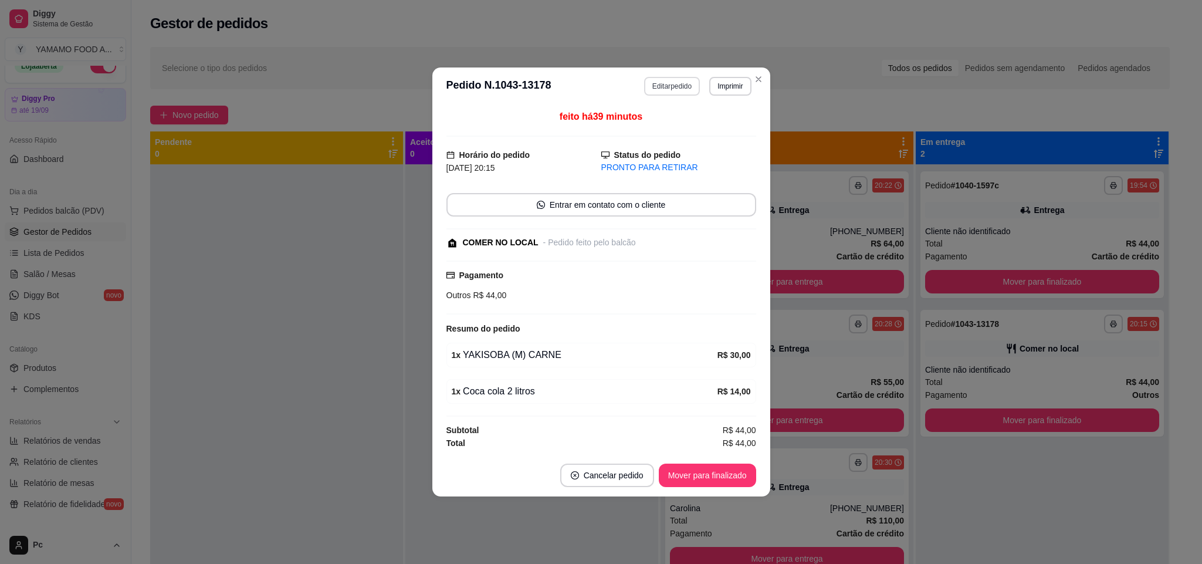
click at [650, 81] on button "Editar pedido" at bounding box center [672, 86] width 56 height 19
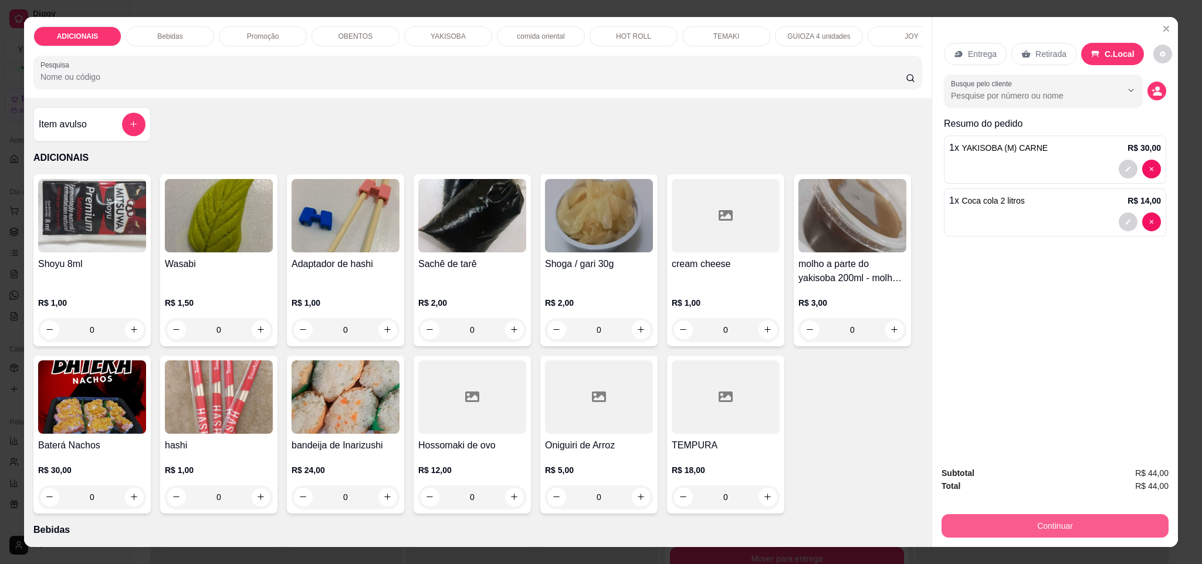
click at [988, 523] on button "Continuar" at bounding box center [1055, 525] width 227 height 23
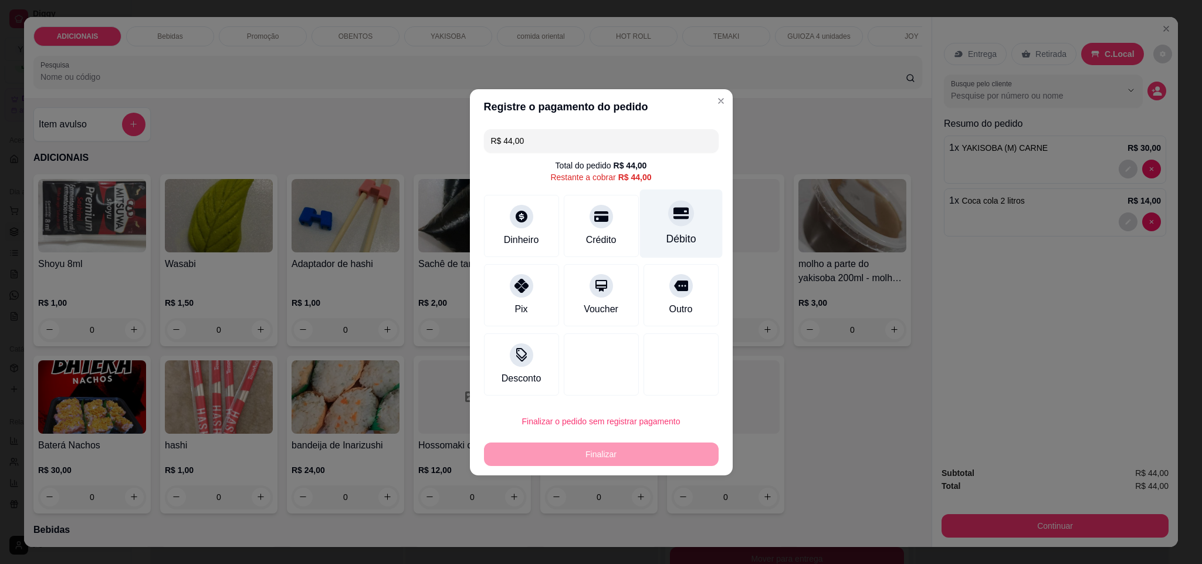
click at [648, 229] on div "Débito" at bounding box center [681, 223] width 83 height 69
type input "R$ 0,00"
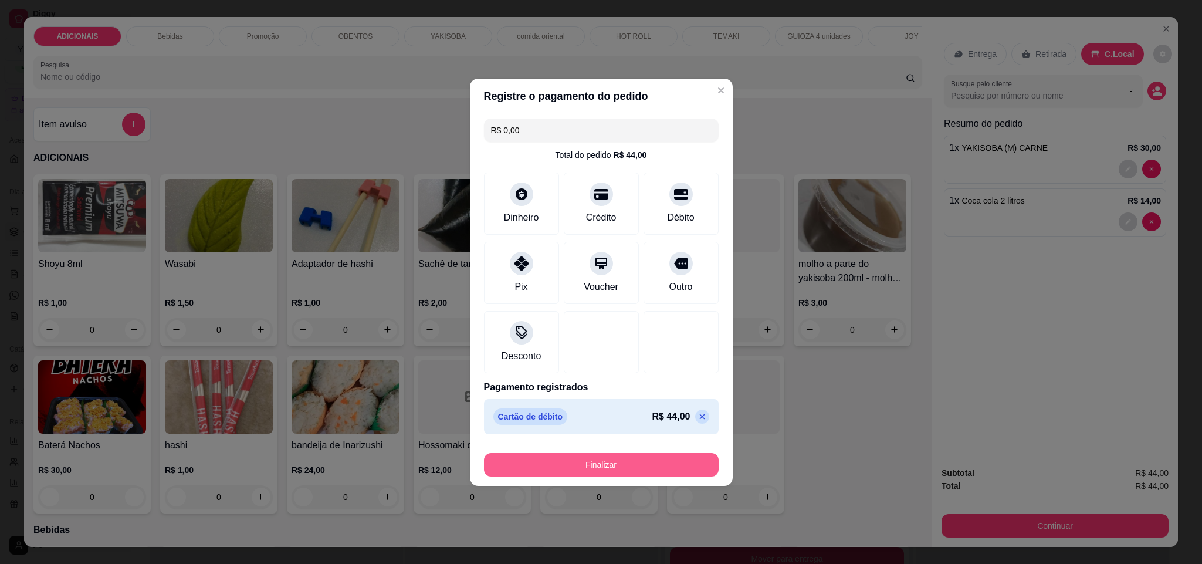
click at [633, 468] on button "Finalizar" at bounding box center [601, 464] width 235 height 23
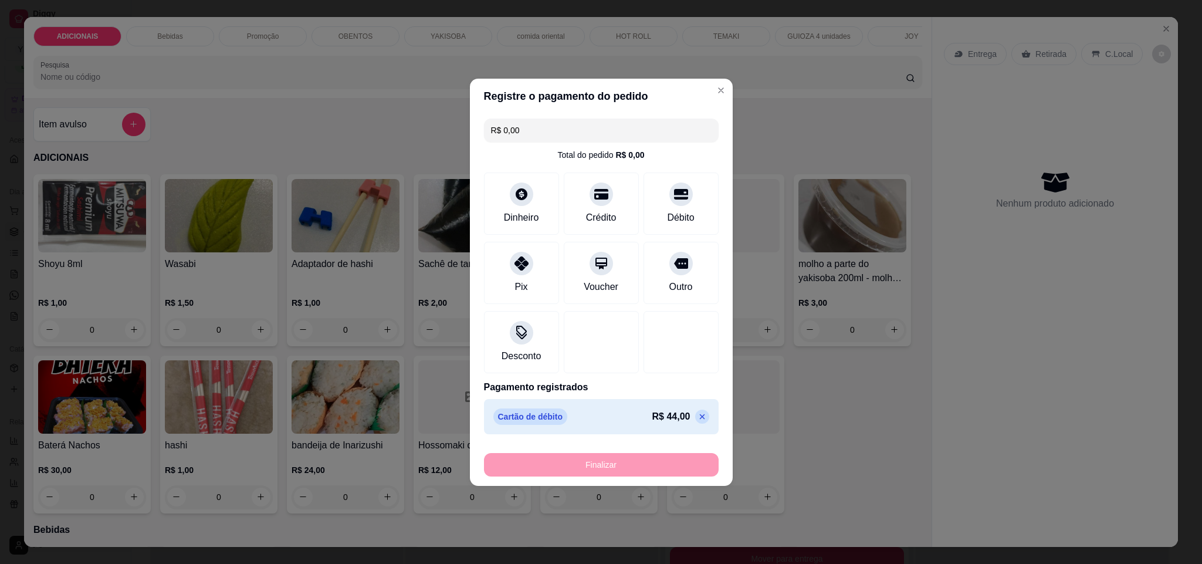
type input "0"
type input "-R$ 44,00"
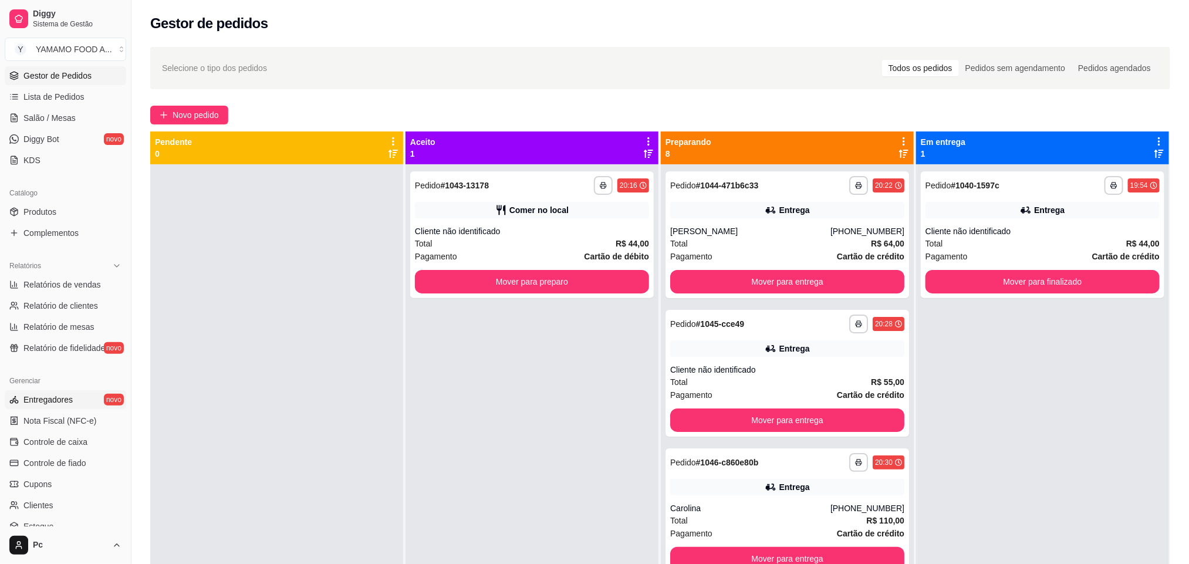
scroll to position [280, 0]
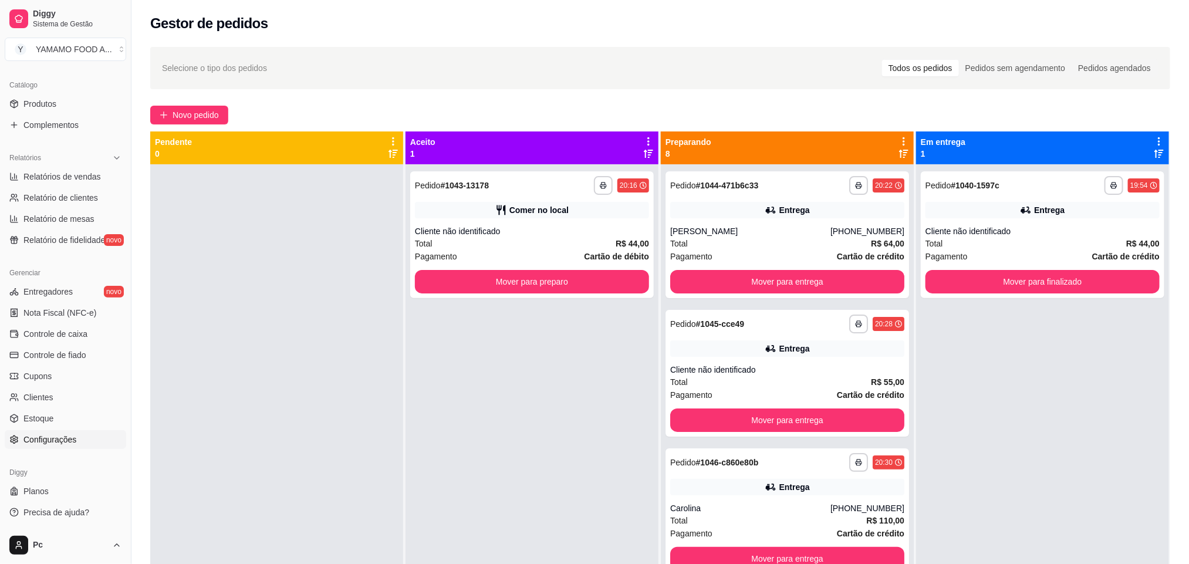
click at [72, 435] on span "Configurações" at bounding box center [49, 440] width 53 height 12
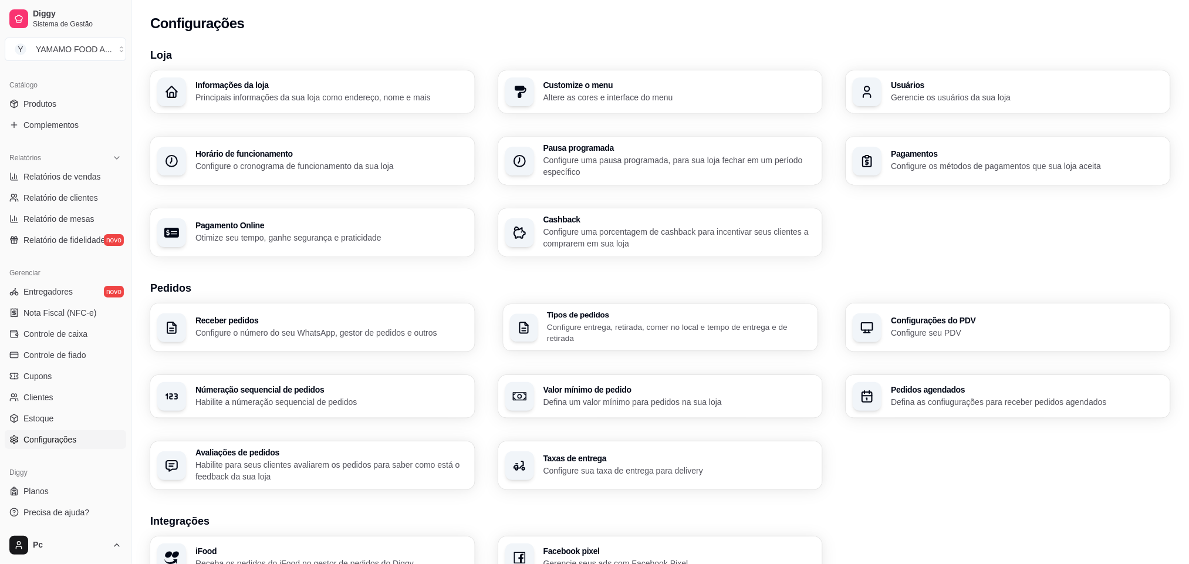
click at [569, 329] on p "Configure entrega, retirada, comer no local e tempo de entrega e de retirada" at bounding box center [679, 332] width 264 height 23
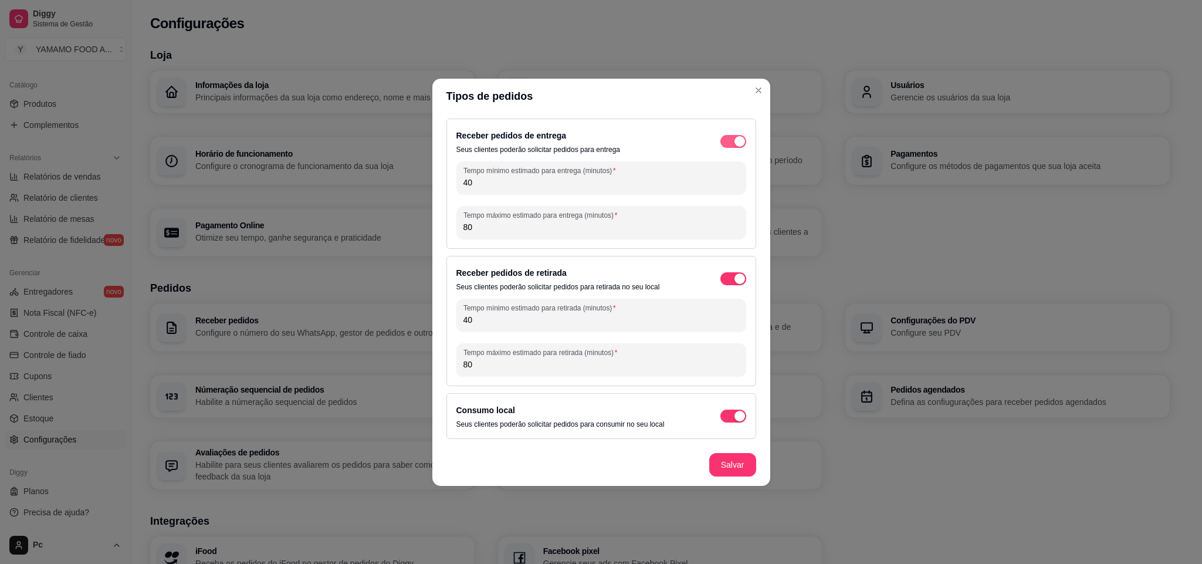
click at [730, 139] on span "button" at bounding box center [734, 141] width 26 height 13
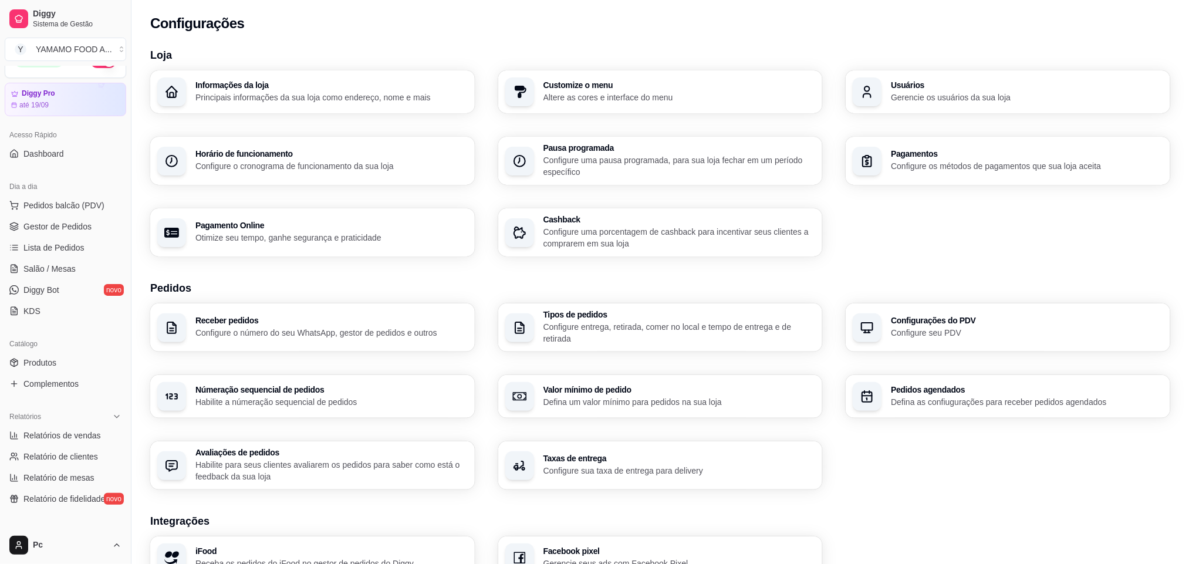
scroll to position [16, 0]
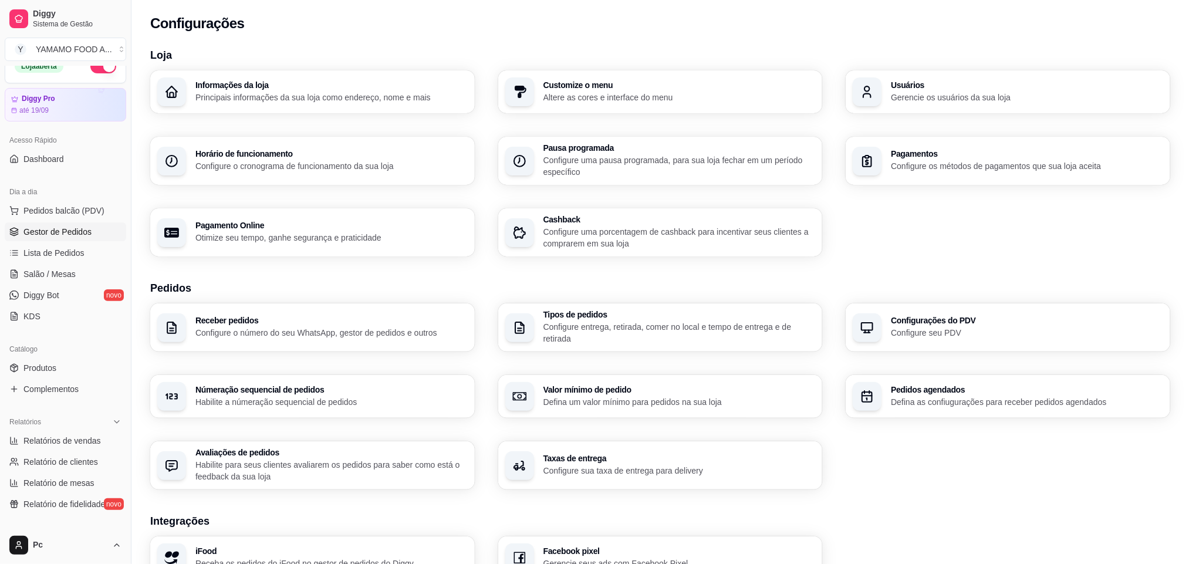
click at [56, 225] on link "Gestor de Pedidos" at bounding box center [65, 231] width 121 height 19
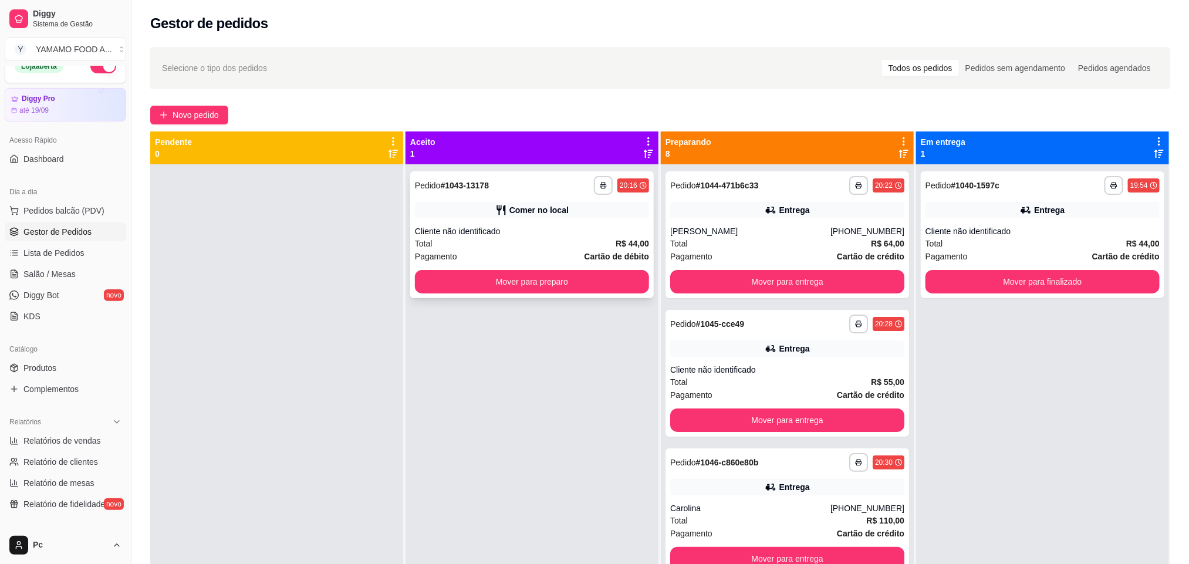
click at [518, 245] on div "Total R$ 44,00" at bounding box center [532, 243] width 234 height 13
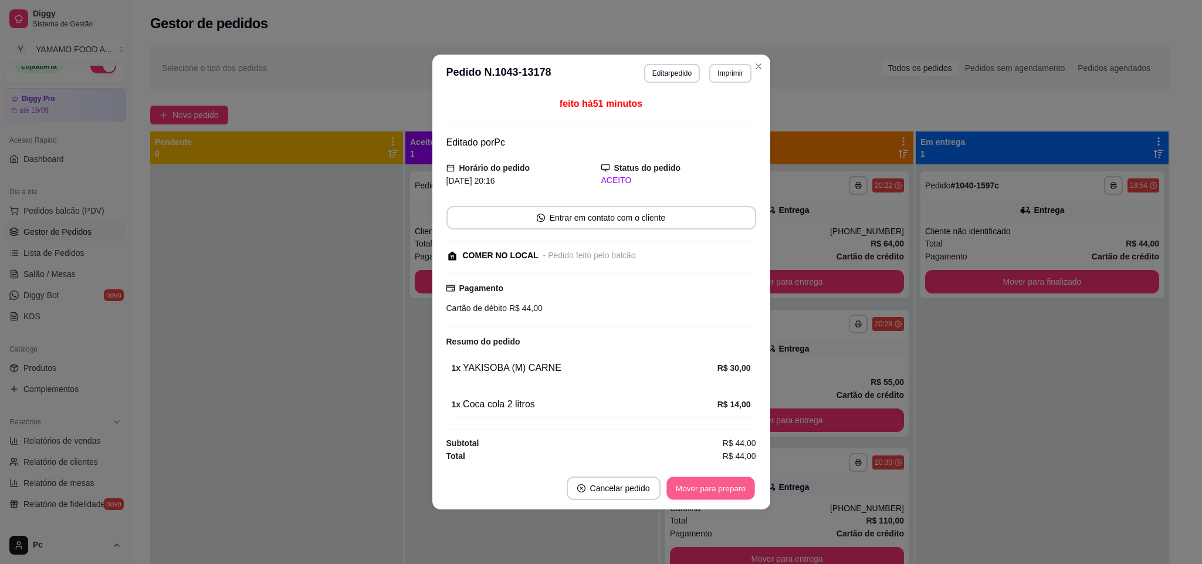
click at [725, 486] on button "Mover para preparo" at bounding box center [711, 488] width 88 height 23
click at [725, 486] on button "Mover para retirada disponível" at bounding box center [691, 487] width 130 height 23
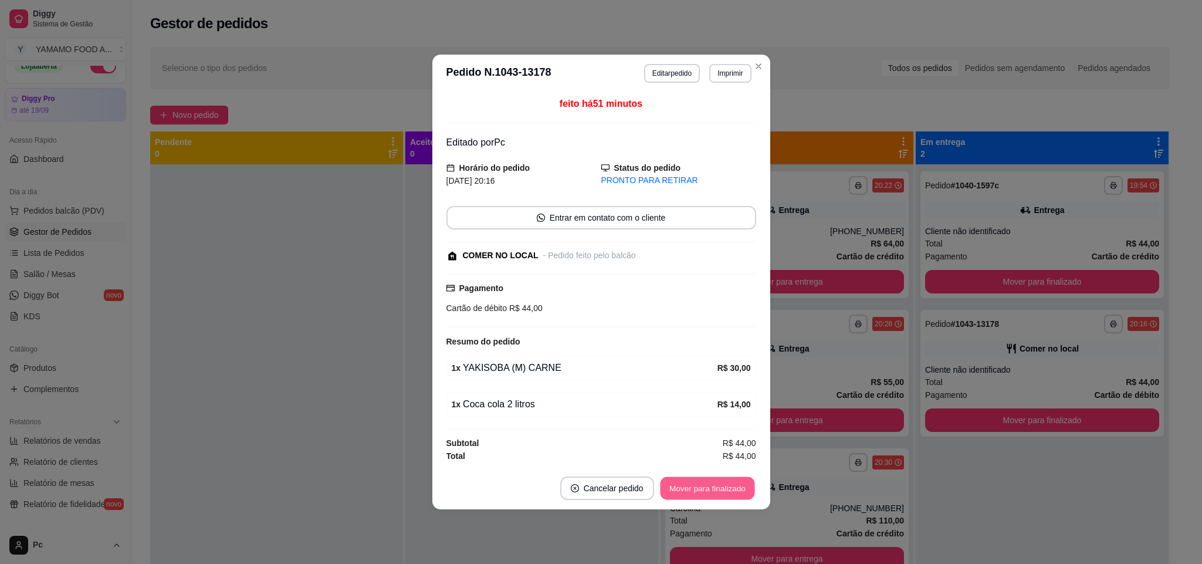
click at [725, 486] on button "Mover para finalizado" at bounding box center [707, 488] width 94 height 23
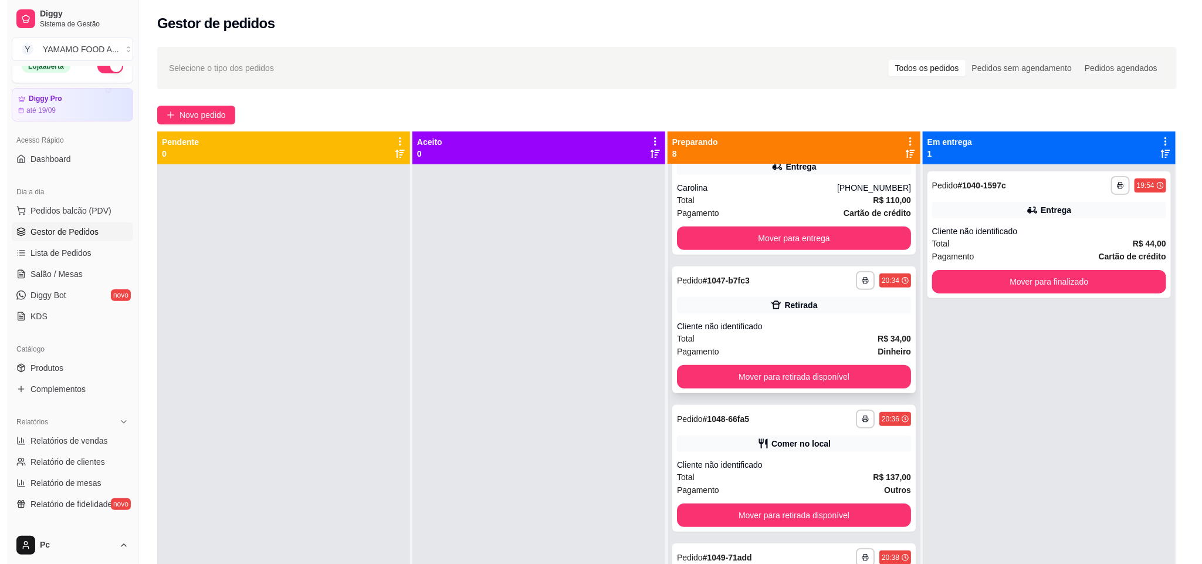
scroll to position [352, 0]
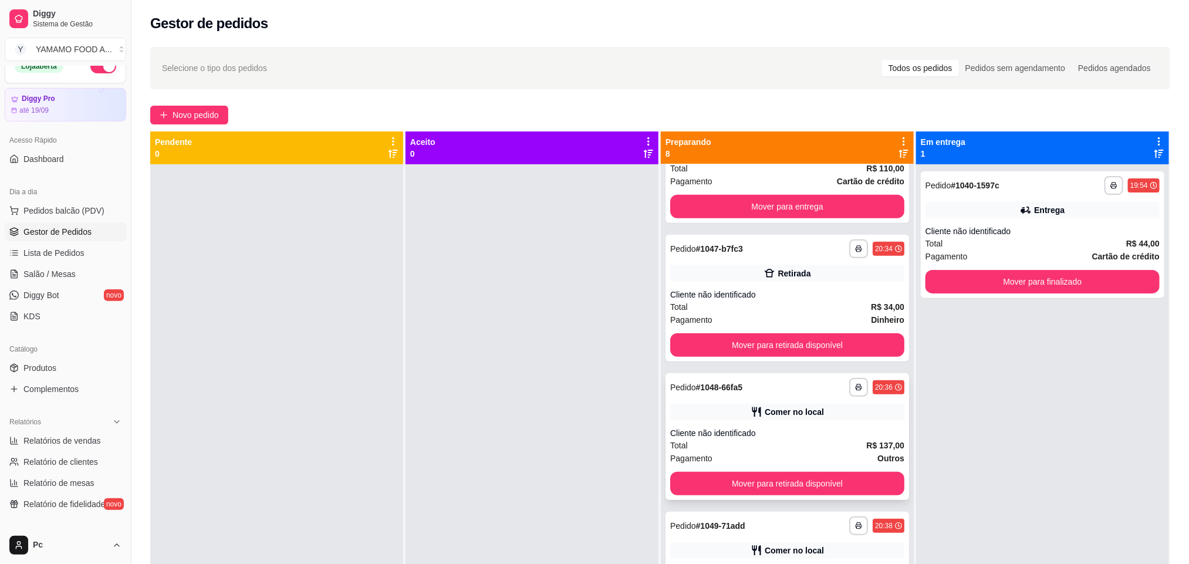
click at [797, 447] on div "Total R$ 137,00" at bounding box center [787, 445] width 234 height 13
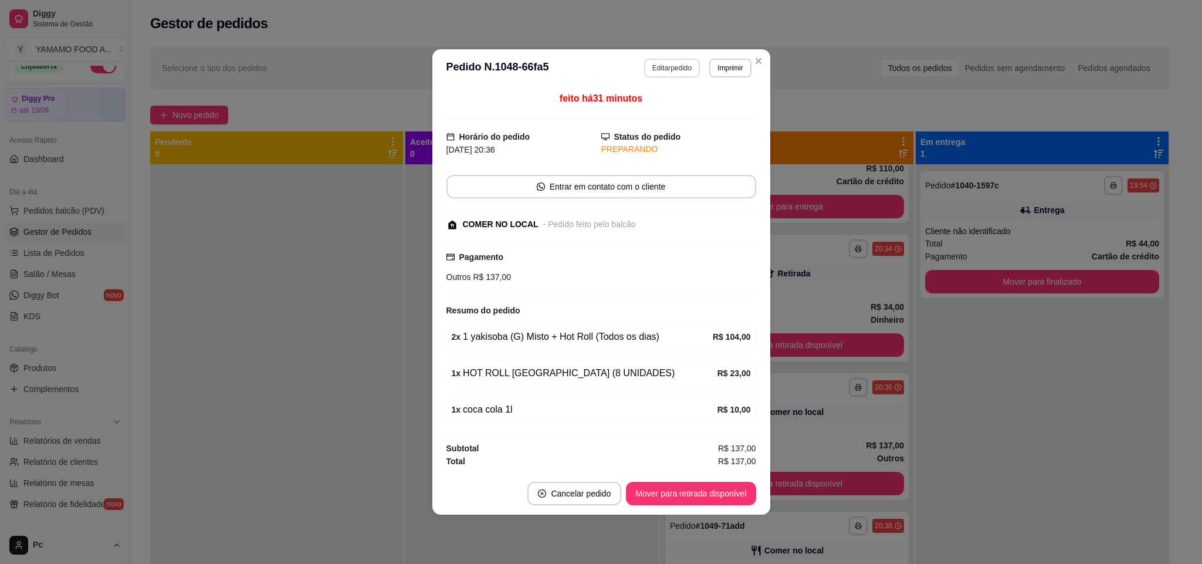
click at [684, 66] on button "Editar pedido" at bounding box center [672, 68] width 56 height 19
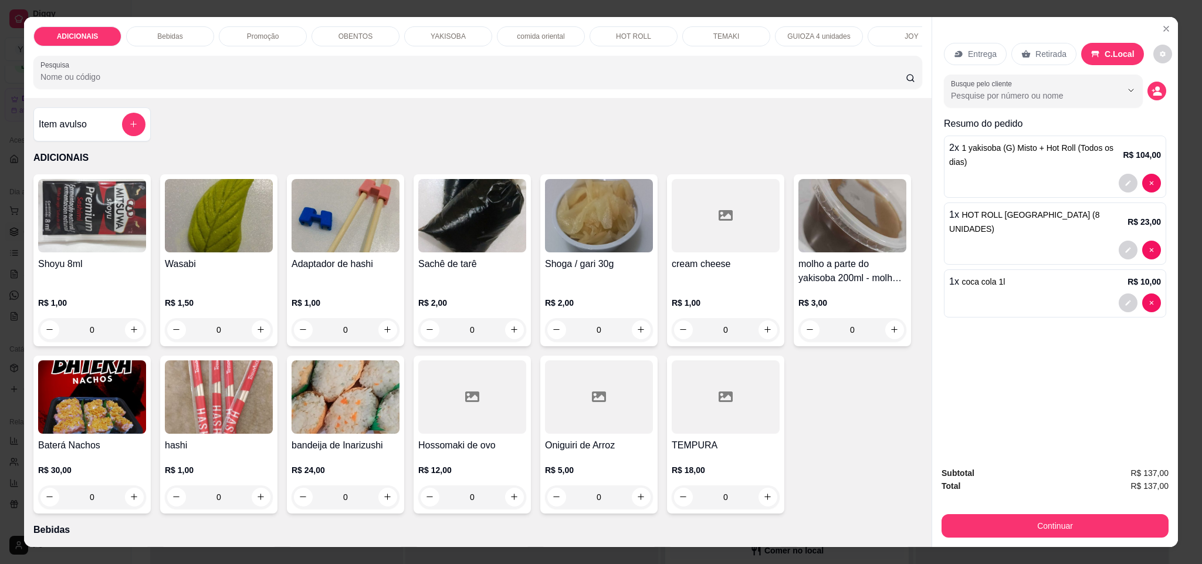
click at [188, 37] on div "Bebidas" at bounding box center [170, 36] width 88 height 20
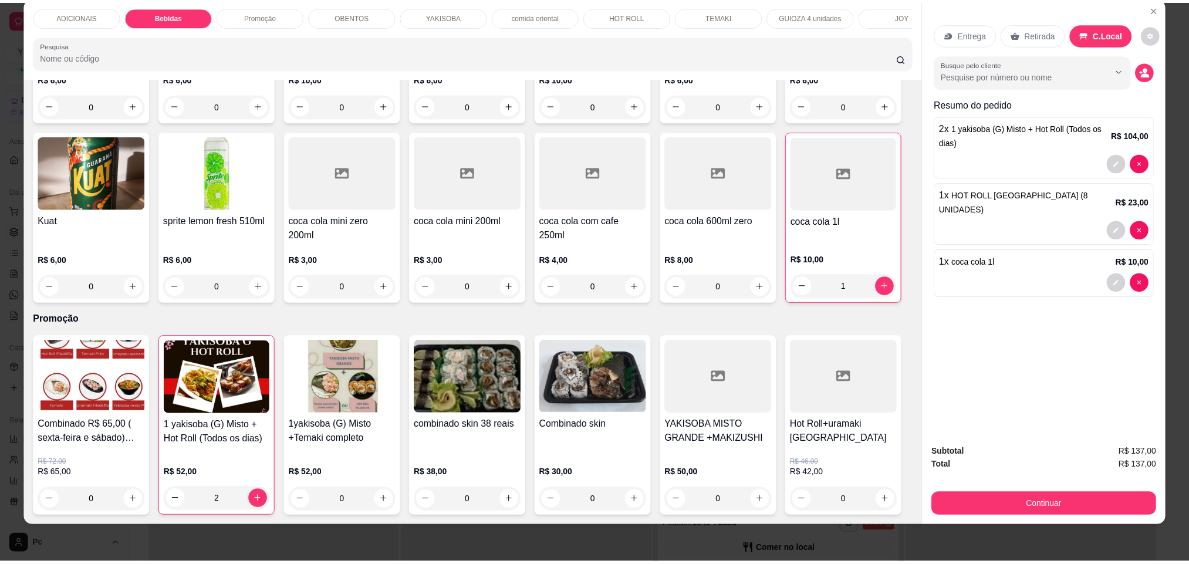
scroll to position [768, 0]
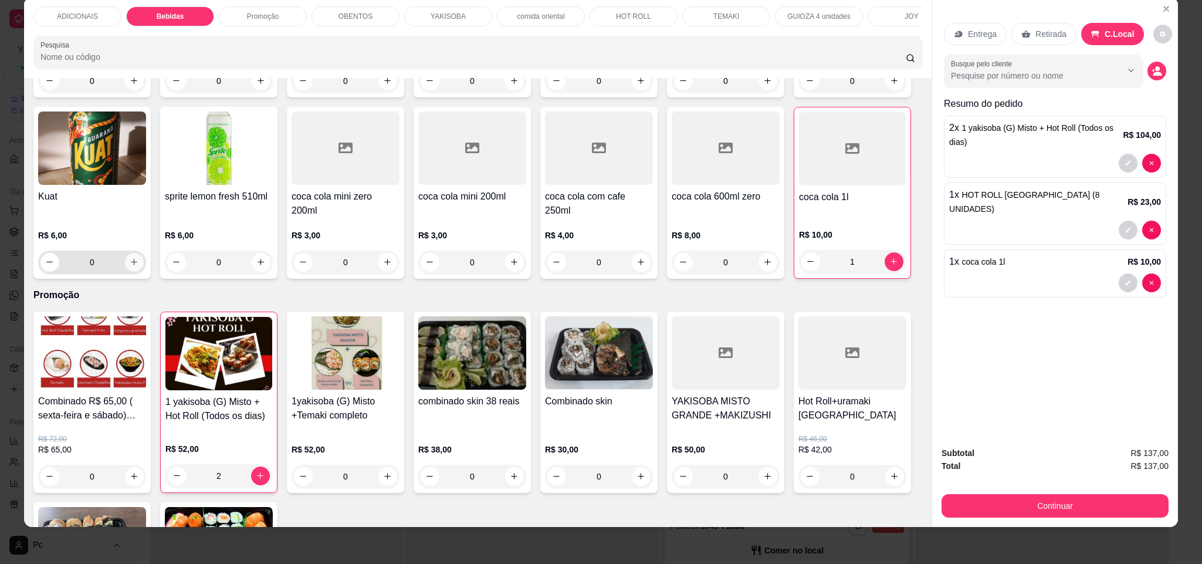
click at [138, 266] on icon "increase-product-quantity" at bounding box center [134, 262] width 9 height 9
type input "1"
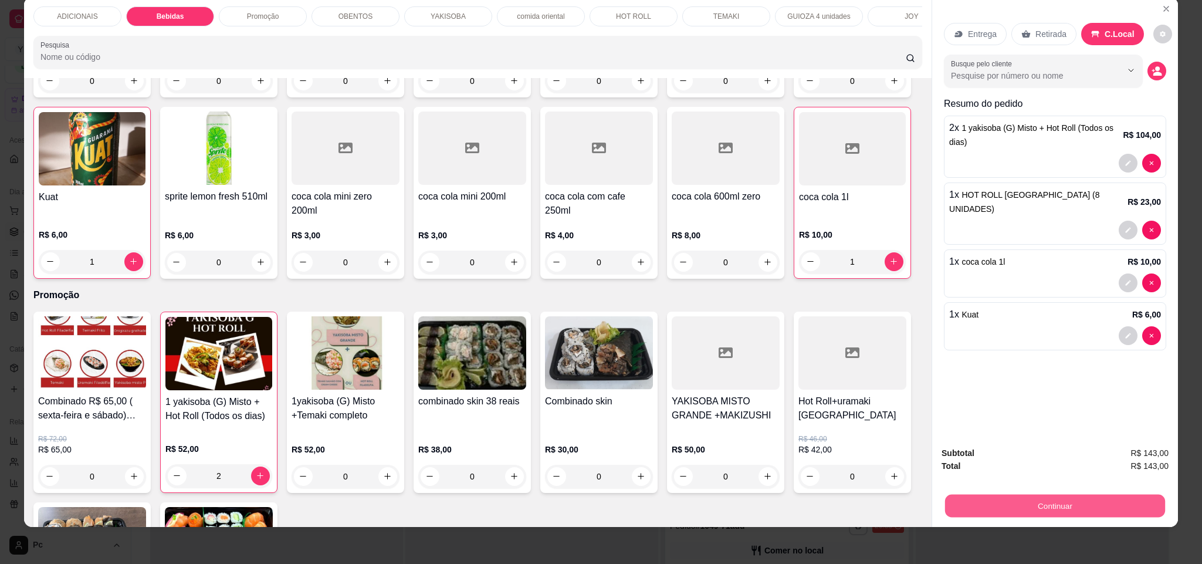
click at [951, 496] on button "Continuar" at bounding box center [1055, 506] width 220 height 23
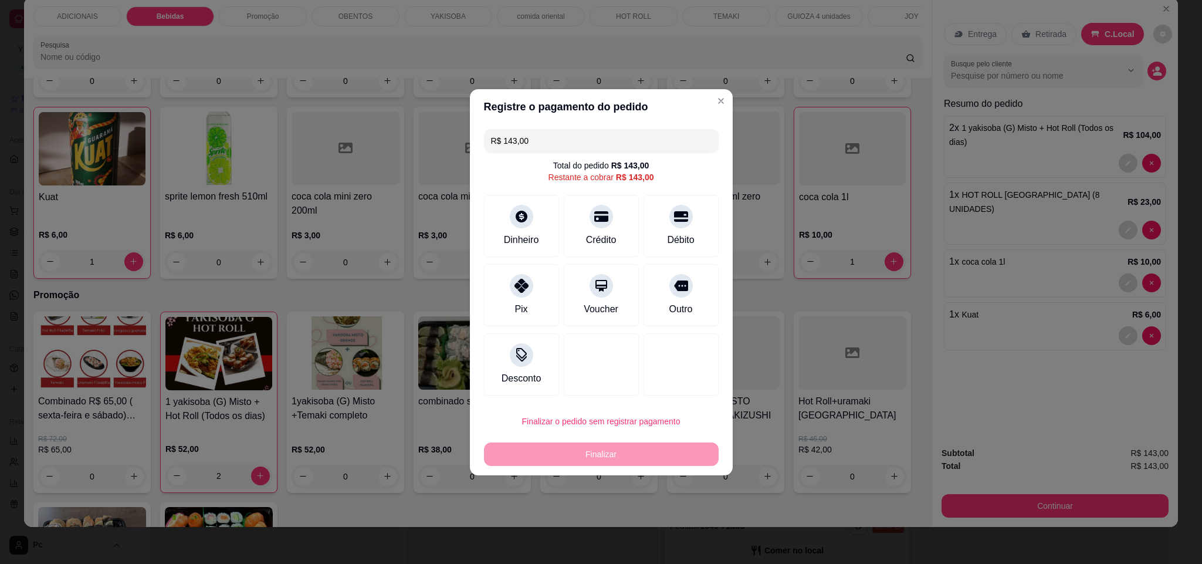
drag, startPoint x: 676, startPoint y: 288, endPoint x: 706, endPoint y: 370, distance: 88.2
click at [676, 296] on div "Outro" at bounding box center [681, 295] width 75 height 62
type input "R$ 0,00"
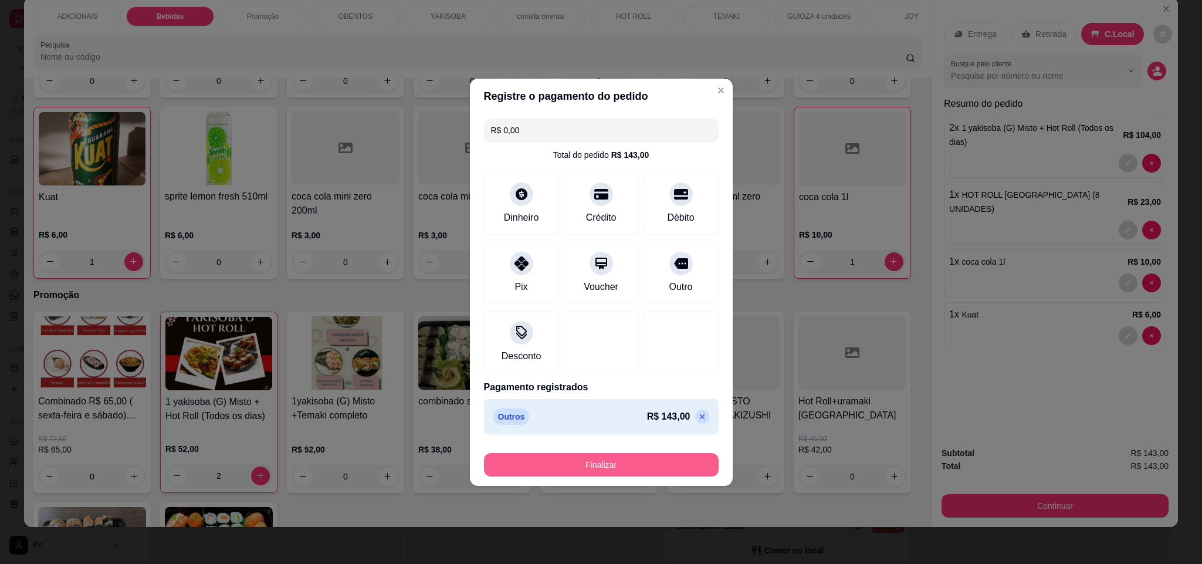
click at [620, 462] on button "Finalizar" at bounding box center [601, 464] width 235 height 23
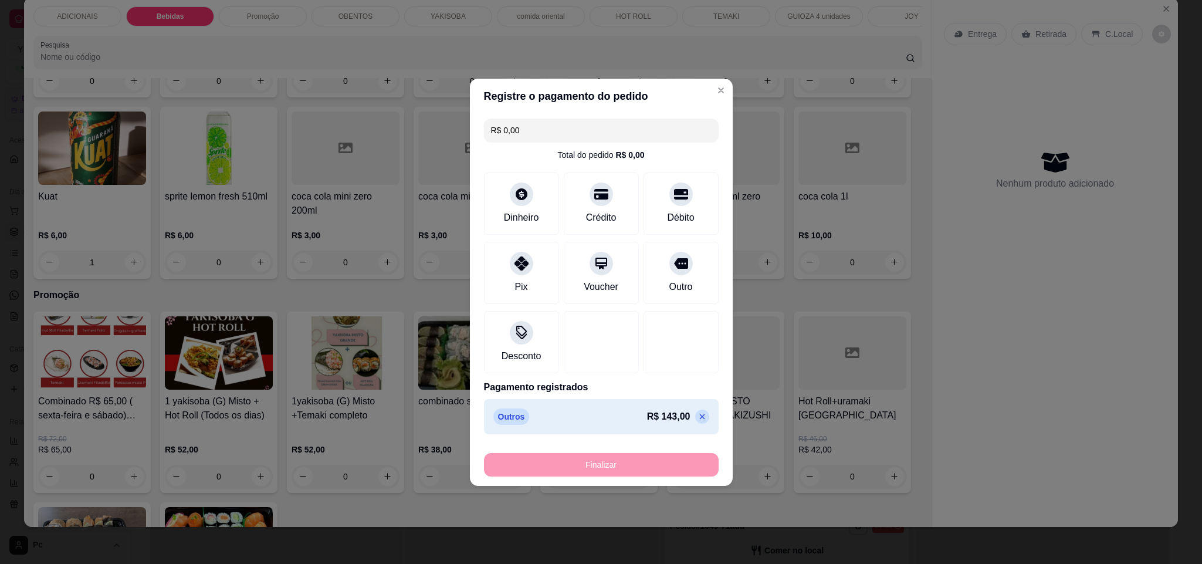
type input "0"
type input "-R$ 143,00"
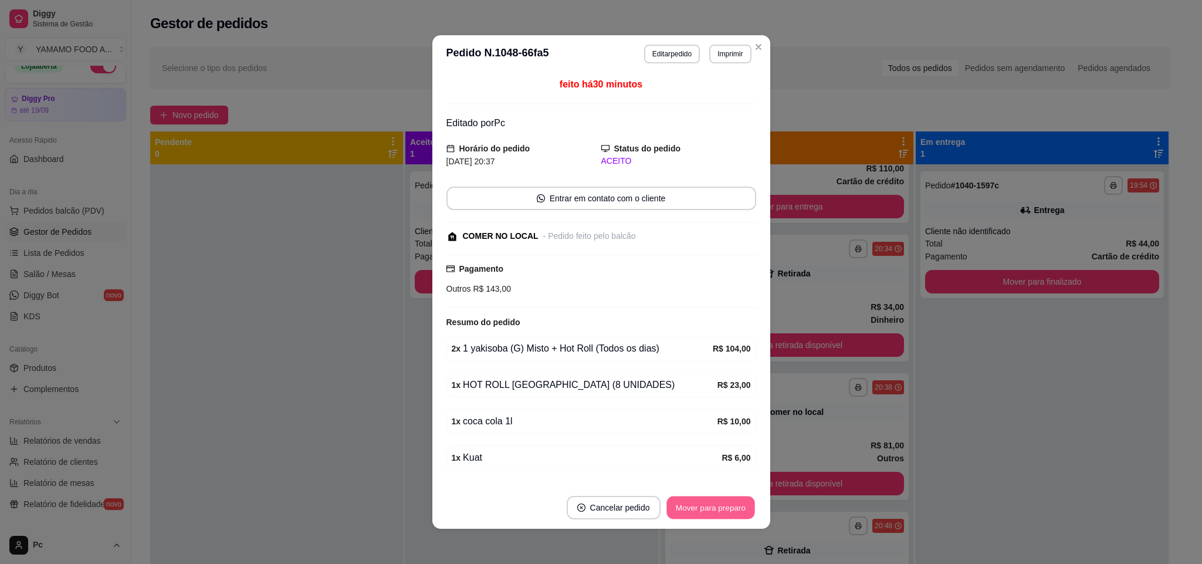
click at [683, 500] on button "Mover para preparo" at bounding box center [711, 507] width 88 height 23
click at [683, 500] on button "Mover para retirada disponível" at bounding box center [691, 507] width 130 height 23
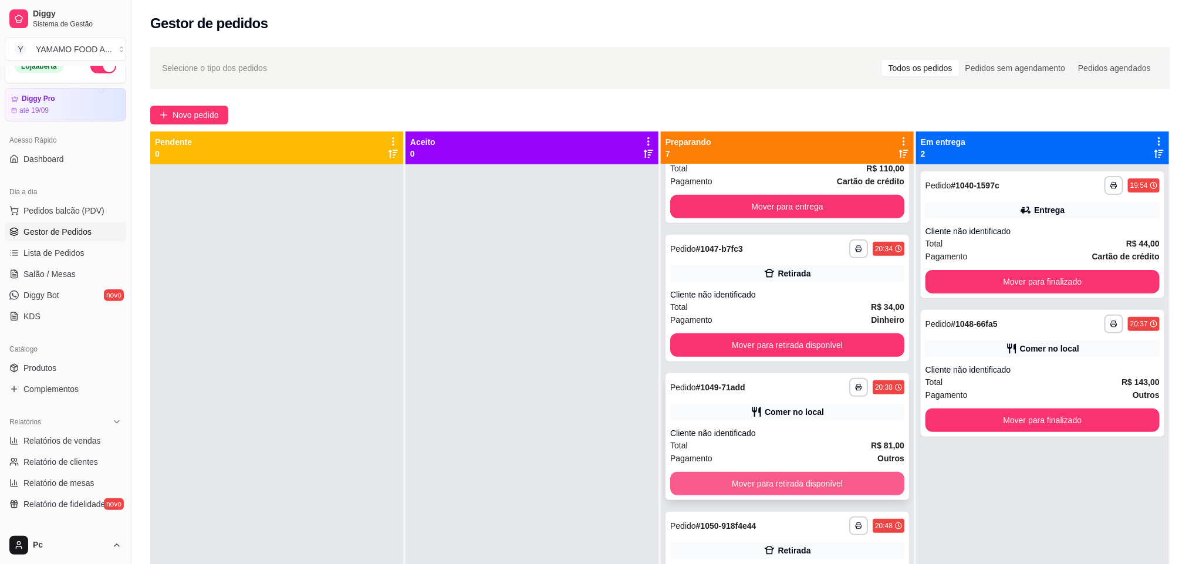
click at [792, 474] on button "Mover para retirada disponível" at bounding box center [787, 483] width 234 height 23
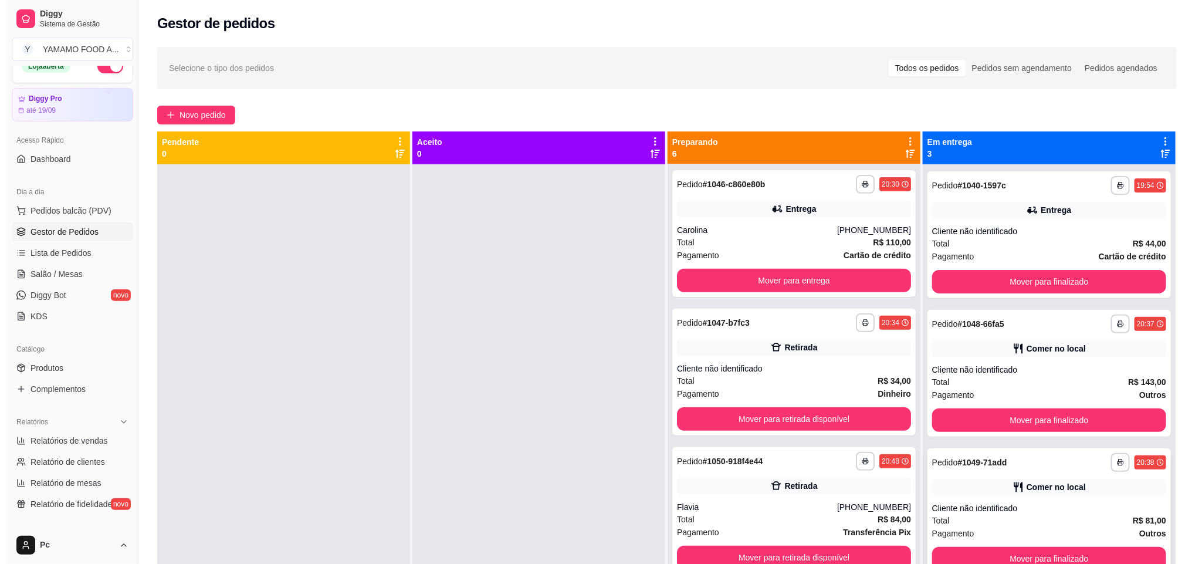
scroll to position [277, 0]
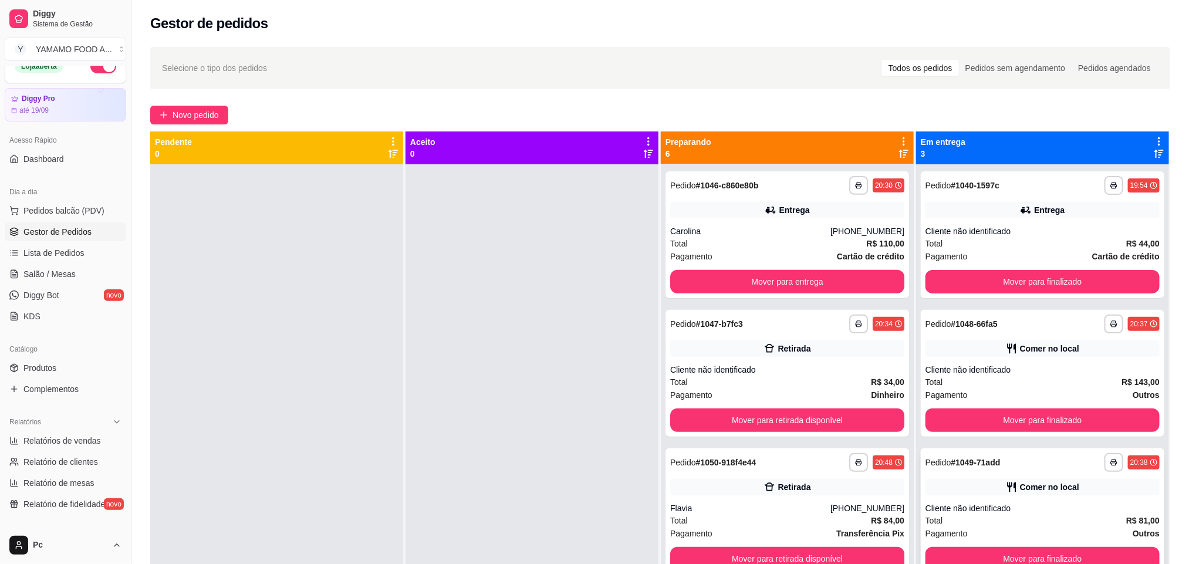
click at [1049, 500] on div "**********" at bounding box center [1042, 511] width 243 height 127
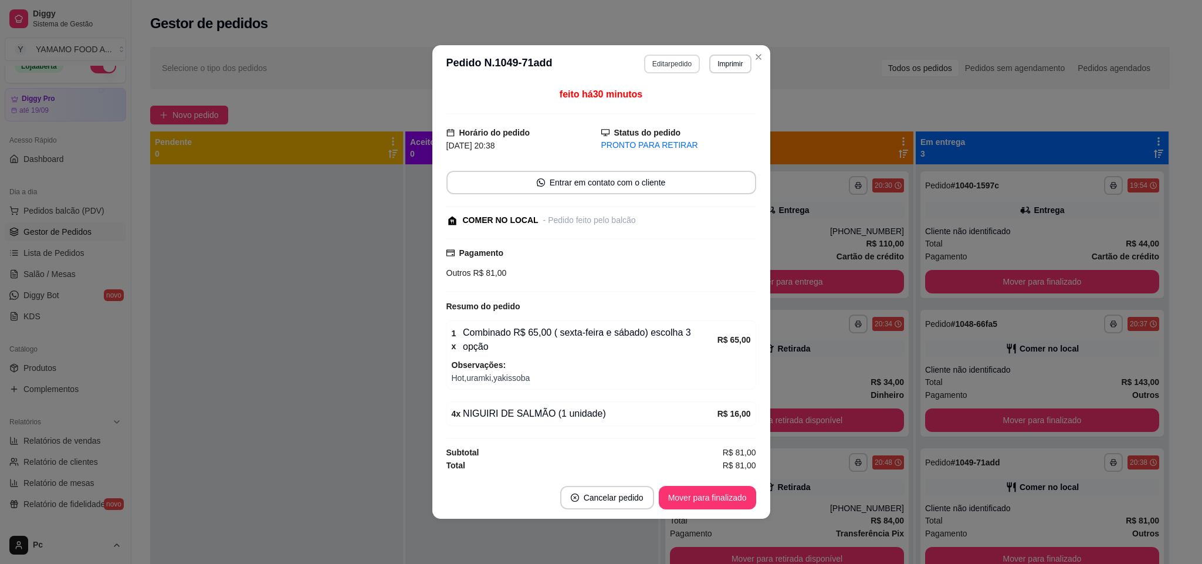
click at [685, 66] on button "Editar pedido" at bounding box center [672, 64] width 56 height 19
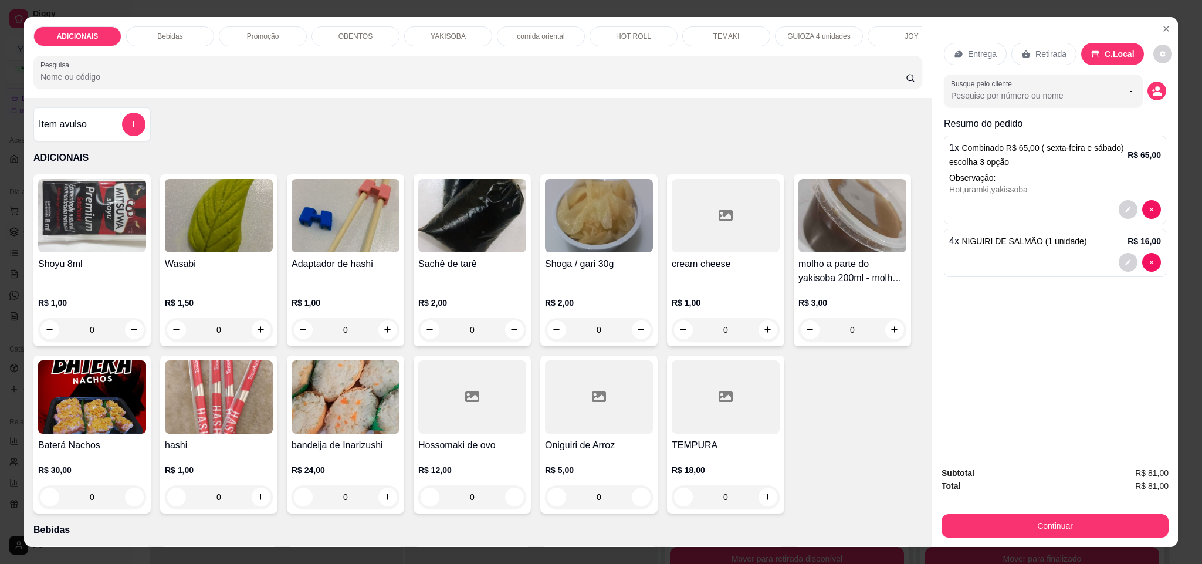
click at [188, 37] on div "Bebidas" at bounding box center [170, 36] width 88 height 20
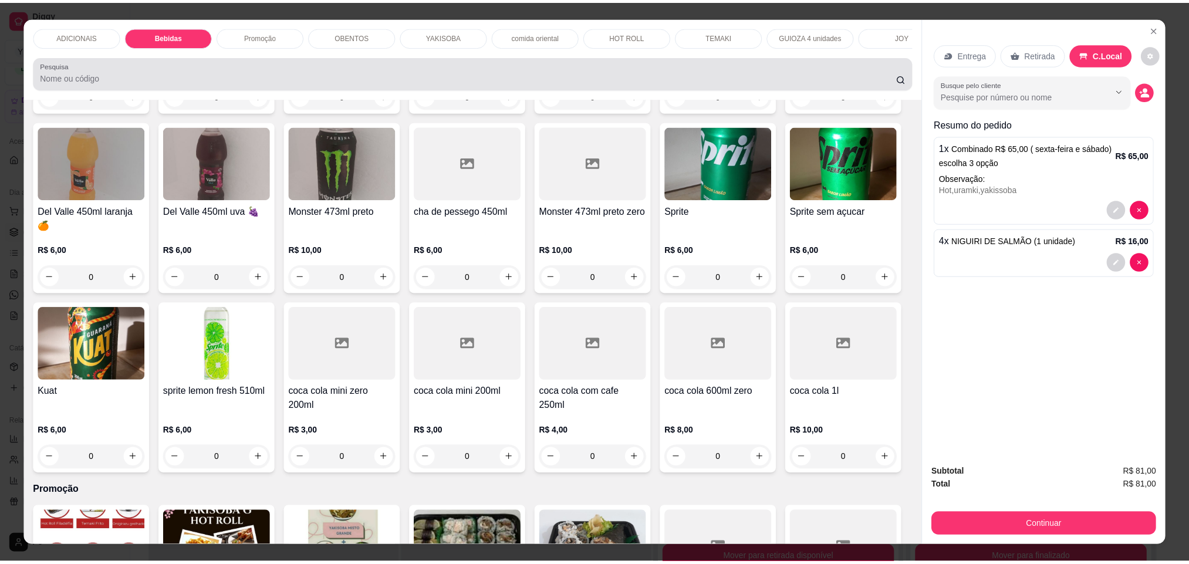
scroll to position [20, 0]
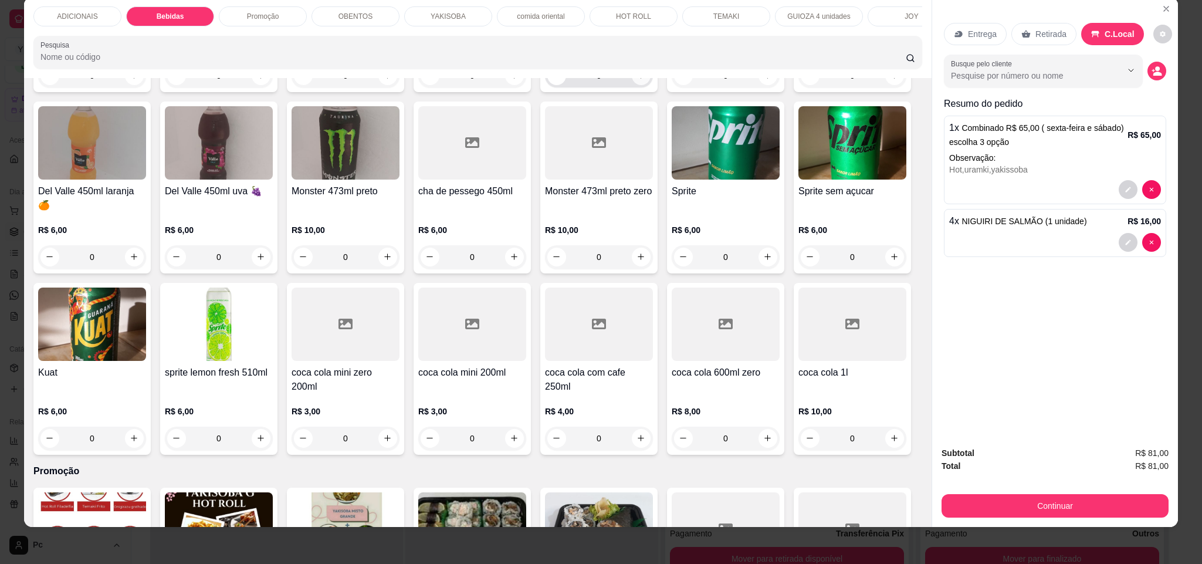
click at [637, 80] on icon "increase-product-quantity" at bounding box center [641, 75] width 9 height 9
type input "1"
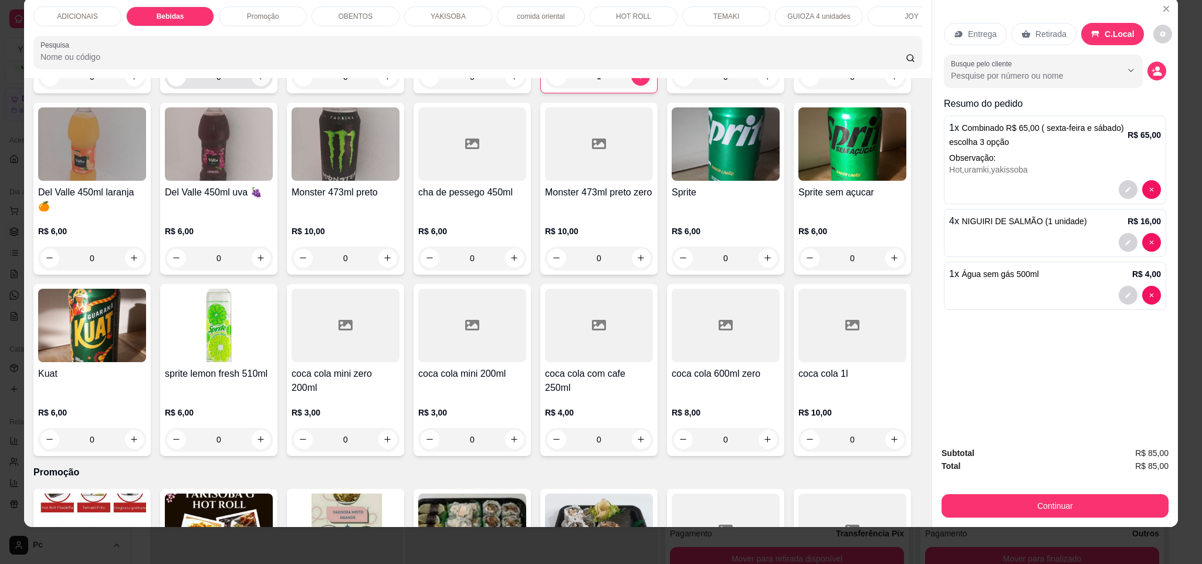
click at [252, 86] on button "increase-product-quantity" at bounding box center [261, 76] width 19 height 19
type input "1"
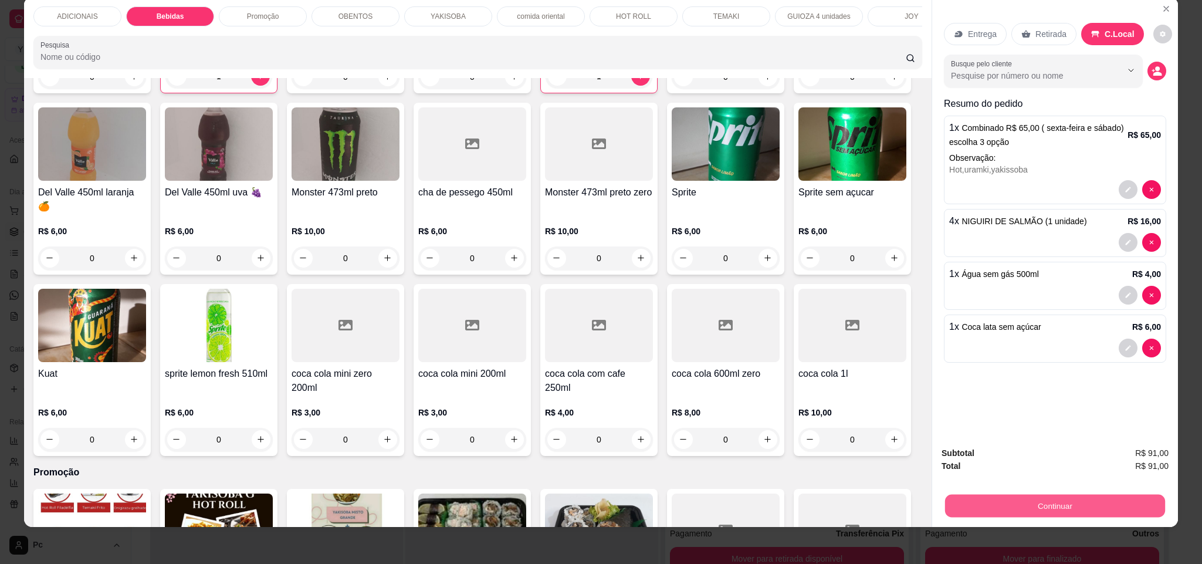
click at [1074, 500] on button "Continuar" at bounding box center [1055, 506] width 220 height 23
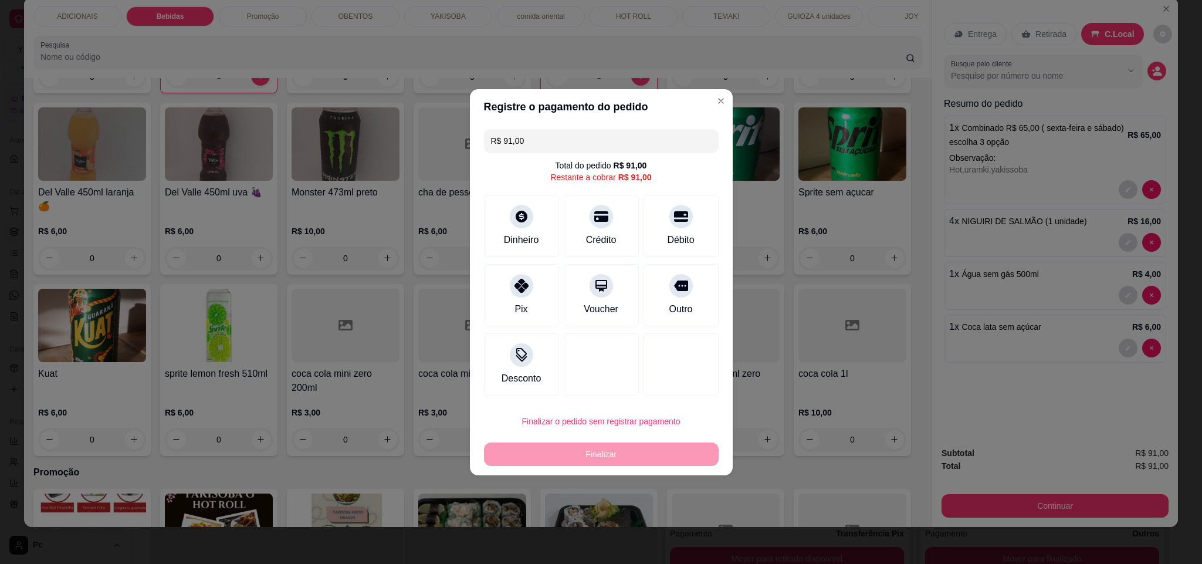
drag, startPoint x: 669, startPoint y: 302, endPoint x: 671, endPoint y: 376, distance: 73.9
click at [671, 307] on div "Outro" at bounding box center [680, 309] width 23 height 14
type input "R$ 0,00"
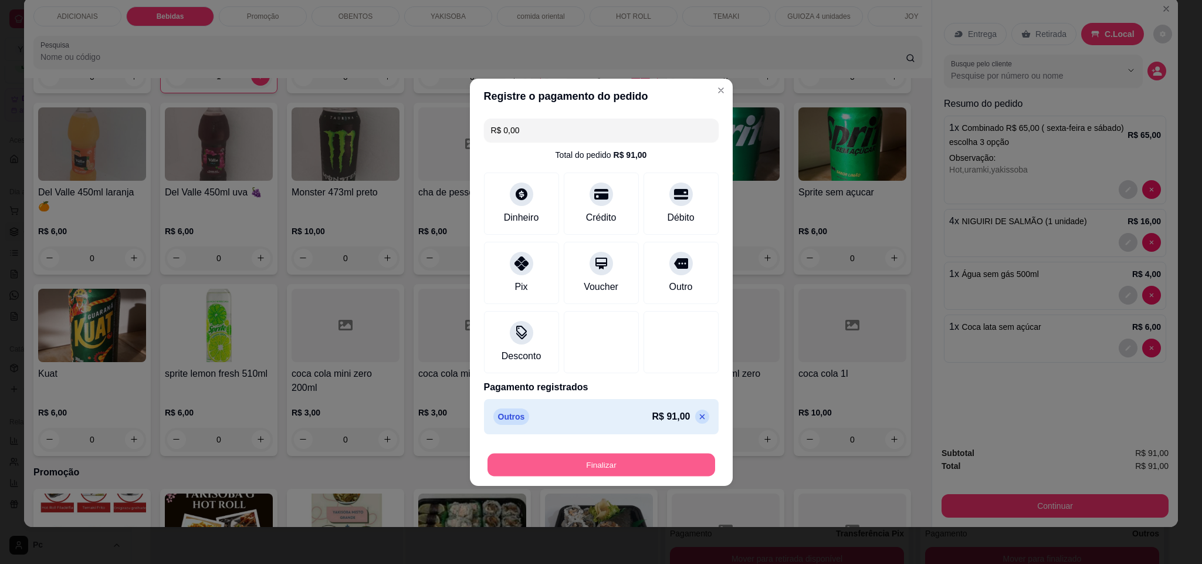
click at [667, 456] on button "Finalizar" at bounding box center [602, 464] width 228 height 23
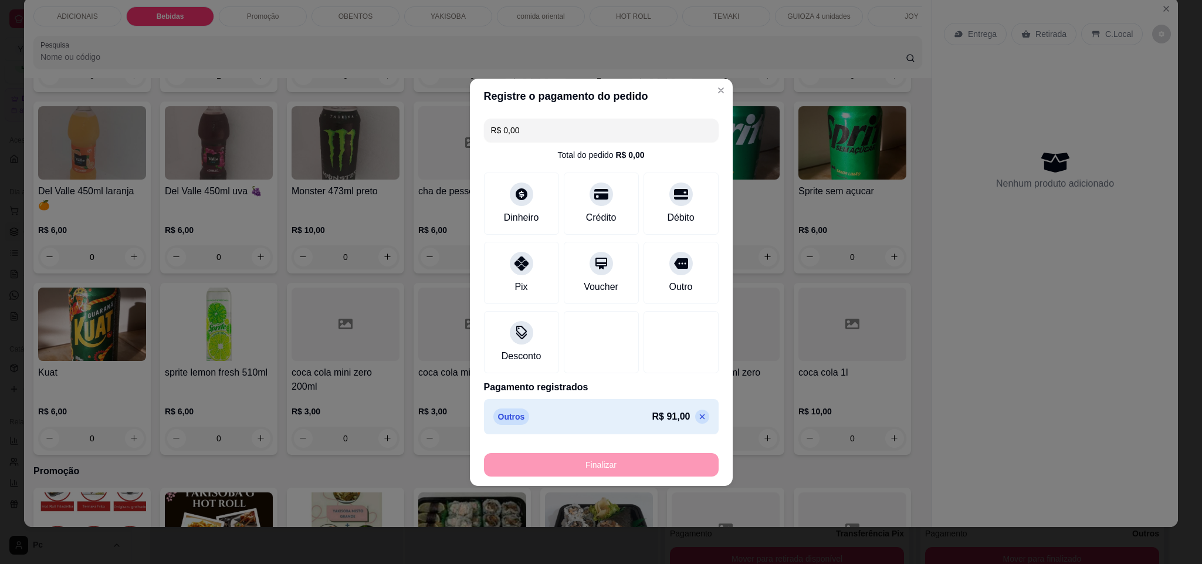
type input "0"
type input "-R$ 91,00"
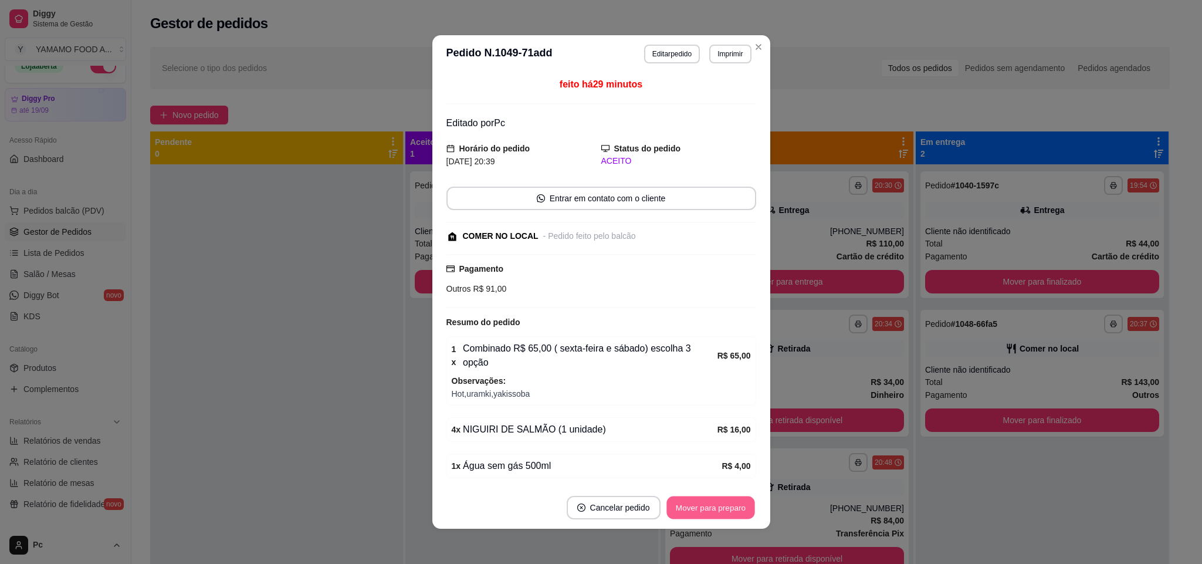
click at [713, 513] on button "Mover para preparo" at bounding box center [711, 507] width 88 height 23
click at [713, 513] on button "Mover para retirada disponível" at bounding box center [691, 507] width 126 height 23
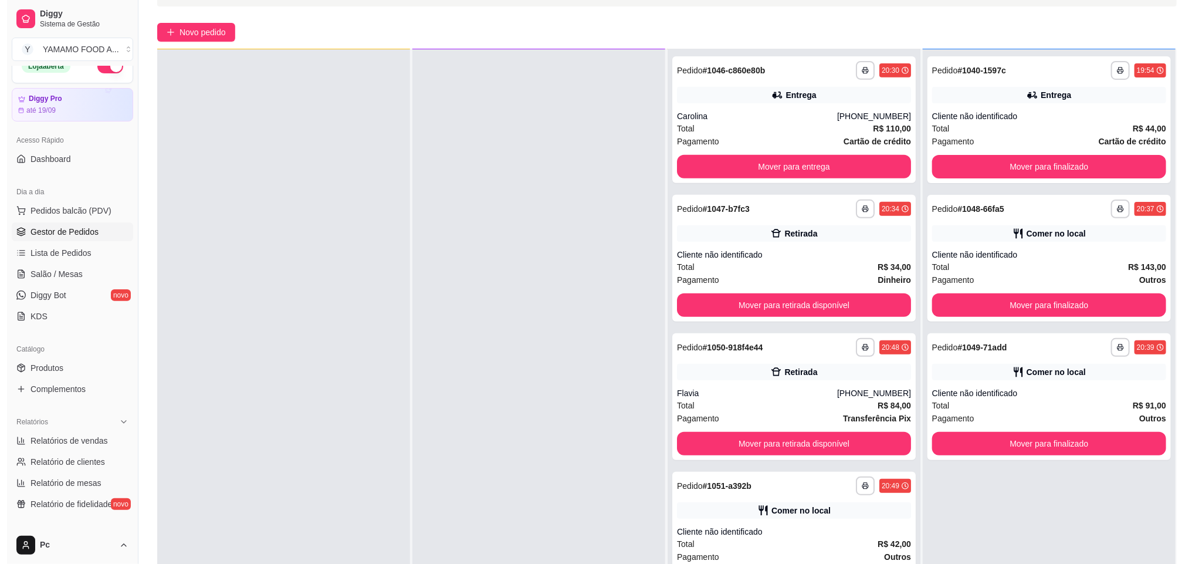
scroll to position [180, 0]
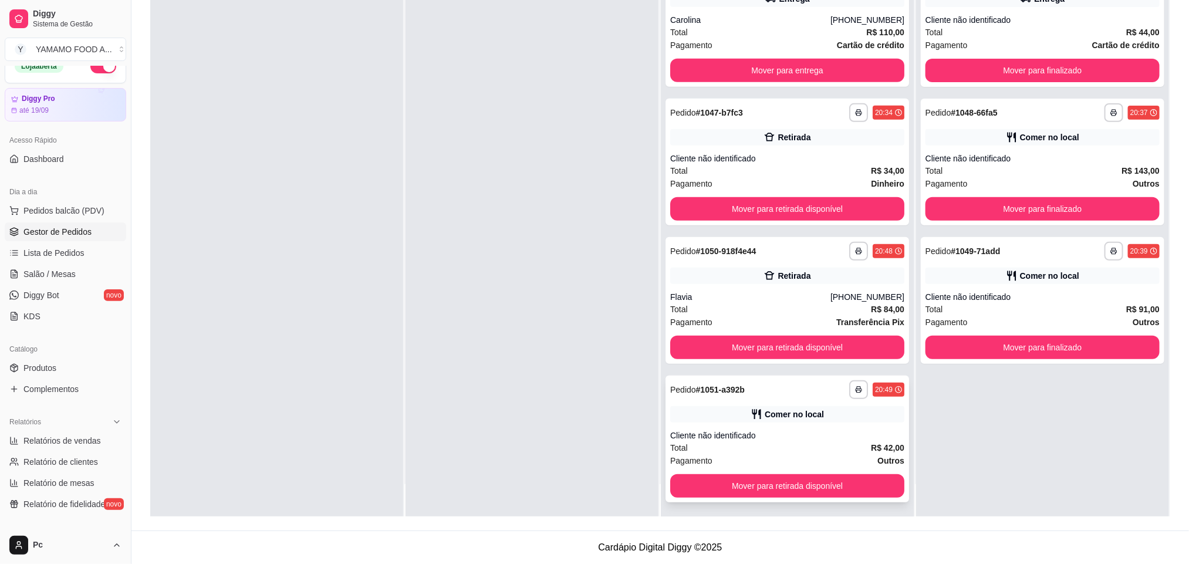
click at [789, 464] on div "Pagamento Outros" at bounding box center [787, 460] width 234 height 13
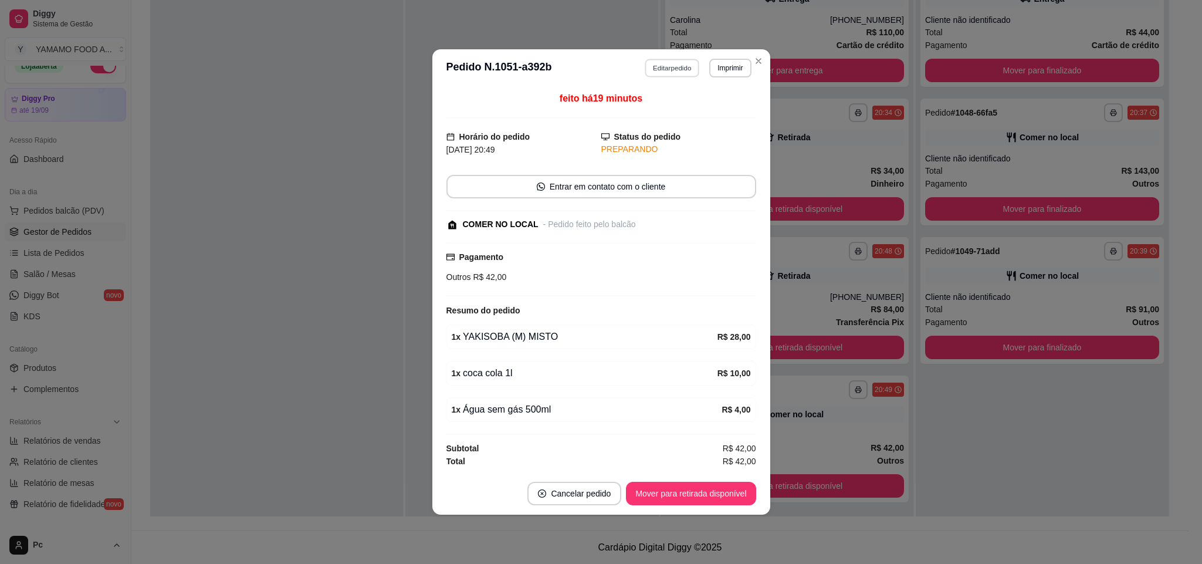
click at [678, 67] on button "Editar pedido" at bounding box center [672, 68] width 55 height 18
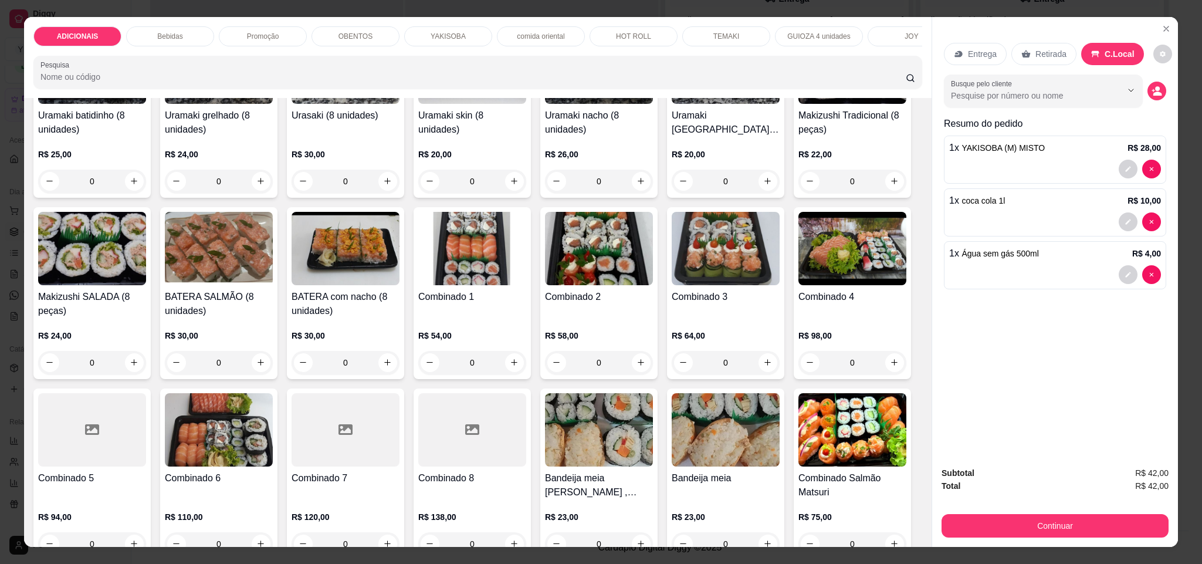
scroll to position [2112, 0]
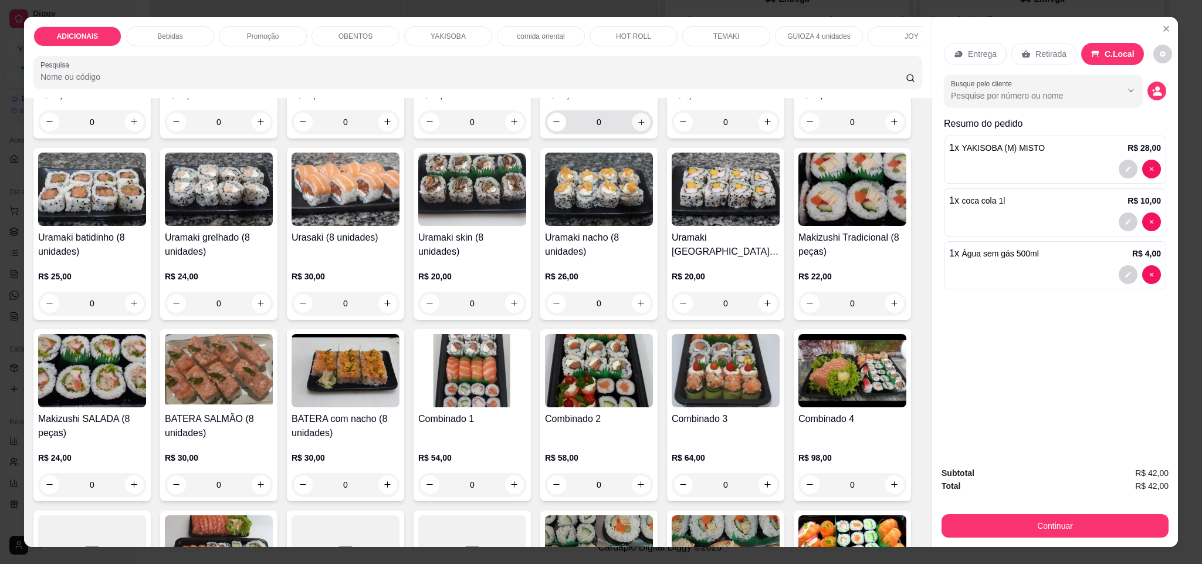
click at [640, 131] on button "increase-product-quantity" at bounding box center [641, 122] width 18 height 18
type input "1"
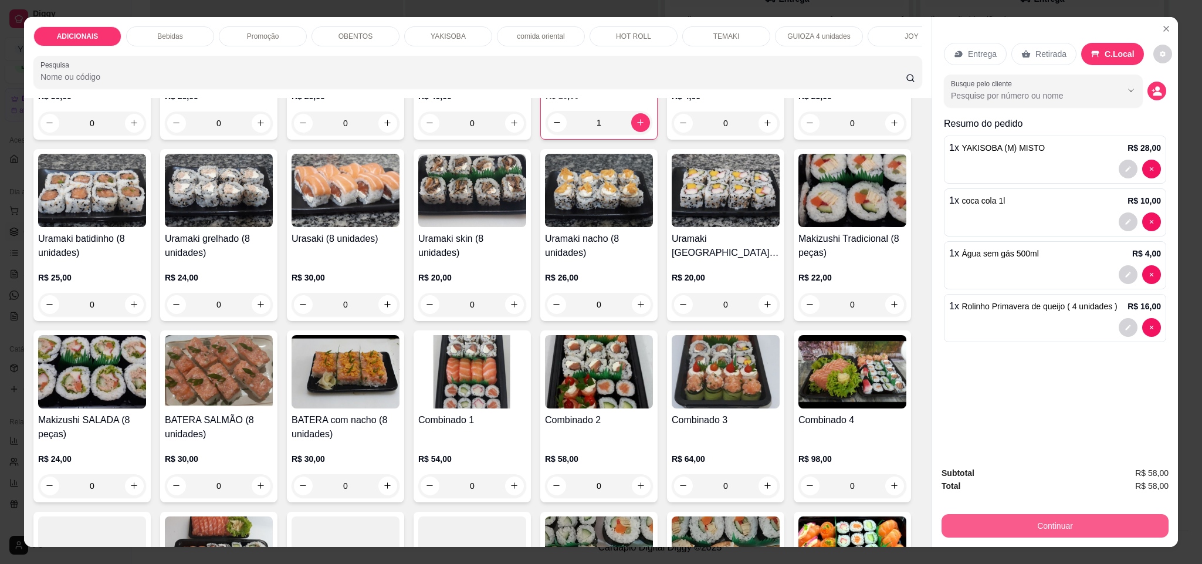
click at [969, 521] on button "Continuar" at bounding box center [1055, 525] width 227 height 23
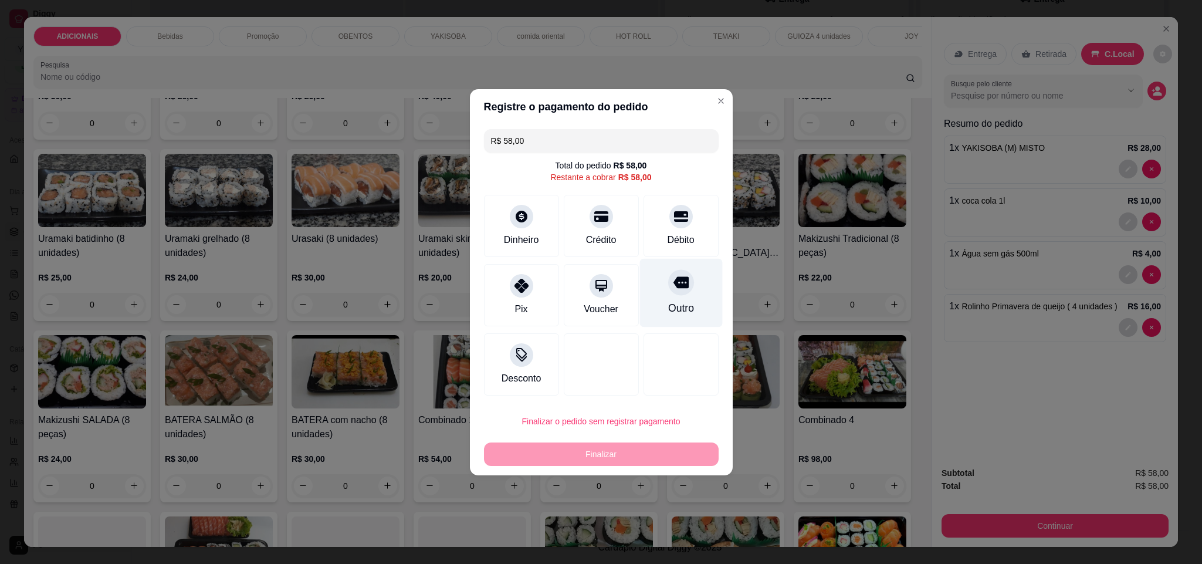
click at [684, 298] on div "Outro" at bounding box center [681, 292] width 83 height 69
type input "R$ 0,00"
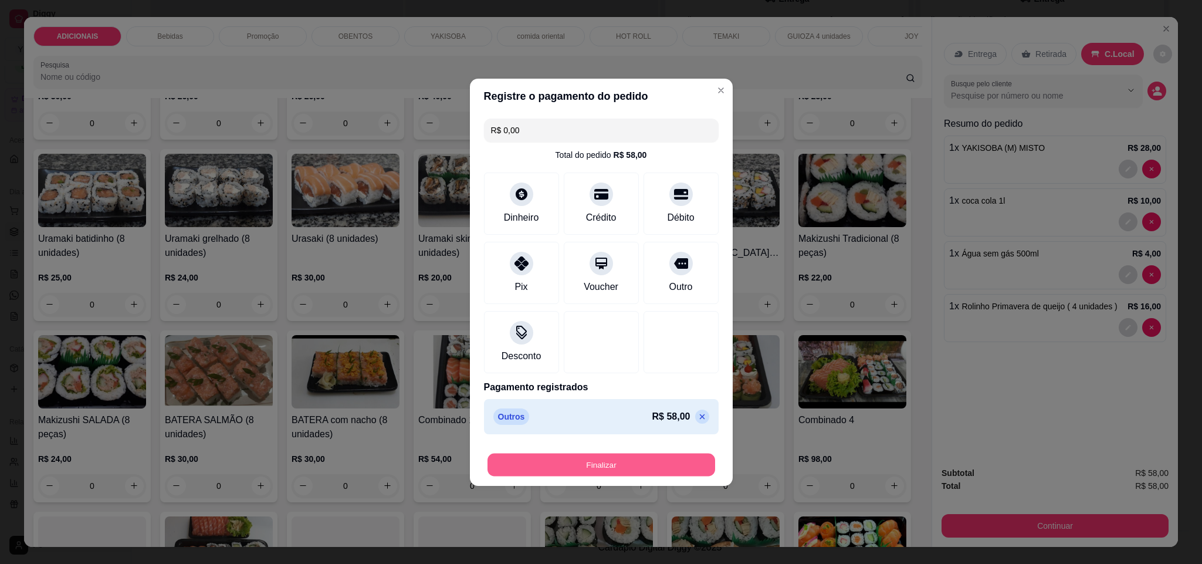
click at [659, 456] on button "Finalizar" at bounding box center [602, 464] width 228 height 23
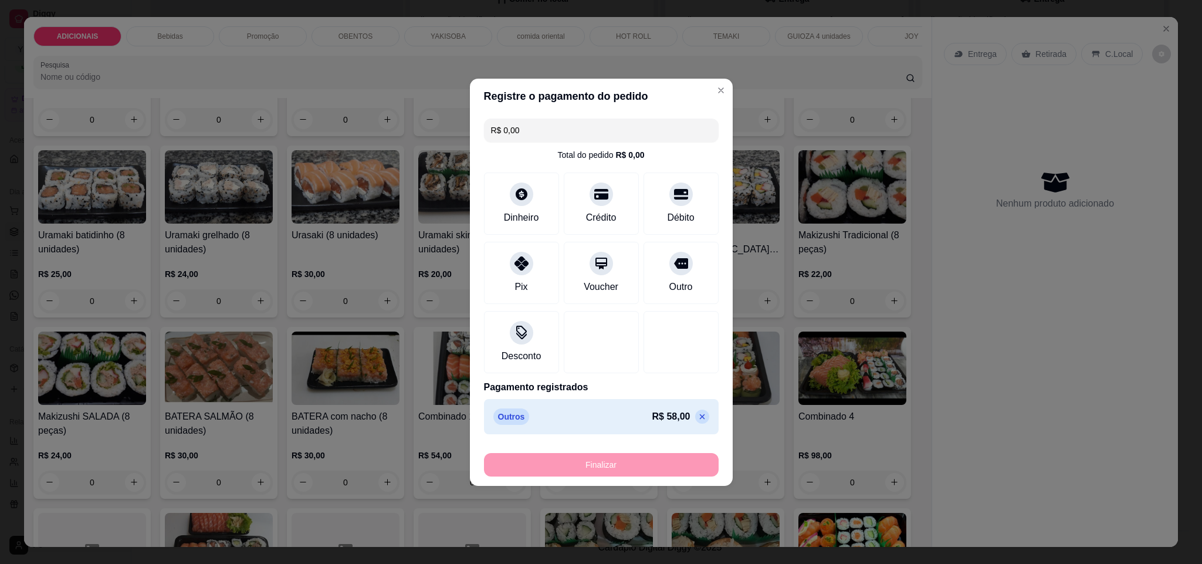
type input "0"
type input "-R$ 58,00"
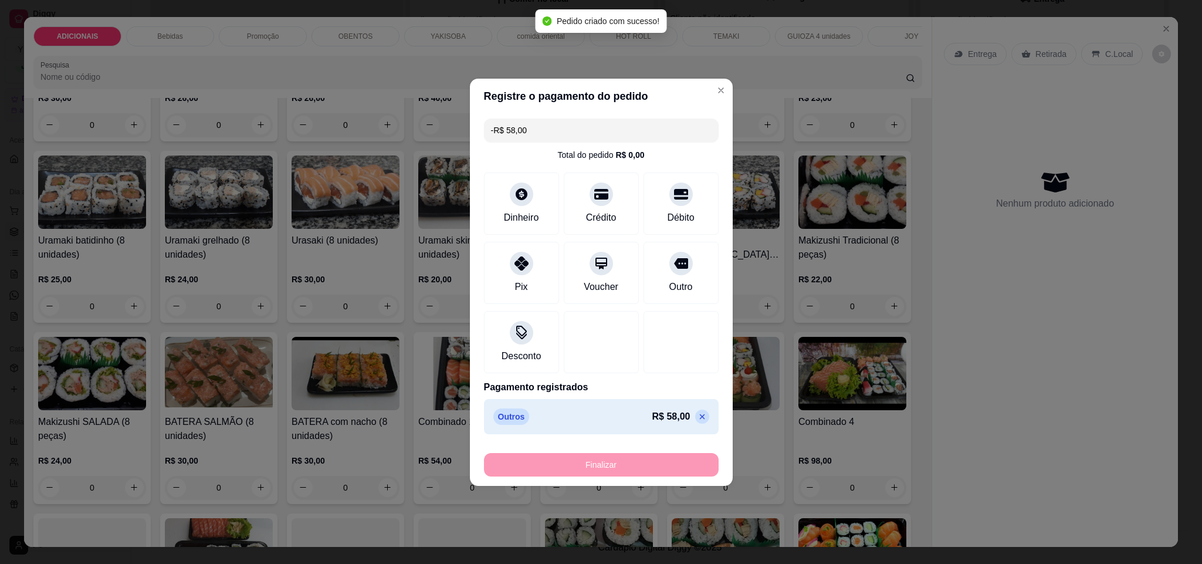
scroll to position [140, 0]
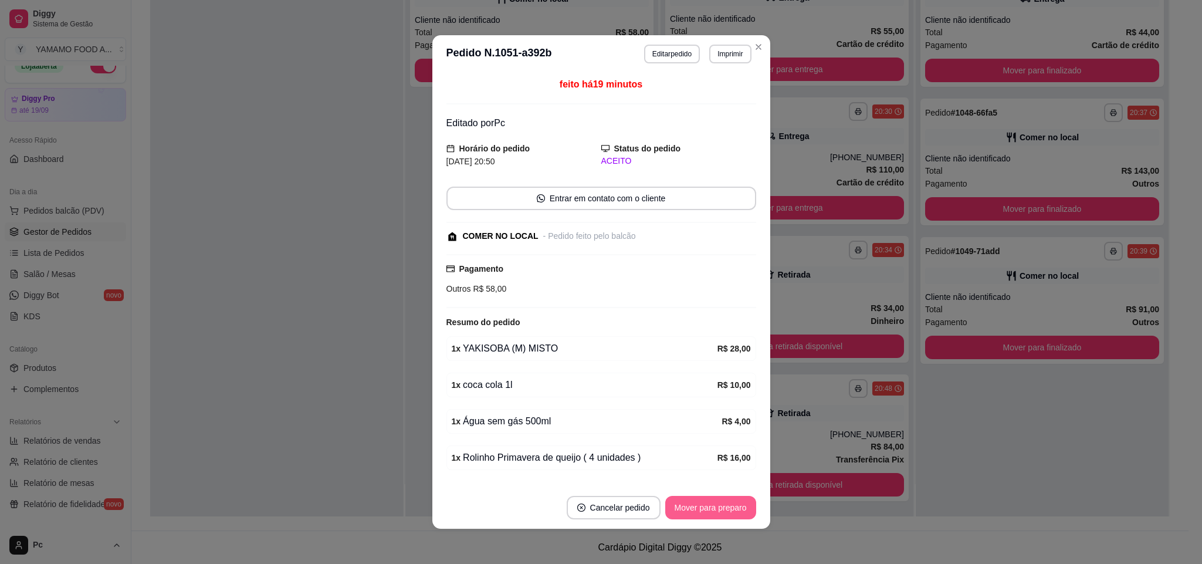
click at [701, 502] on button "Mover para preparo" at bounding box center [710, 507] width 91 height 23
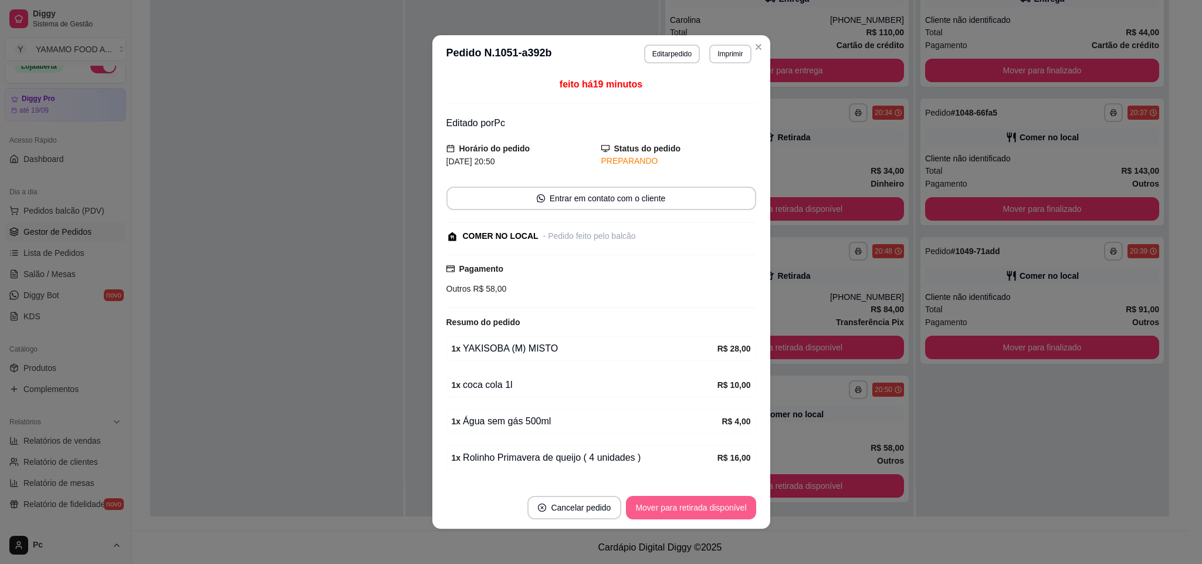
click at [702, 506] on button "Mover para retirada disponível" at bounding box center [691, 507] width 130 height 23
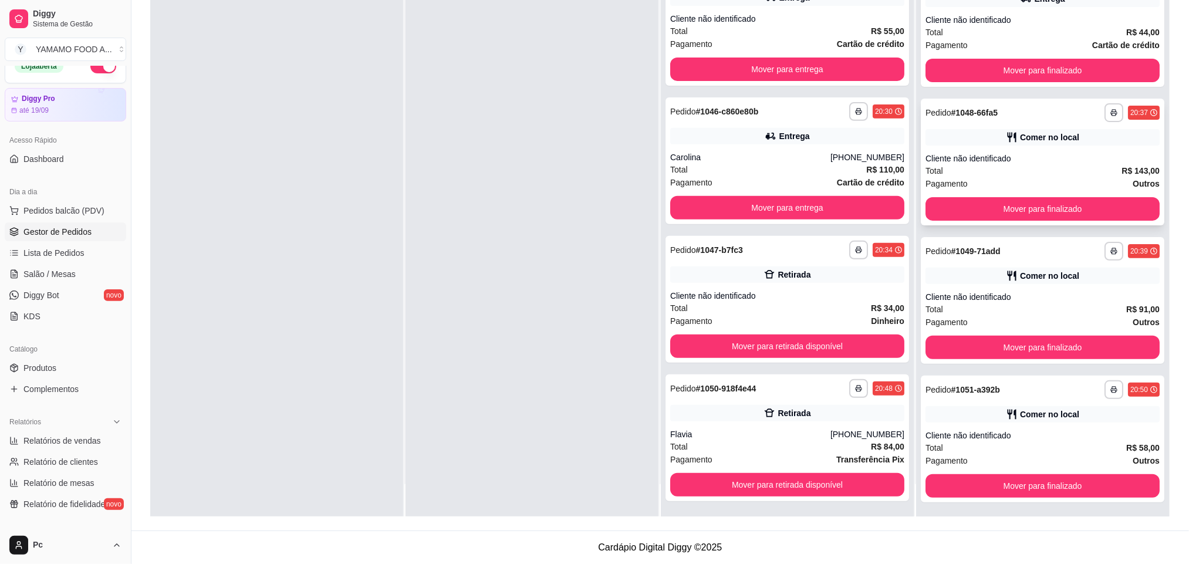
click at [1036, 171] on div "Total R$ 143,00" at bounding box center [1042, 170] width 234 height 13
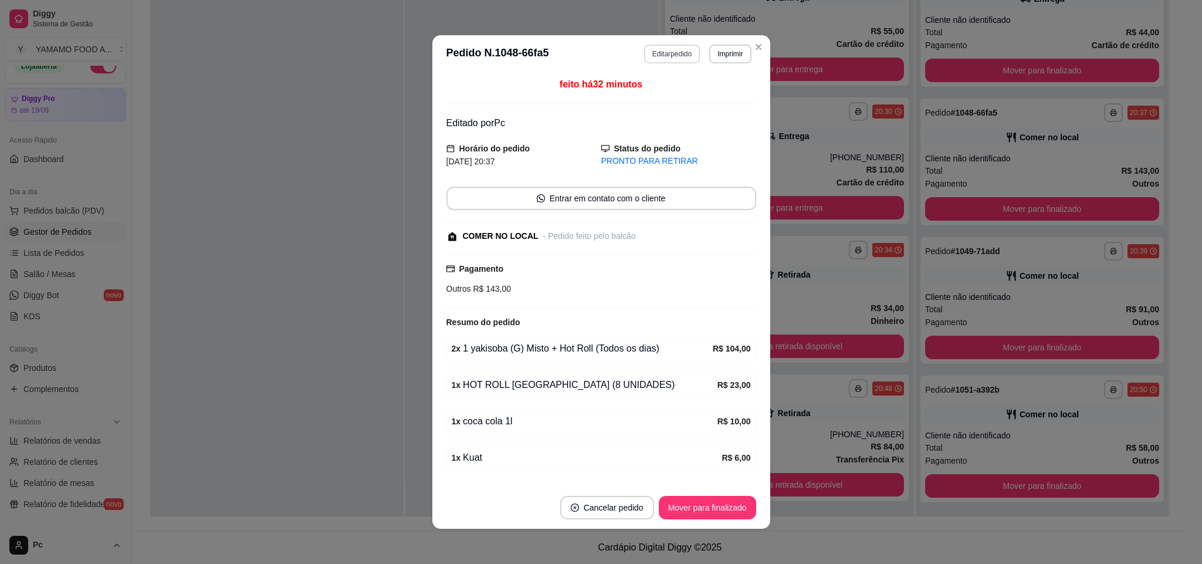
click at [680, 48] on button "Editar pedido" at bounding box center [672, 54] width 56 height 19
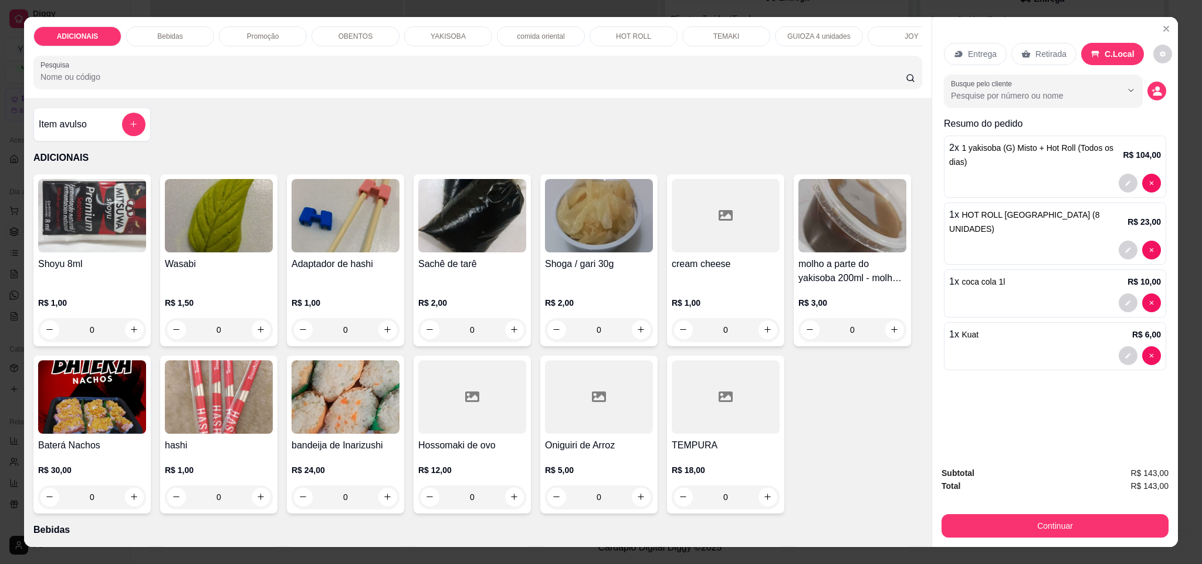
scroll to position [0, 404]
click at [850, 38] on p "Doces e salgados 😋" at bounding box center [878, 36] width 67 height 9
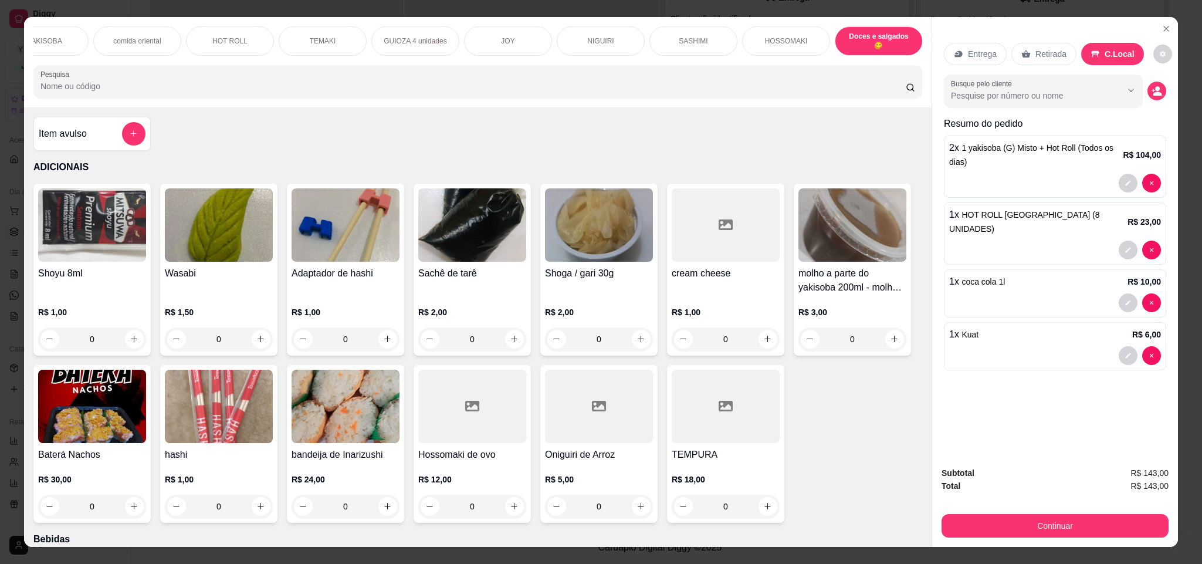
scroll to position [20, 0]
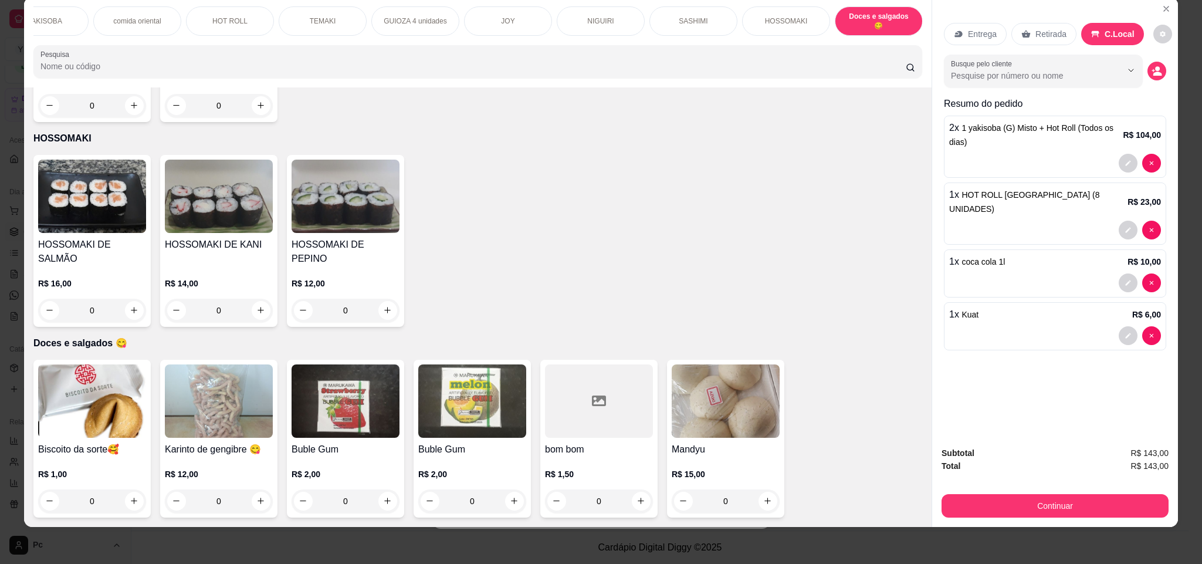
click at [354, 499] on input "0" at bounding box center [346, 500] width 66 height 23
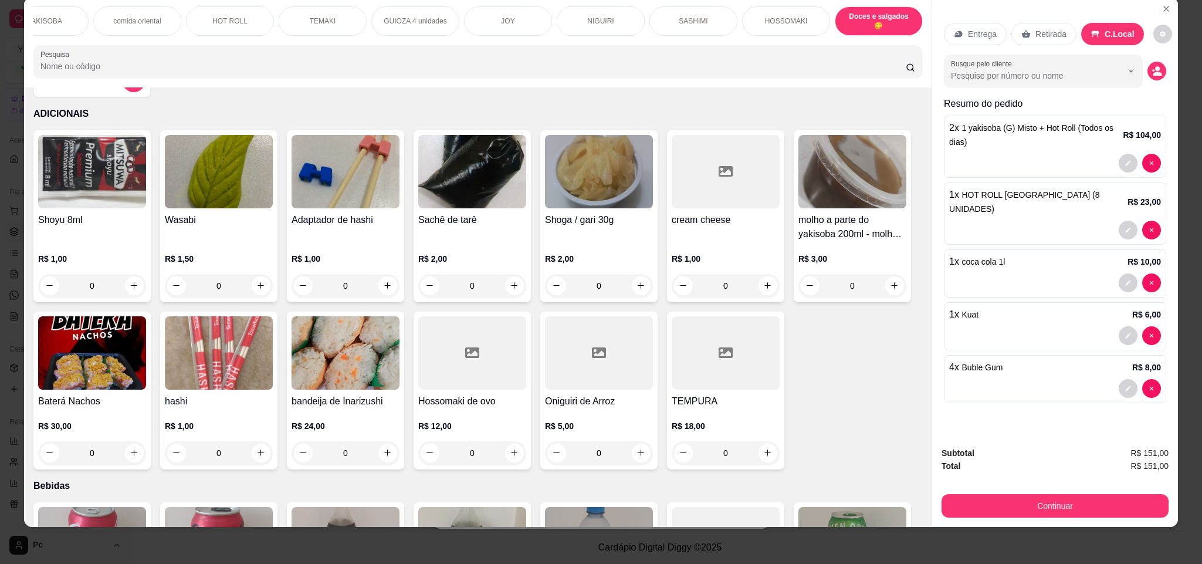
scroll to position [0, 0]
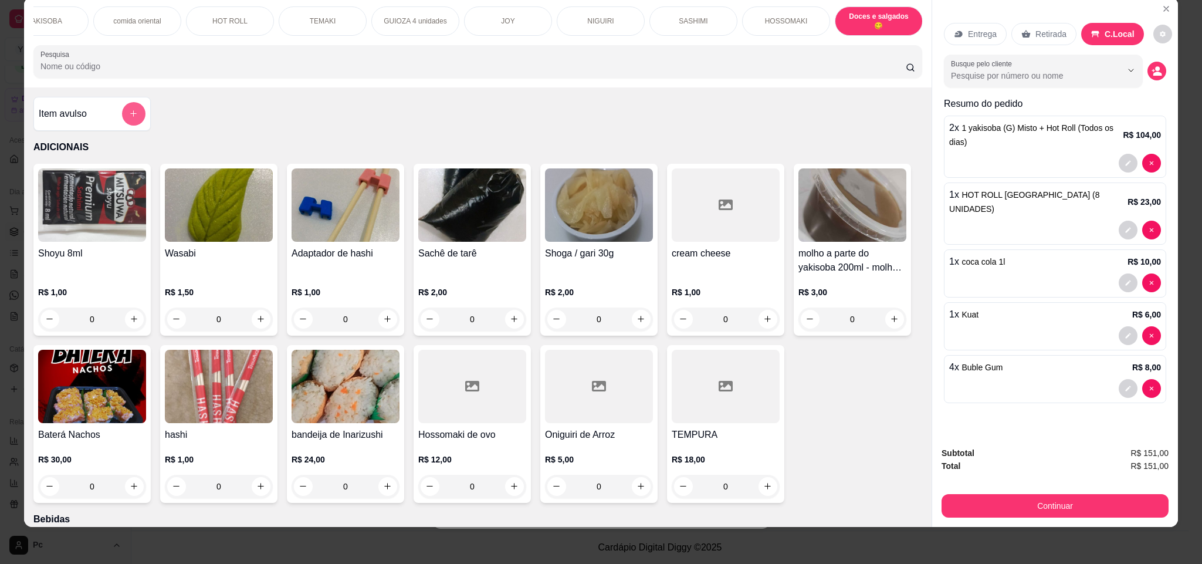
type input "4"
click at [124, 125] on button "add-separate-item" at bounding box center [133, 113] width 23 height 23
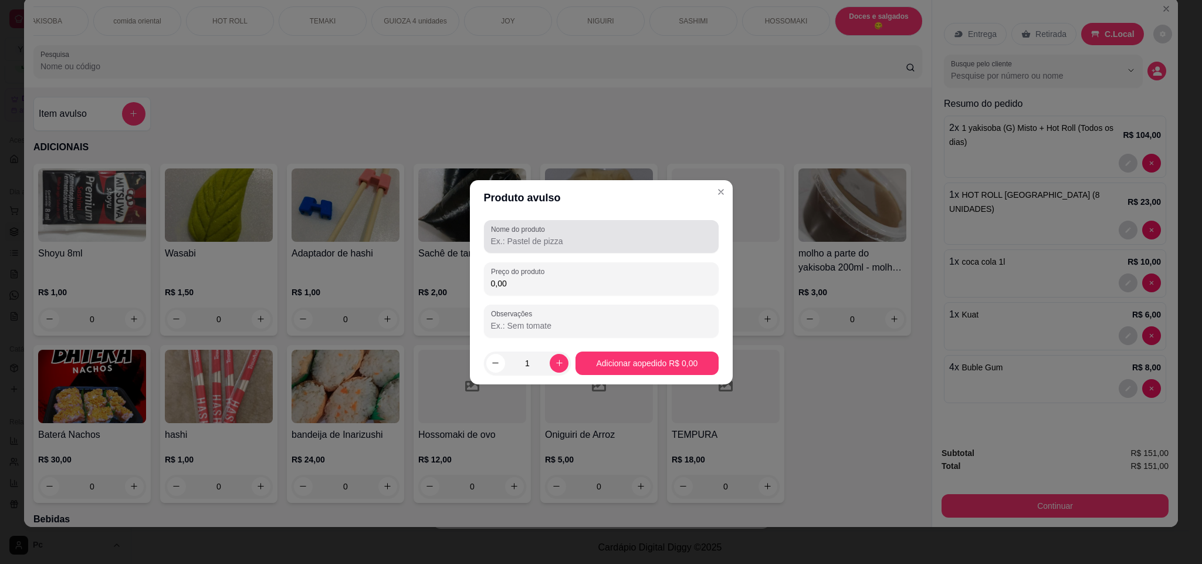
click at [600, 249] on div "Nome do produto" at bounding box center [601, 236] width 235 height 33
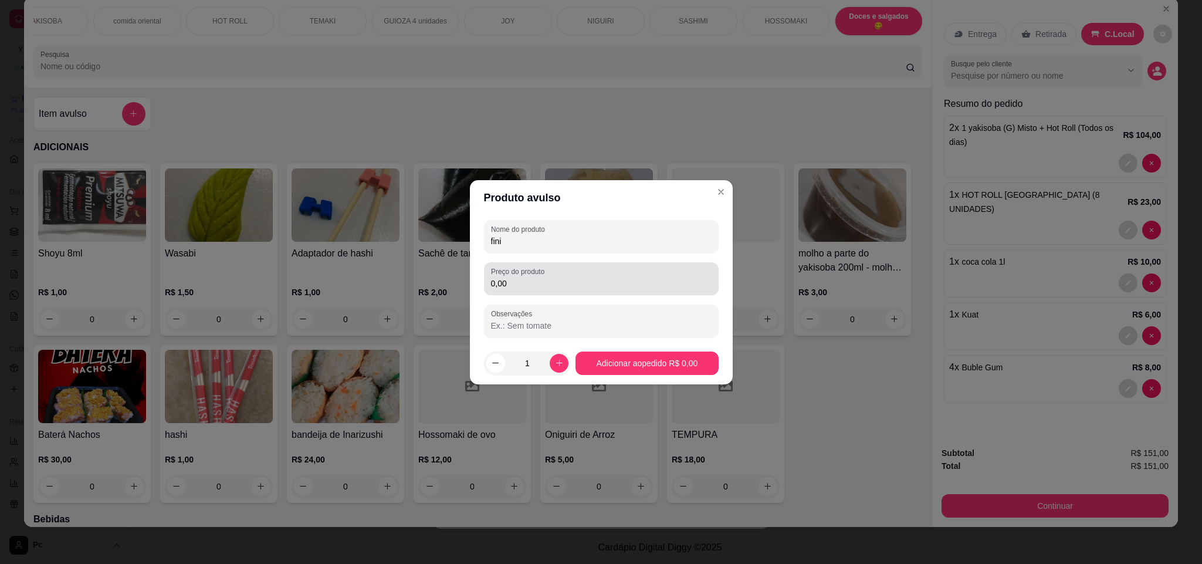
type input "fini"
click at [567, 286] on input "0,00" at bounding box center [601, 284] width 221 height 12
type input "1,50"
click at [559, 367] on icon "increase-product-quantity" at bounding box center [559, 362] width 9 height 9
type input "2"
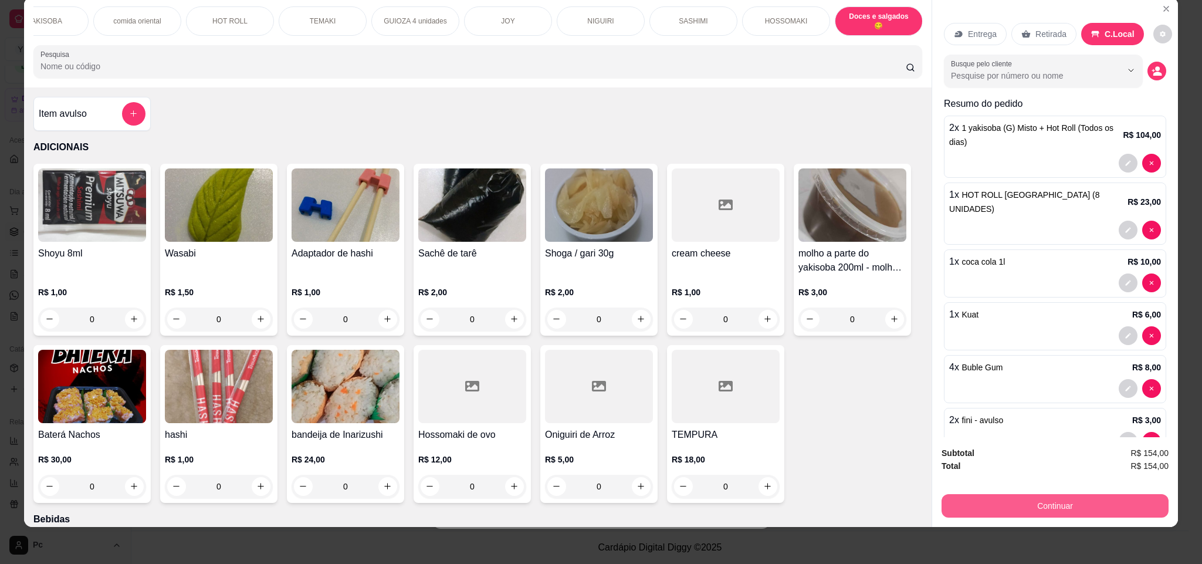
click at [1061, 504] on button "Continuar" at bounding box center [1055, 505] width 227 height 23
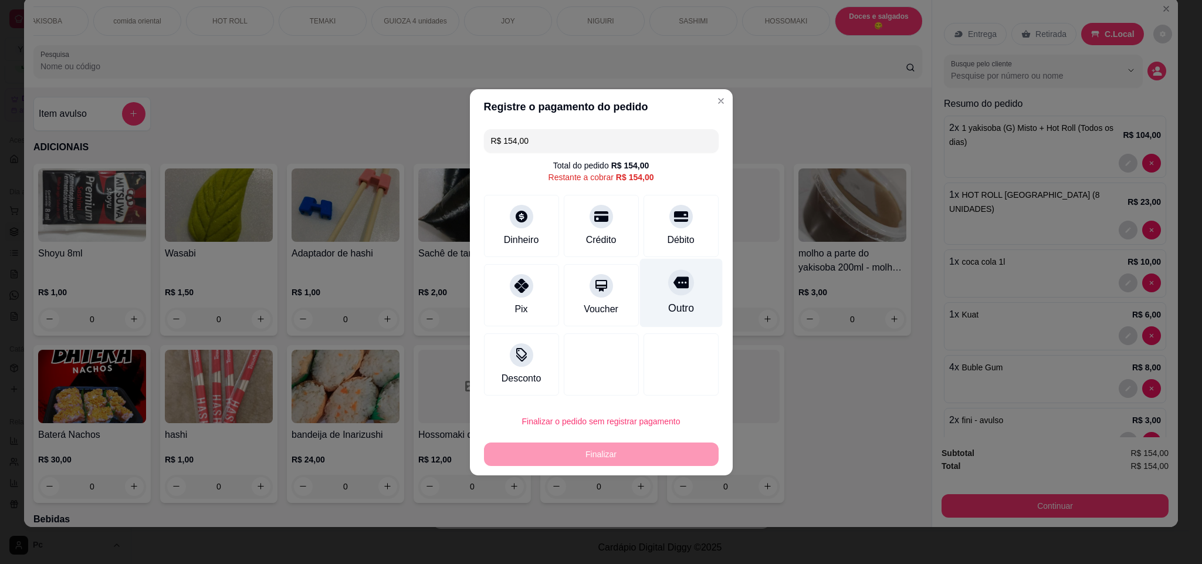
click at [685, 308] on div "Outro" at bounding box center [681, 292] width 83 height 69
type input "R$ 0,00"
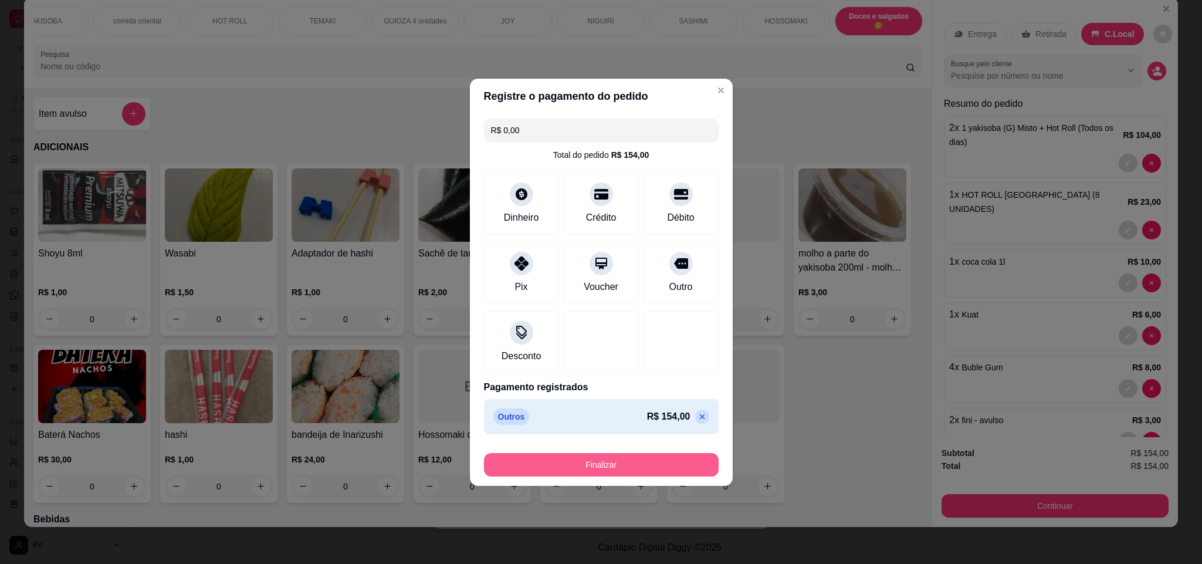
click at [679, 466] on button "Finalizar" at bounding box center [601, 464] width 235 height 23
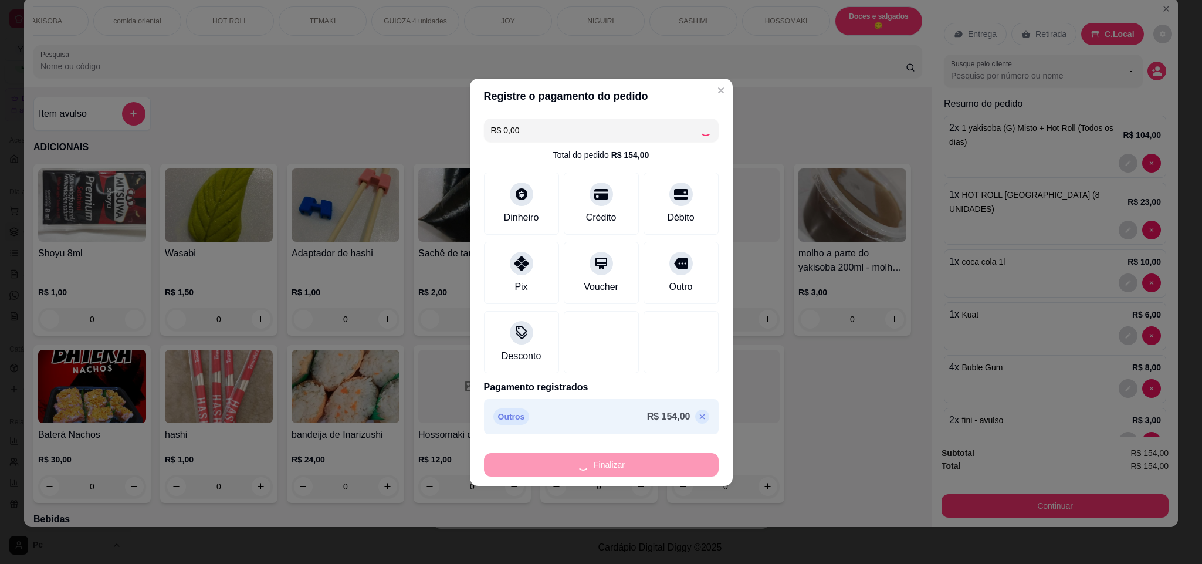
type input "0"
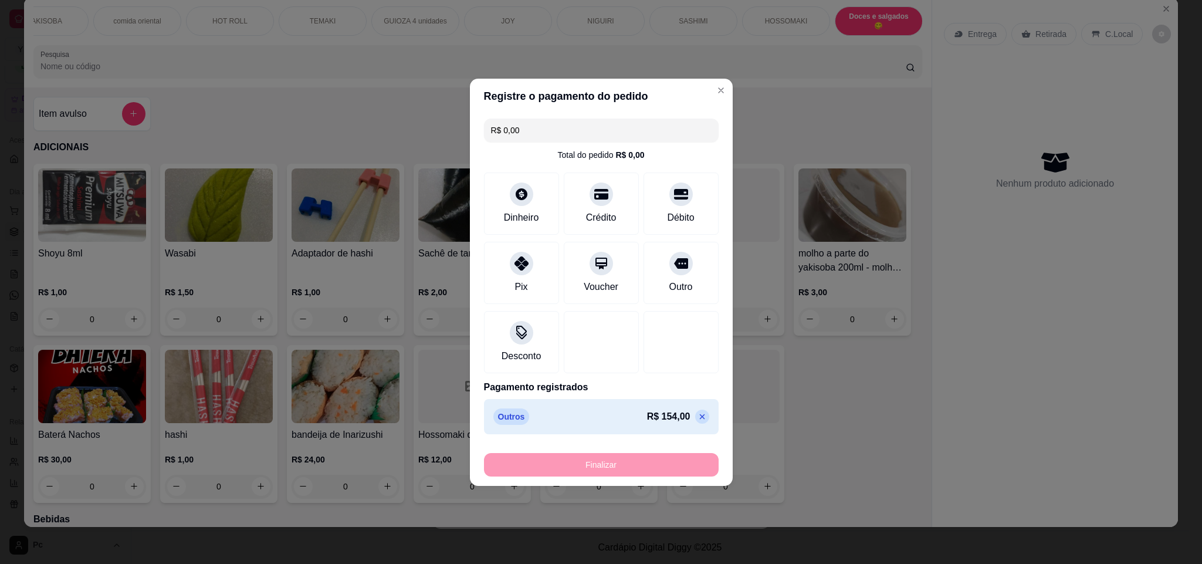
type input "-R$ 154,00"
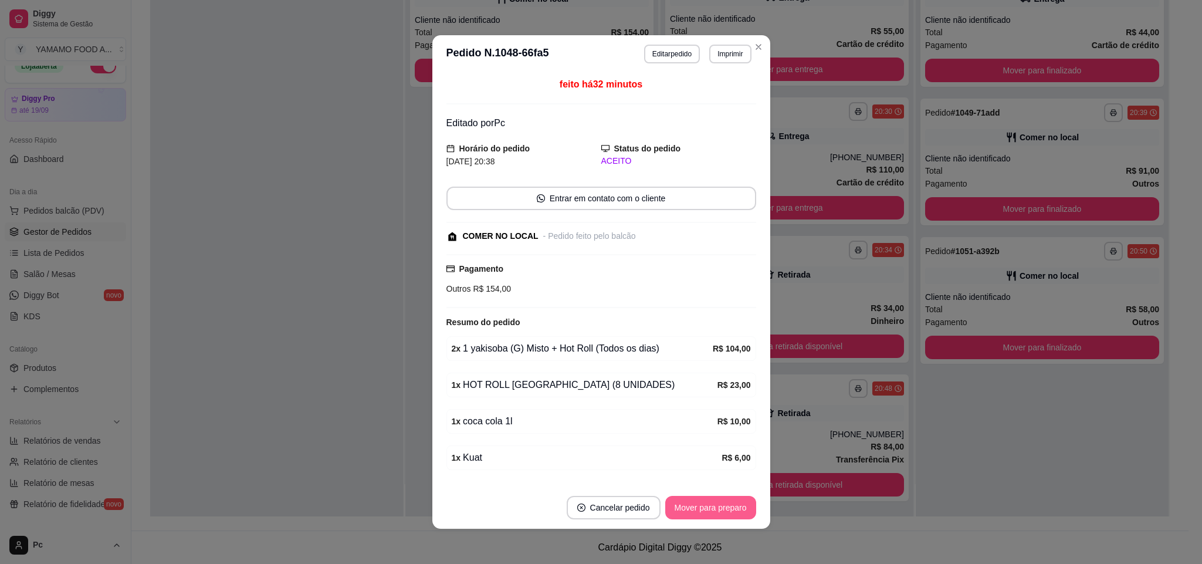
click at [710, 504] on button "Mover para preparo" at bounding box center [710, 507] width 91 height 23
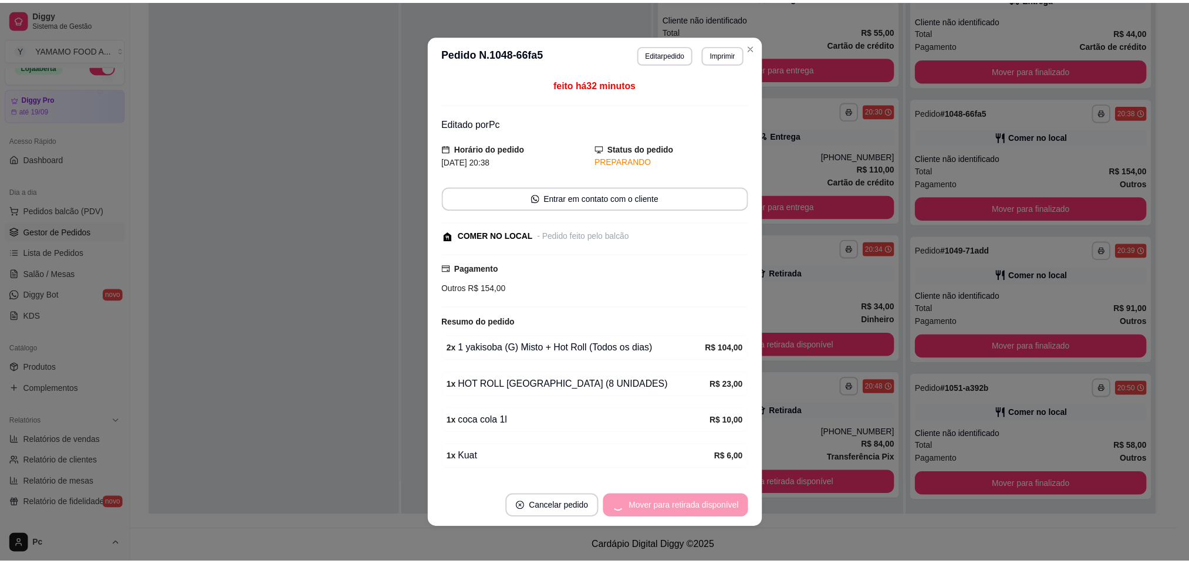
scroll to position [140, 0]
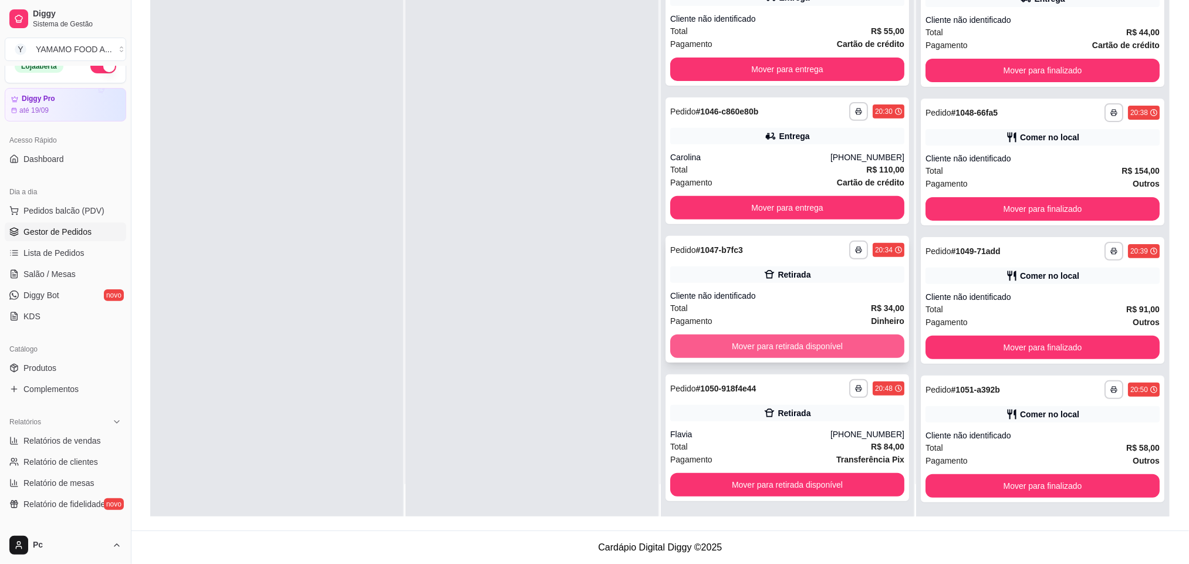
click at [738, 340] on button "Mover para retirada disponível" at bounding box center [787, 345] width 234 height 23
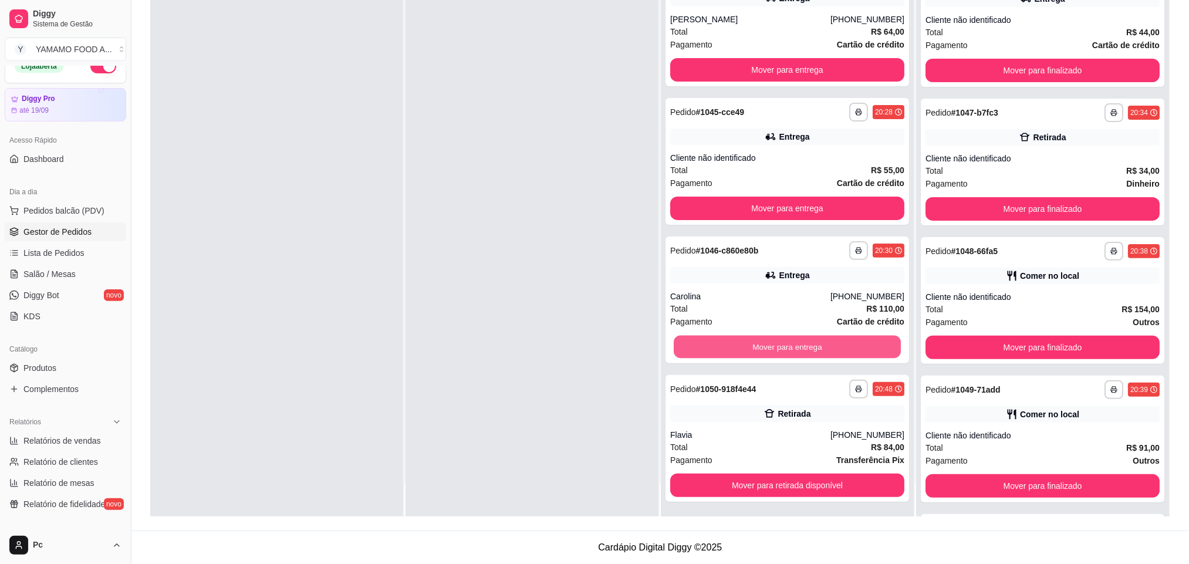
click at [738, 340] on button "Mover para entrega" at bounding box center [787, 347] width 227 height 23
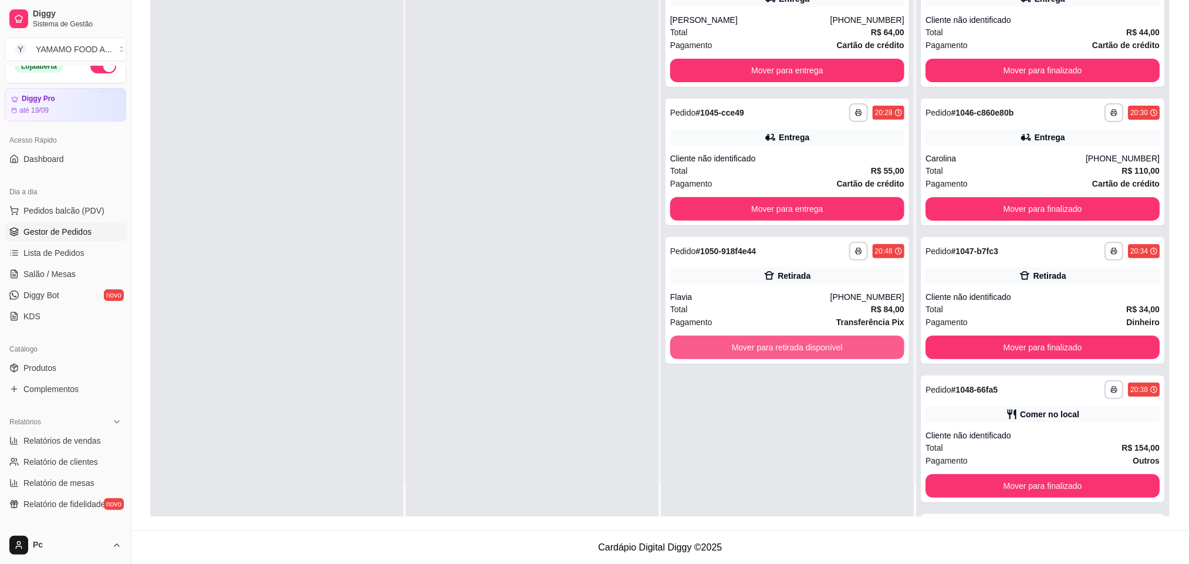
scroll to position [0, 0]
click at [741, 349] on button "Mover para retirada disponível" at bounding box center [787, 347] width 227 height 23
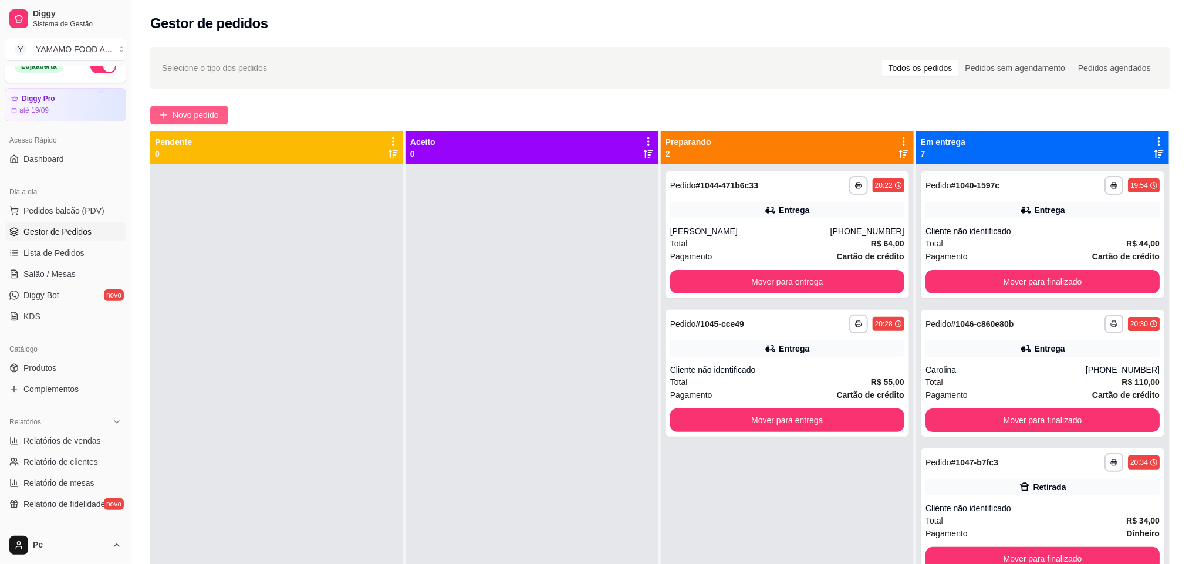
click at [185, 114] on span "Novo pedido" at bounding box center [196, 115] width 46 height 13
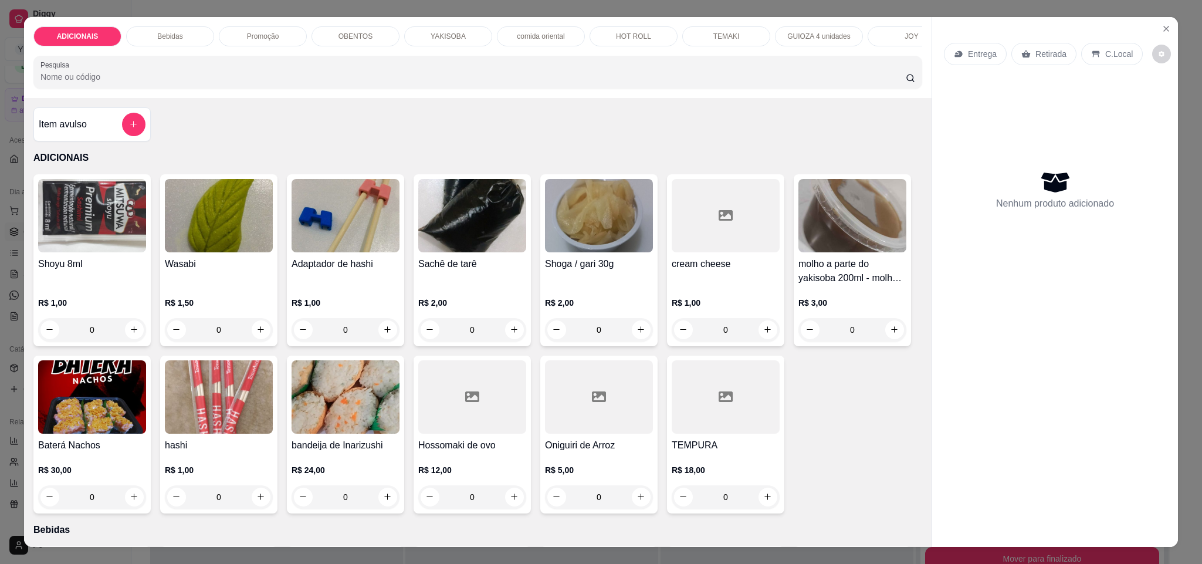
click at [252, 29] on div "Promoção" at bounding box center [263, 36] width 88 height 20
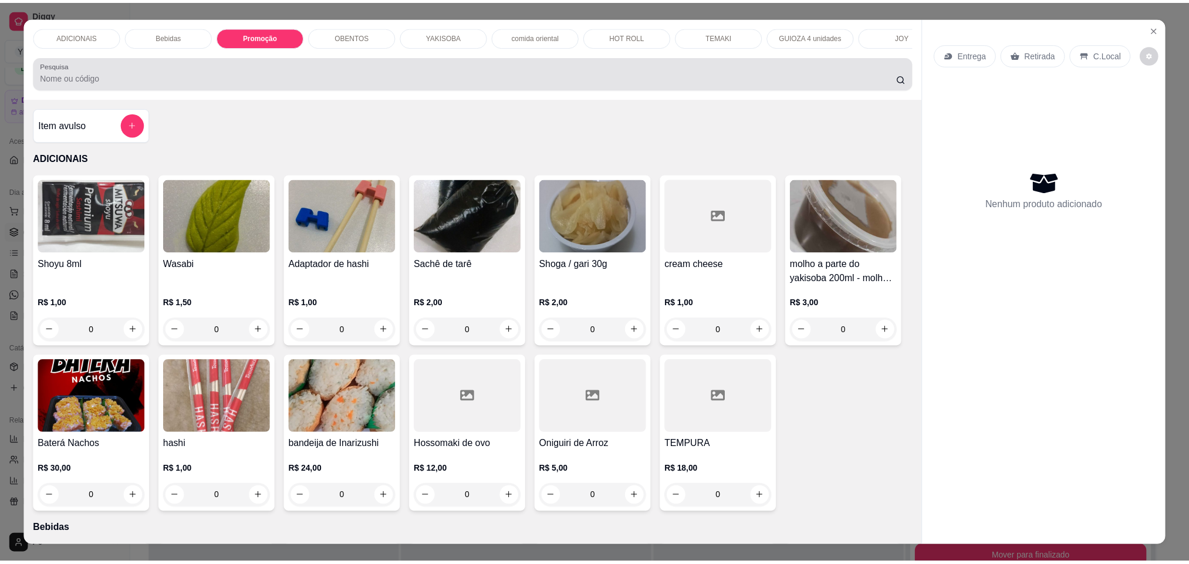
scroll to position [20, 0]
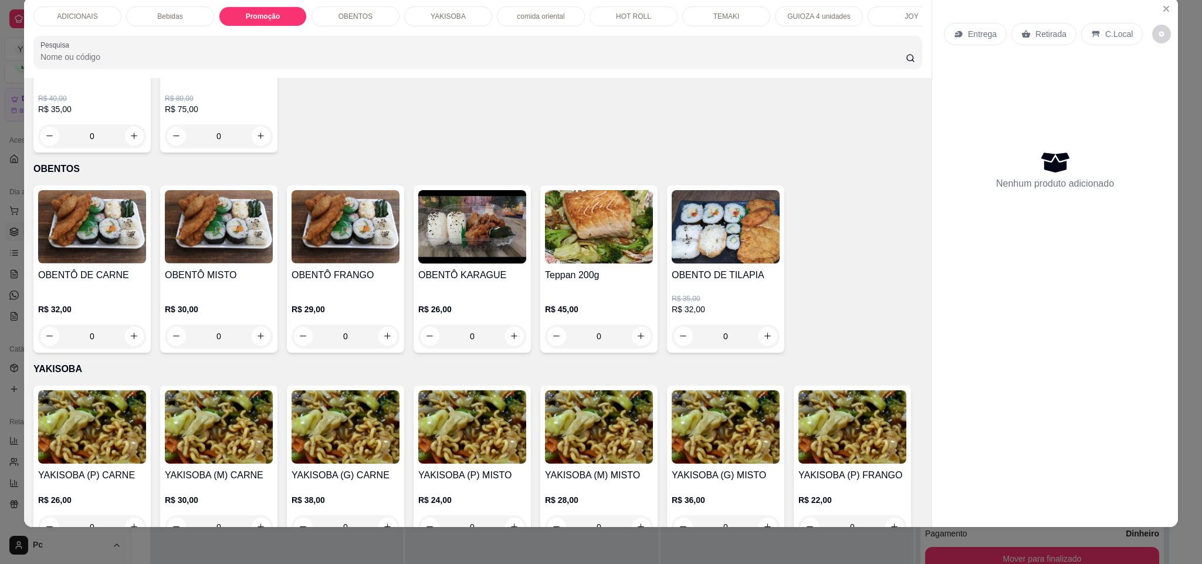
type input "1"
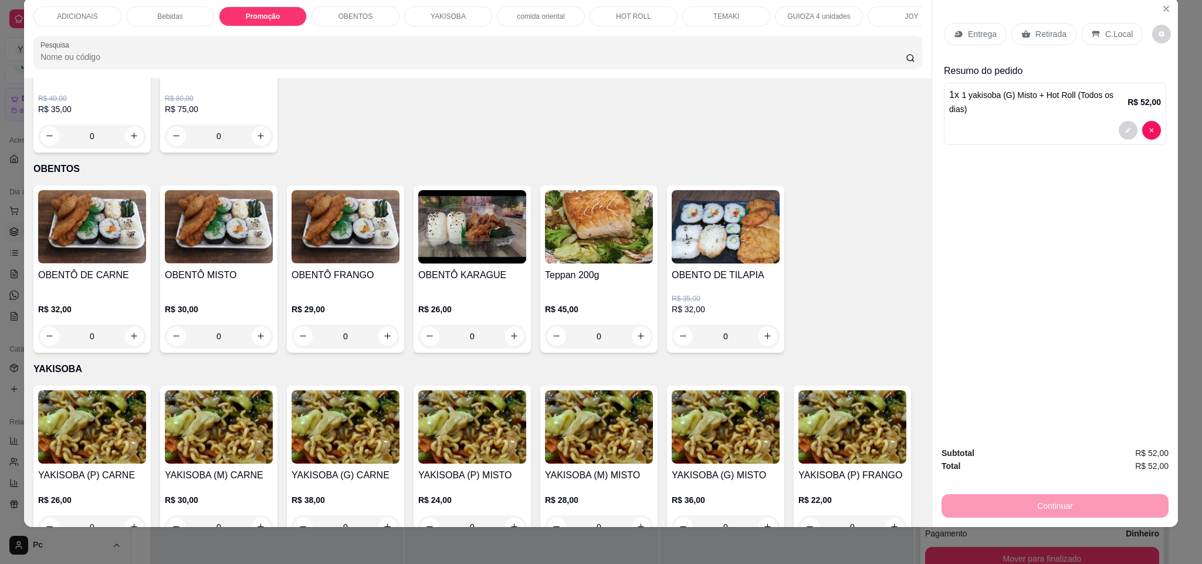
click at [1028, 38] on div "Retirada" at bounding box center [1044, 34] width 65 height 22
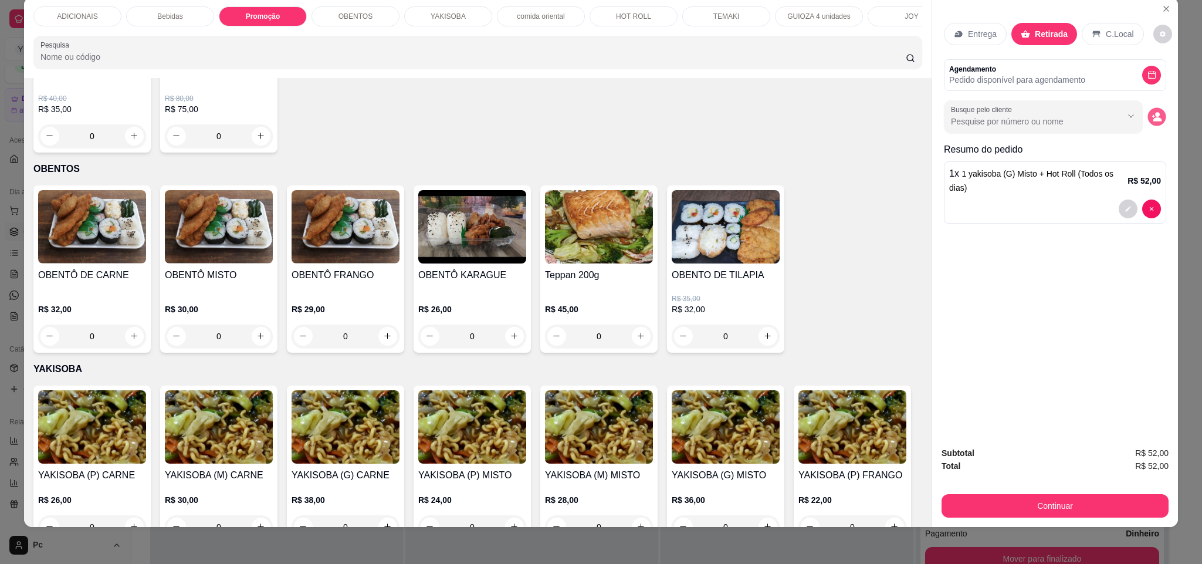
click at [1152, 114] on icon "decrease-product-quantity" at bounding box center [1157, 116] width 10 height 10
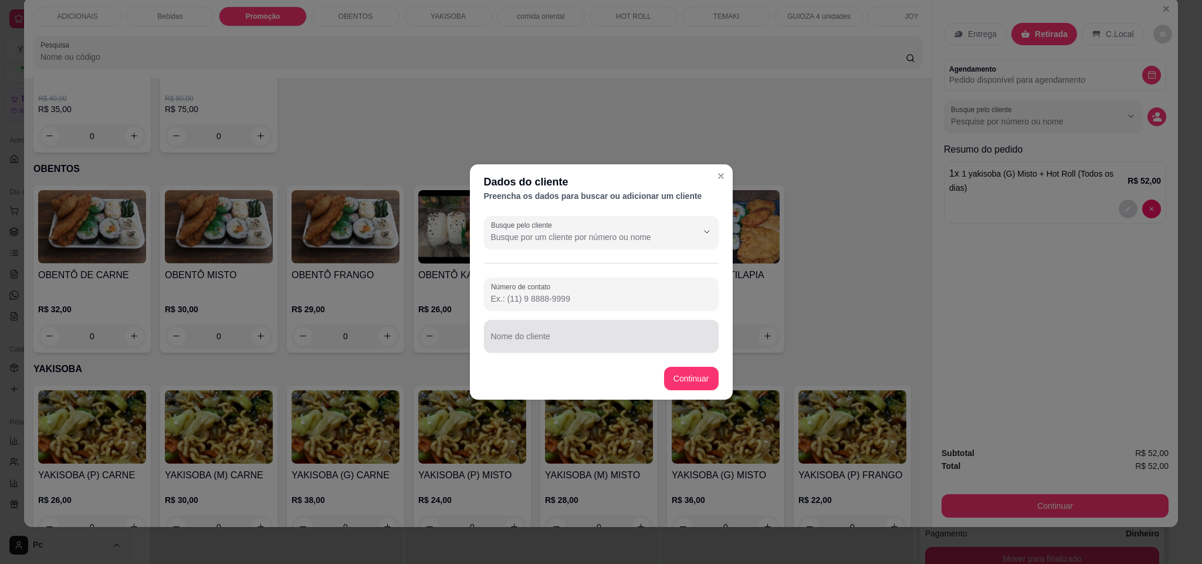
click at [708, 328] on div at bounding box center [601, 335] width 221 height 23
paste input "mayara"
type input "mayara"
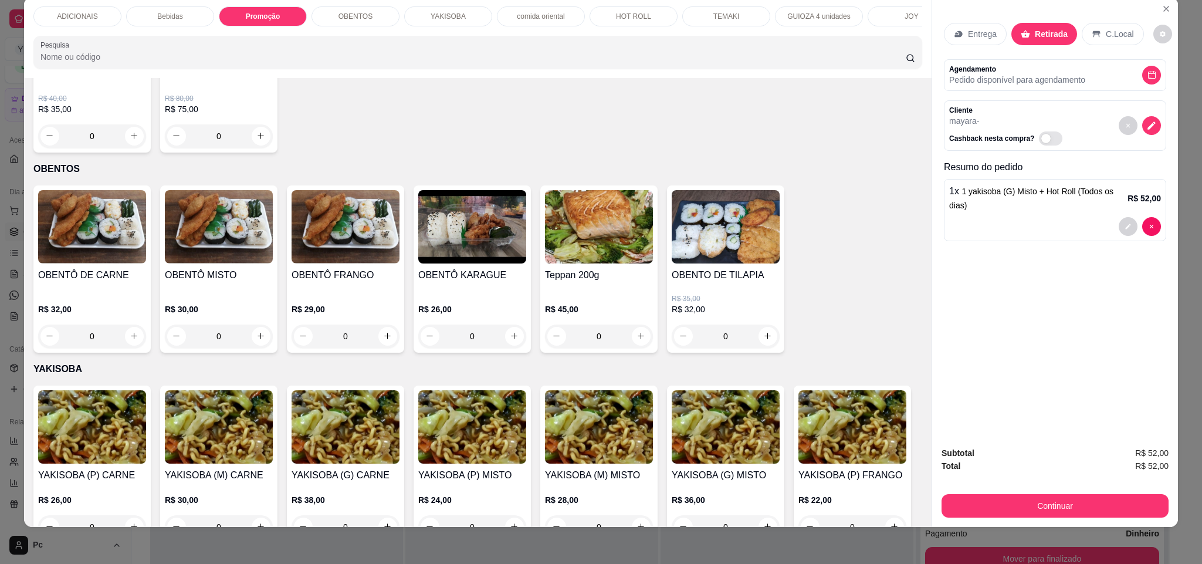
click at [942, 489] on div "Subtotal R$ 52,00 Total R$ 52,00 Continuar" at bounding box center [1055, 482] width 227 height 71
click at [949, 508] on button "Continuar" at bounding box center [1055, 506] width 220 height 23
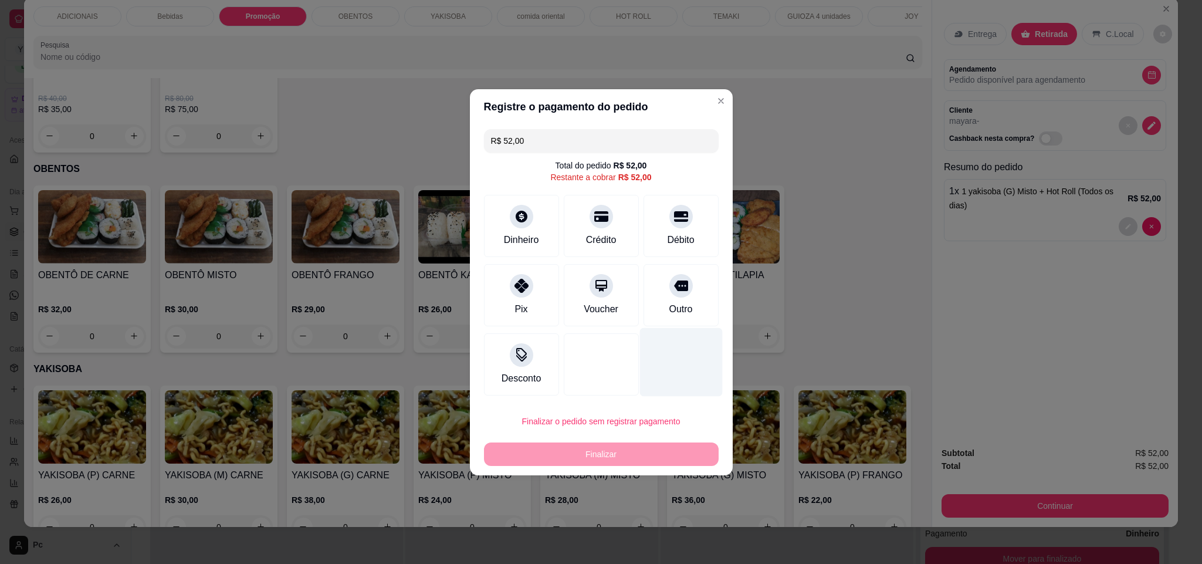
drag, startPoint x: 659, startPoint y: 300, endPoint x: 677, endPoint y: 317, distance: 24.5
click at [664, 303] on div "Outro" at bounding box center [681, 295] width 75 height 62
type input "R$ 0,00"
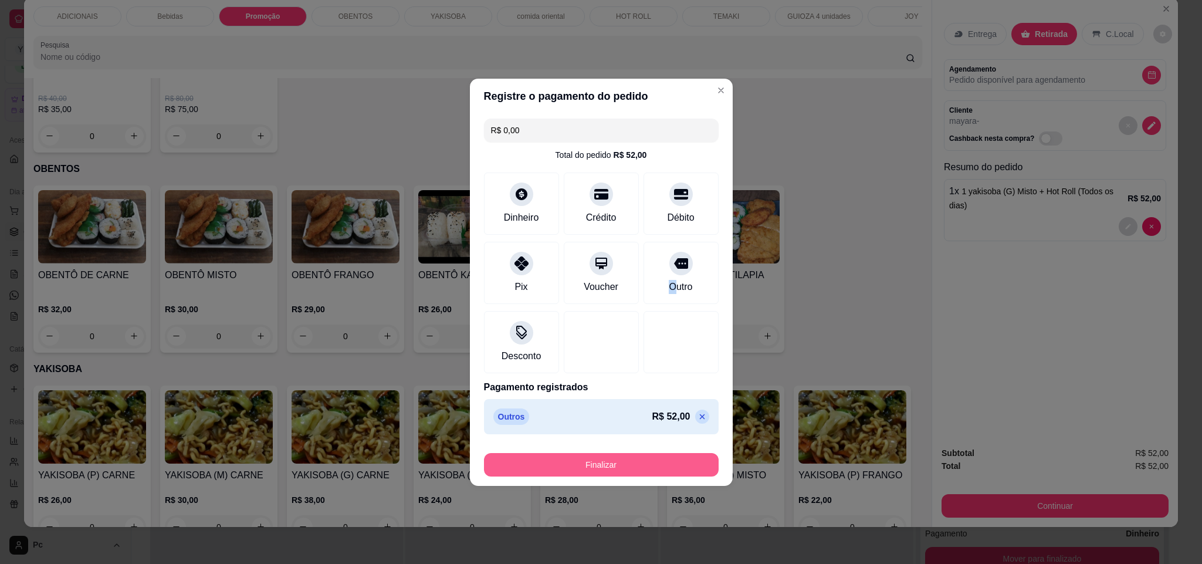
click at [684, 465] on button "Finalizar" at bounding box center [601, 464] width 235 height 23
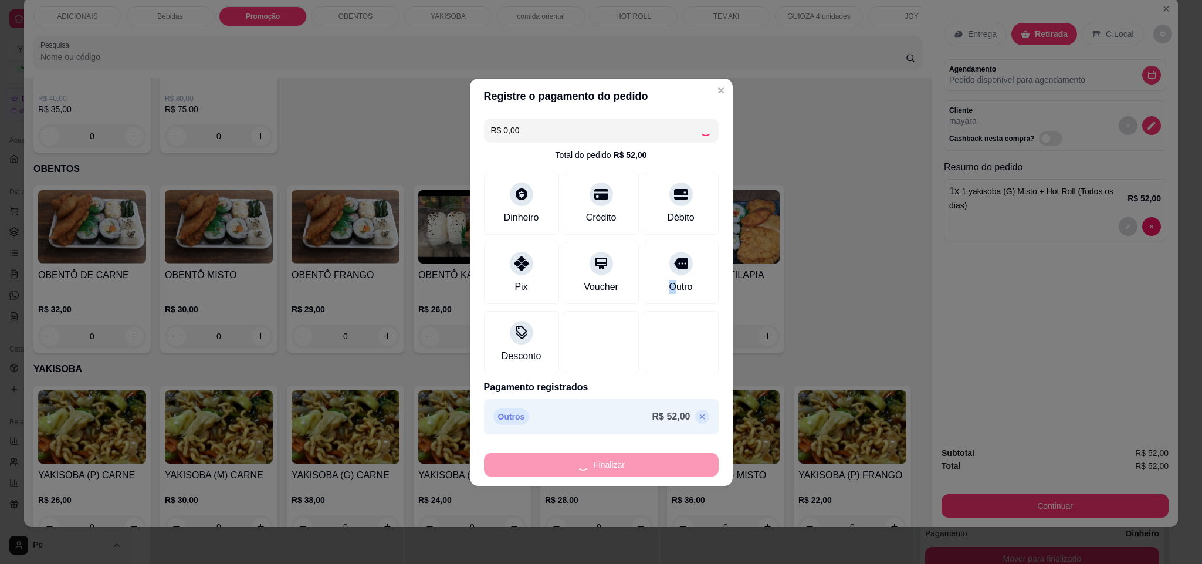
type input "0"
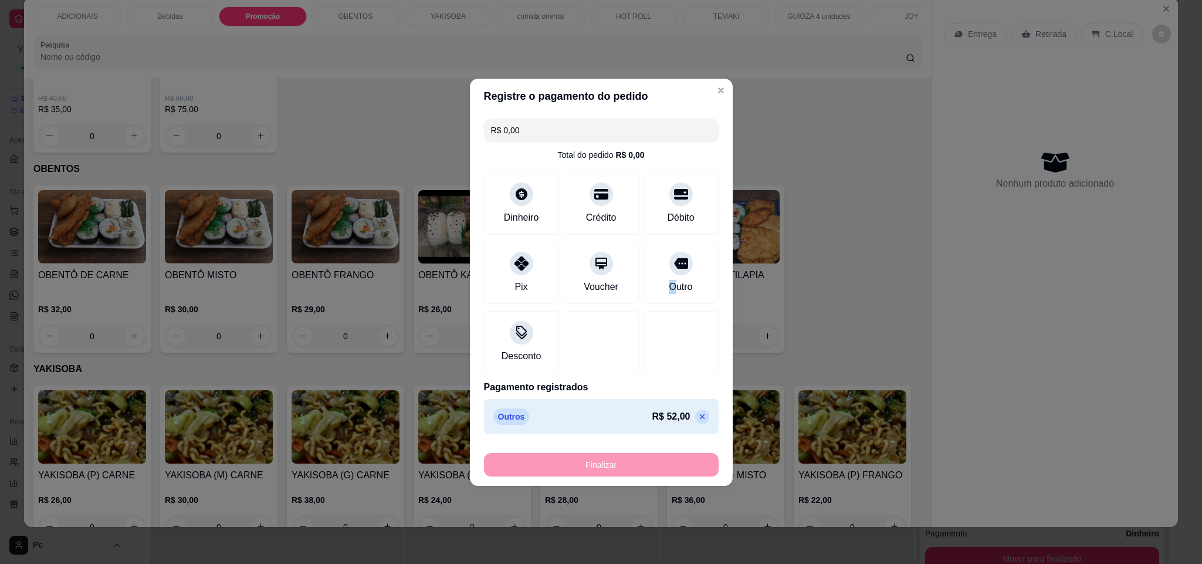
type input "-R$ 52,00"
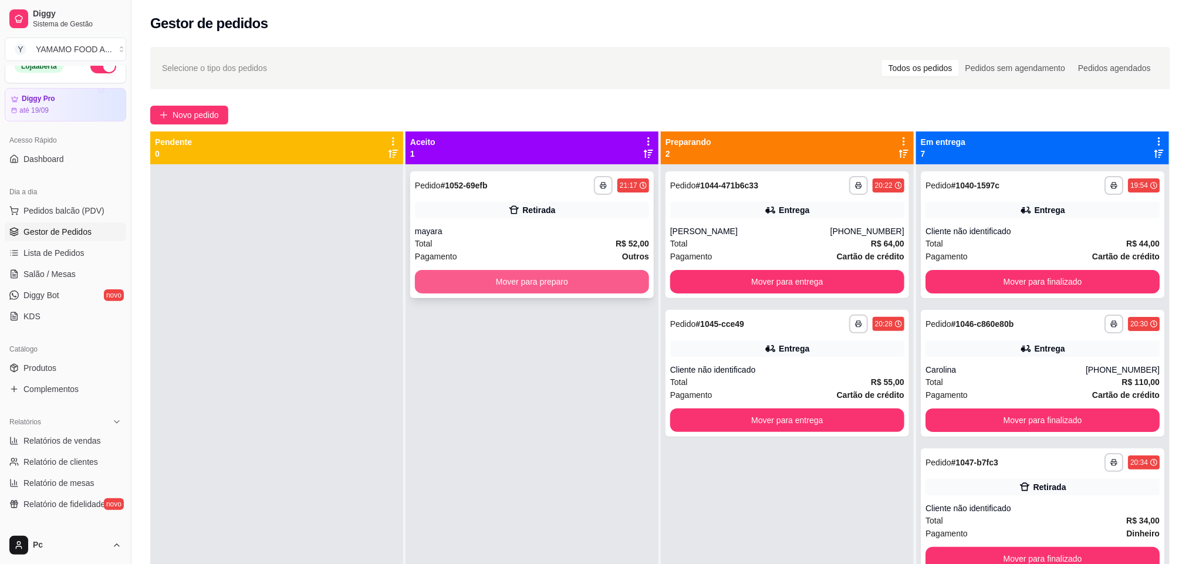
click at [502, 282] on button "Mover para preparo" at bounding box center [532, 281] width 234 height 23
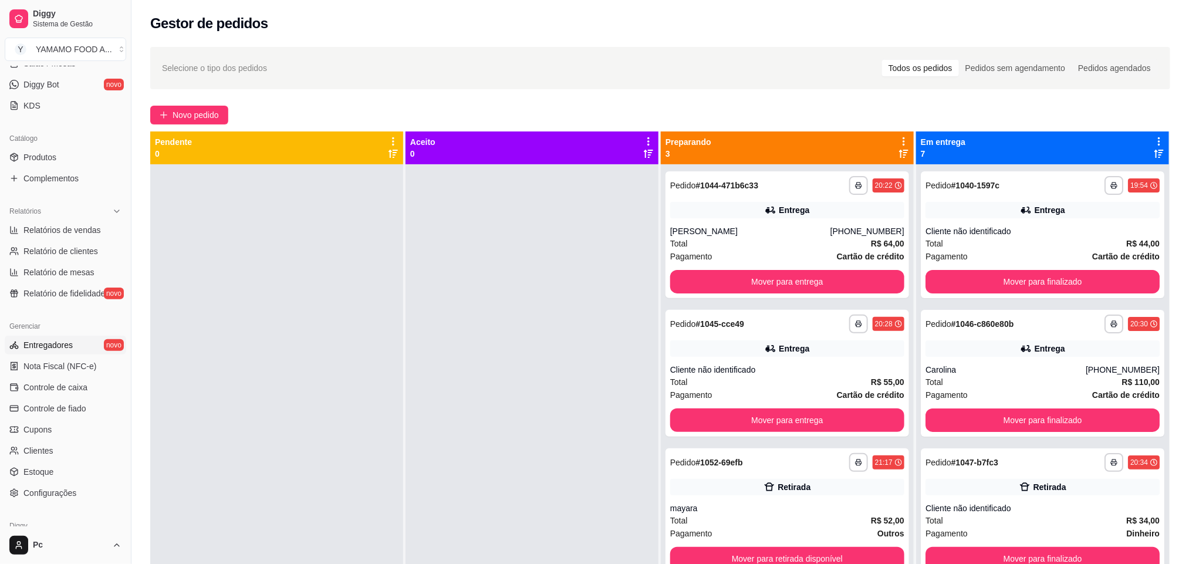
scroll to position [280, 0]
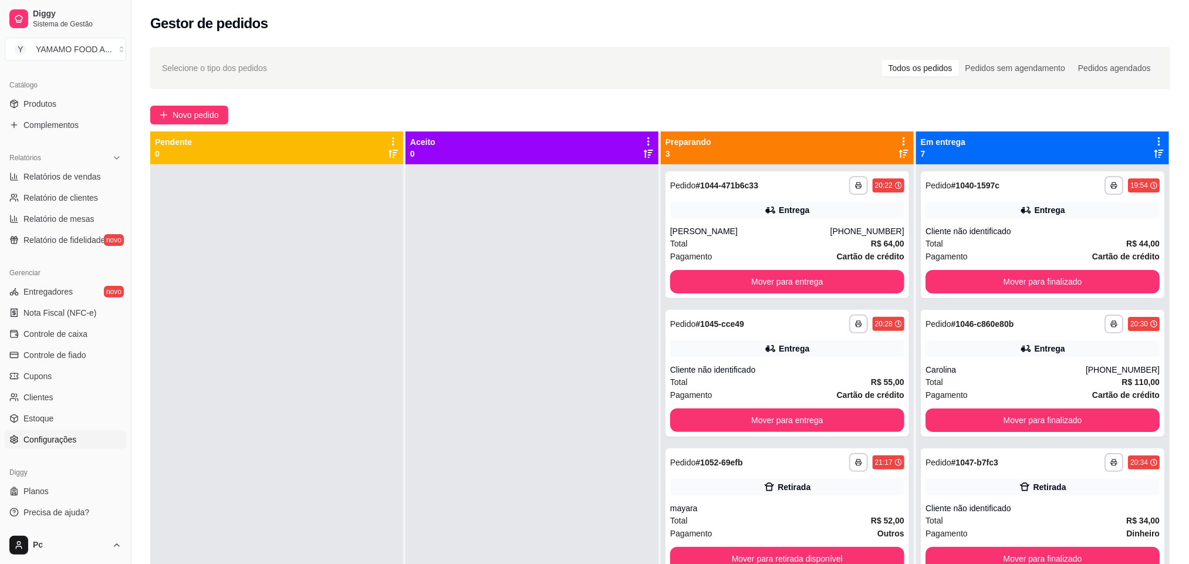
click at [62, 442] on span "Configurações" at bounding box center [49, 440] width 53 height 12
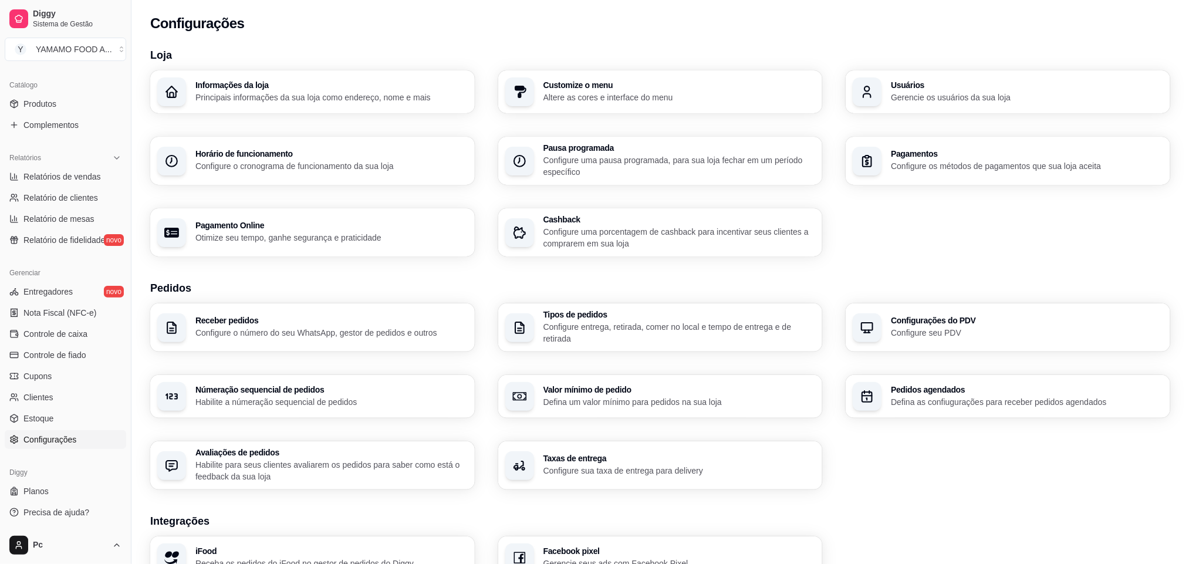
click at [592, 335] on p "Configure entrega, retirada, comer no local e tempo de entrega e de retirada" at bounding box center [679, 332] width 272 height 23
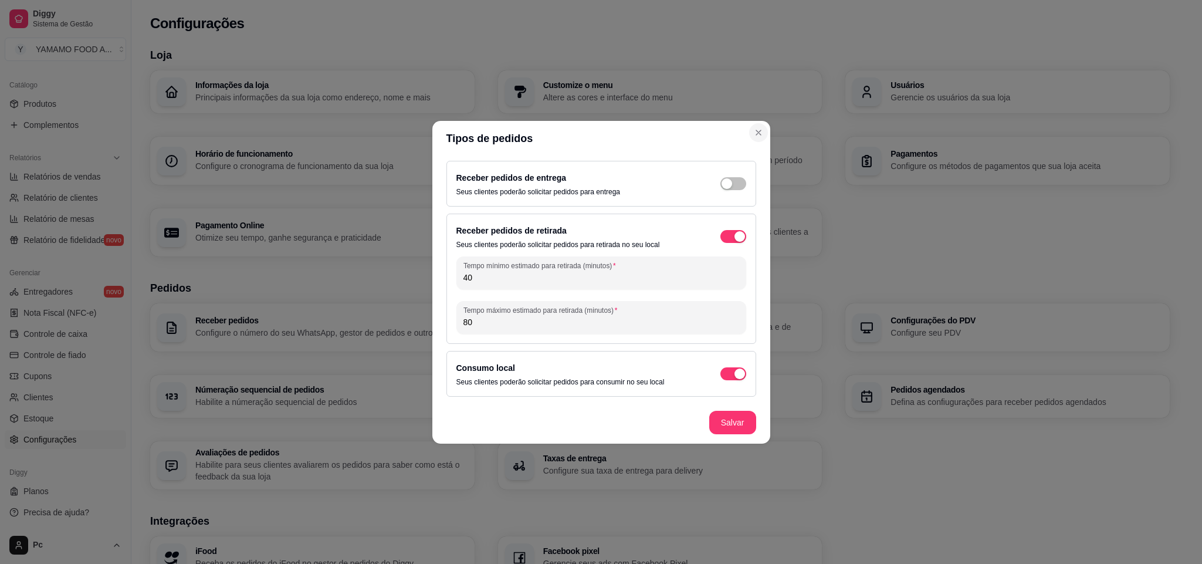
drag, startPoint x: 766, startPoint y: 138, endPoint x: 757, endPoint y: 131, distance: 10.8
click at [766, 136] on section "Tipos de pedidos Receber pedidos de entrega Seus clientes poderão solicitar ped…" at bounding box center [601, 282] width 338 height 323
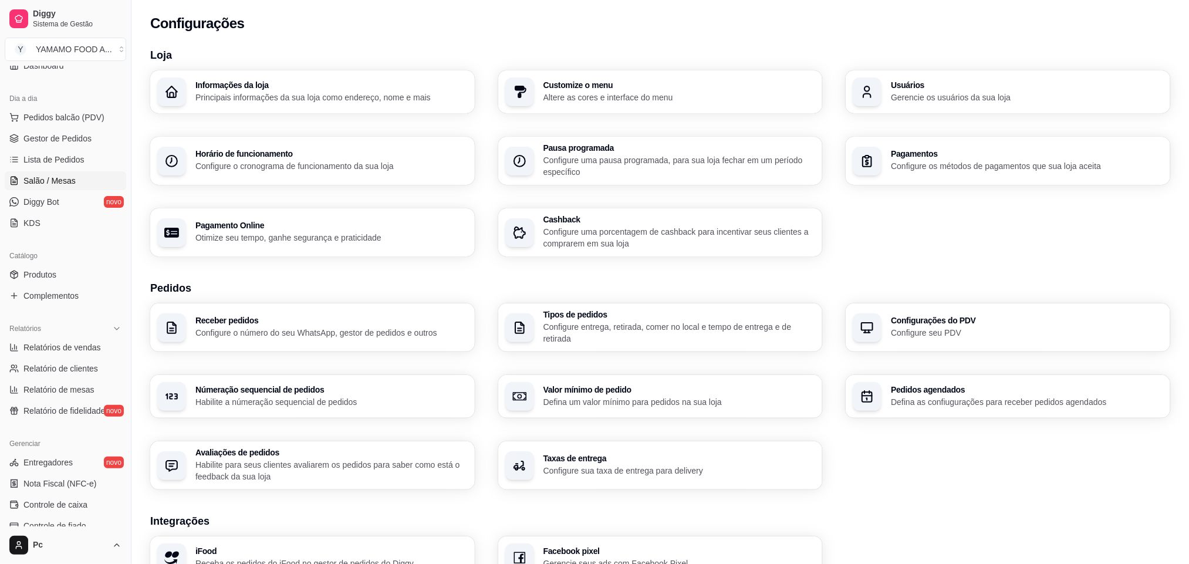
scroll to position [104, 0]
click at [73, 152] on link "Gestor de Pedidos" at bounding box center [65, 143] width 121 height 19
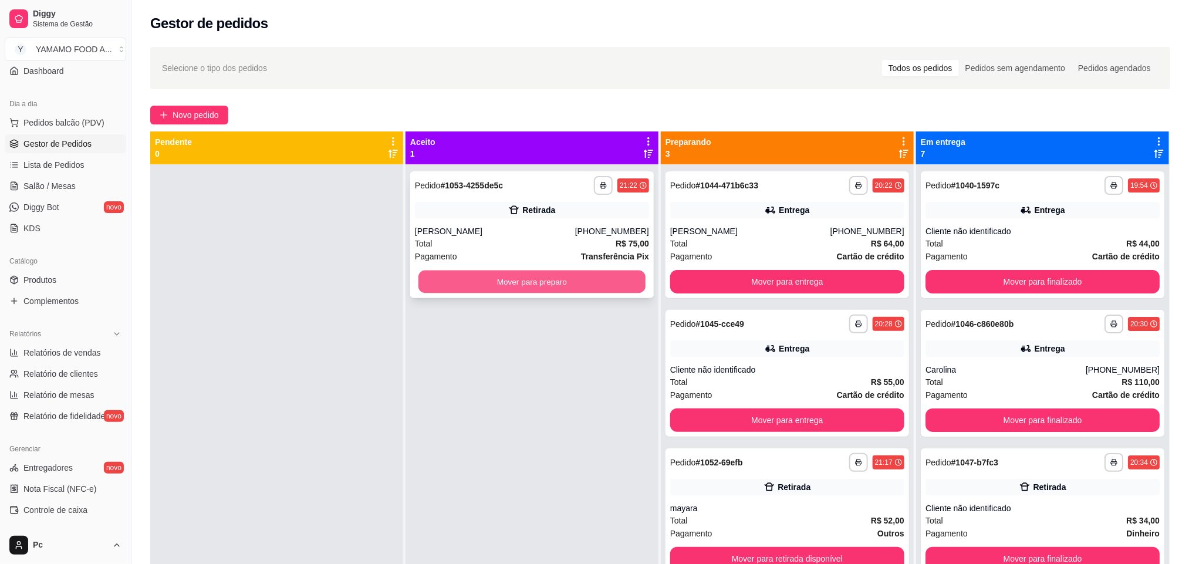
click at [497, 283] on button "Mover para preparo" at bounding box center [531, 281] width 227 height 23
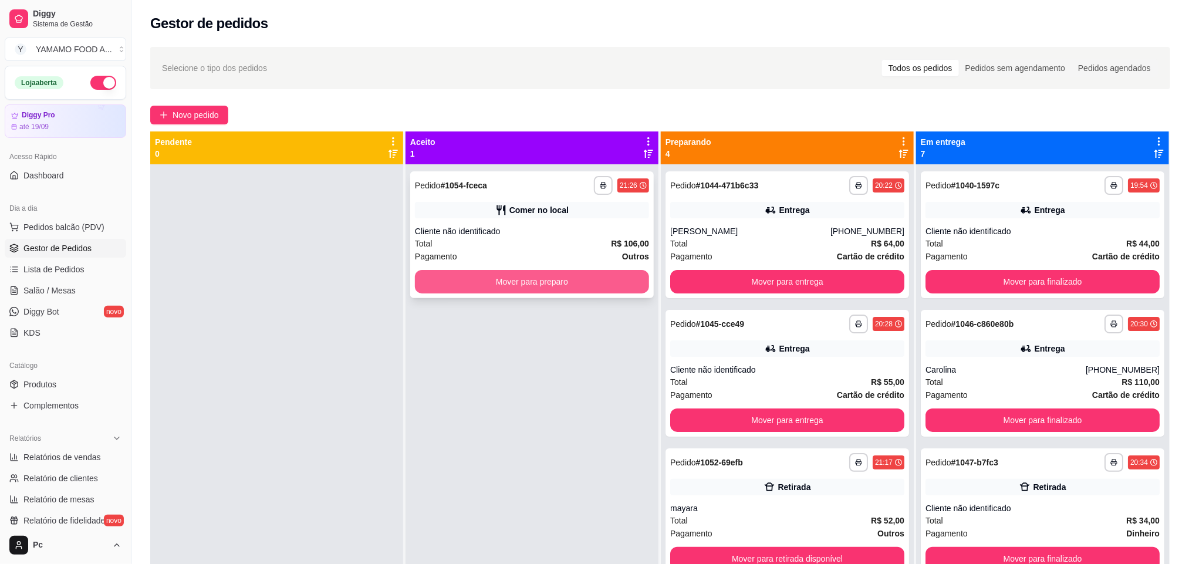
click at [442, 287] on button "Mover para preparo" at bounding box center [532, 281] width 234 height 23
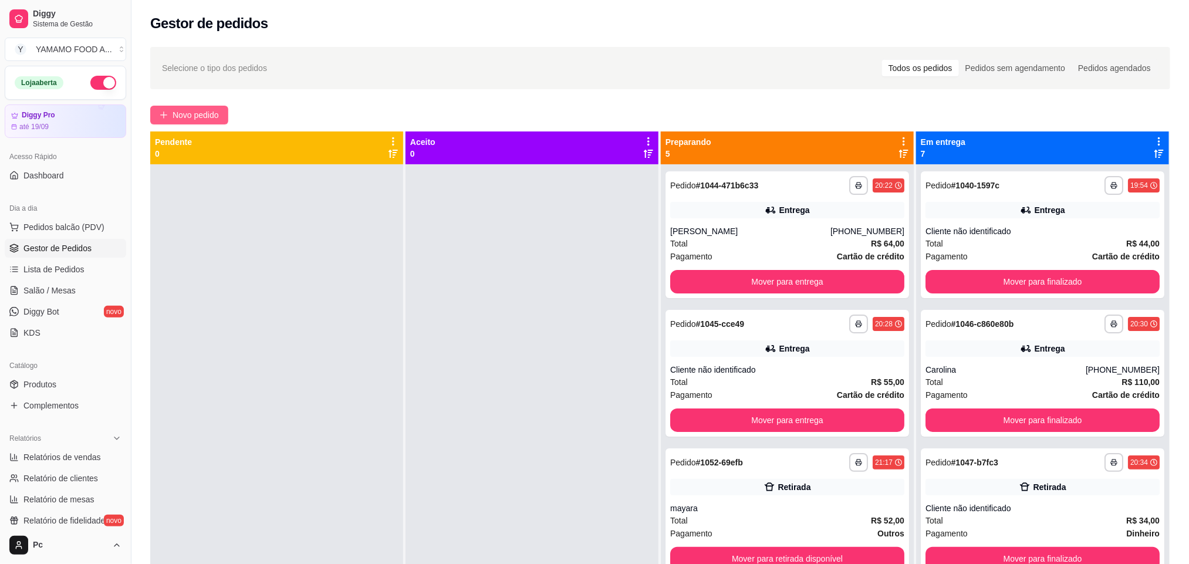
click at [191, 123] on button "Novo pedido" at bounding box center [189, 115] width 78 height 19
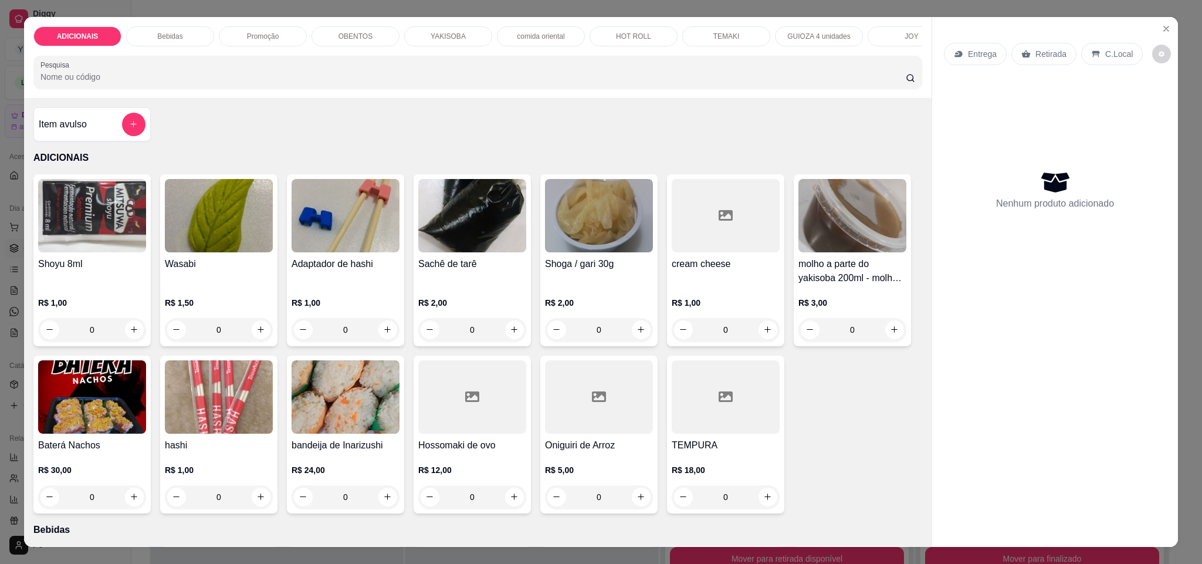
click at [431, 39] on p "YAKISOBA" at bounding box center [448, 36] width 35 height 9
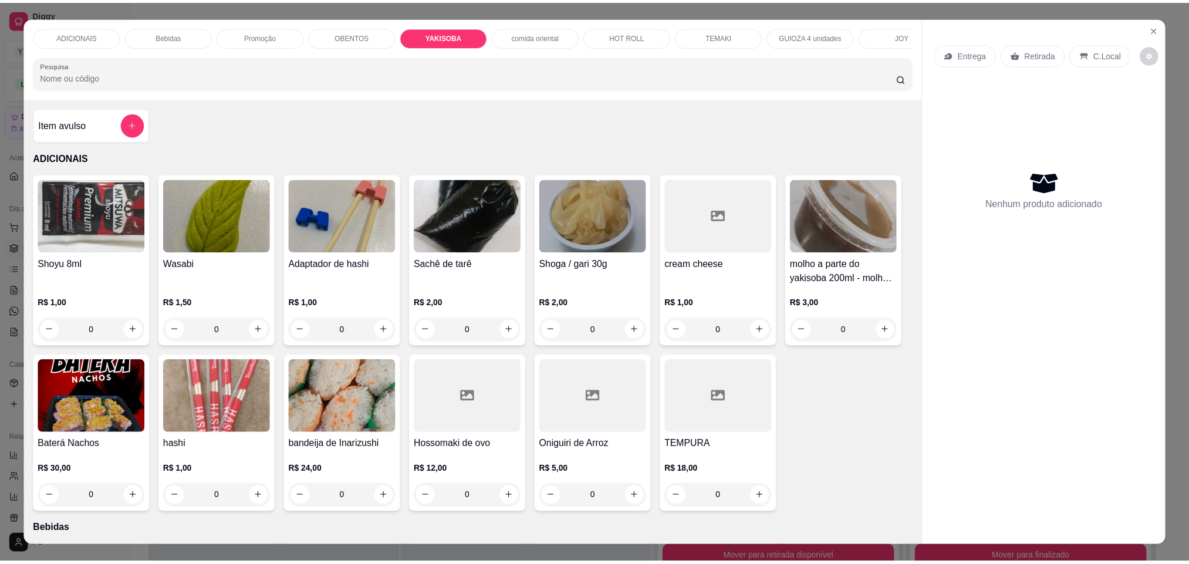
scroll to position [20, 0]
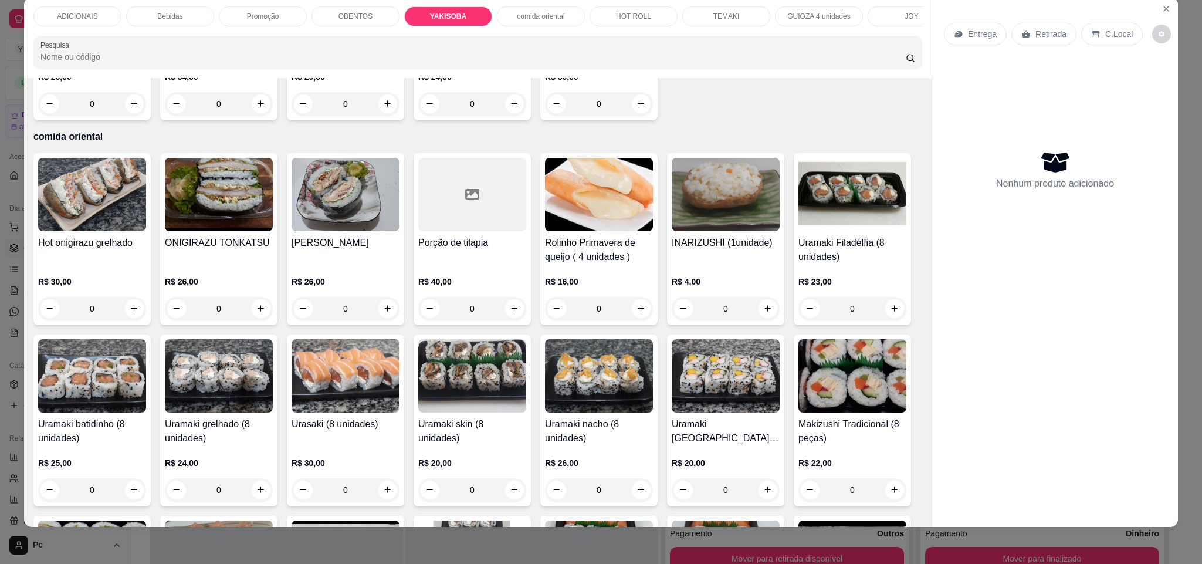
drag, startPoint x: 488, startPoint y: 428, endPoint x: 481, endPoint y: 429, distance: 6.7
click at [378, 116] on input "0" at bounding box center [346, 103] width 66 height 23
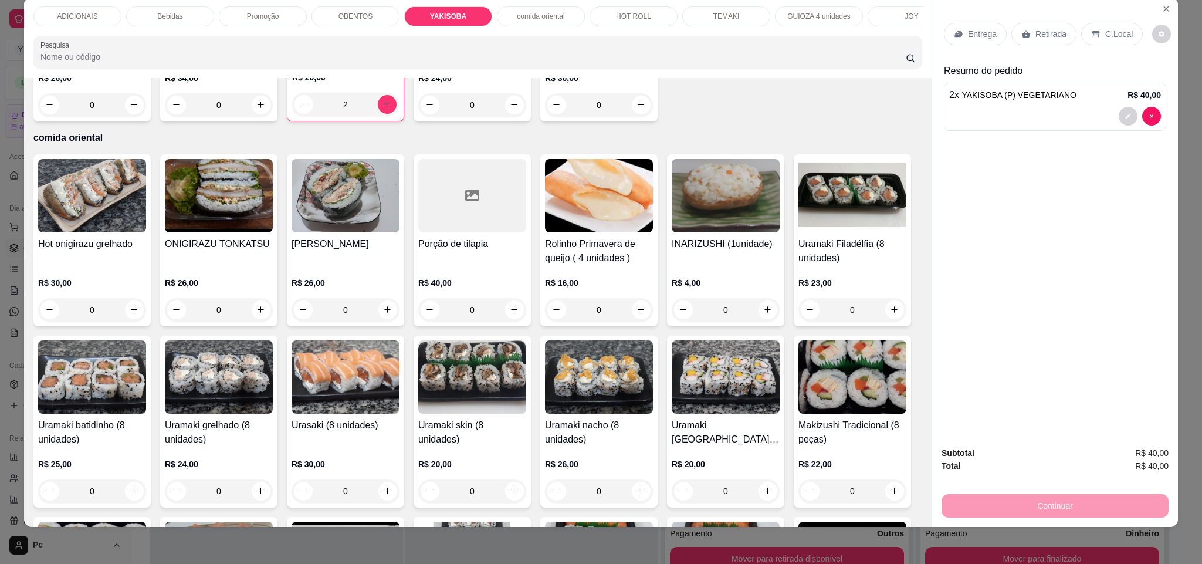
type input "2"
click at [1022, 30] on icon at bounding box center [1026, 33] width 9 height 9
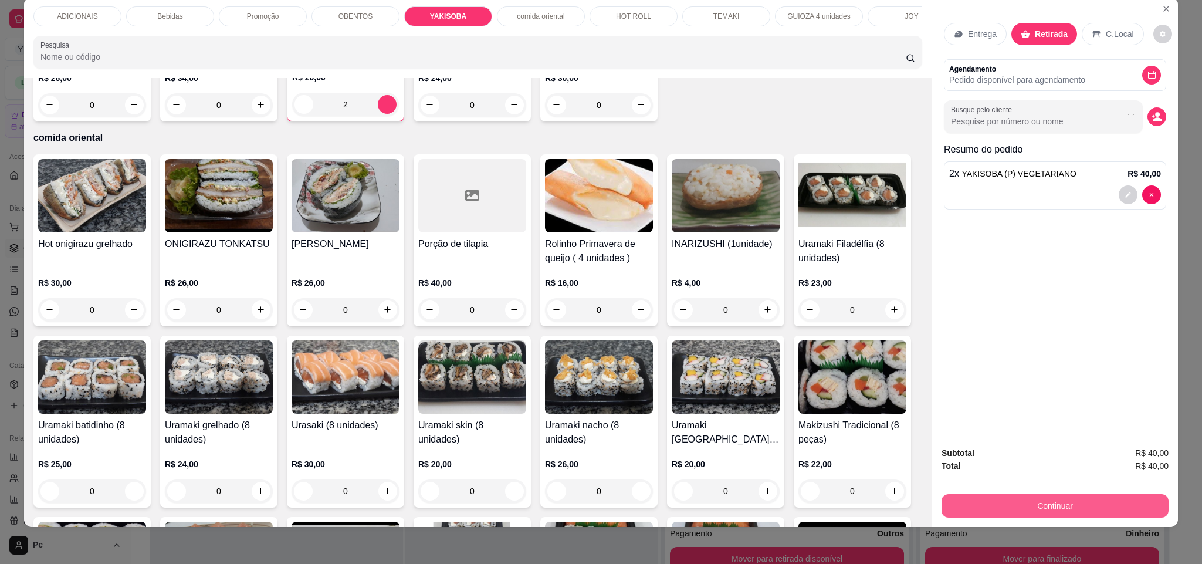
click at [1027, 502] on button "Continuar" at bounding box center [1055, 505] width 227 height 23
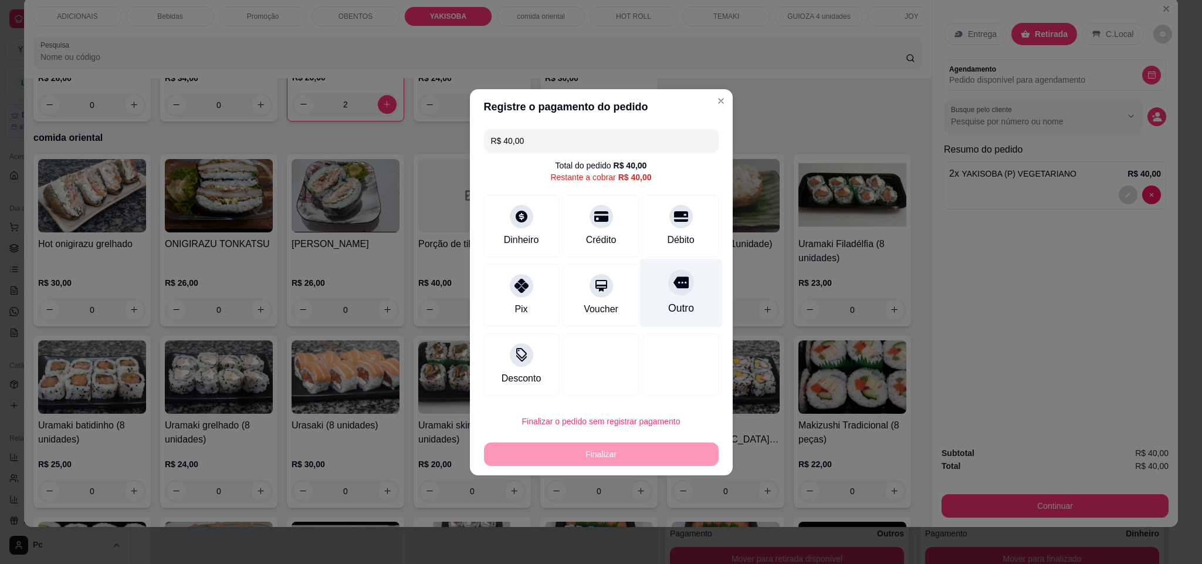
drag, startPoint x: 681, startPoint y: 303, endPoint x: 678, endPoint y: 377, distance: 74.0
click at [682, 307] on div "Outro" at bounding box center [681, 307] width 26 height 15
type input "R$ 0,00"
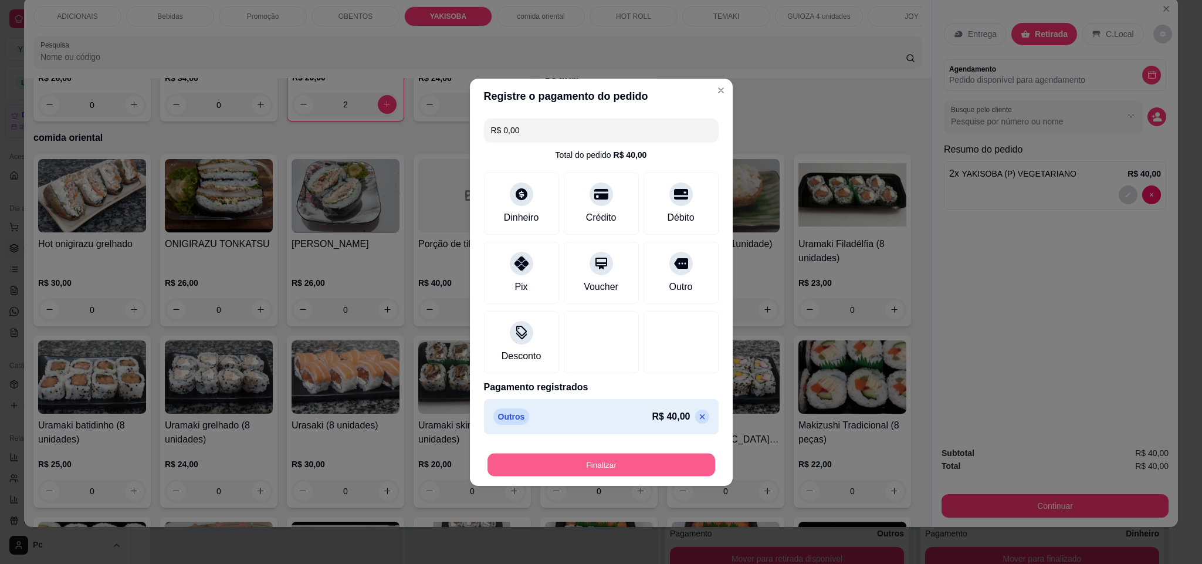
click at [652, 470] on button "Finalizar" at bounding box center [602, 464] width 228 height 23
type input "0"
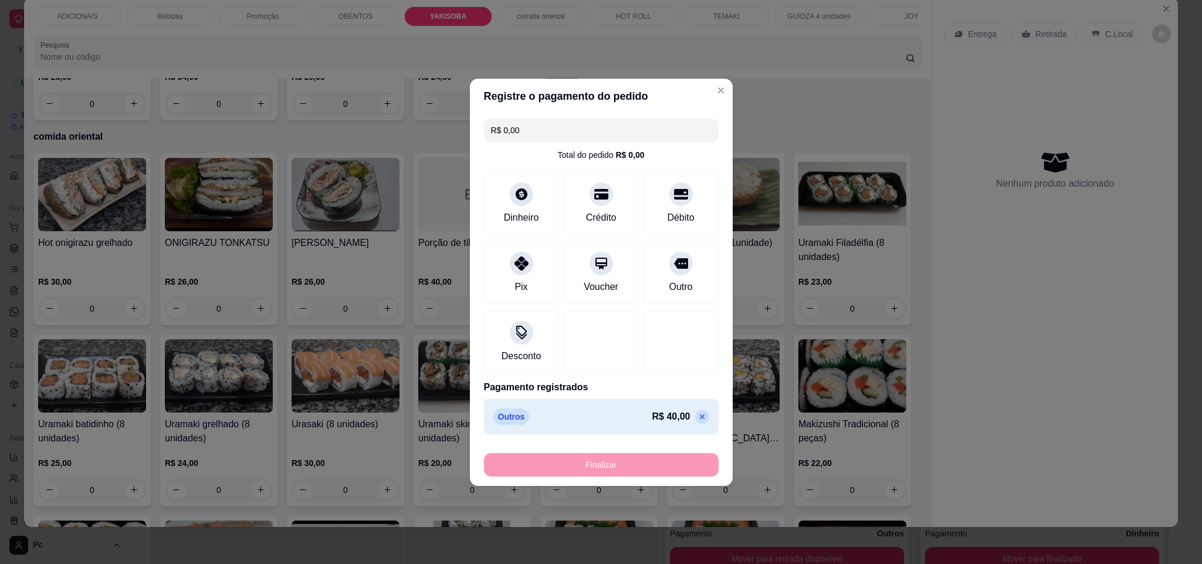
type input "-R$ 40,00"
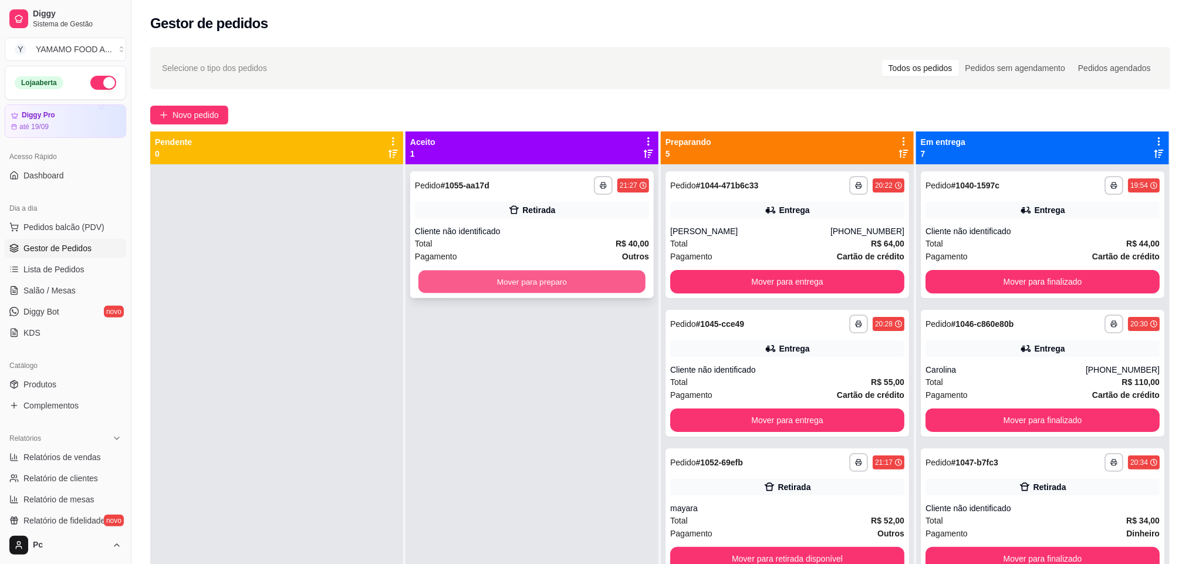
click at [497, 277] on button "Mover para preparo" at bounding box center [531, 281] width 227 height 23
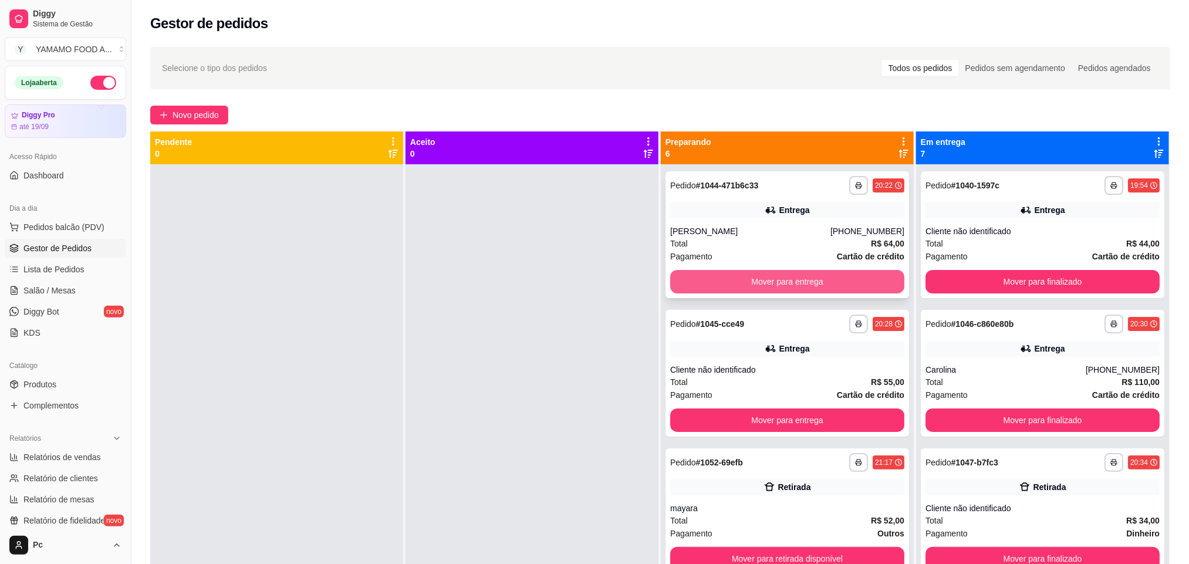
click at [689, 272] on button "Mover para entrega" at bounding box center [787, 281] width 234 height 23
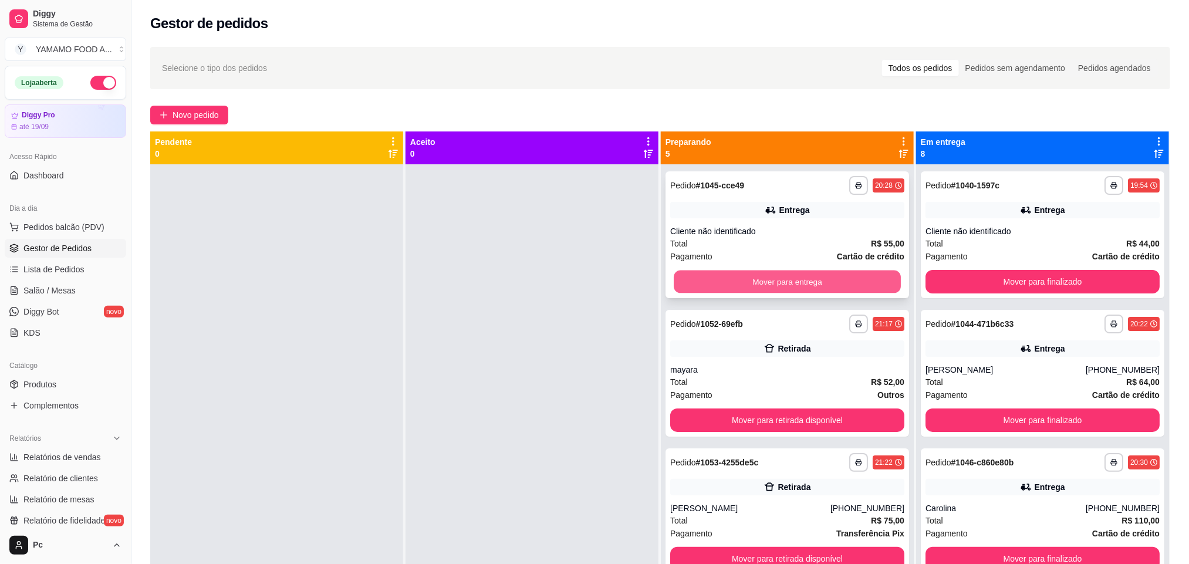
click at [692, 276] on button "Mover para entrega" at bounding box center [787, 281] width 227 height 23
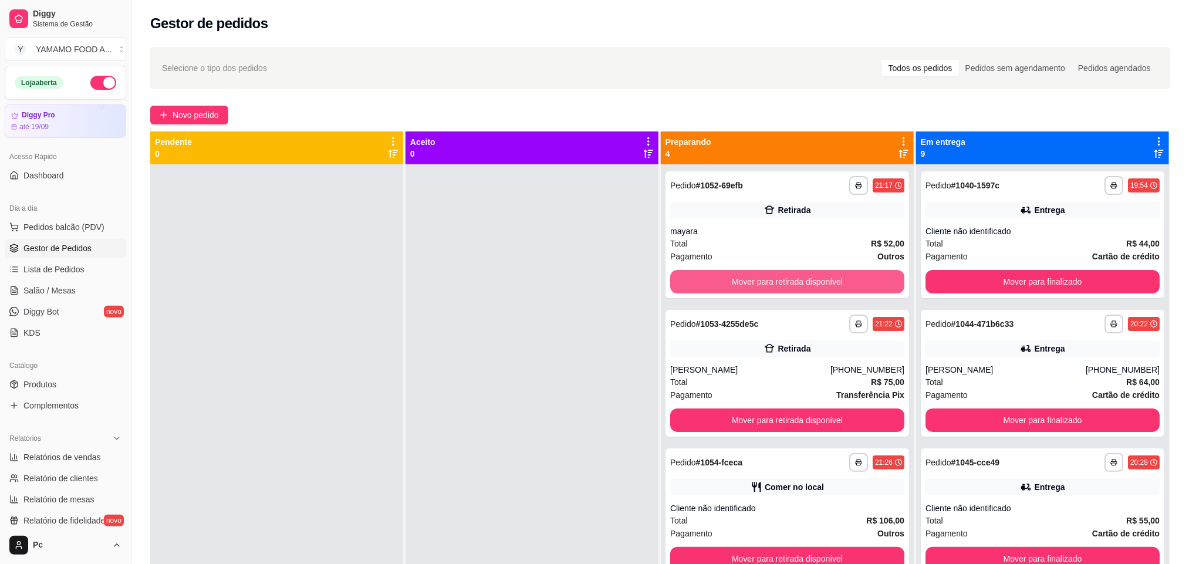
click at [692, 276] on button "Mover para retirada disponível" at bounding box center [787, 281] width 234 height 23
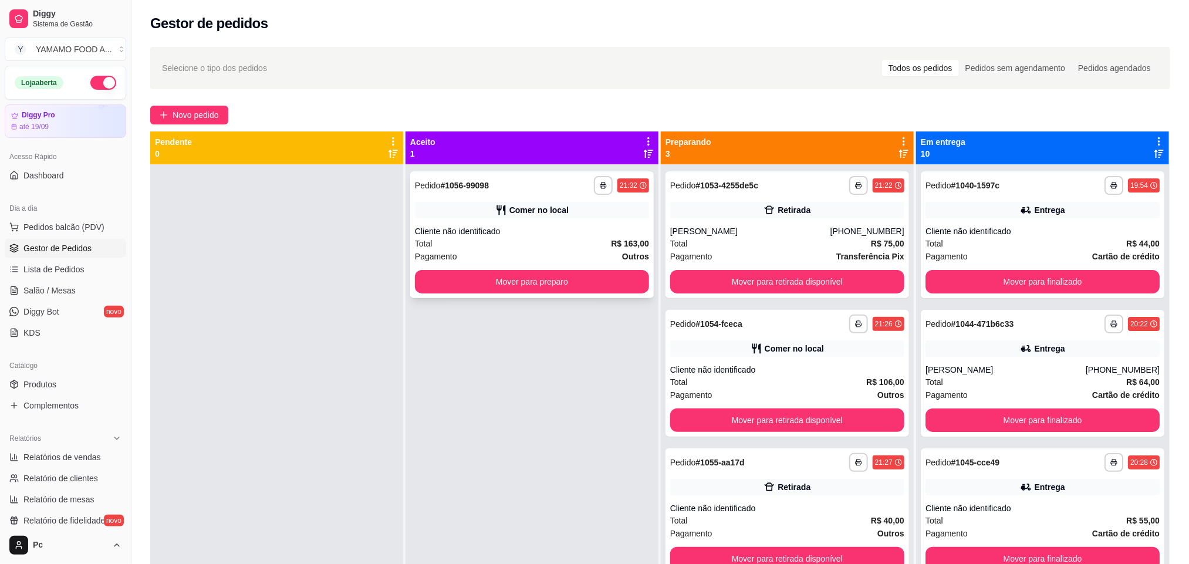
click at [453, 261] on div "Pagamento Outros" at bounding box center [532, 256] width 234 height 13
click at [485, 288] on button "Mover para preparo" at bounding box center [531, 281] width 227 height 23
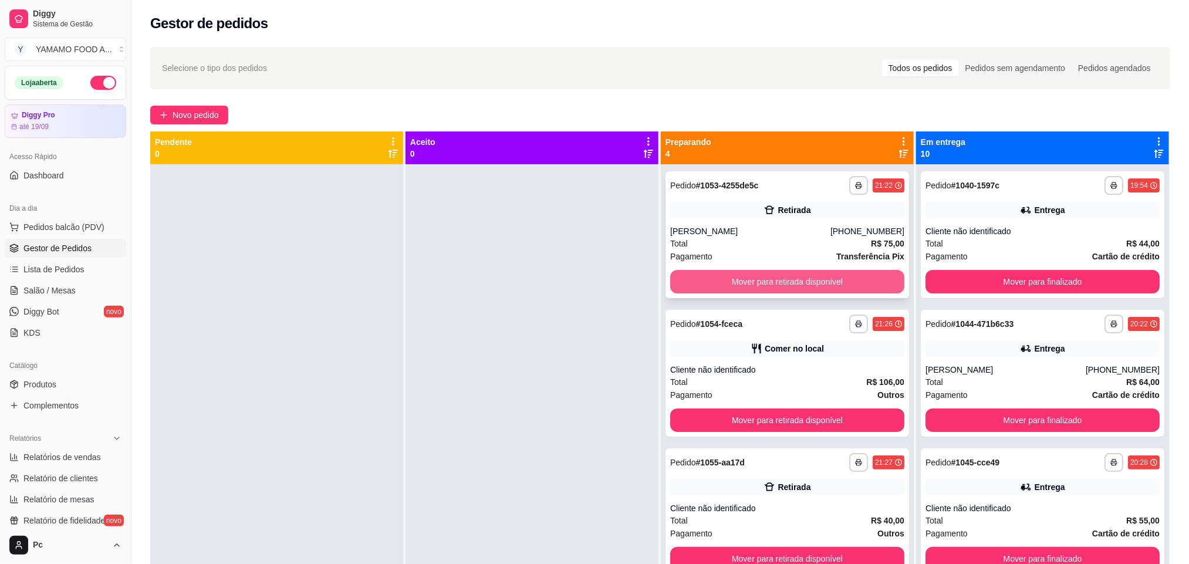
scroll to position [1, 0]
click at [999, 232] on div "Cliente não identificado" at bounding box center [1042, 231] width 234 height 12
click at [962, 377] on div "Total R$ 64,00" at bounding box center [1042, 382] width 234 height 13
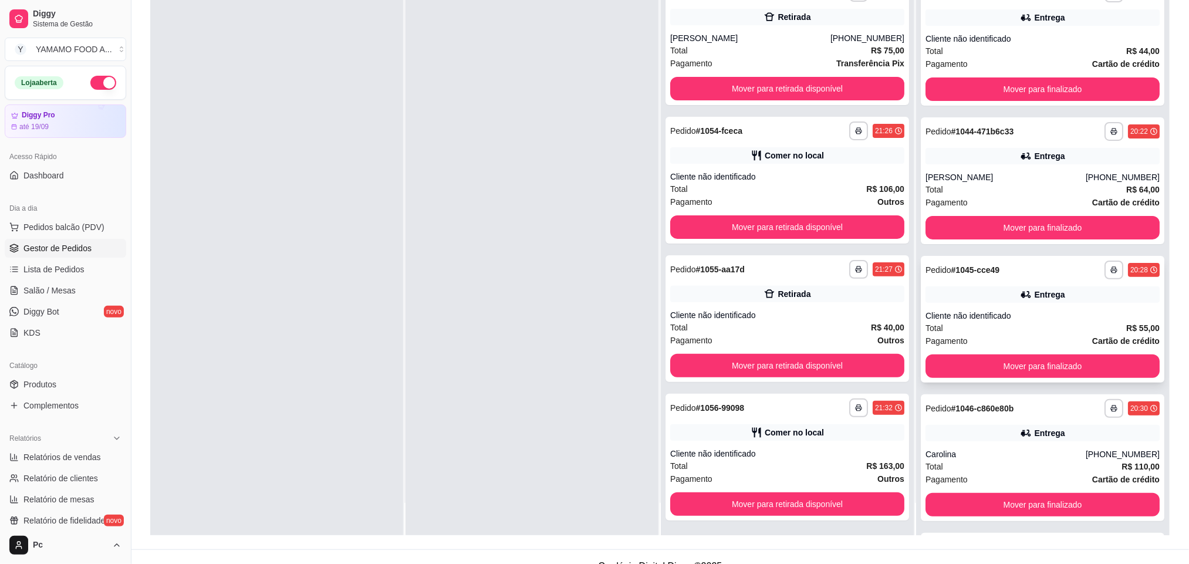
scroll to position [157, 0]
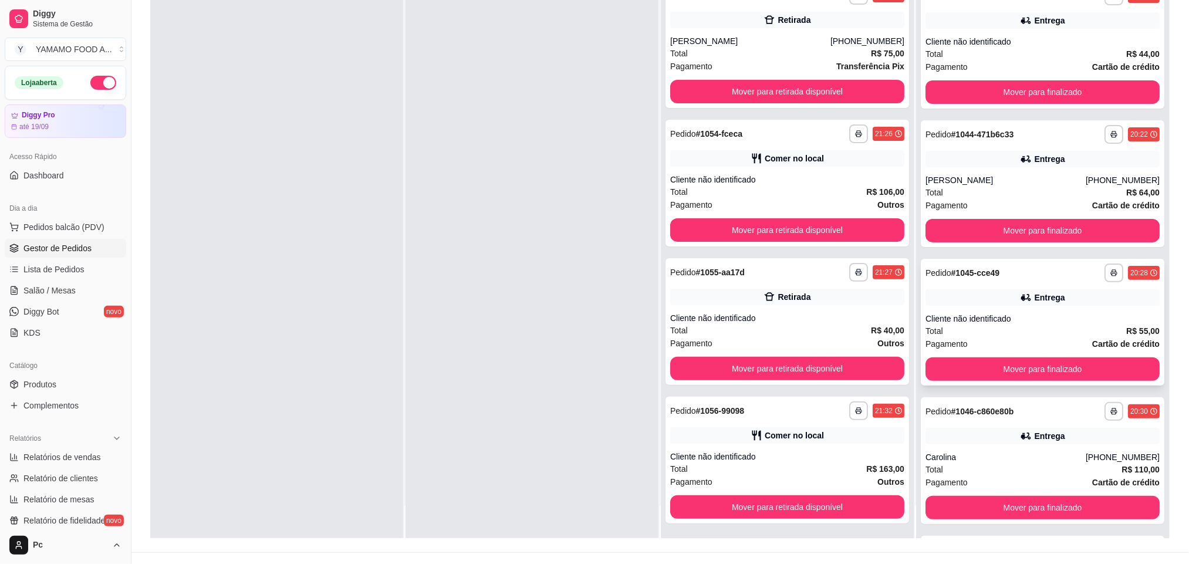
click at [1041, 317] on div "Cliente não identificado" at bounding box center [1042, 319] width 234 height 12
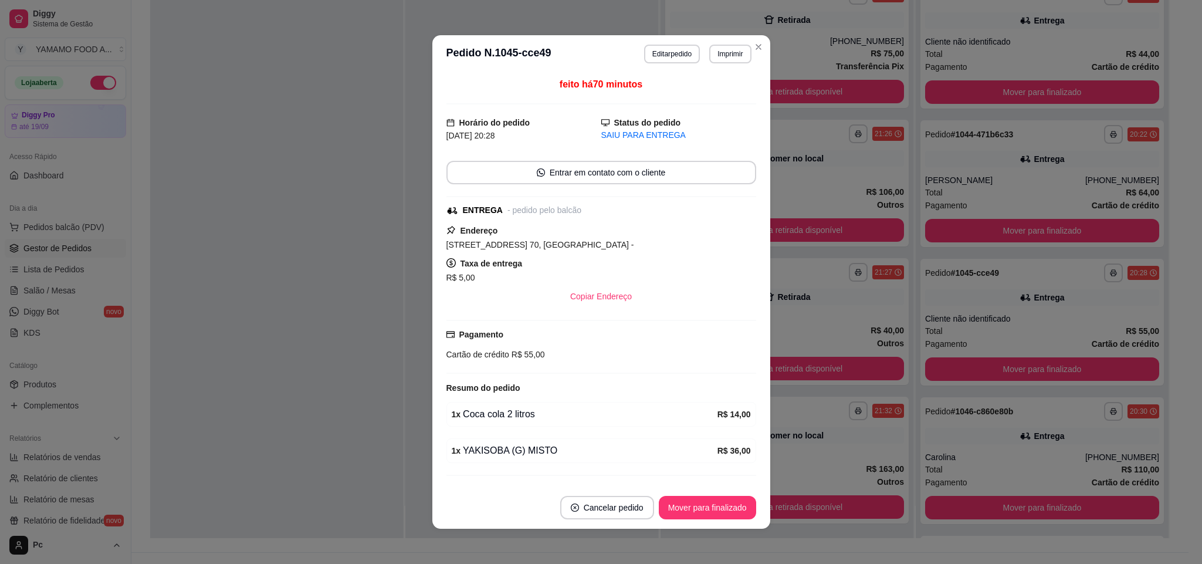
click at [756, 55] on header "**********" at bounding box center [601, 54] width 338 height 38
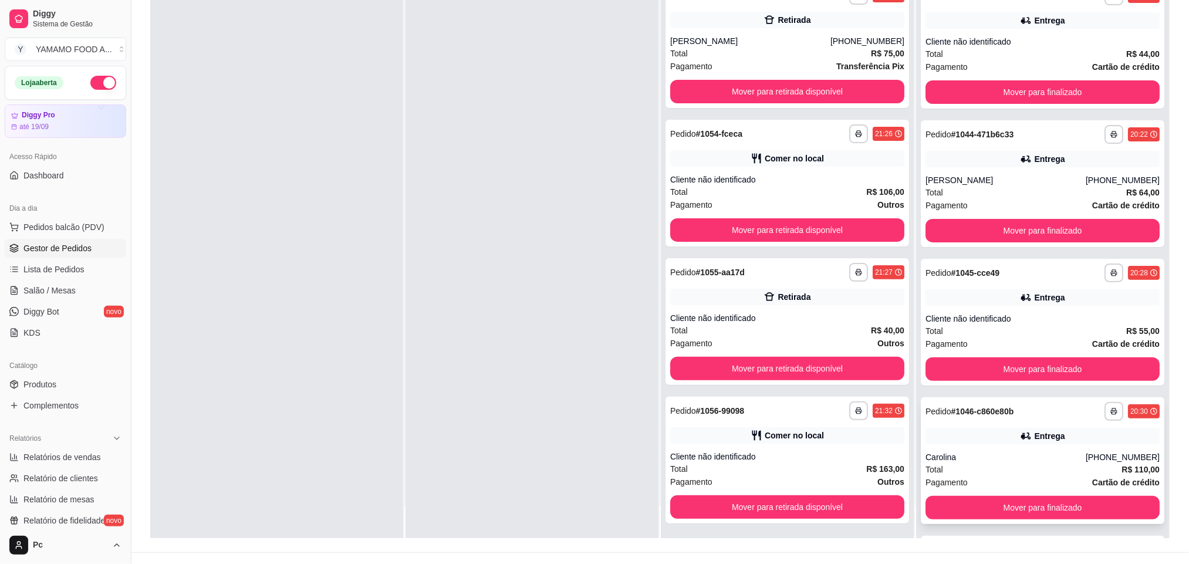
click at [1020, 453] on div "Carolina" at bounding box center [1005, 457] width 160 height 12
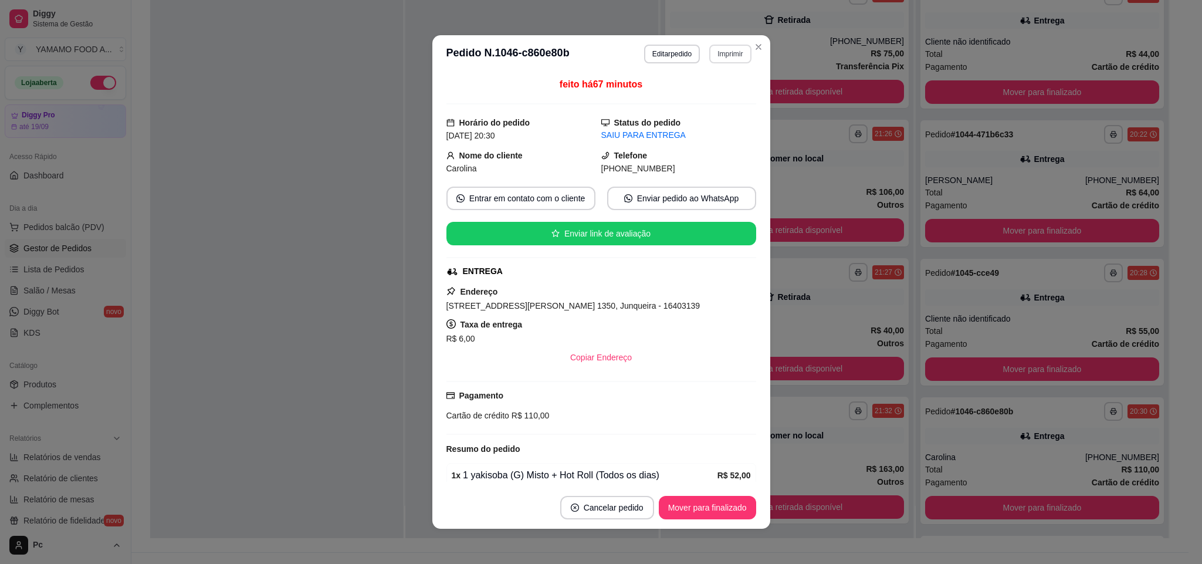
click at [709, 50] on button "Imprimir" at bounding box center [730, 54] width 42 height 19
click at [710, 99] on button "IMPRESSORA" at bounding box center [703, 96] width 82 height 18
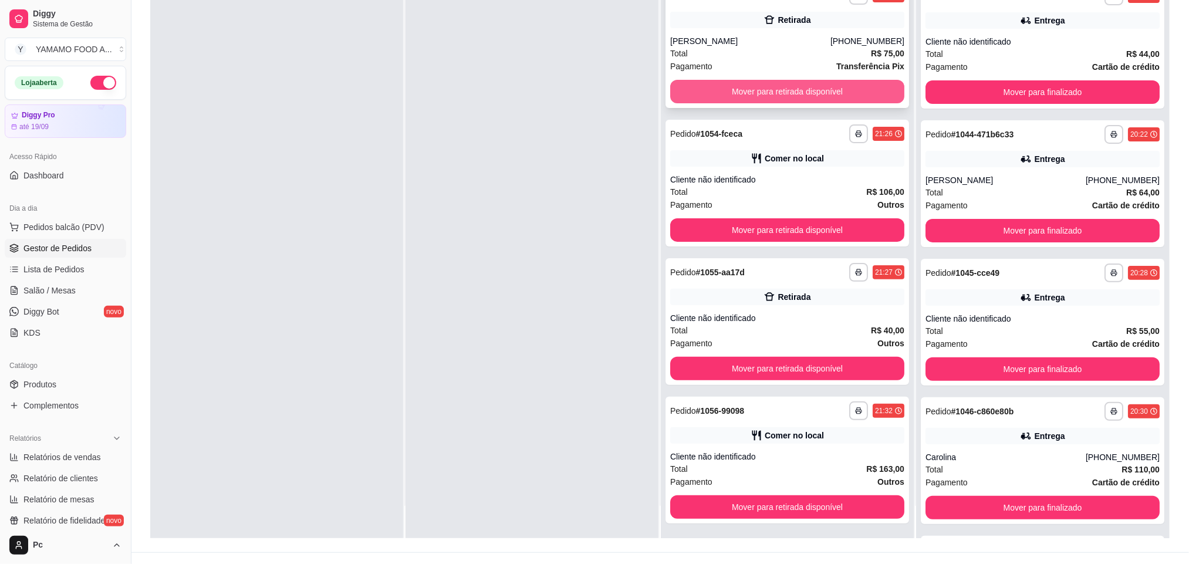
click at [746, 87] on button "Mover para retirada disponível" at bounding box center [787, 91] width 234 height 23
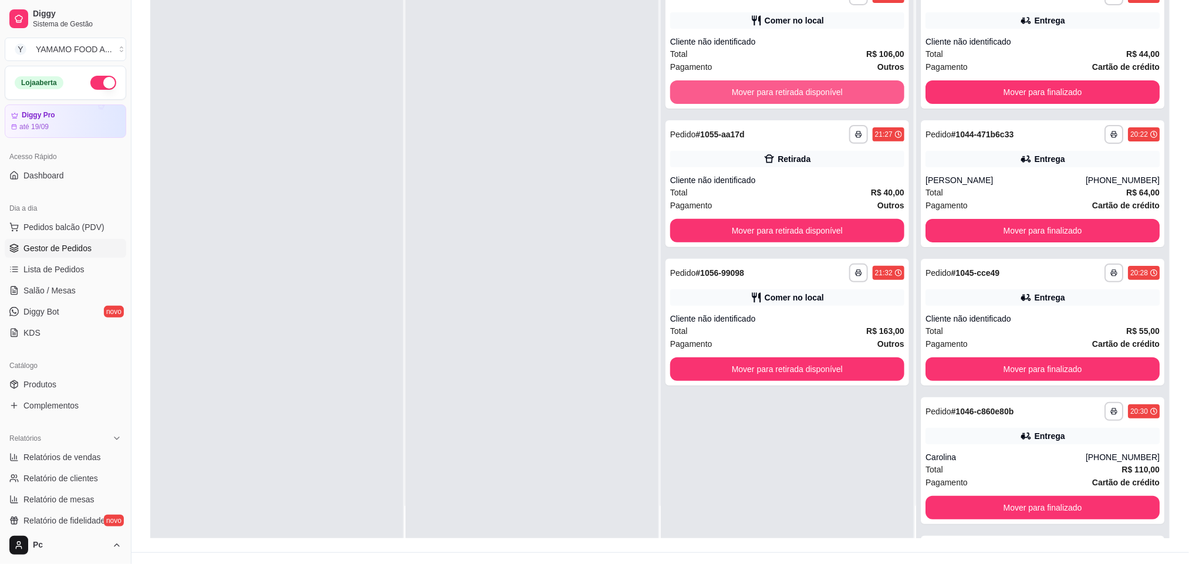
scroll to position [0, 0]
click at [746, 87] on button "Mover para retirada disponível" at bounding box center [787, 91] width 234 height 23
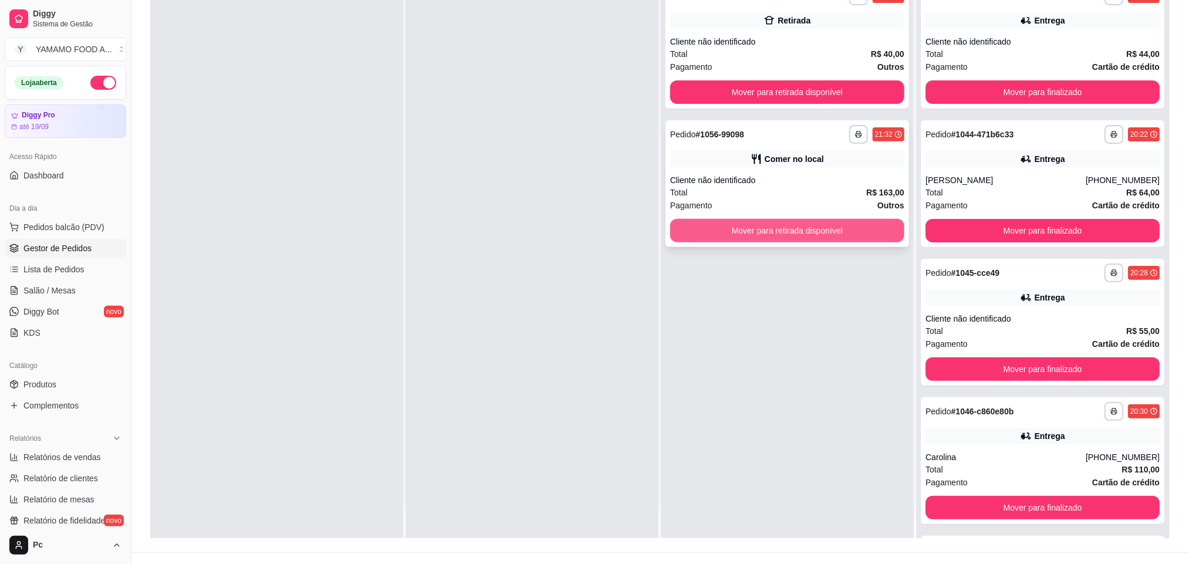
click at [755, 227] on button "Mover para retirada disponível" at bounding box center [787, 230] width 234 height 23
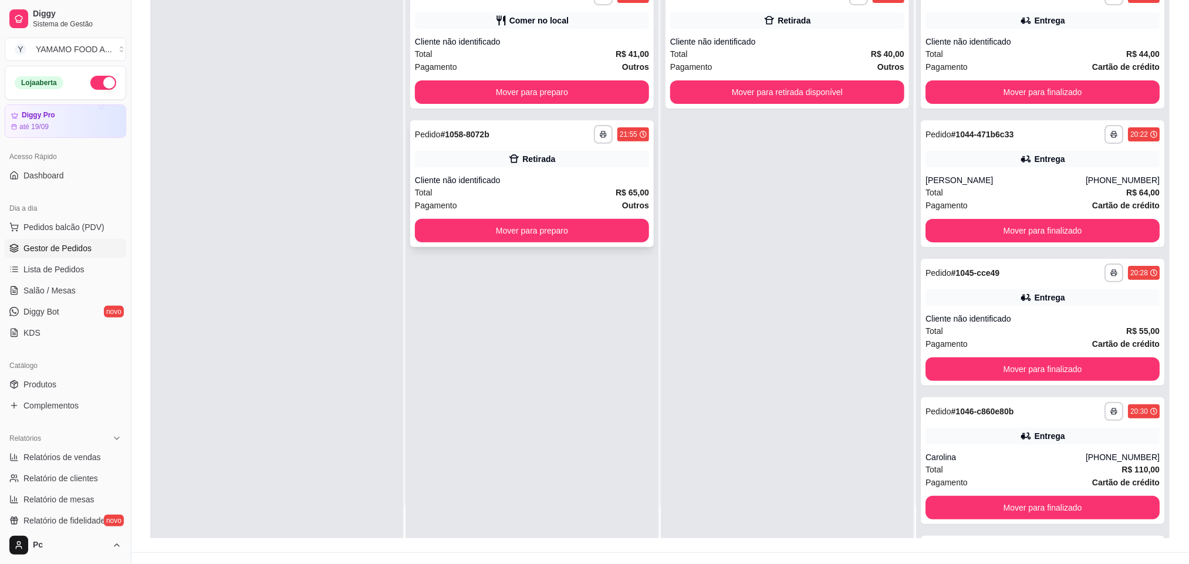
click at [548, 176] on div "Cliente não identificado" at bounding box center [532, 180] width 234 height 12
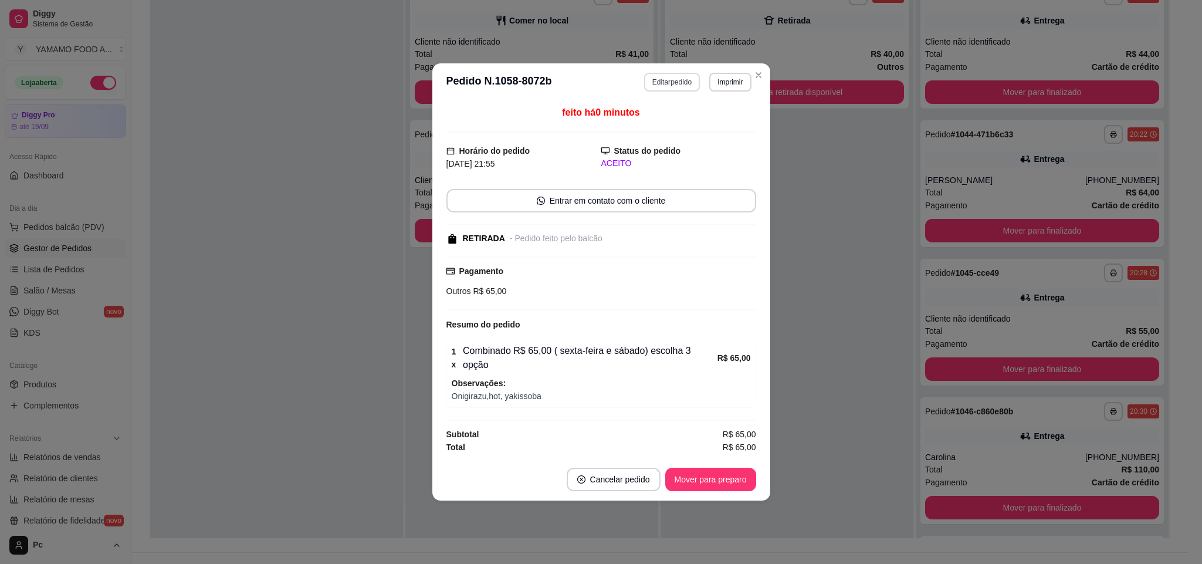
click at [683, 87] on button "Editar pedido" at bounding box center [672, 82] width 56 height 19
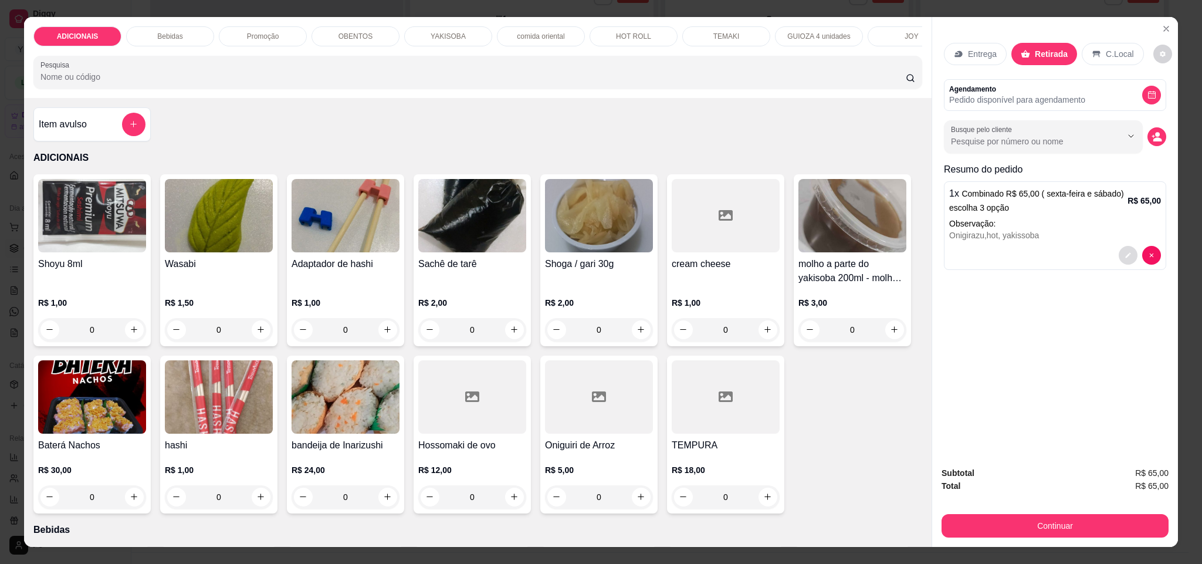
click at [1127, 255] on button "decrease-product-quantity" at bounding box center [1128, 255] width 19 height 19
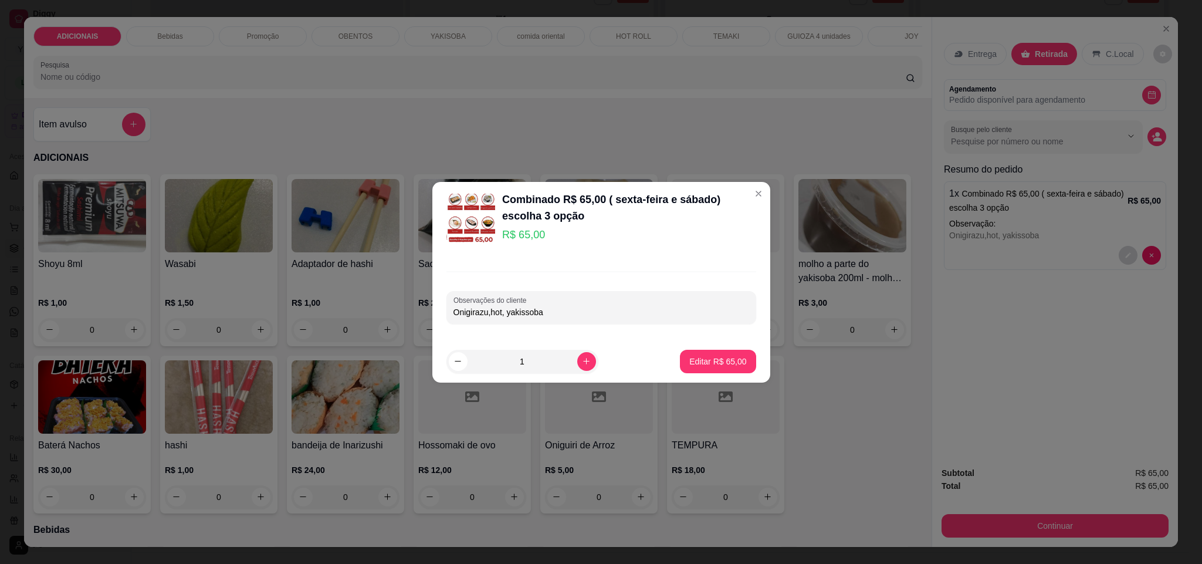
click at [500, 309] on input "Onigirazu,hot, yakissoba" at bounding box center [602, 312] width 296 height 12
click at [500, 312] on input "Onigirazu,hot, yakissoba" at bounding box center [602, 312] width 296 height 12
type input "Onigirazu,uramki, yakissoba"
click at [692, 365] on p "Editar R$ 65,00" at bounding box center [718, 361] width 55 height 11
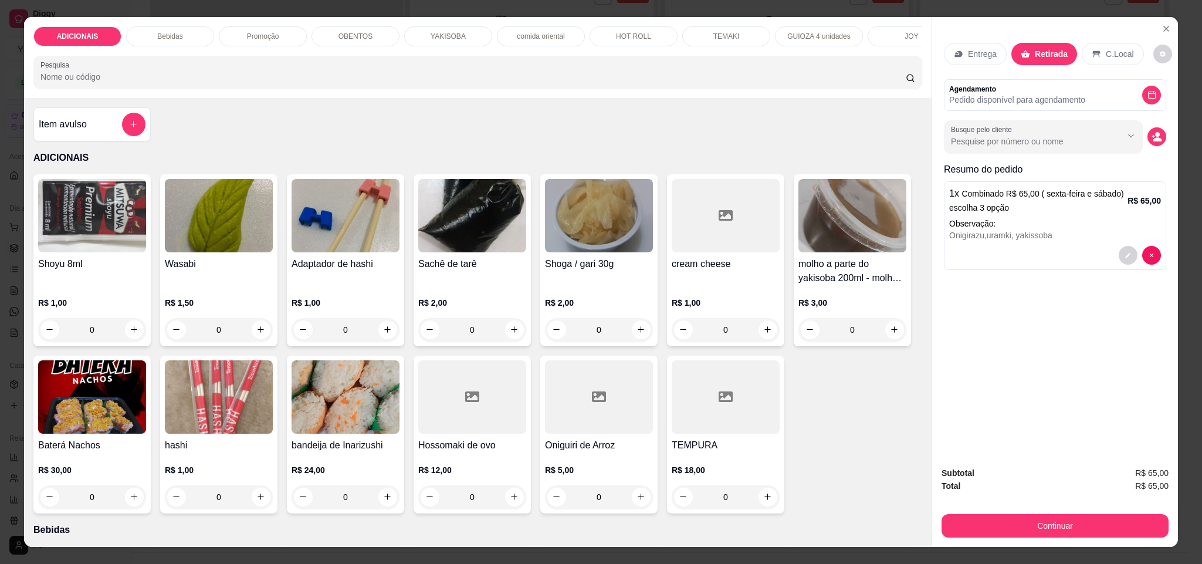
click at [653, 365] on div at bounding box center [599, 396] width 108 height 73
click at [965, 525] on button "Continuar" at bounding box center [1055, 525] width 227 height 23
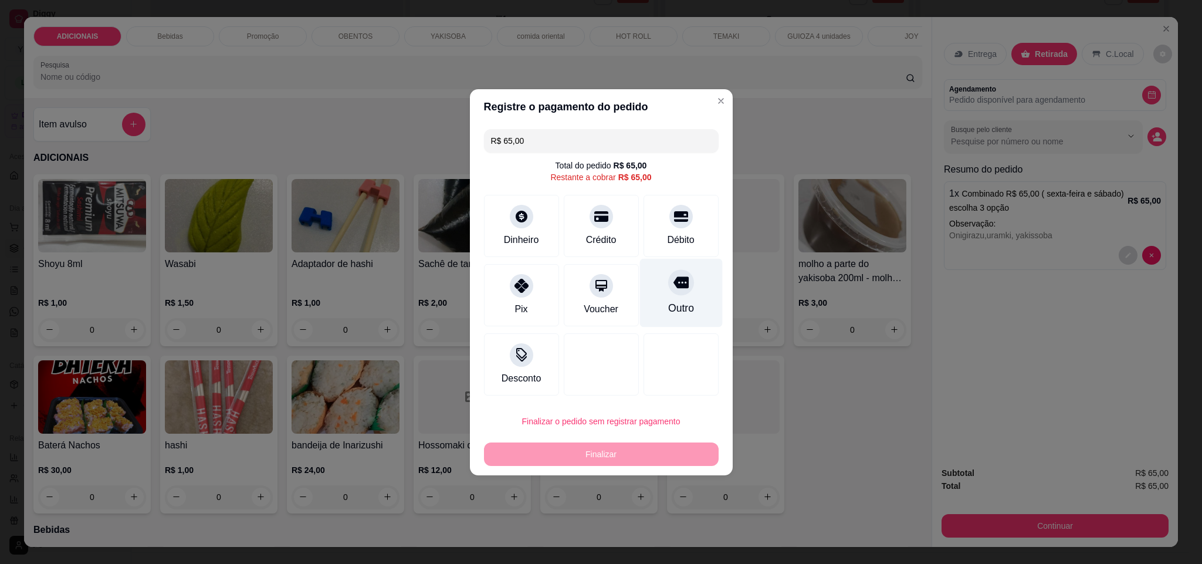
click at [672, 317] on div "Outro" at bounding box center [681, 292] width 83 height 69
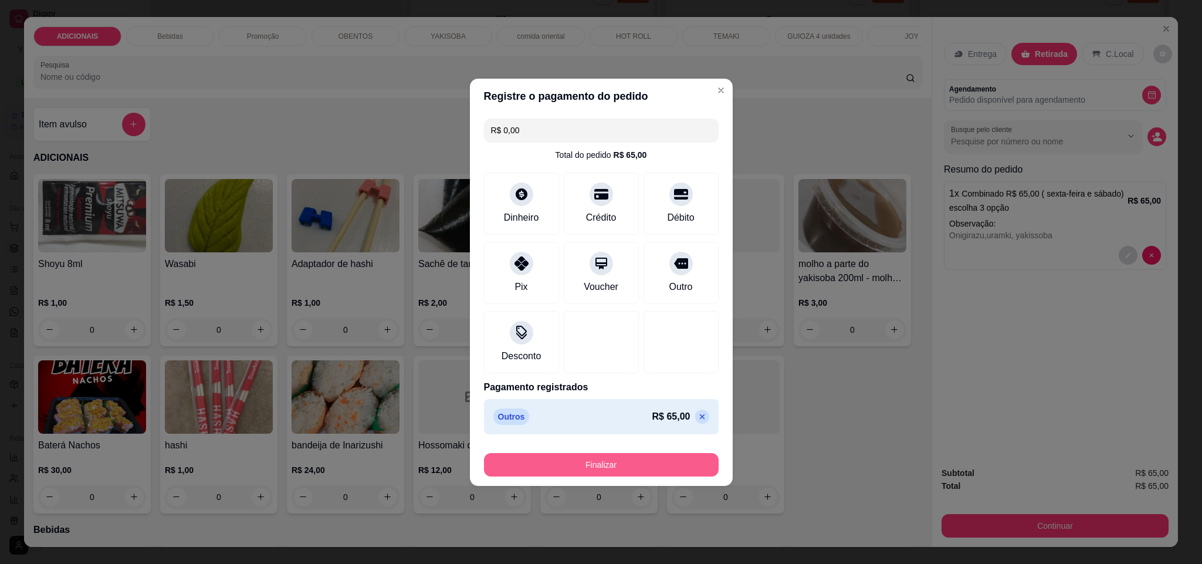
click at [644, 470] on button "Finalizar" at bounding box center [601, 464] width 235 height 23
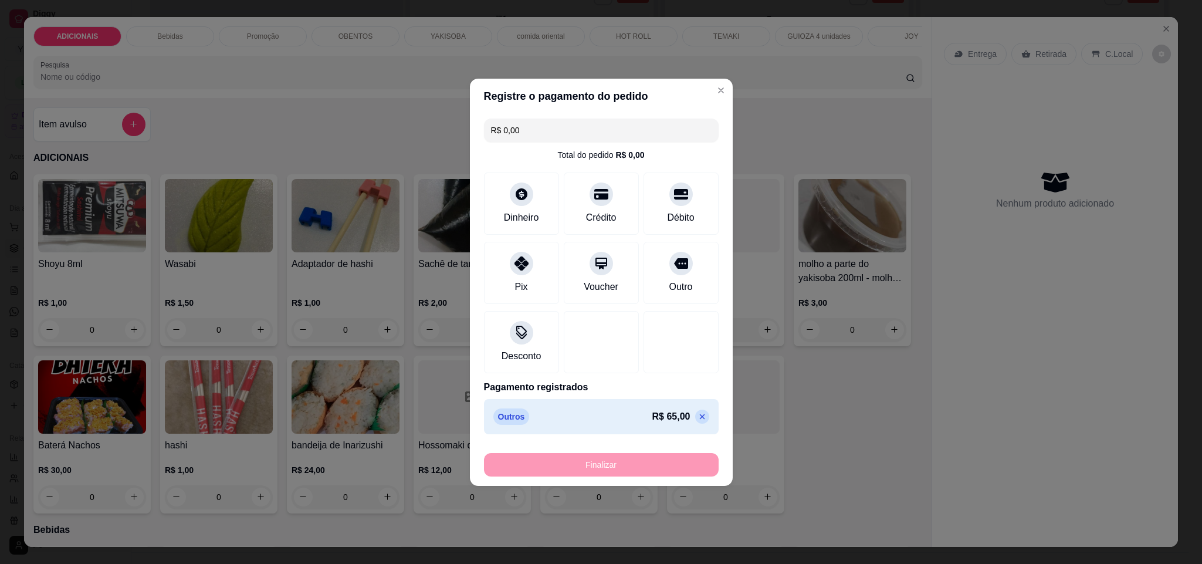
type input "-R$ 65,00"
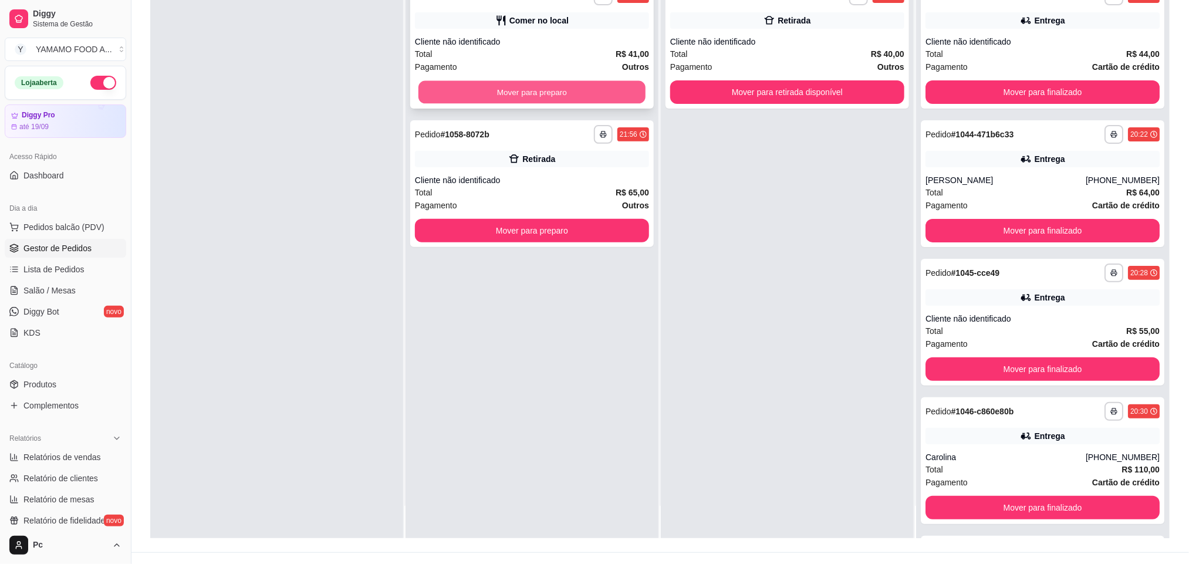
click at [613, 90] on button "Mover para preparo" at bounding box center [531, 92] width 227 height 23
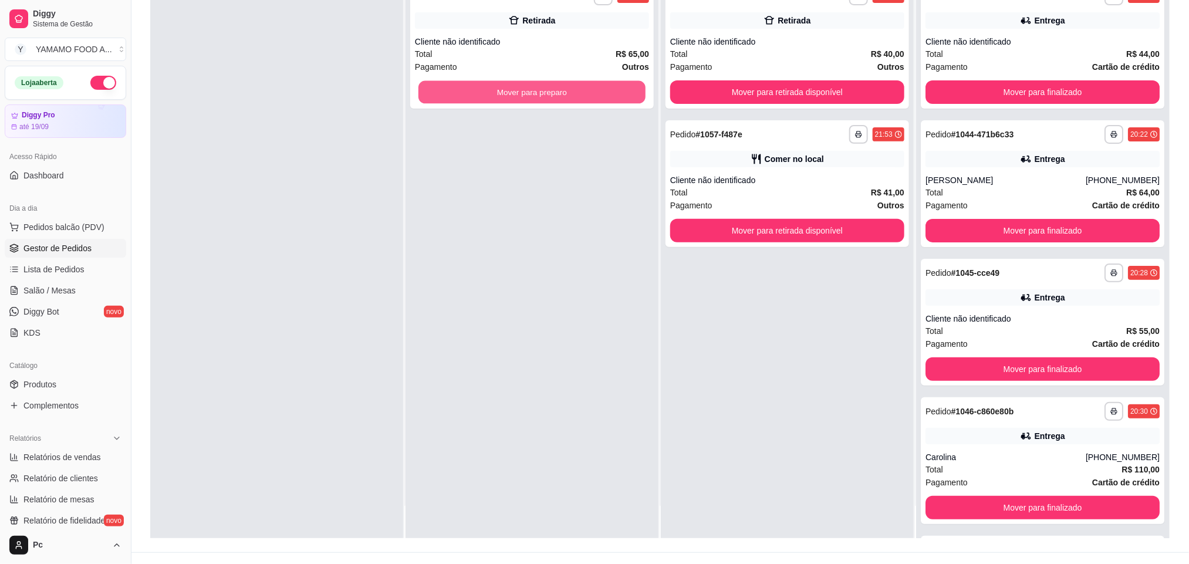
click at [613, 90] on button "Mover para preparo" at bounding box center [531, 92] width 227 height 23
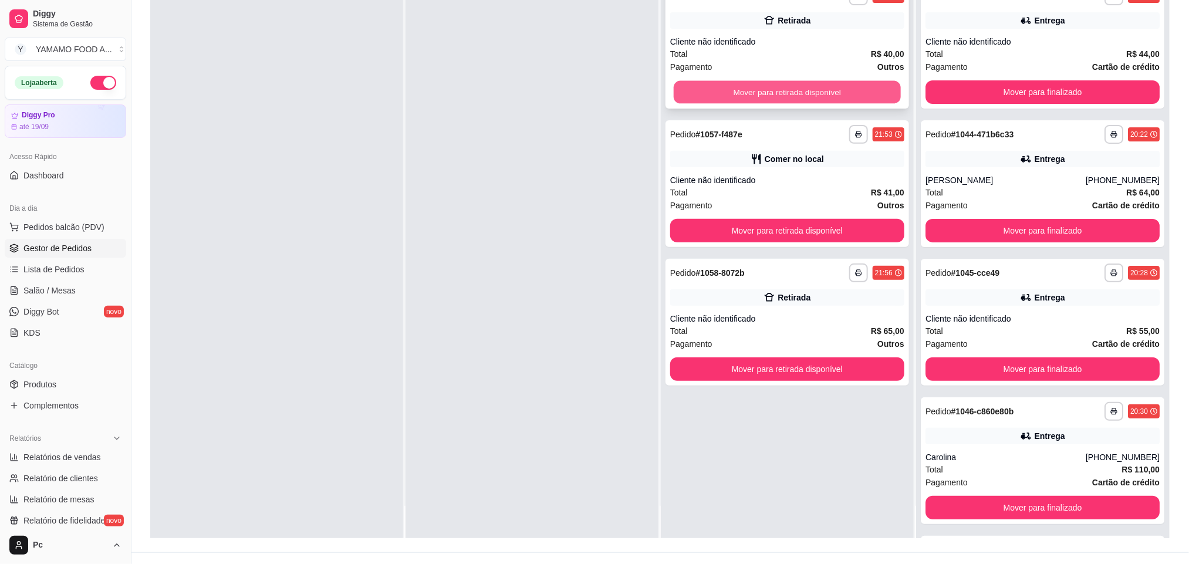
click at [699, 86] on button "Mover para retirada disponível" at bounding box center [787, 92] width 227 height 23
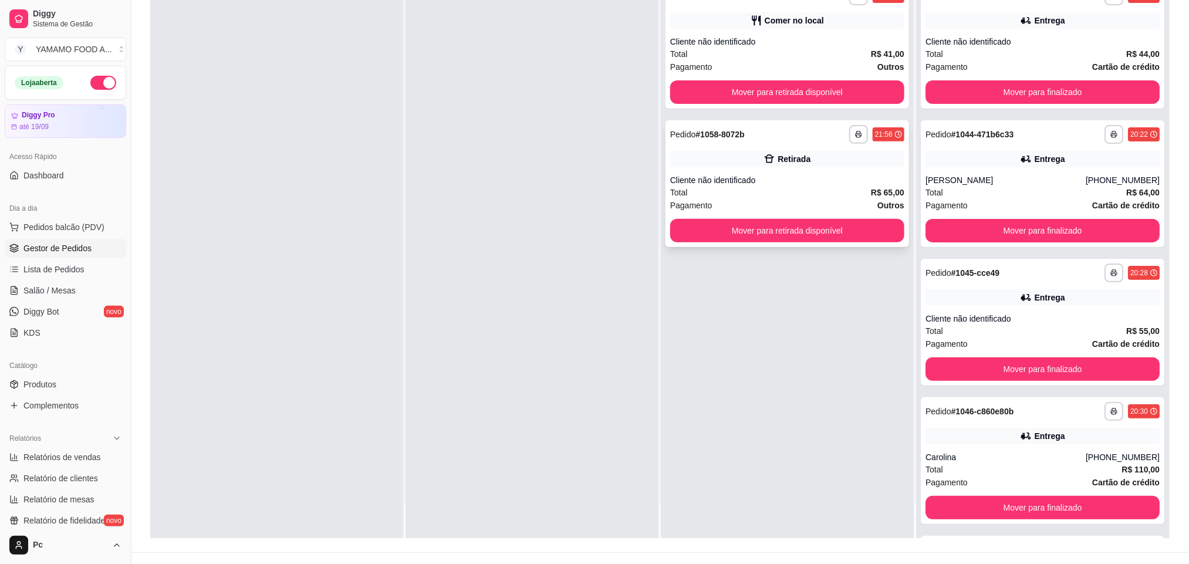
drag, startPoint x: 826, startPoint y: 176, endPoint x: 820, endPoint y: 178, distance: 6.3
click at [820, 178] on div "Cliente não identificado" at bounding box center [787, 180] width 234 height 12
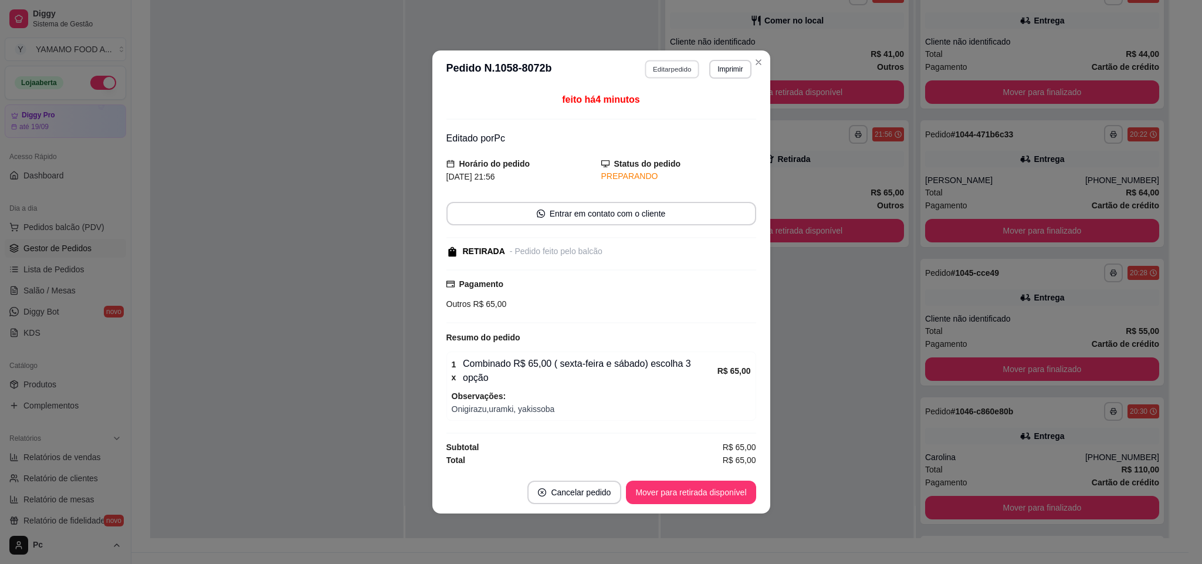
click at [669, 76] on button "Editar pedido" at bounding box center [672, 69] width 55 height 18
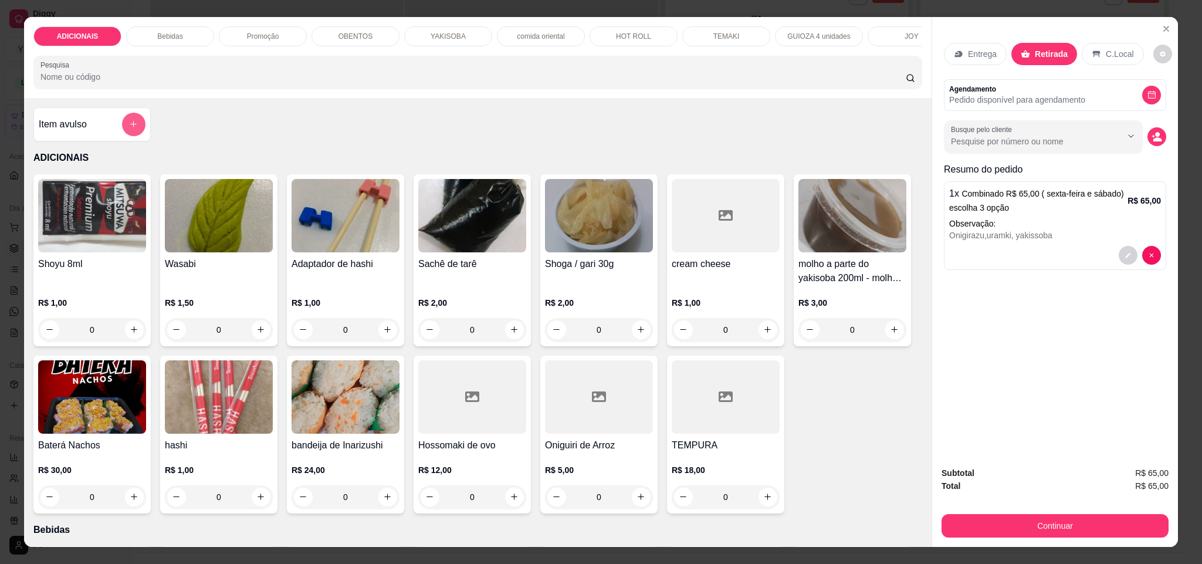
click at [129, 128] on icon "add-separate-item" at bounding box center [133, 124] width 9 height 9
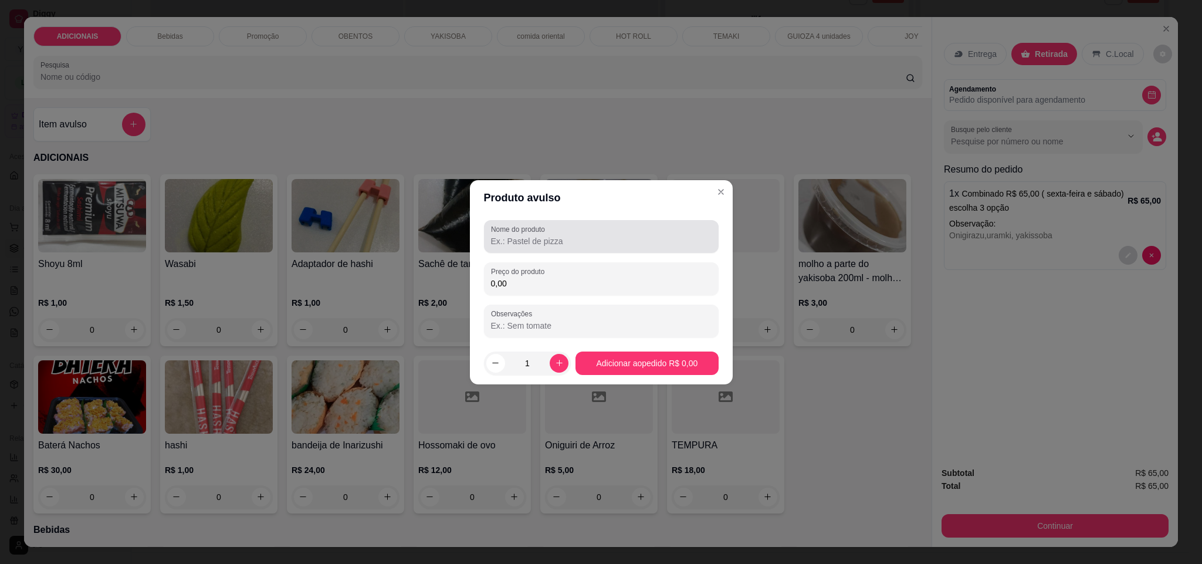
click at [519, 247] on div at bounding box center [601, 236] width 221 height 23
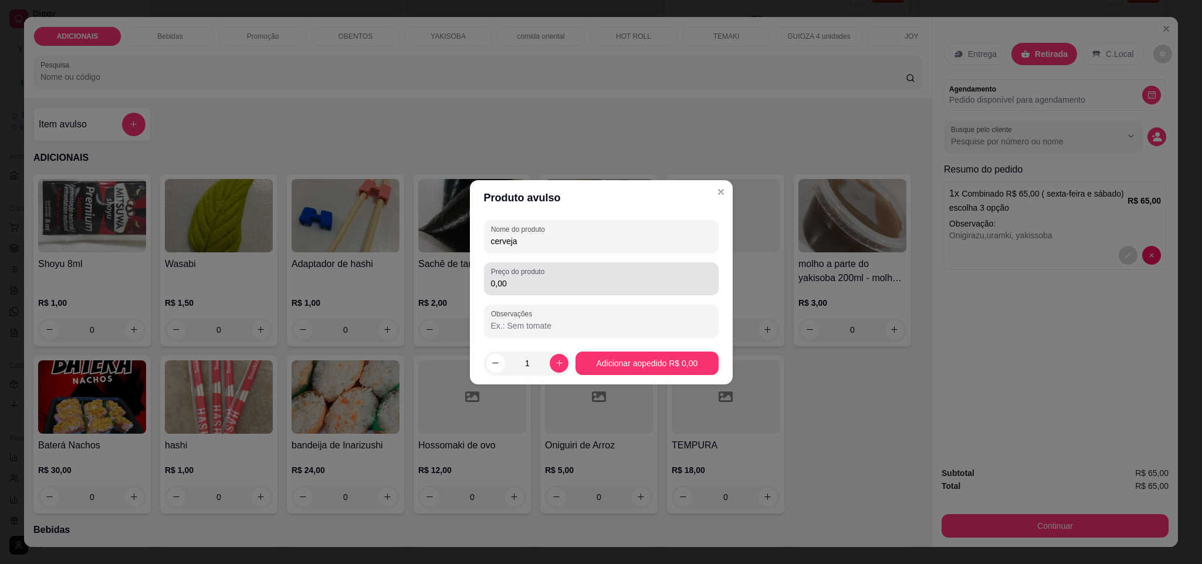
type input "cerveja"
click at [510, 287] on input "0,00" at bounding box center [601, 284] width 221 height 12
type input "6,00"
click at [553, 371] on button "increase-product-quantity" at bounding box center [559, 363] width 18 height 18
click at [553, 370] on button "increase-product-quantity" at bounding box center [559, 363] width 18 height 18
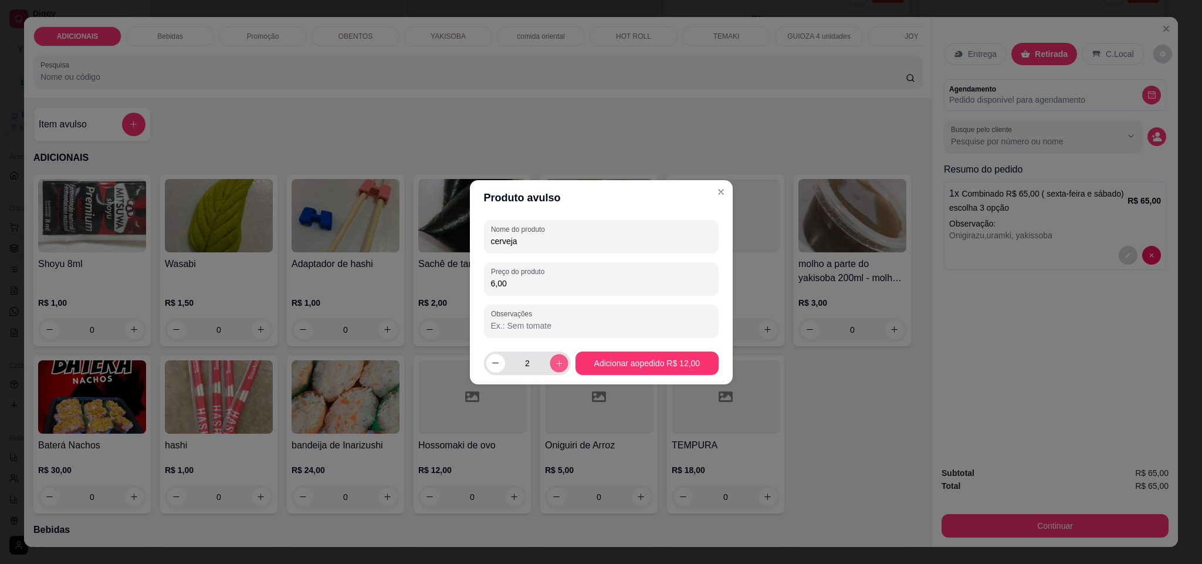
type input "3"
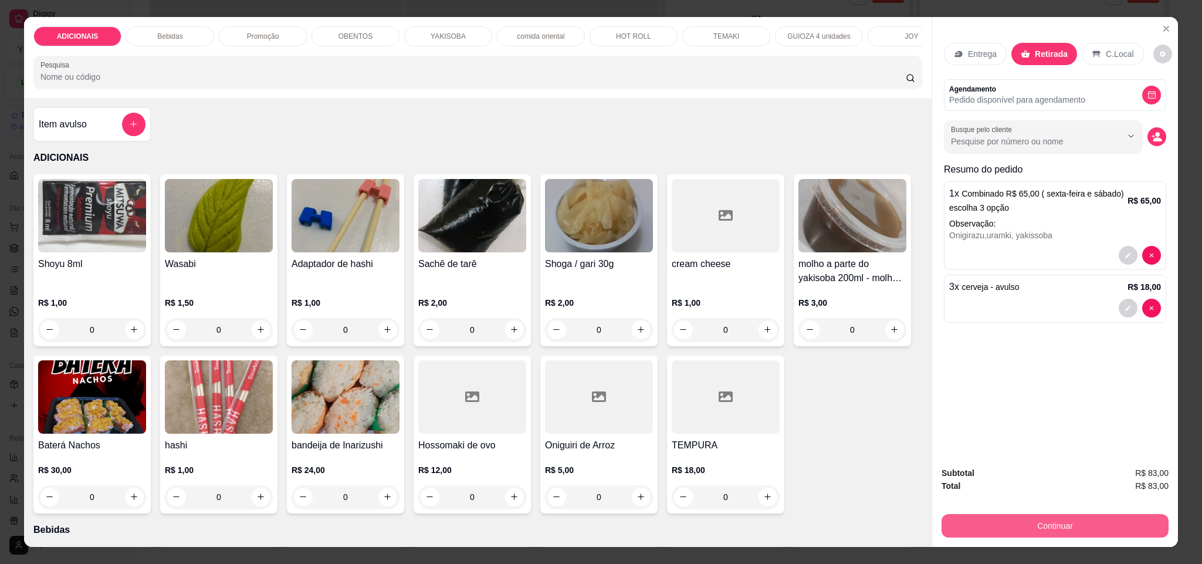
click at [1012, 520] on button "Continuar" at bounding box center [1055, 525] width 227 height 23
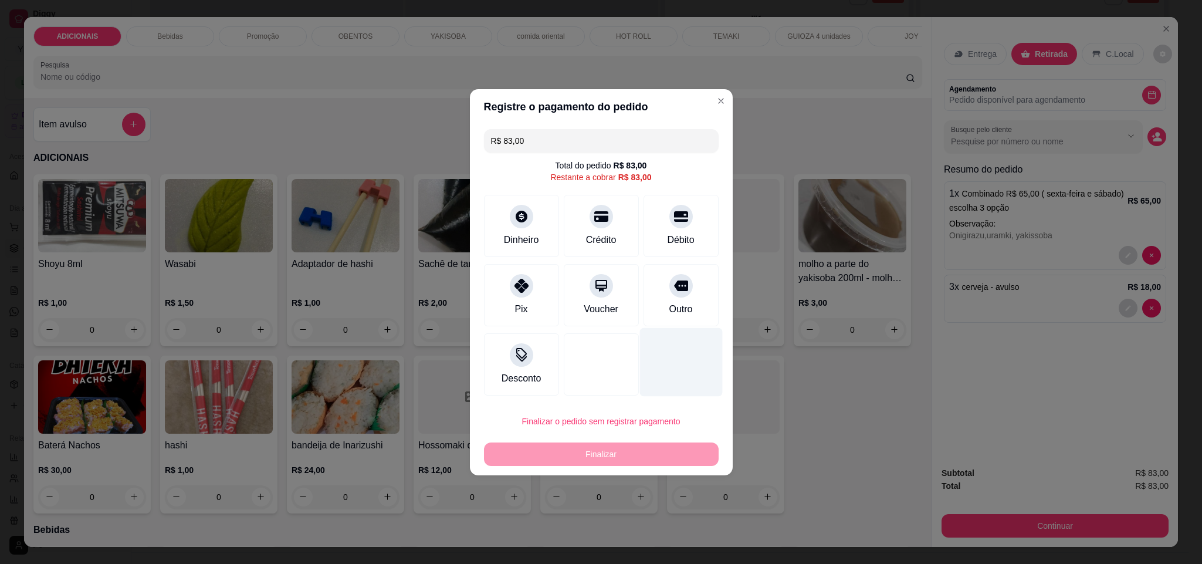
drag, startPoint x: 686, startPoint y: 297, endPoint x: 675, endPoint y: 337, distance: 41.0
click at [685, 308] on div "Outro" at bounding box center [681, 295] width 75 height 62
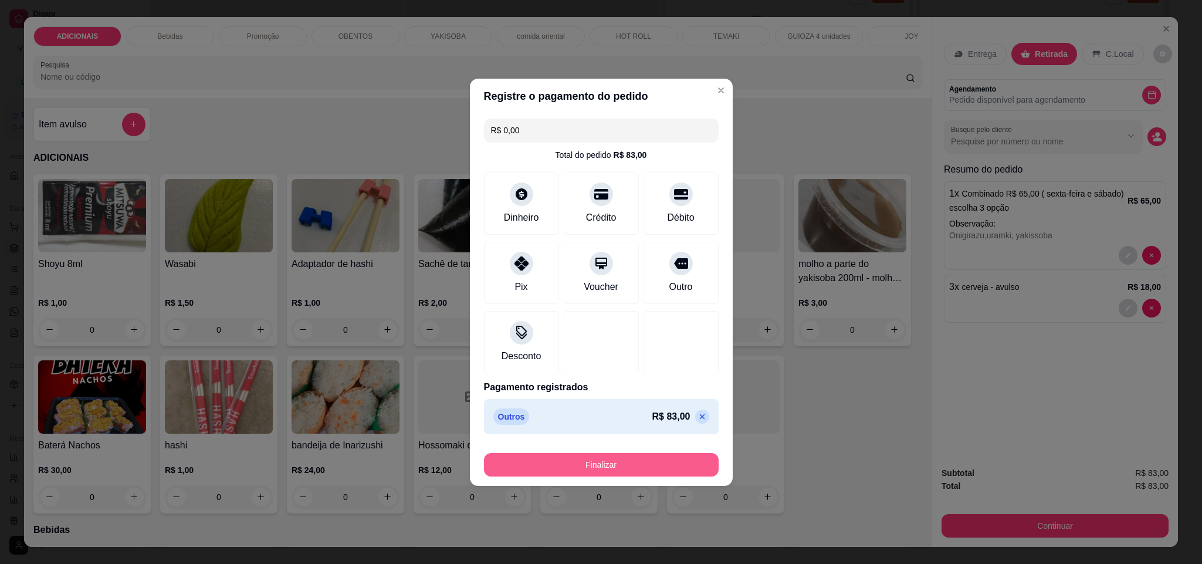
click at [667, 459] on button "Finalizar" at bounding box center [601, 464] width 235 height 23
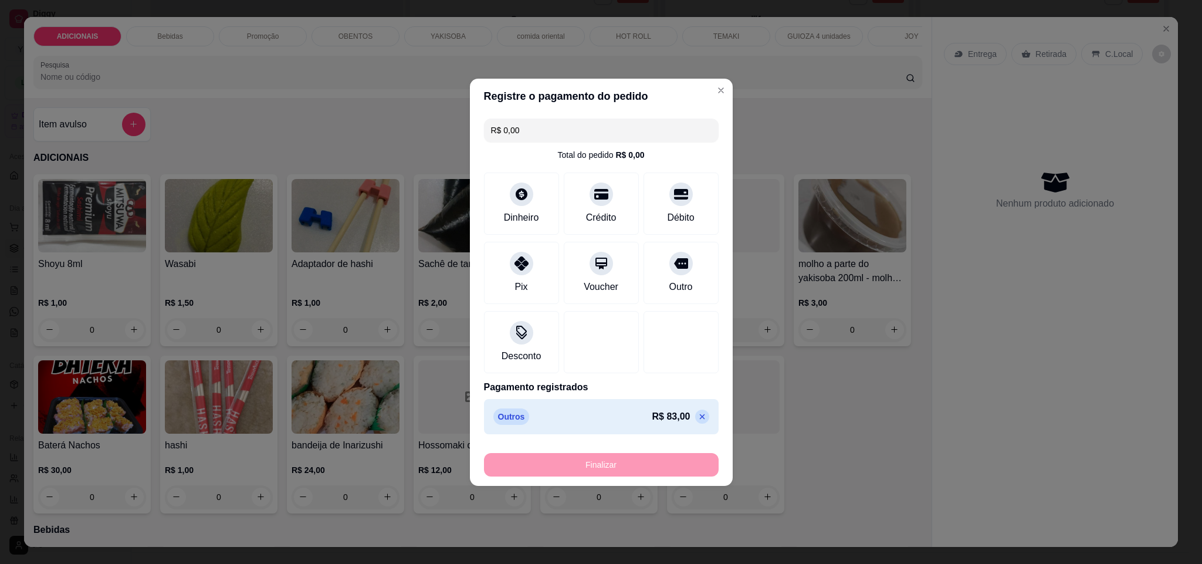
type input "-R$ 83,00"
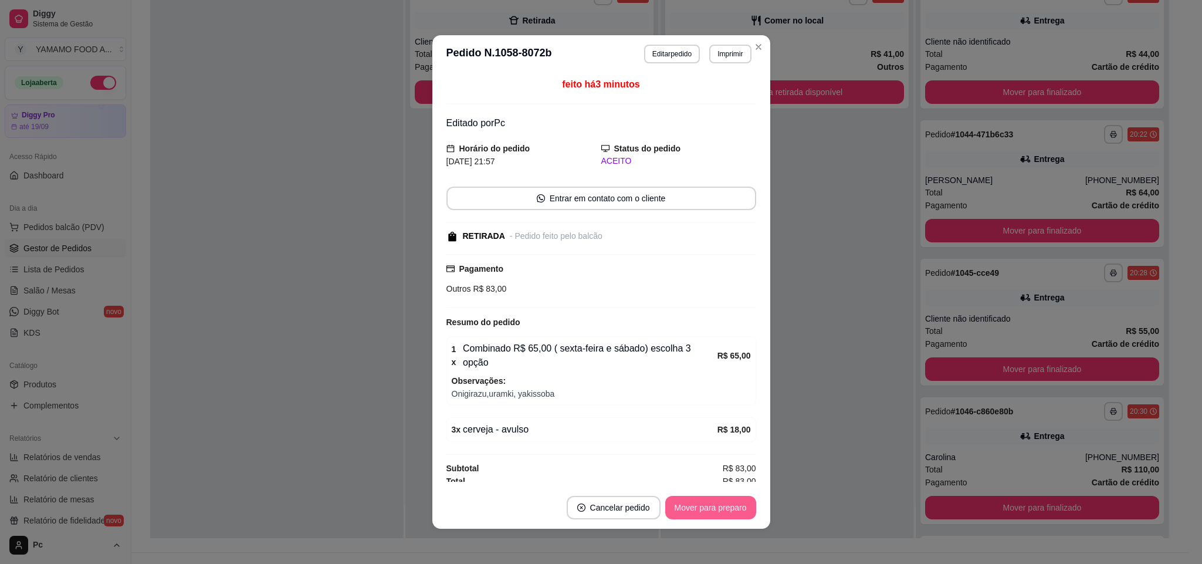
click at [701, 500] on button "Mover para preparo" at bounding box center [710, 507] width 91 height 23
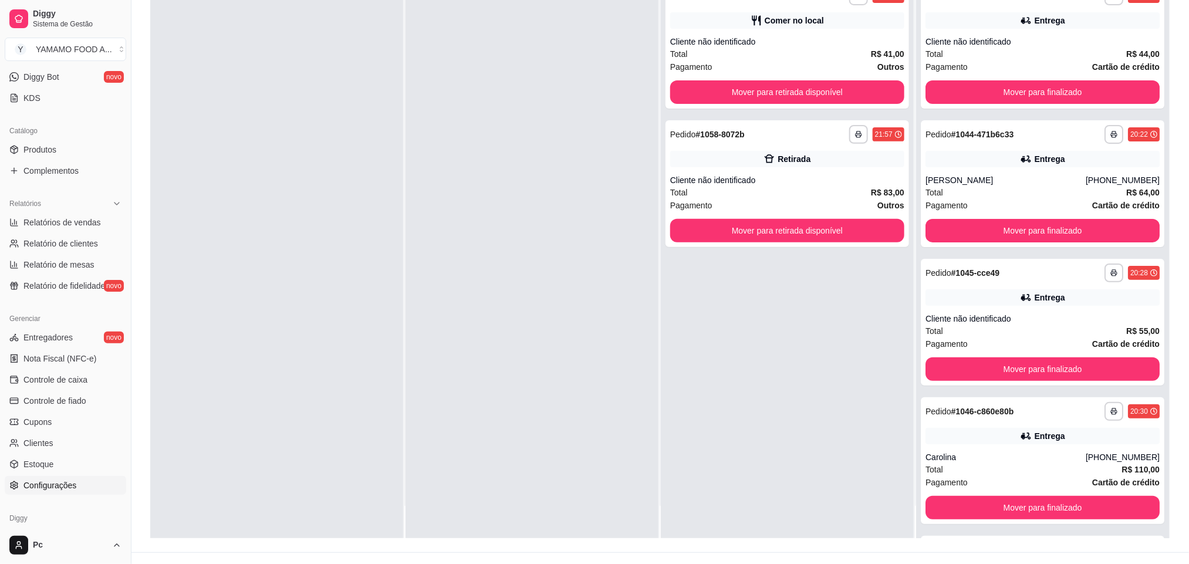
scroll to position [264, 0]
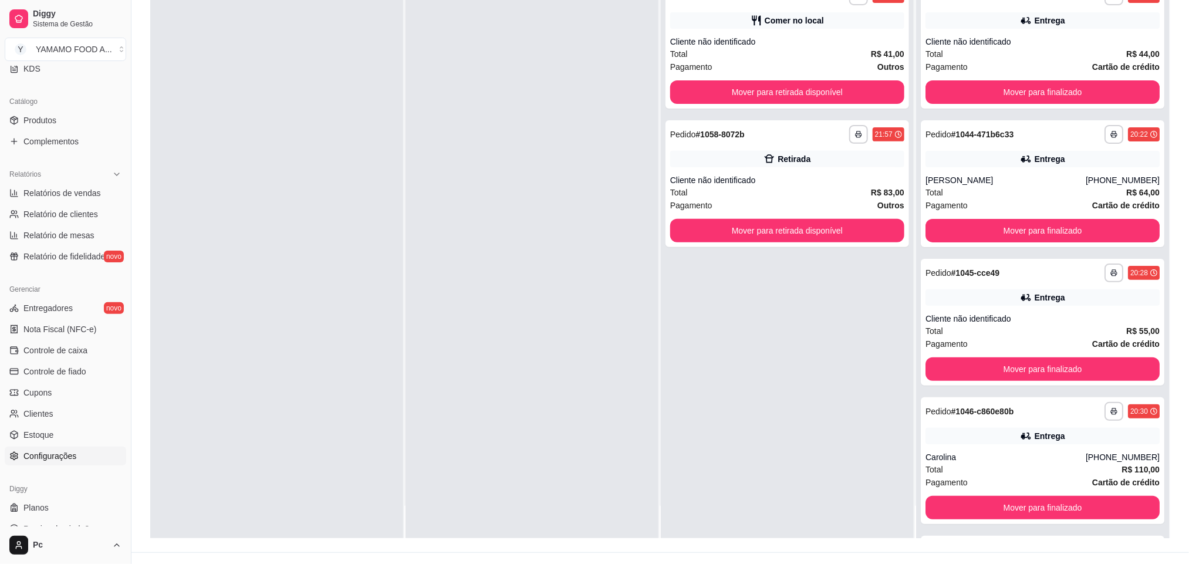
click at [69, 456] on span "Configurações" at bounding box center [49, 456] width 53 height 12
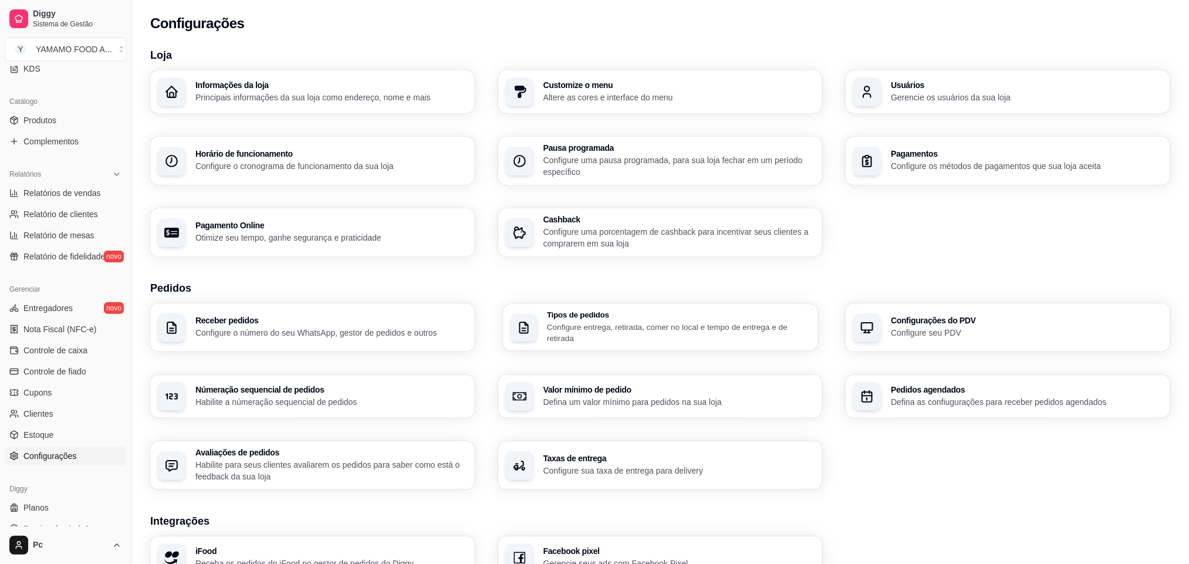
click at [606, 335] on p "Configure entrega, retirada, comer no local e tempo de entrega e de retirada" at bounding box center [679, 332] width 264 height 23
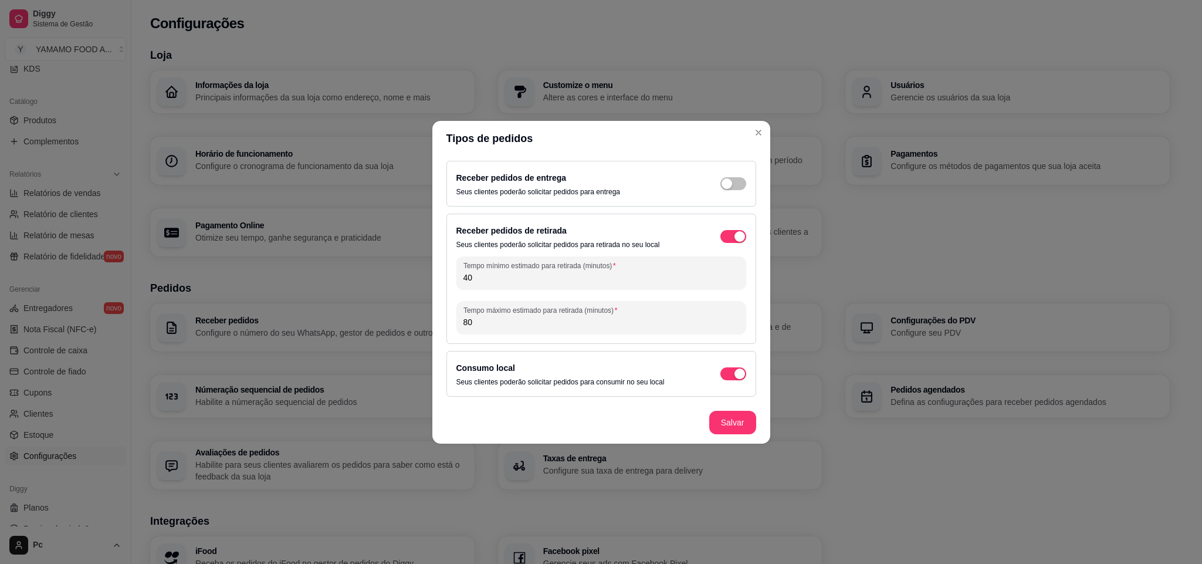
click at [719, 180] on div "Receber pedidos de entrega Seus clientes poderão solicitar pedidos para entrega" at bounding box center [601, 184] width 290 height 26
click at [728, 178] on div "button" at bounding box center [727, 183] width 11 height 11
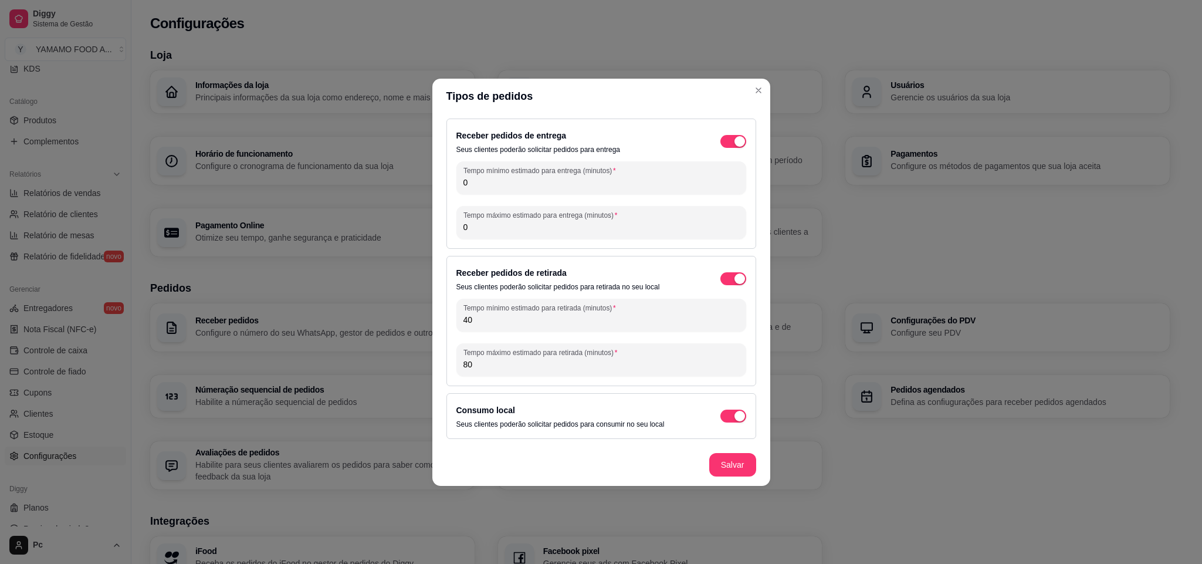
click at [606, 189] on div "Tempo mínimo estimado para entrega (minutos) 0" at bounding box center [601, 177] width 290 height 33
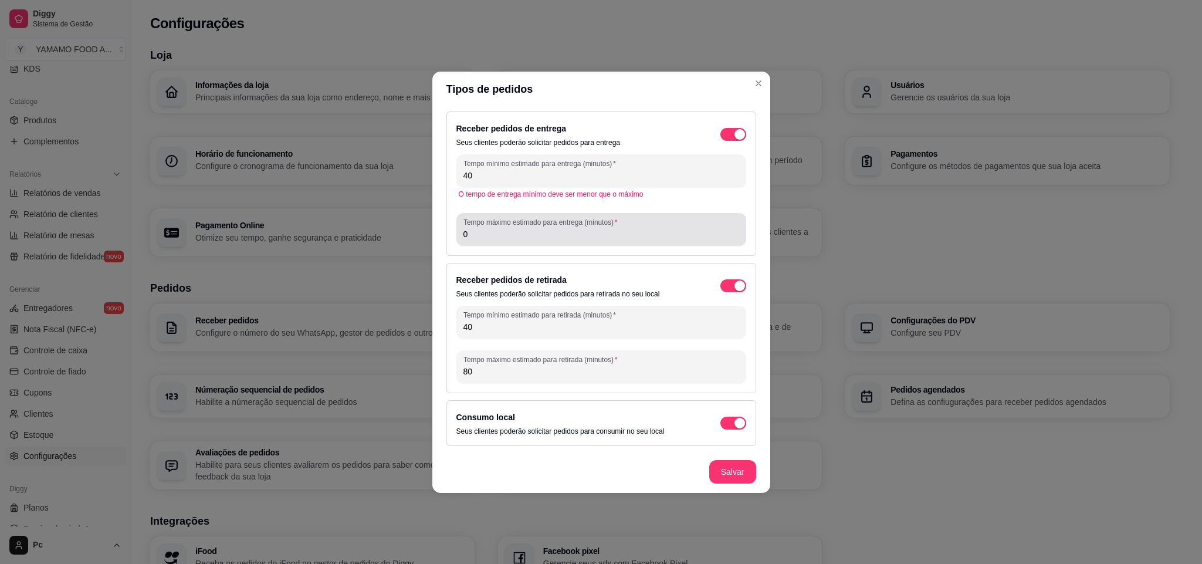
type input "40"
click at [572, 218] on label "Tempo máximo estimado para entrega (minutos)" at bounding box center [543, 222] width 158 height 10
click at [572, 228] on input "0" at bounding box center [602, 234] width 276 height 12
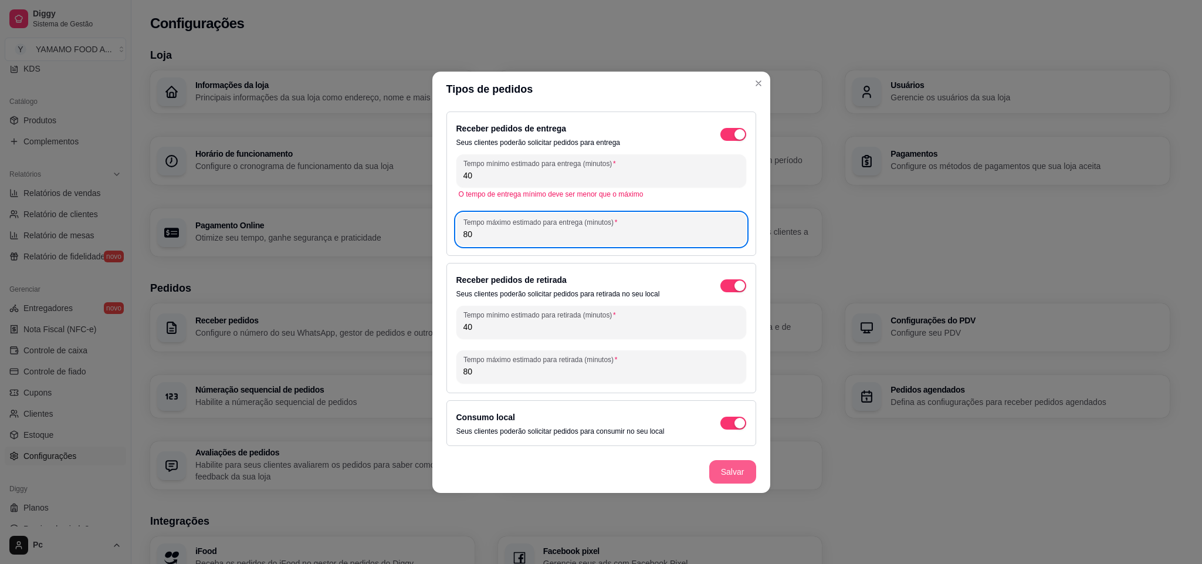
type input "80"
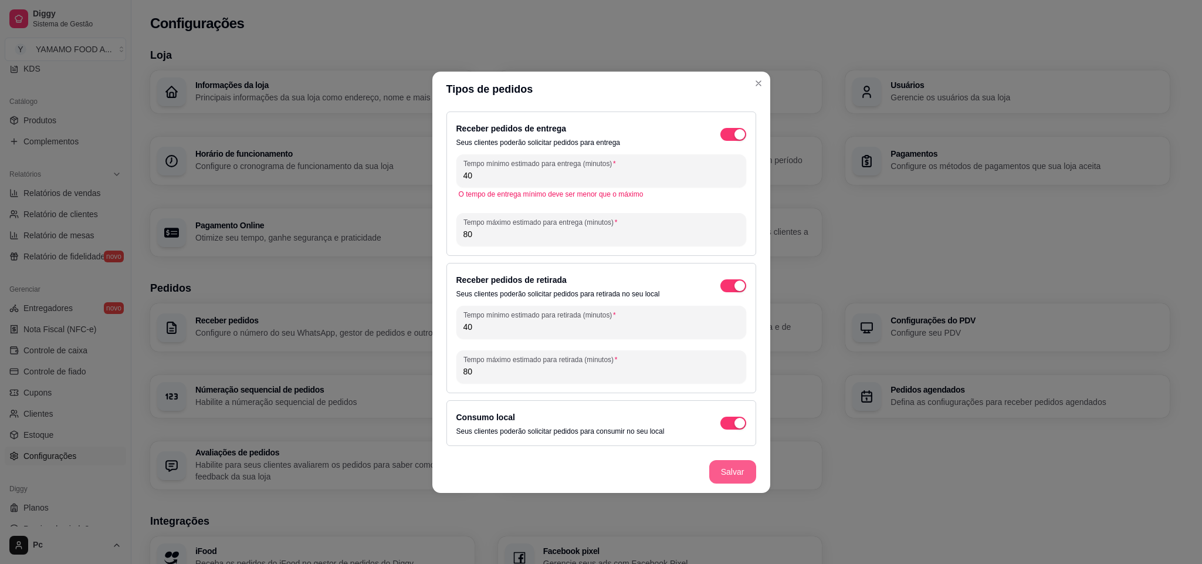
drag, startPoint x: 743, startPoint y: 485, endPoint x: 749, endPoint y: 473, distance: 12.3
click at [746, 481] on footer "Salvar" at bounding box center [601, 472] width 338 height 42
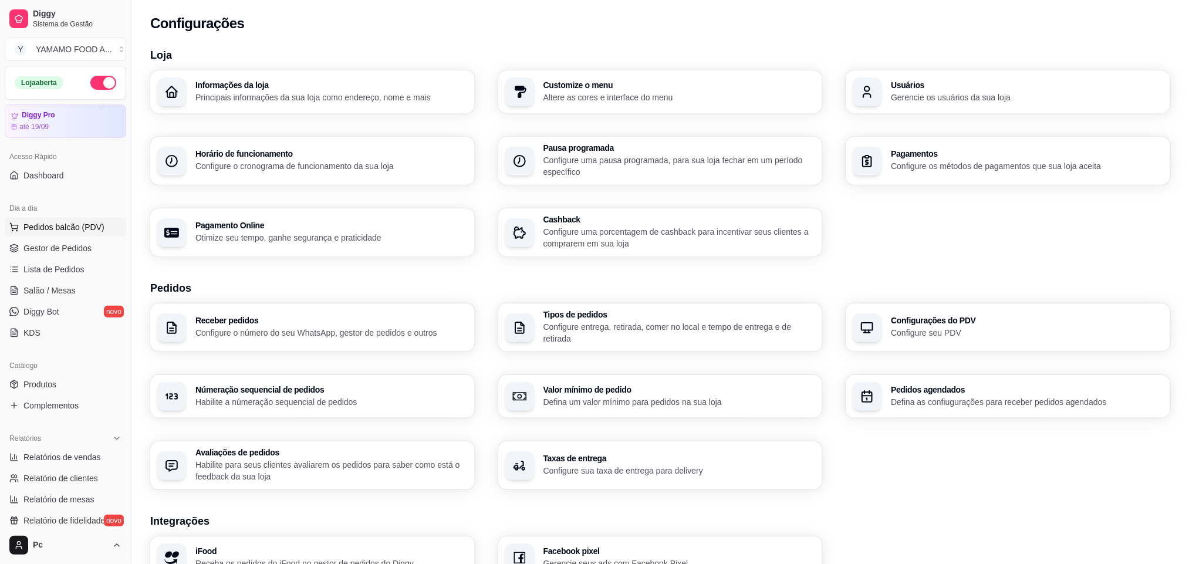
click at [87, 236] on button "Pedidos balcão (PDV)" at bounding box center [65, 227] width 121 height 19
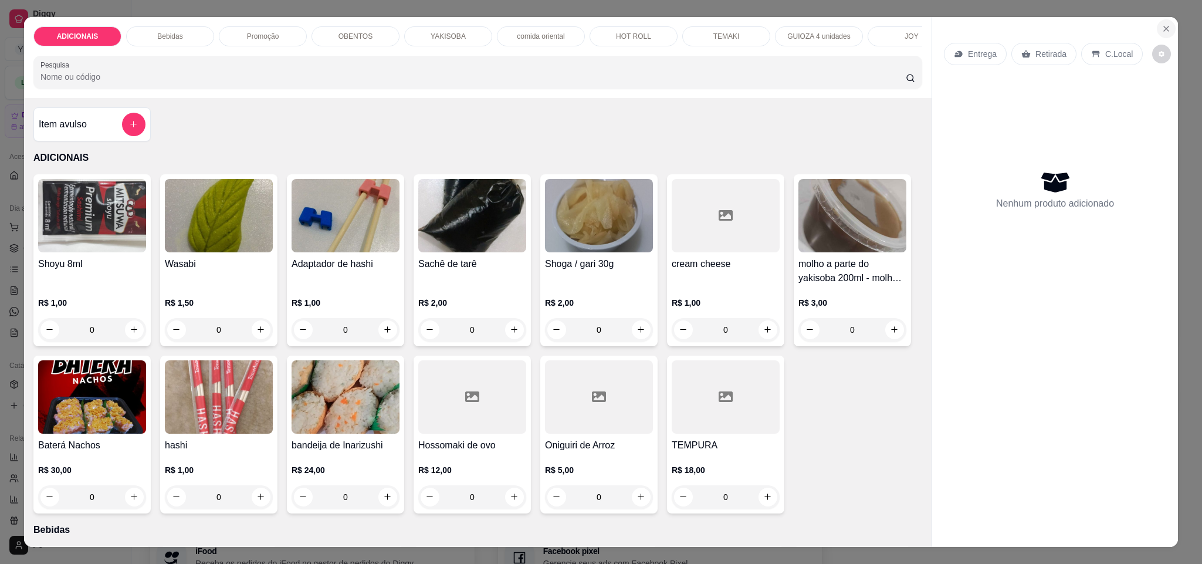
click at [1165, 33] on button "Close" at bounding box center [1166, 28] width 19 height 19
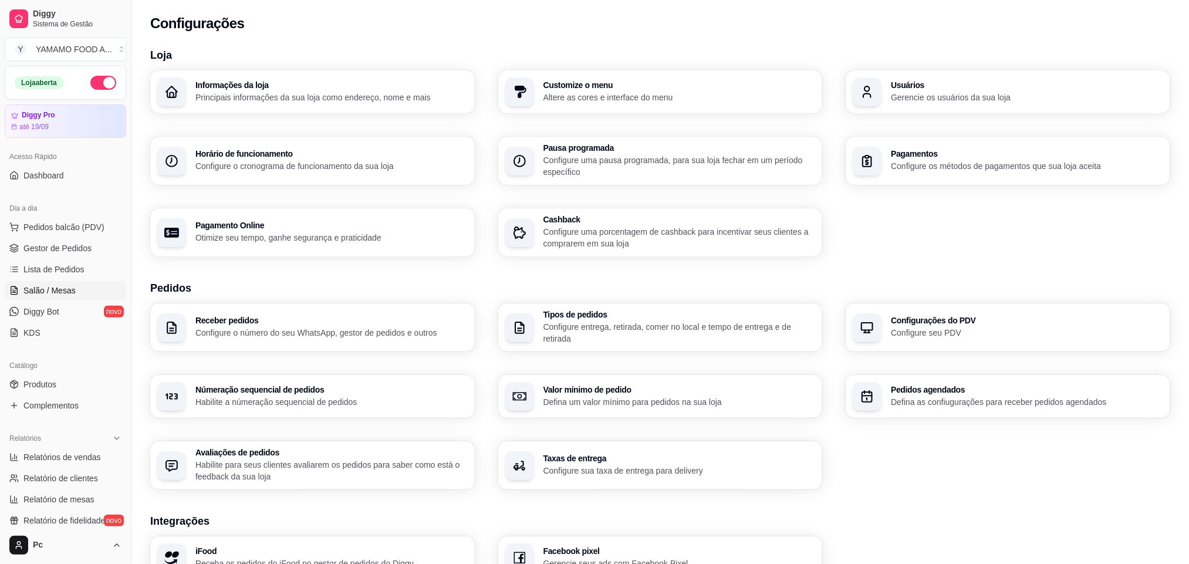
drag, startPoint x: 37, startPoint y: 251, endPoint x: 110, endPoint y: 285, distance: 80.6
click at [39, 252] on span "Gestor de Pedidos" at bounding box center [57, 248] width 68 height 12
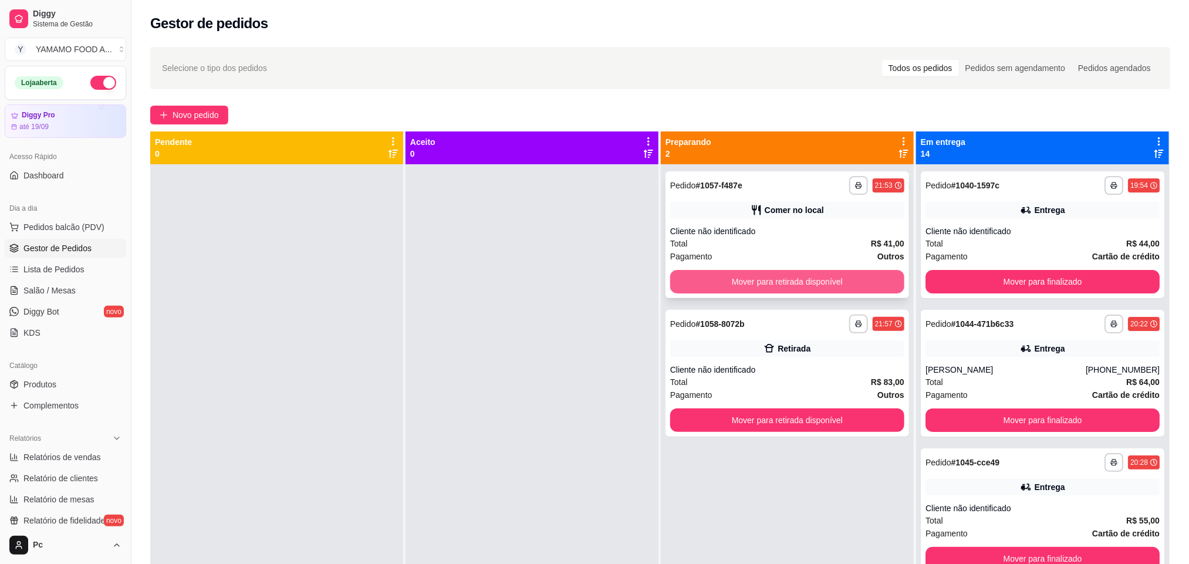
click at [800, 282] on button "Mover para retirada disponível" at bounding box center [787, 281] width 234 height 23
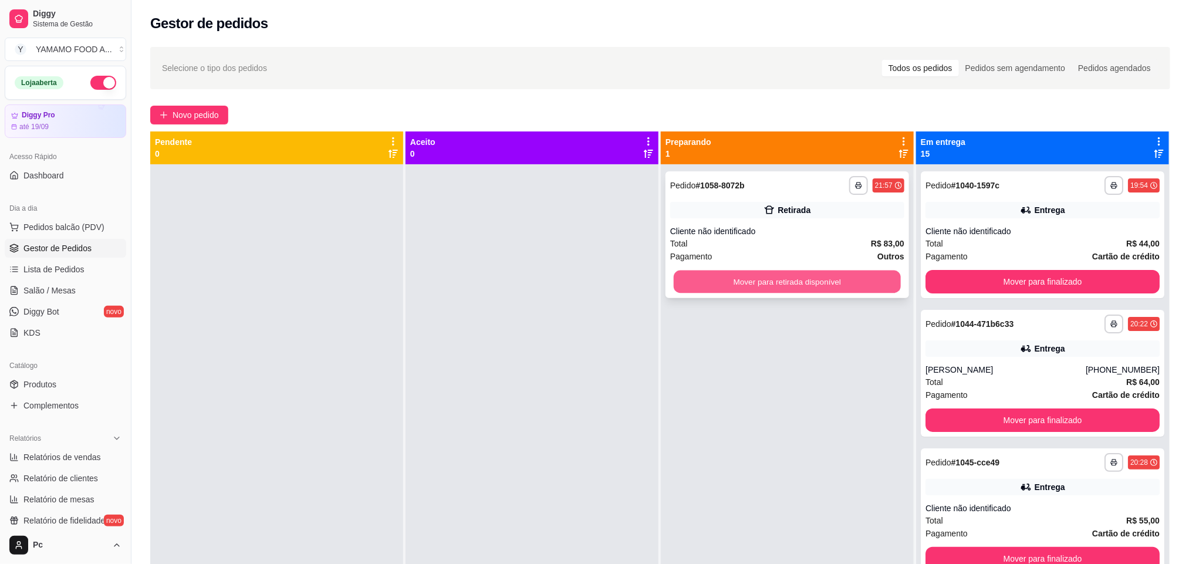
click at [848, 292] on button "Mover para retirada disponível" at bounding box center [787, 281] width 227 height 23
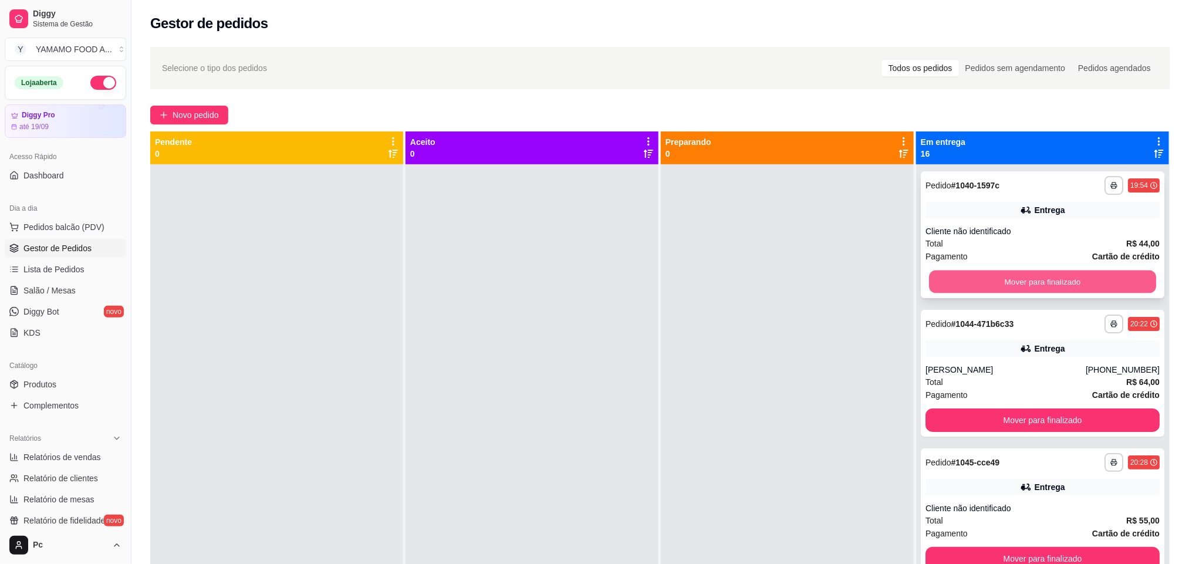
click at [976, 290] on button "Mover para finalizado" at bounding box center [1042, 281] width 227 height 23
click at [1035, 283] on button "Mover para finalizado" at bounding box center [1042, 281] width 227 height 23
click at [1036, 285] on button "Mover para finalizado" at bounding box center [1042, 281] width 227 height 23
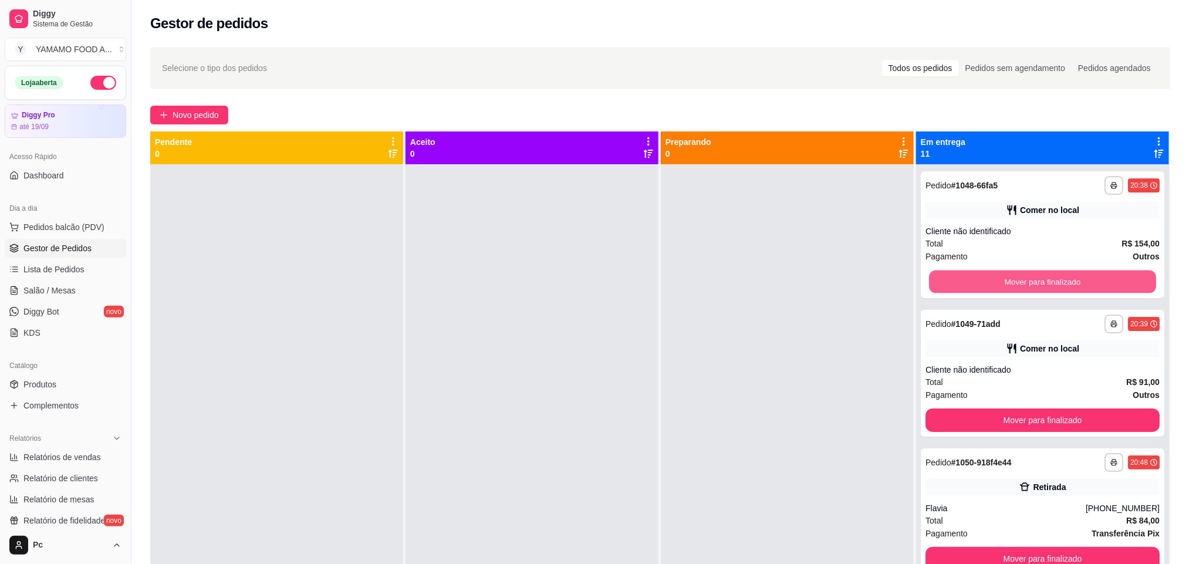
click at [1036, 285] on button "Mover para finalizado" at bounding box center [1042, 281] width 227 height 23
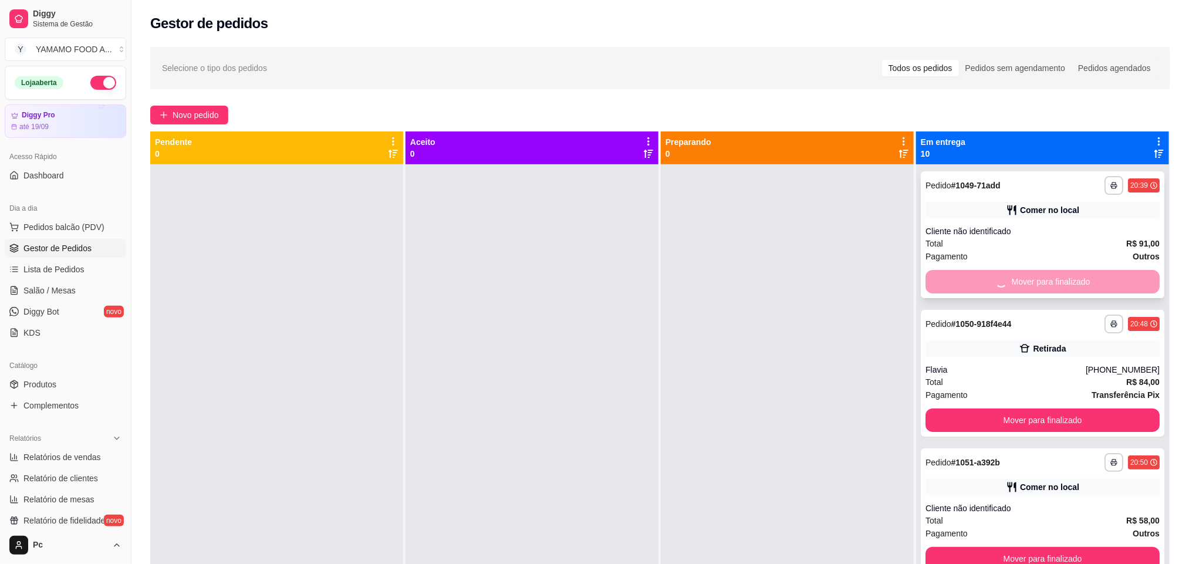
click at [1035, 283] on div "Mover para finalizado" at bounding box center [1042, 281] width 234 height 23
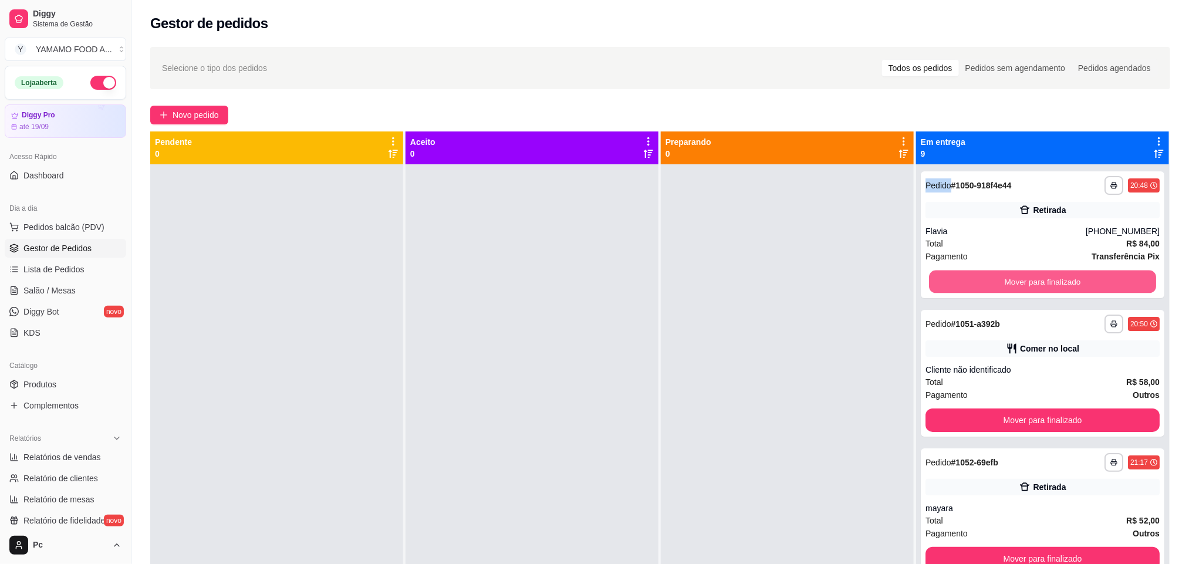
click at [1033, 282] on button "Mover para finalizado" at bounding box center [1042, 281] width 227 height 23
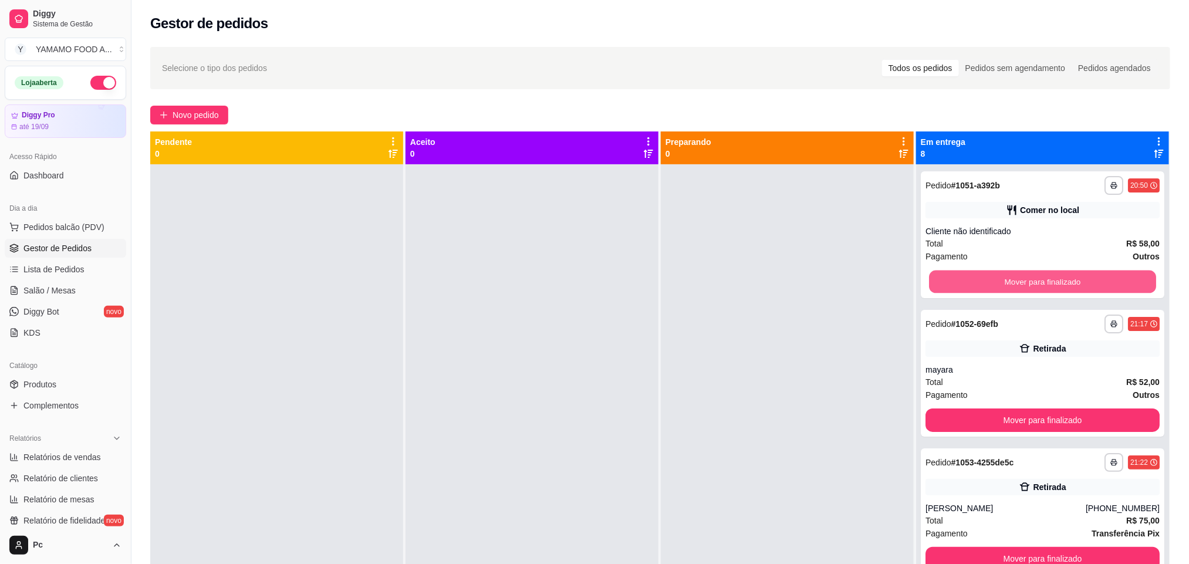
click at [1033, 282] on button "Mover para finalizado" at bounding box center [1042, 281] width 227 height 23
click at [1033, 282] on div "Mover para finalizado" at bounding box center [1042, 281] width 234 height 23
click at [1033, 282] on button "Mover para finalizado" at bounding box center [1042, 281] width 227 height 23
click at [1033, 282] on button "Mover para finalizado" at bounding box center [1042, 281] width 234 height 23
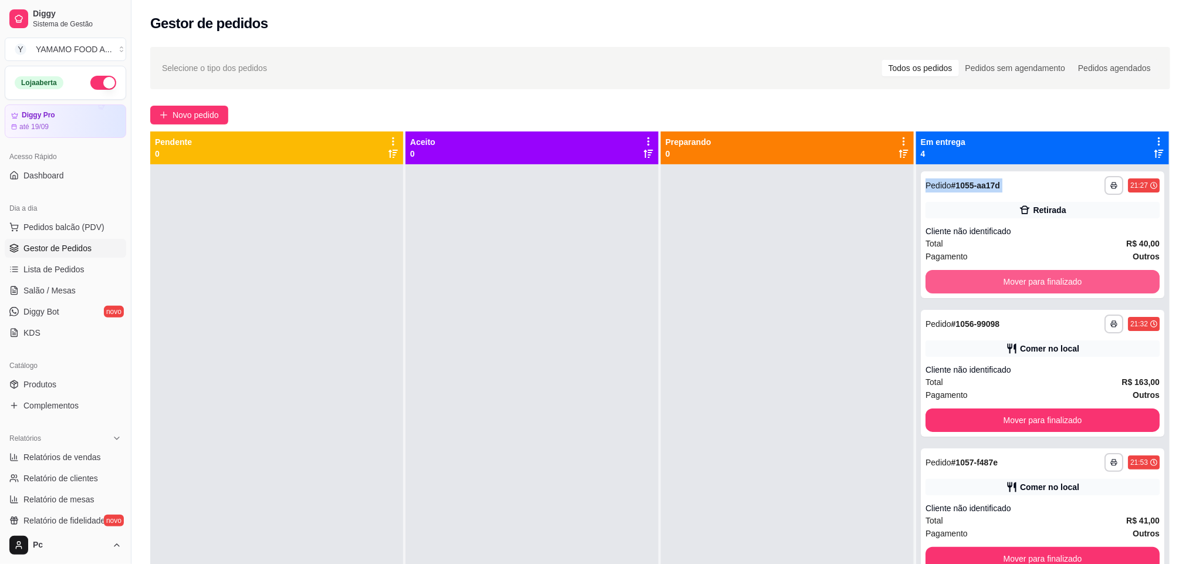
click at [1033, 282] on button "Mover para finalizado" at bounding box center [1042, 281] width 234 height 23
click at [1033, 282] on button "Mover para finalizado" at bounding box center [1042, 281] width 227 height 23
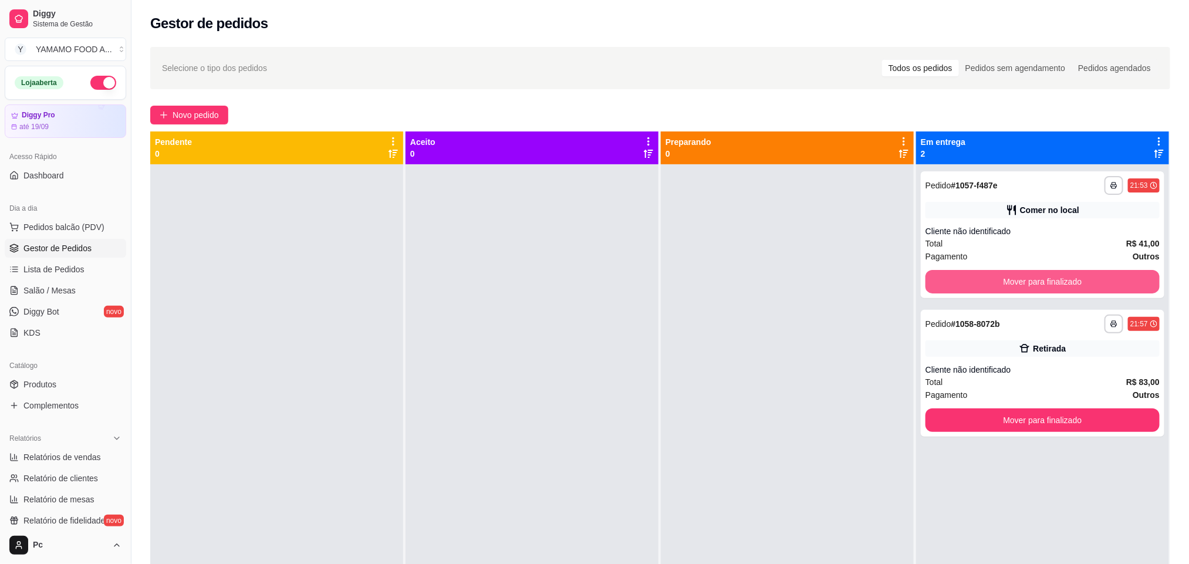
click at [1033, 282] on button "Mover para finalizado" at bounding box center [1042, 281] width 234 height 23
click at [1033, 408] on button "Mover para finalizado" at bounding box center [1042, 419] width 234 height 23
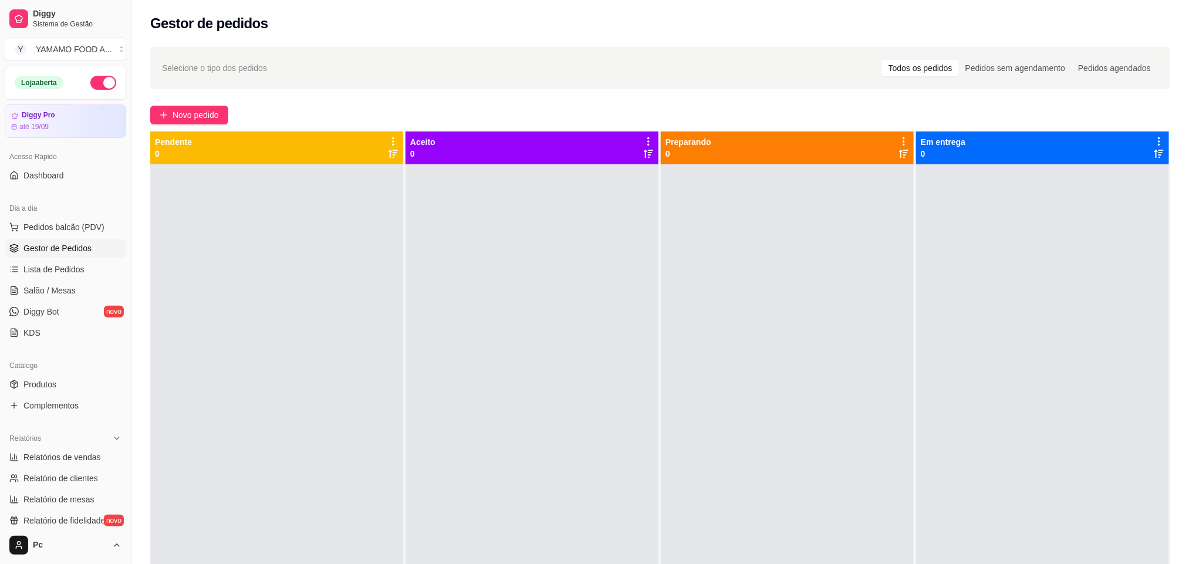
click at [1033, 282] on div at bounding box center [1042, 446] width 253 height 564
